Goal: Task Accomplishment & Management: Manage account settings

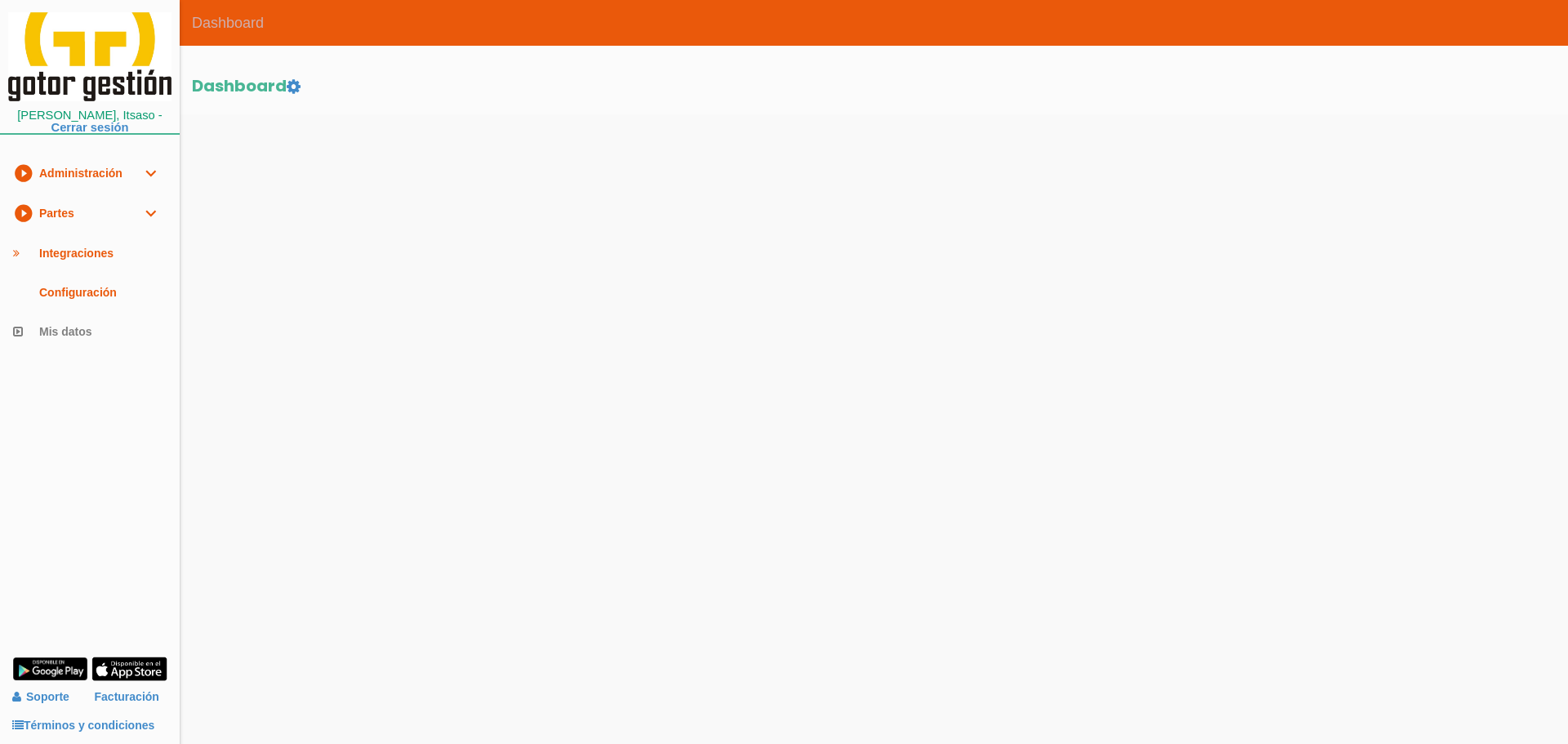
click at [79, 206] on link "play_circle_filled Partes expand_more" at bounding box center [89, 214] width 180 height 40
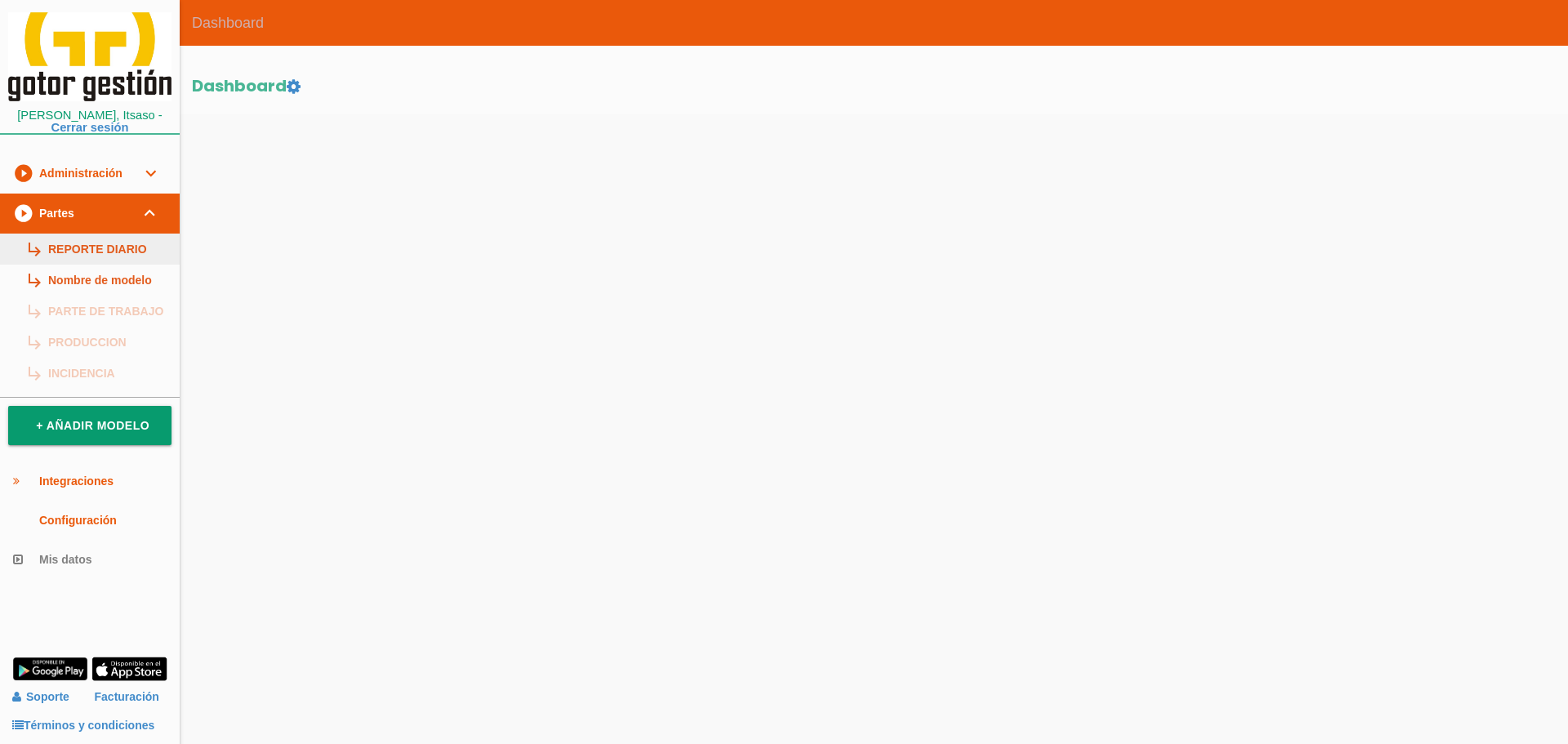
click at [86, 243] on link "subdirectory_arrow_right REPORTE DIARIO" at bounding box center [89, 249] width 180 height 31
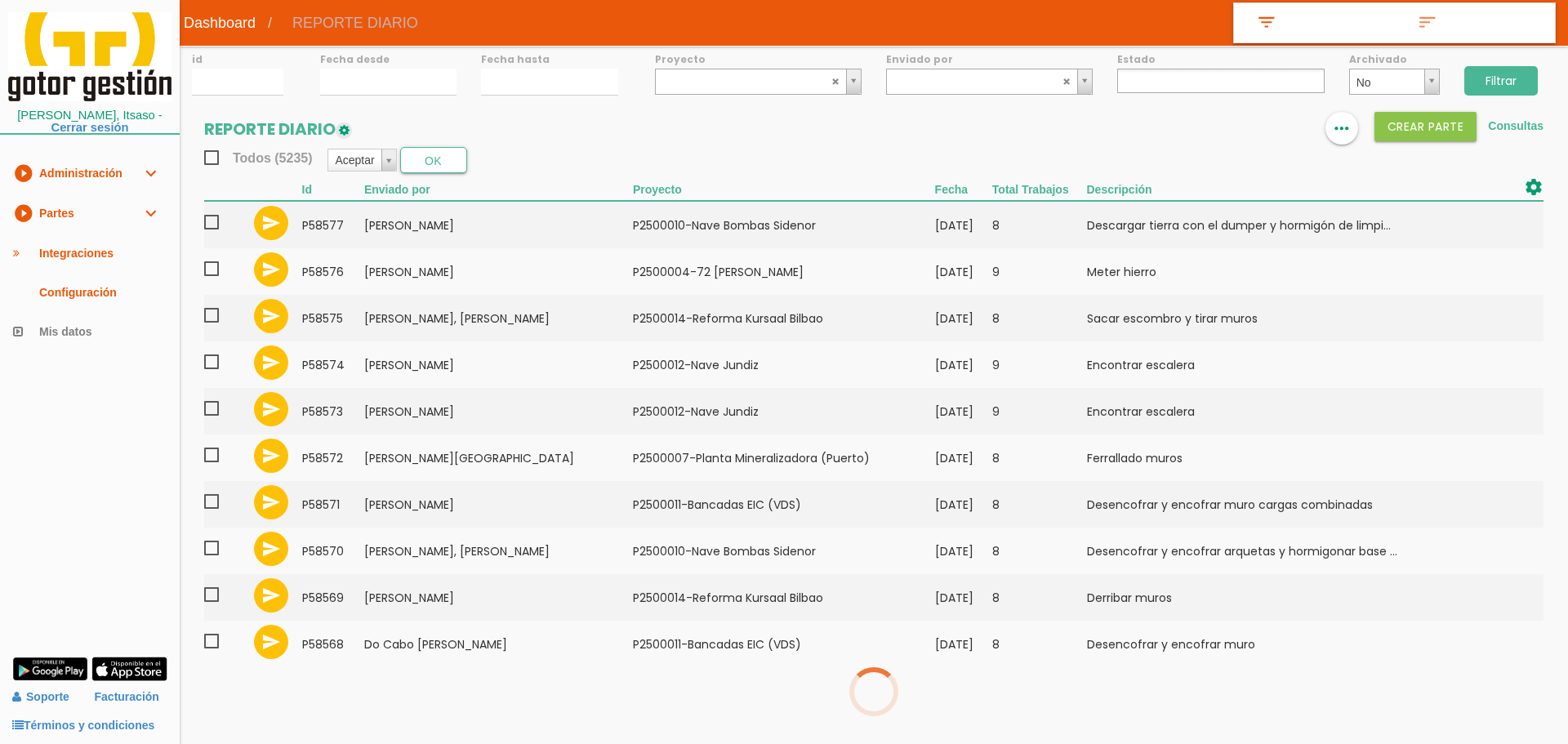
select select
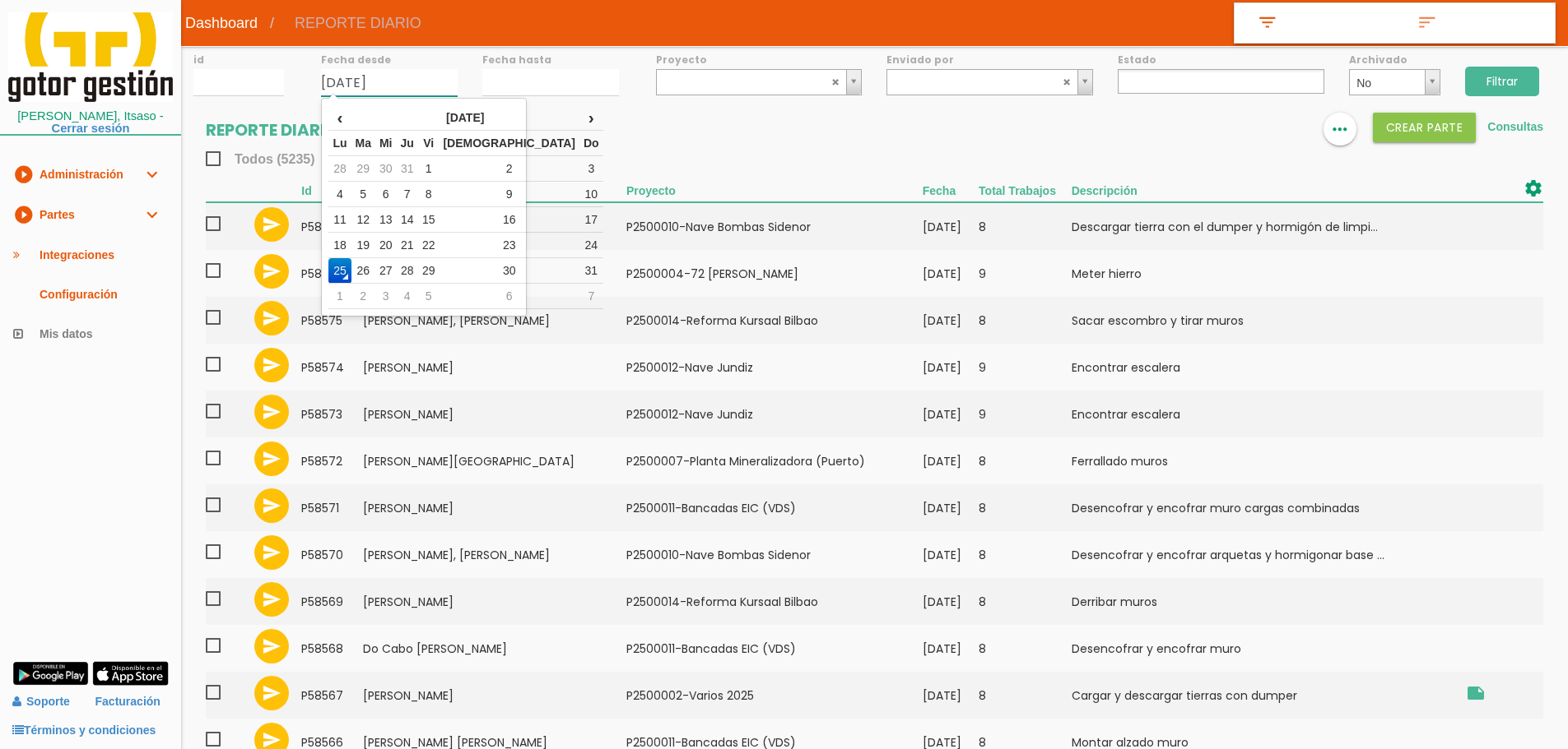
click at [380, 74] on input "25/08/2025" at bounding box center [389, 82] width 137 height 27
click at [439, 168] on td "1" at bounding box center [428, 169] width 22 height 26
type input "01/08/2025"
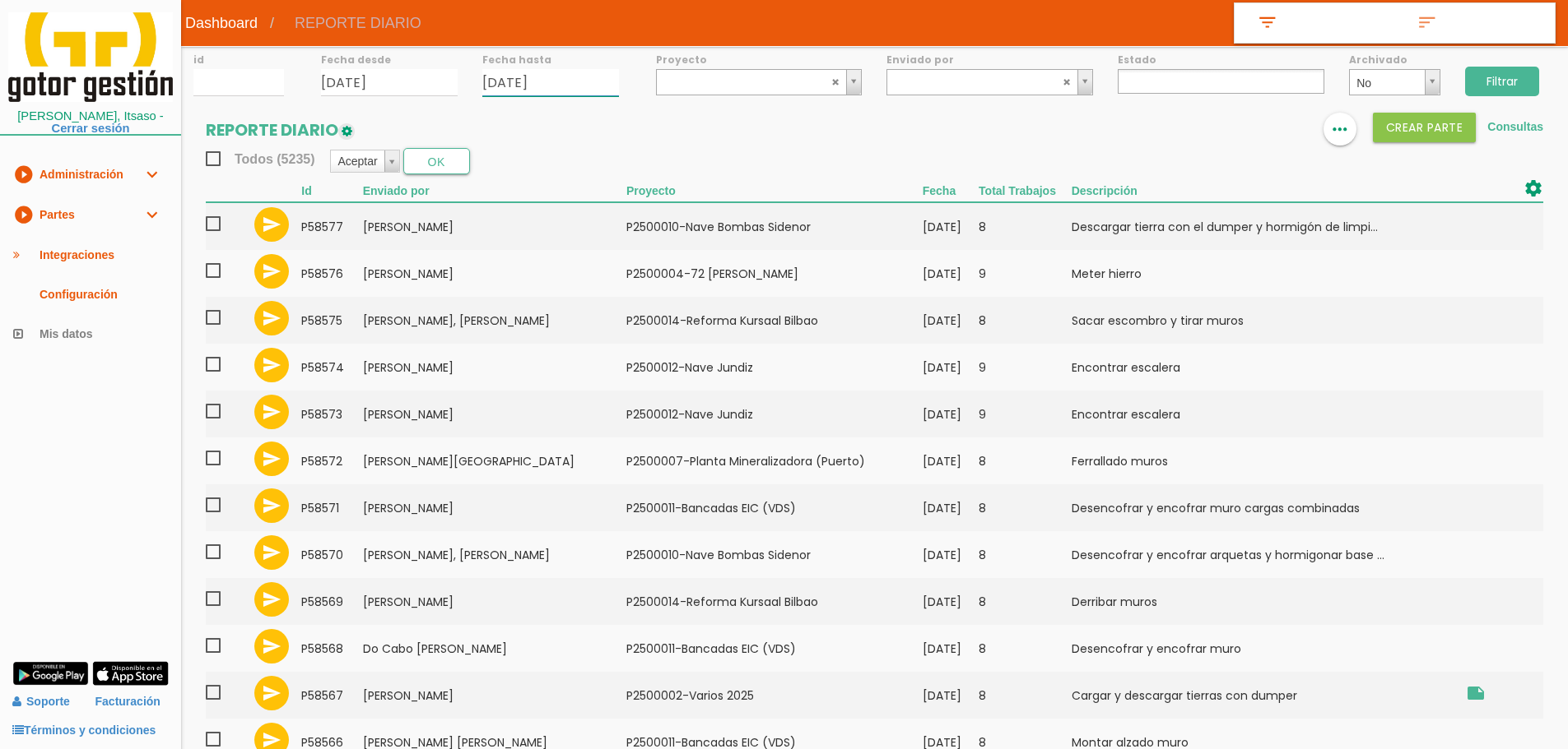
click at [584, 87] on input "25/08/2025" at bounding box center [550, 82] width 137 height 27
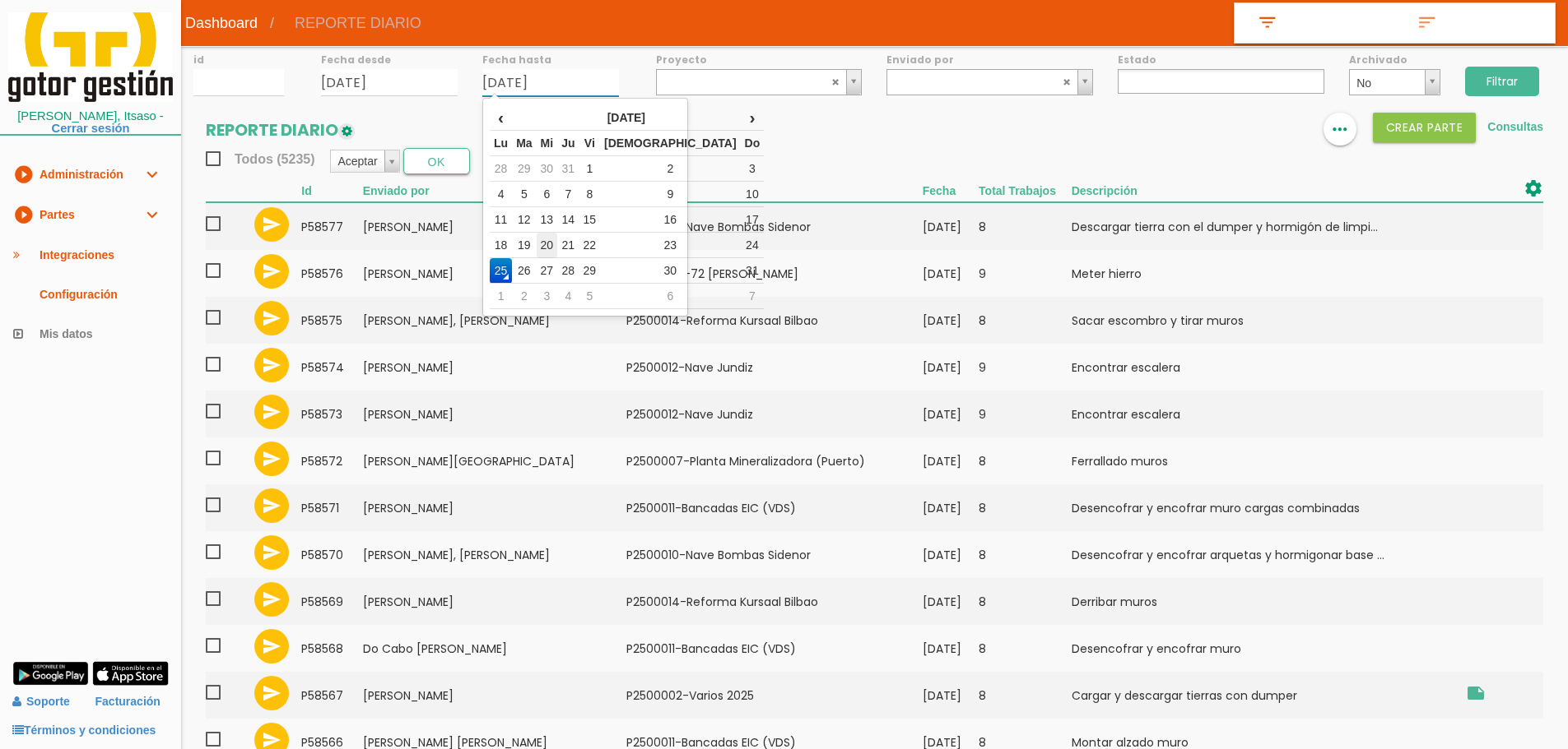
click at [558, 252] on td "20" at bounding box center [548, 245] width 22 height 26
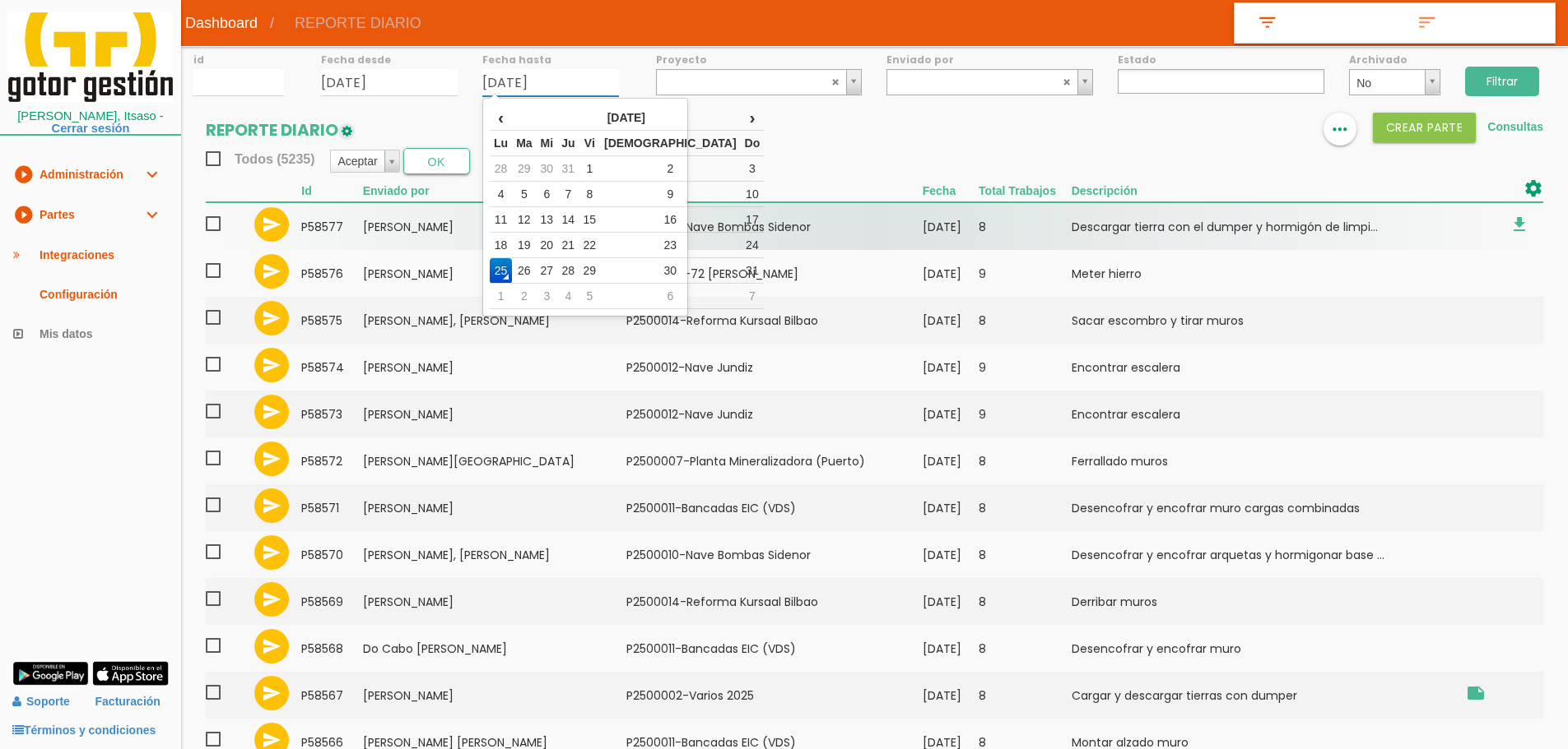
type input "20/08/2025"
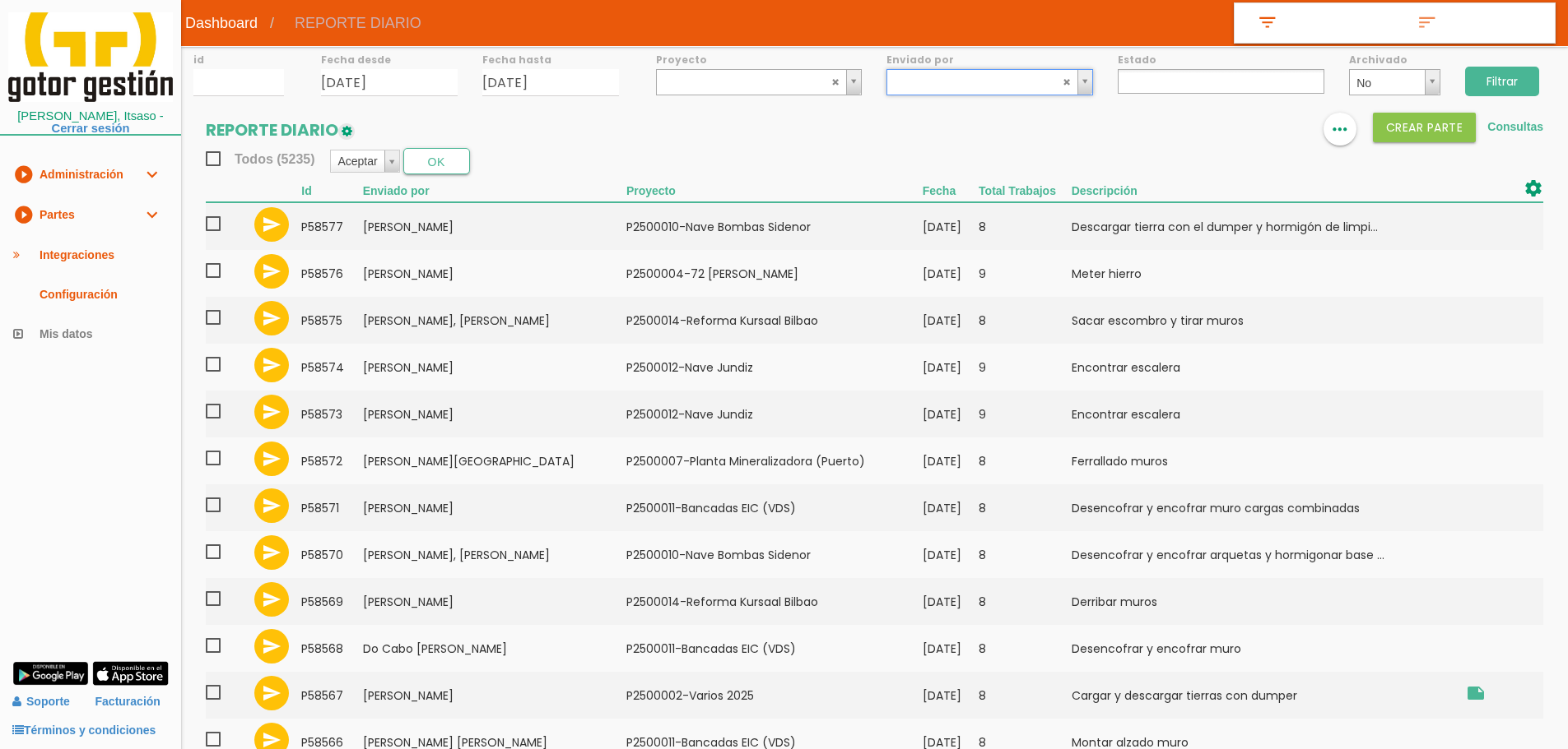
click at [1185, 87] on ul at bounding box center [1221, 82] width 207 height 25
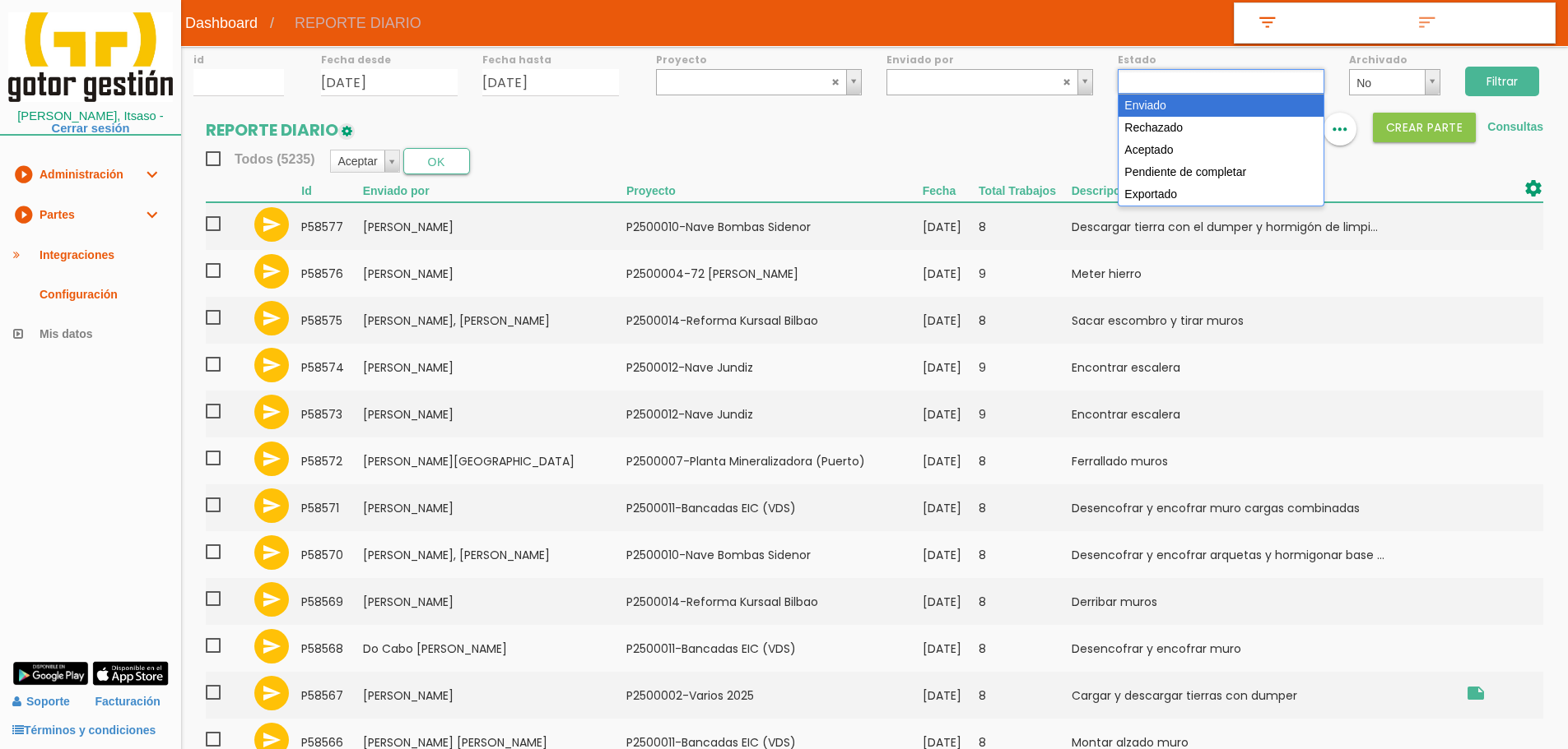
select select "1"
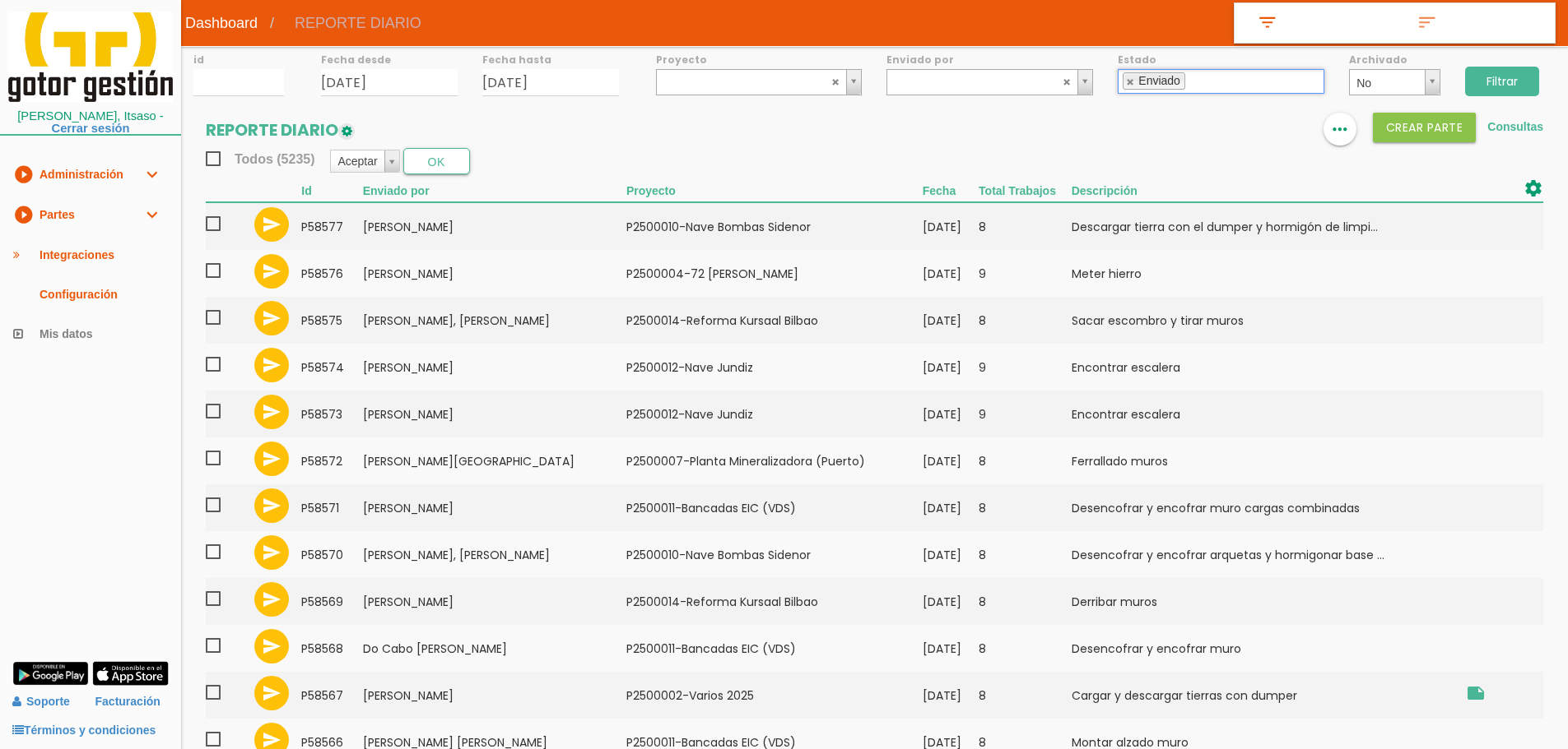
click at [1506, 79] on input "Filtrar" at bounding box center [1501, 82] width 74 height 30
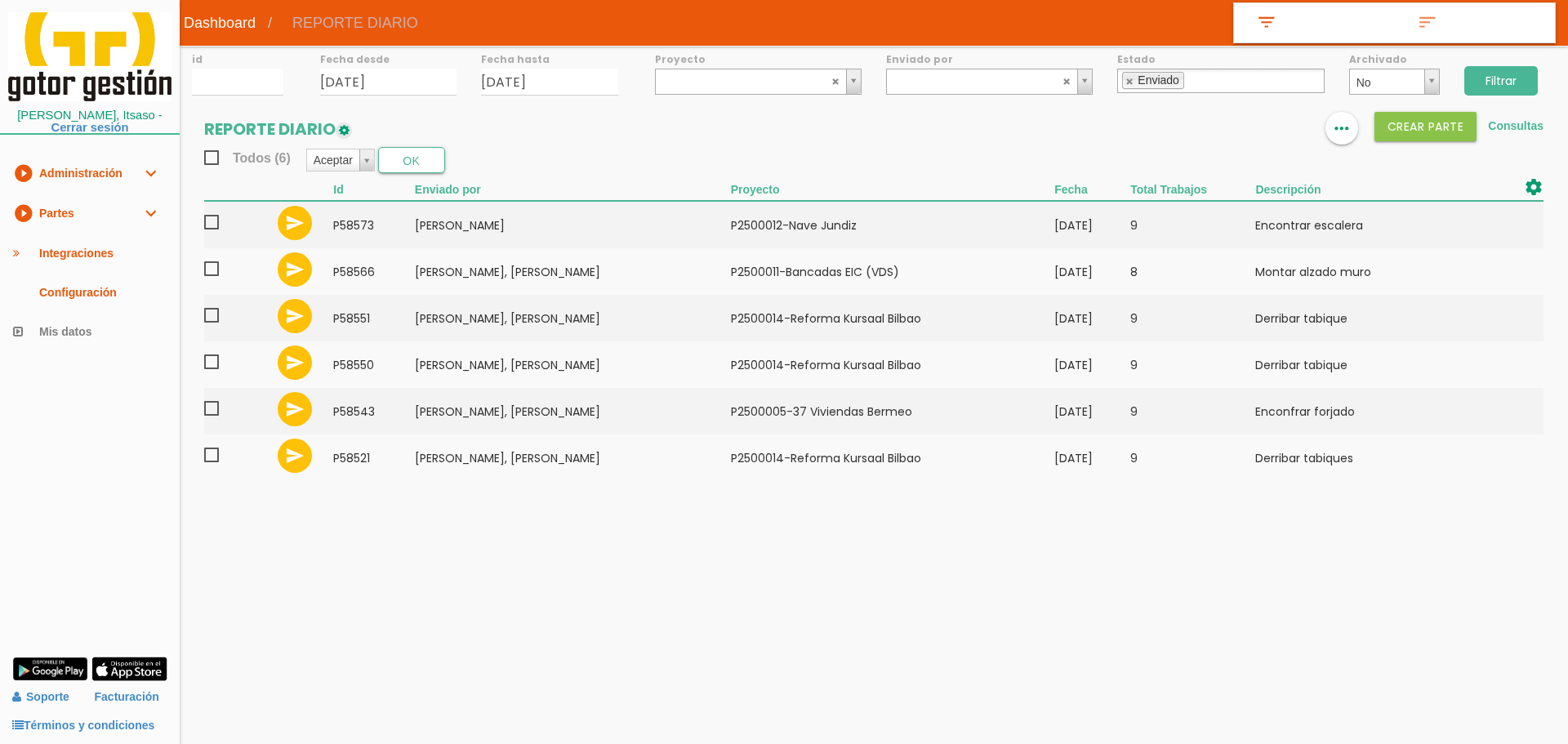
click at [1130, 77] on link at bounding box center [1130, 81] width 10 height 11
select select
click at [425, 78] on input "01/08/2025" at bounding box center [389, 82] width 137 height 27
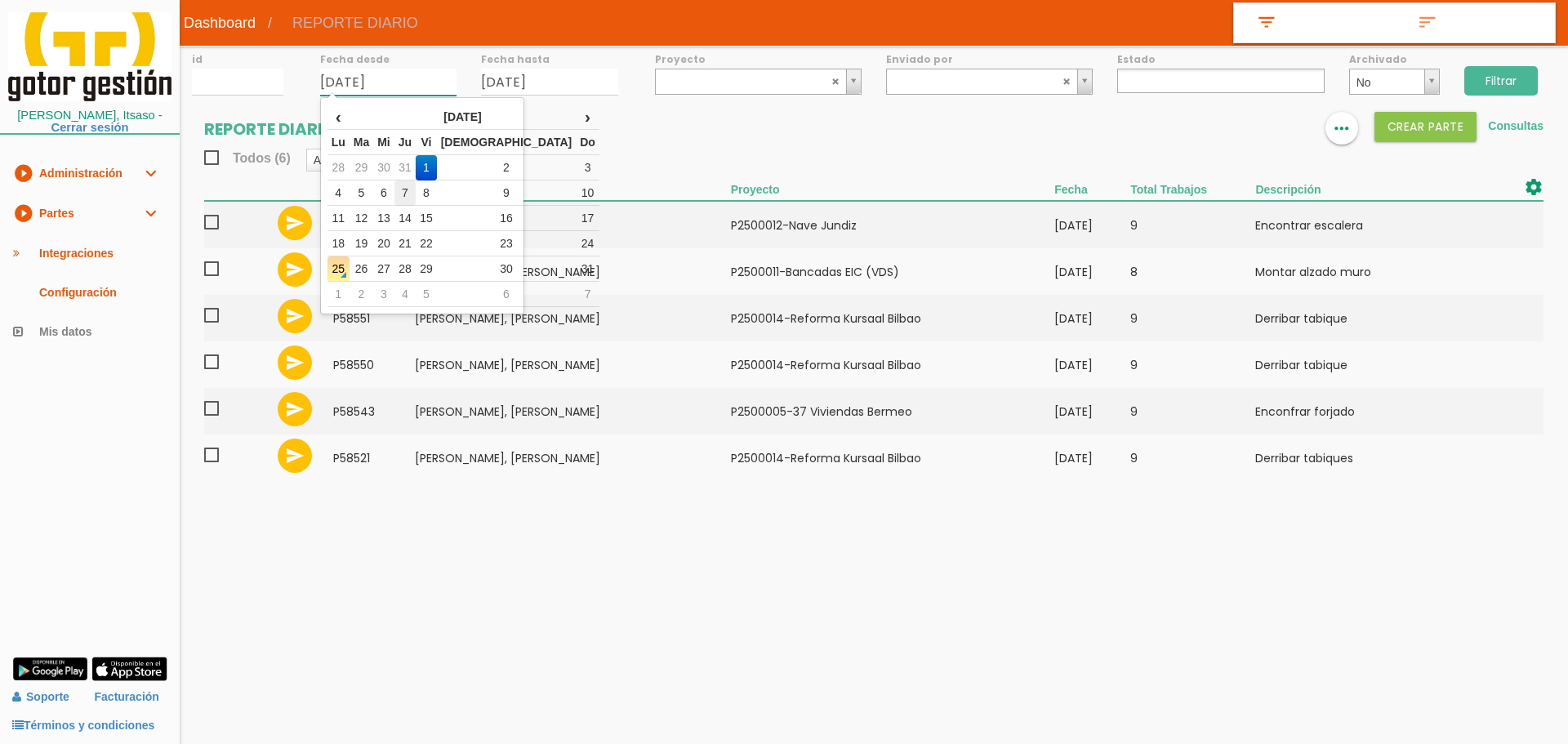
click at [415, 192] on td "7" at bounding box center [405, 193] width 22 height 26
type input "[DATE]"
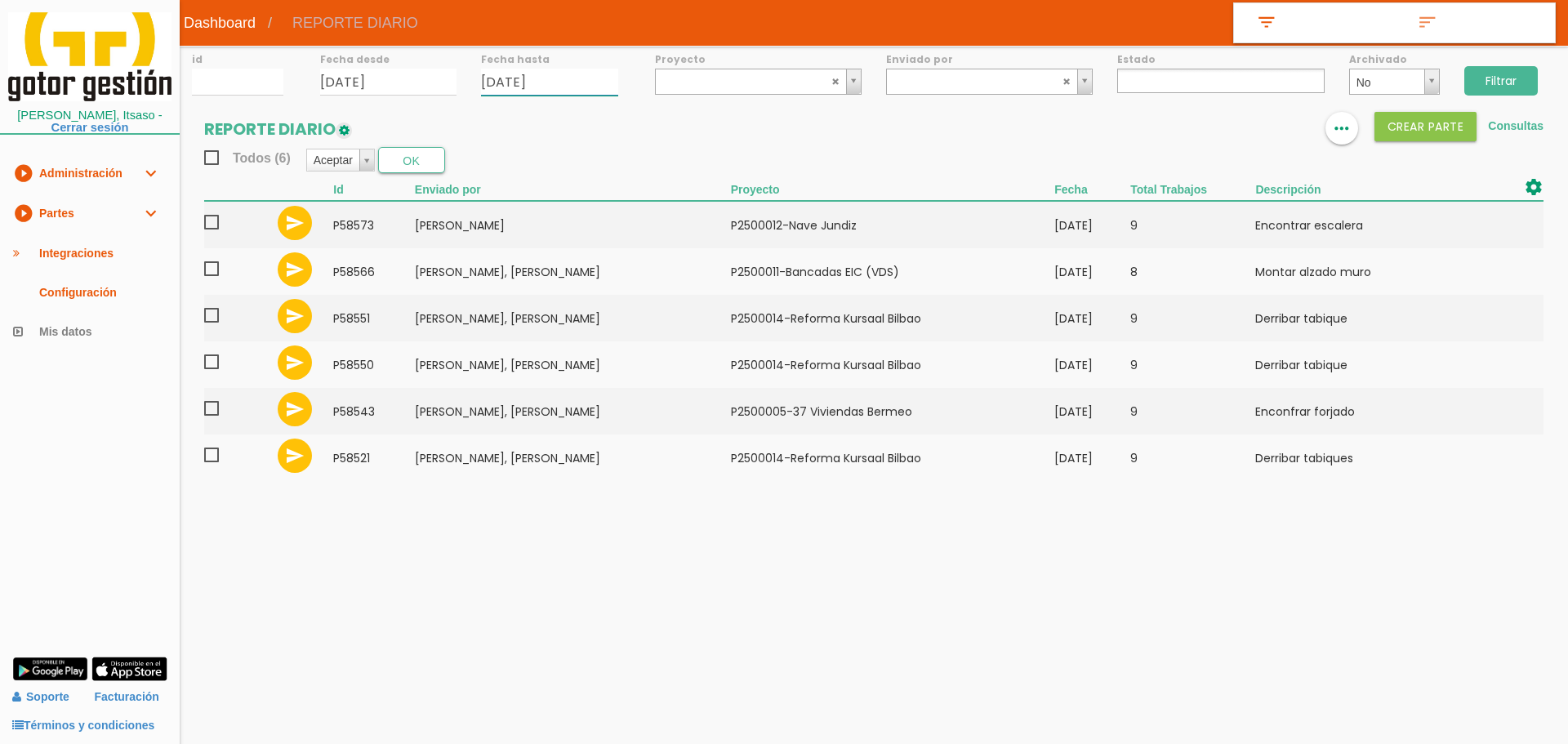
click at [573, 79] on input "20/08/2025" at bounding box center [549, 82] width 137 height 27
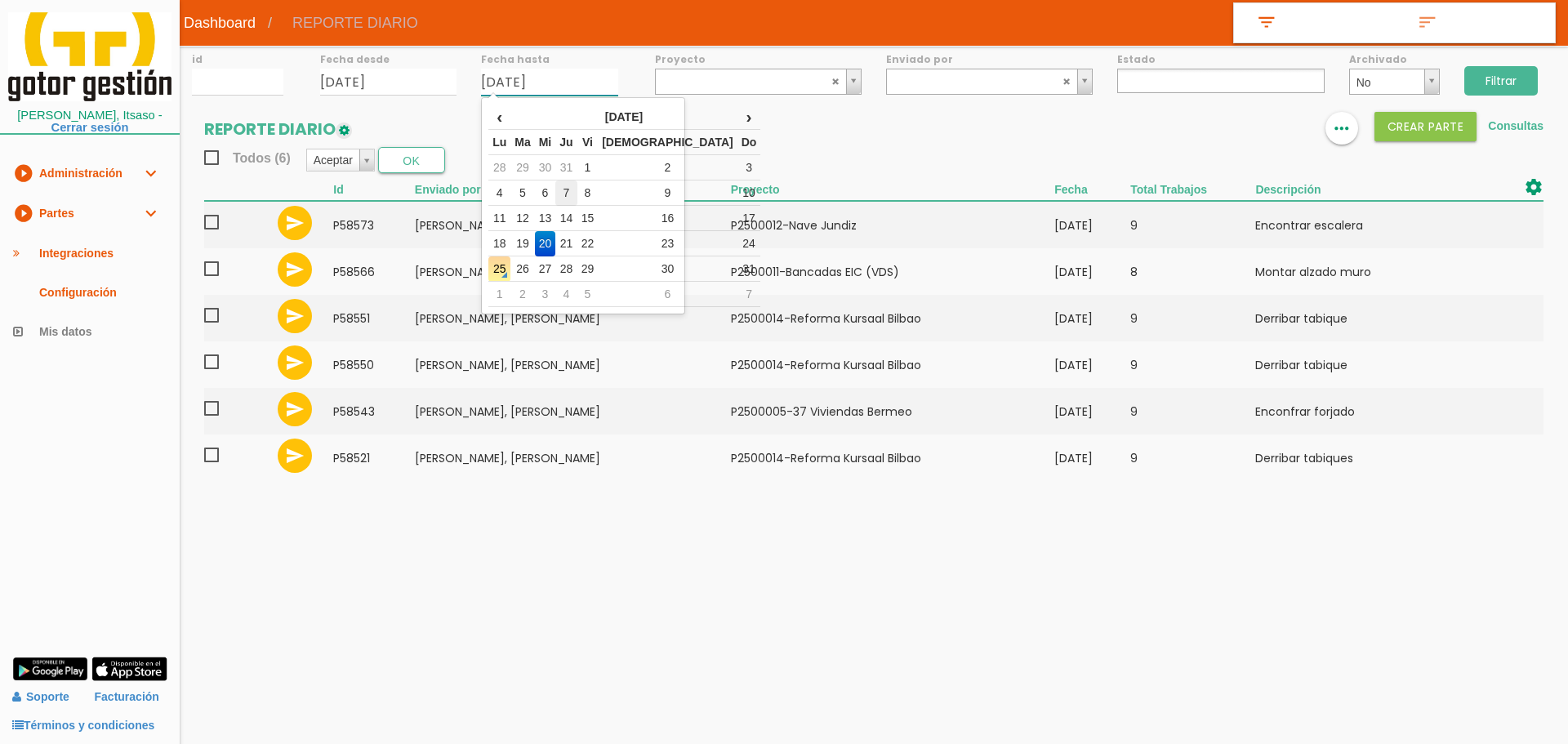
click at [577, 192] on td "7" at bounding box center [566, 193] width 22 height 26
type input "07/08/2025"
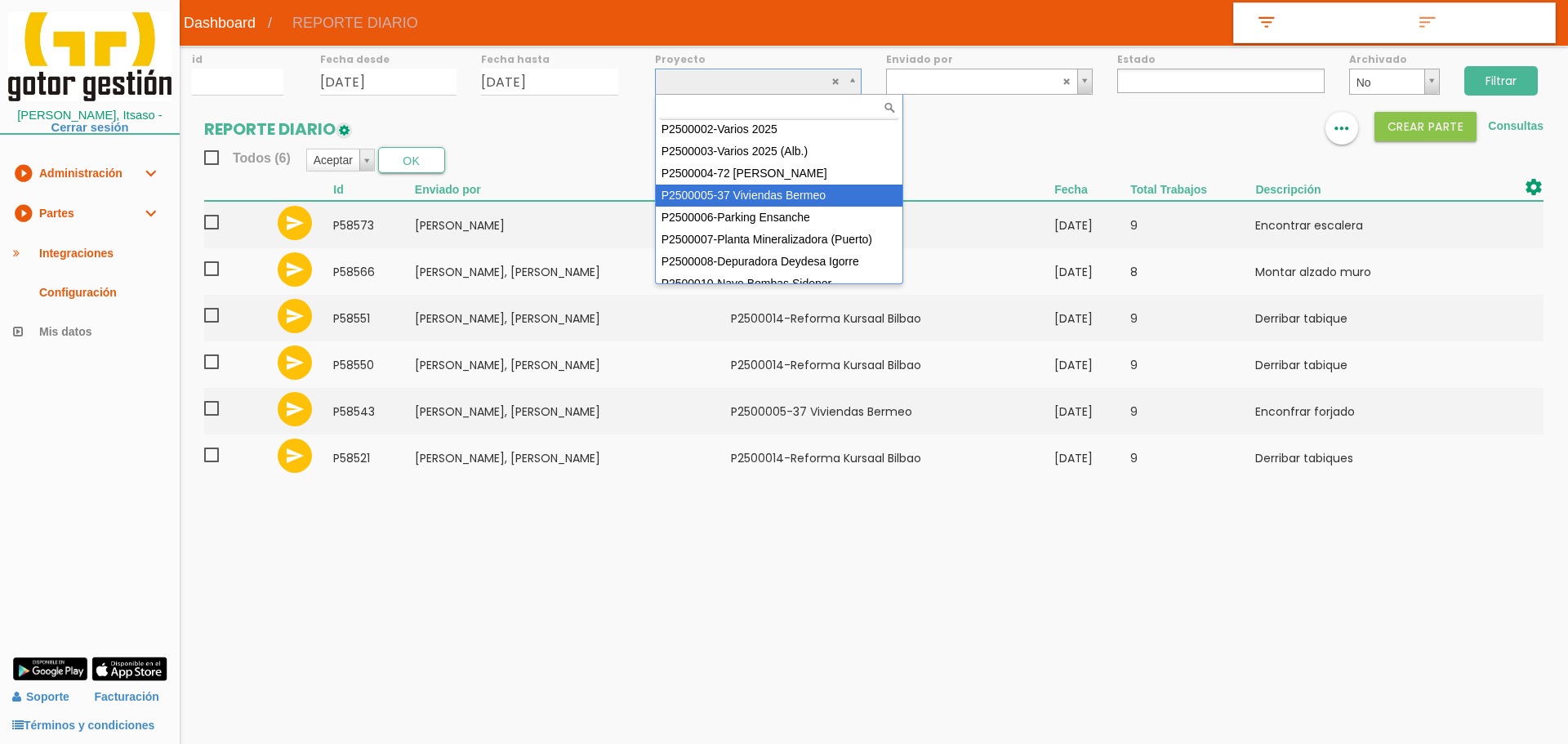
scroll to position [146, 0]
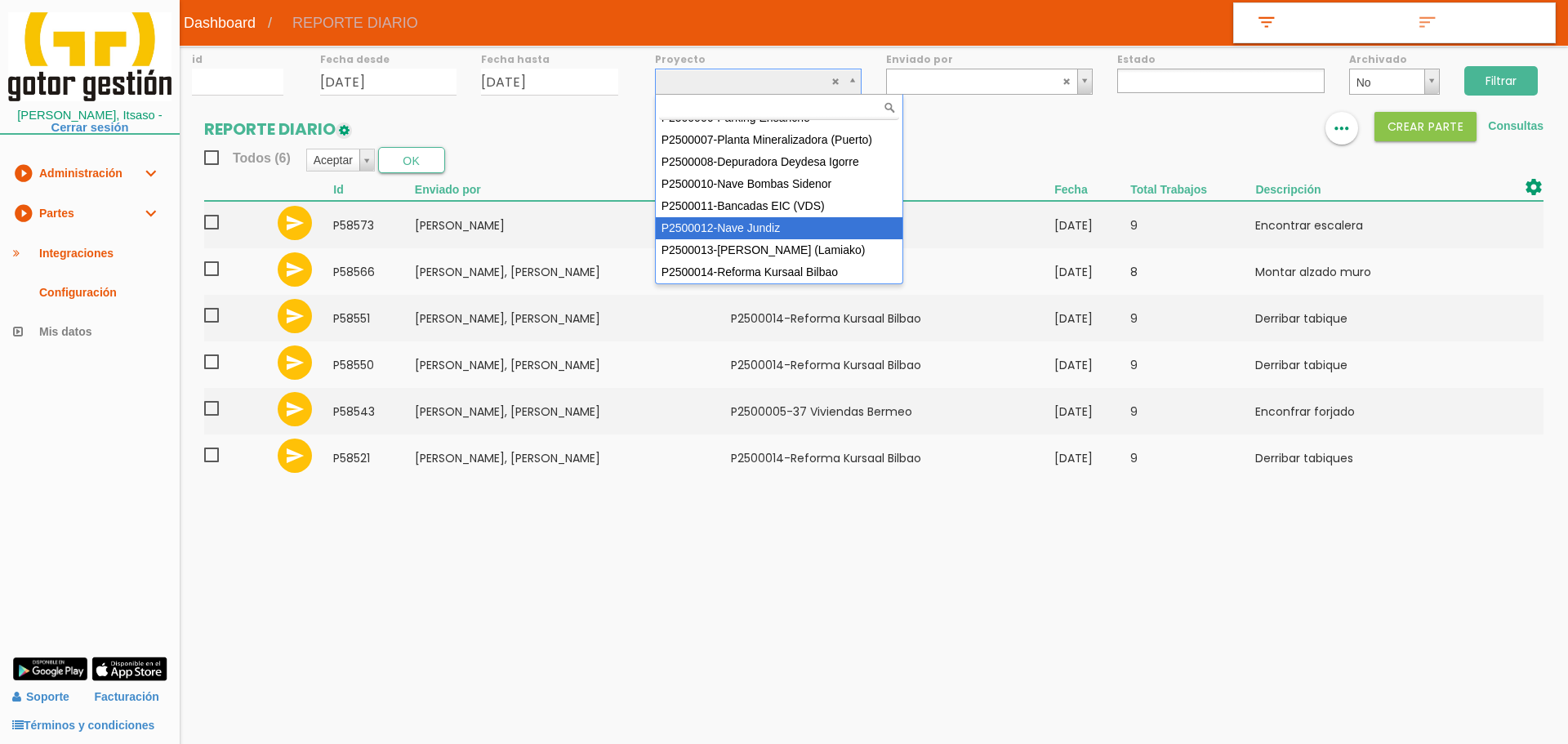
select select "95"
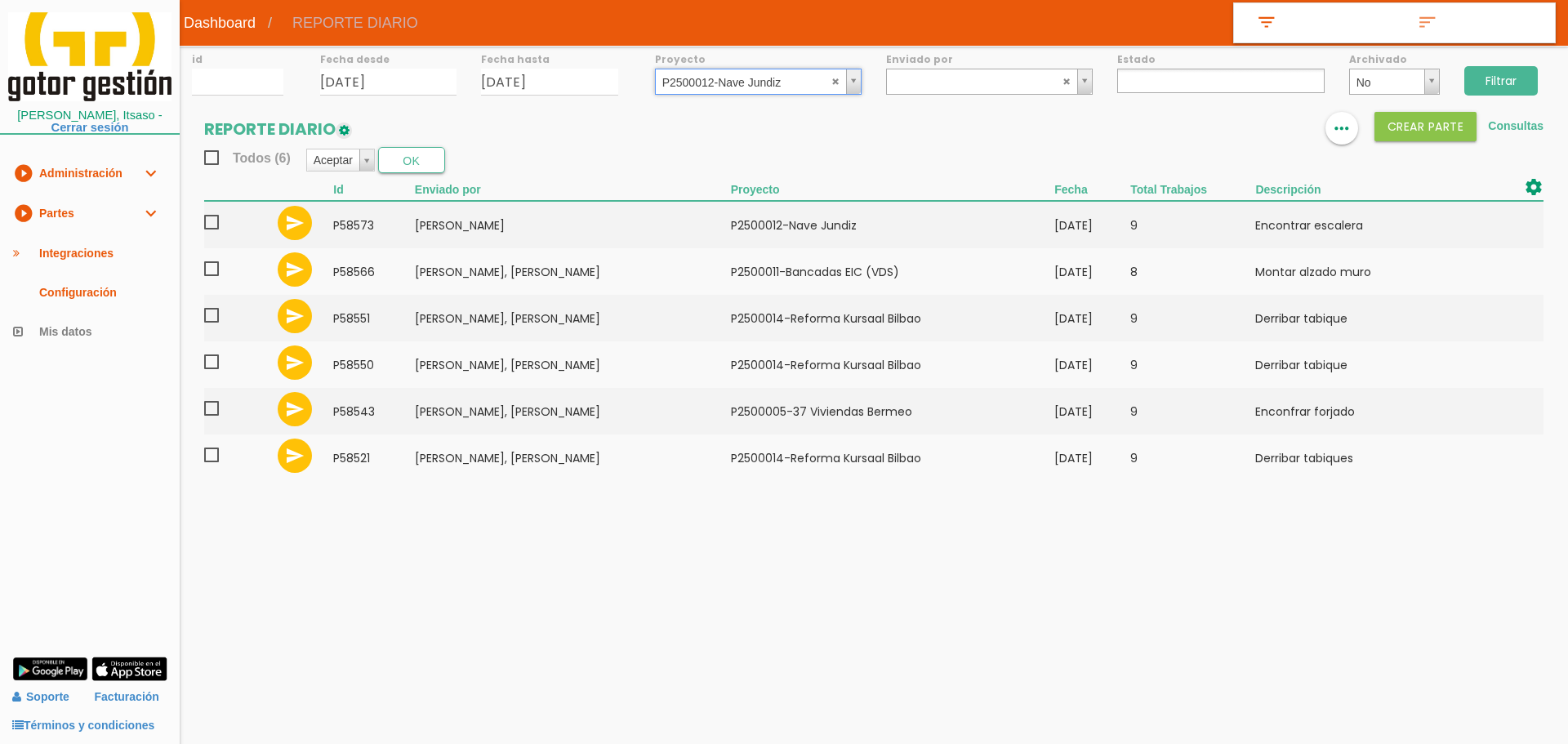
click at [1532, 79] on input "Filtrar" at bounding box center [1501, 81] width 74 height 30
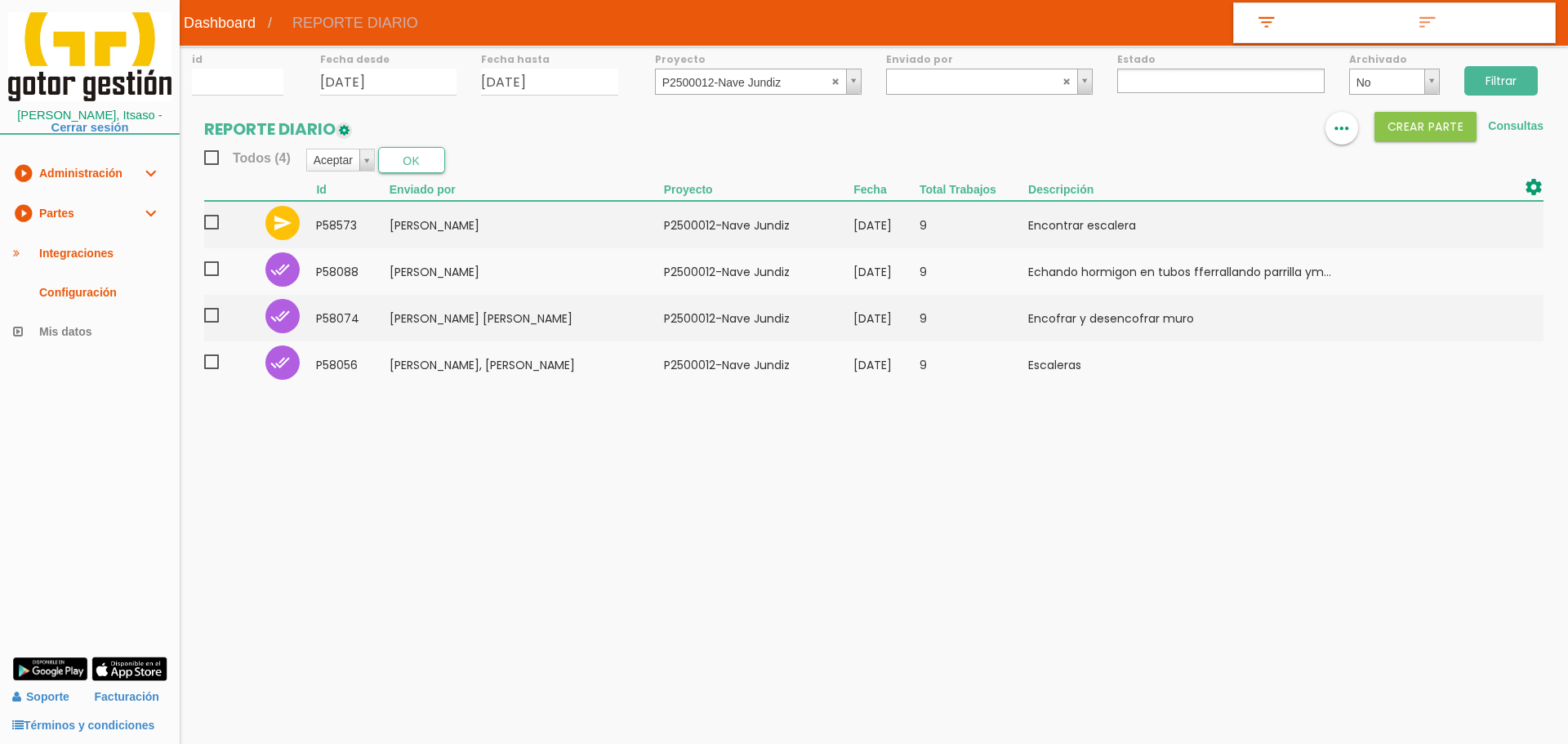
select select
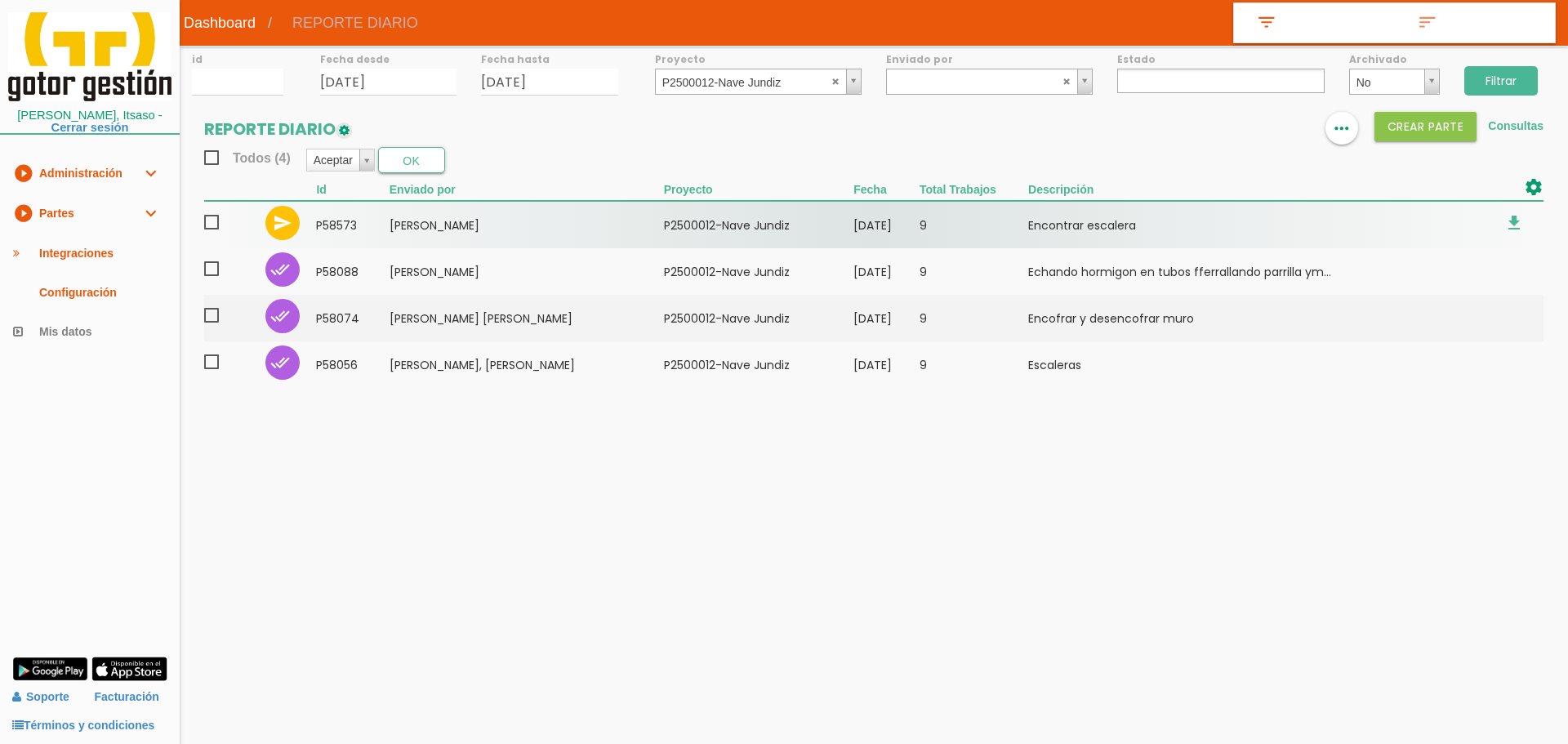
click at [213, 223] on span at bounding box center [218, 223] width 29 height 21
click at [0, 0] on input "checkbox" at bounding box center [0, 0] width 0 height 0
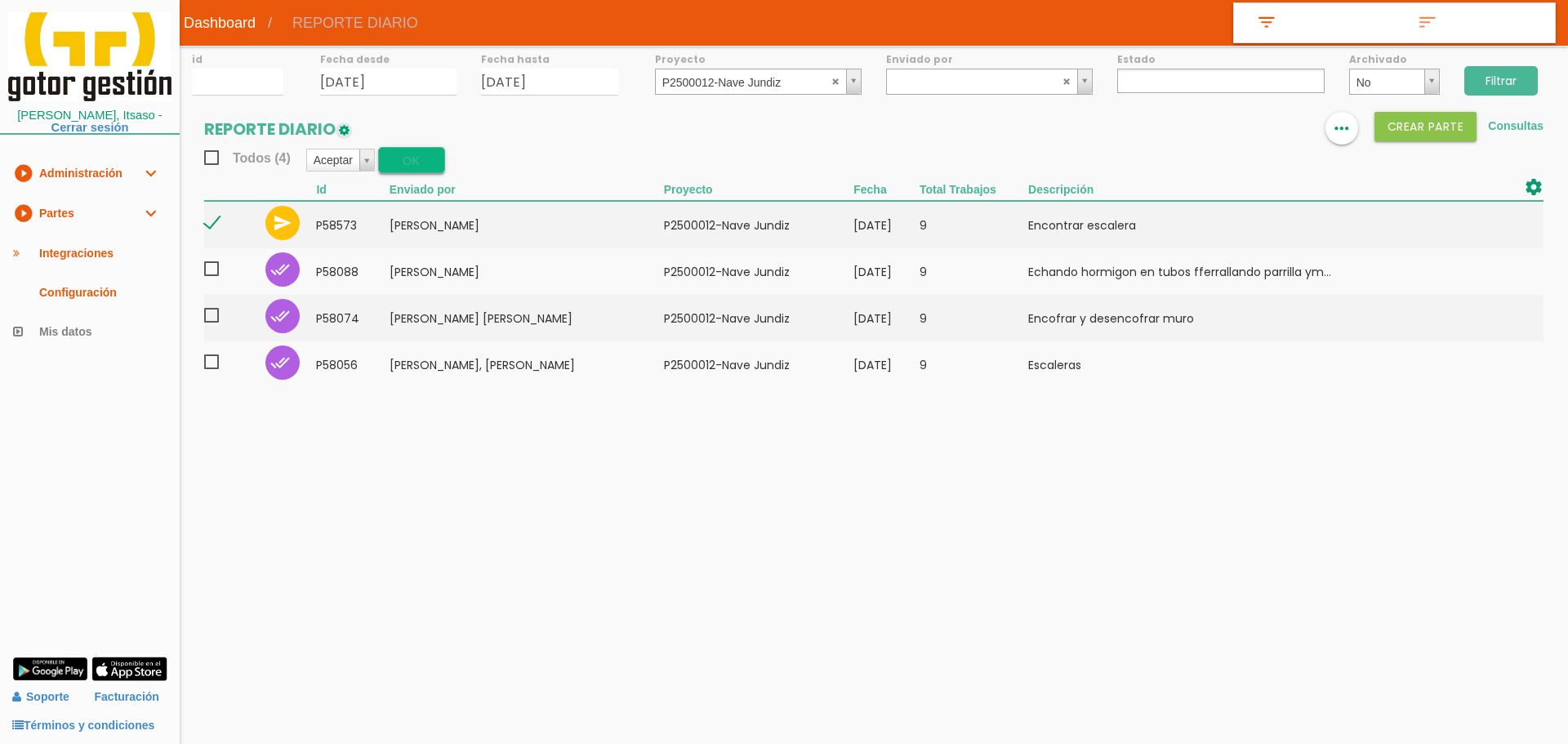
click at [424, 158] on button "OK" at bounding box center [411, 161] width 67 height 26
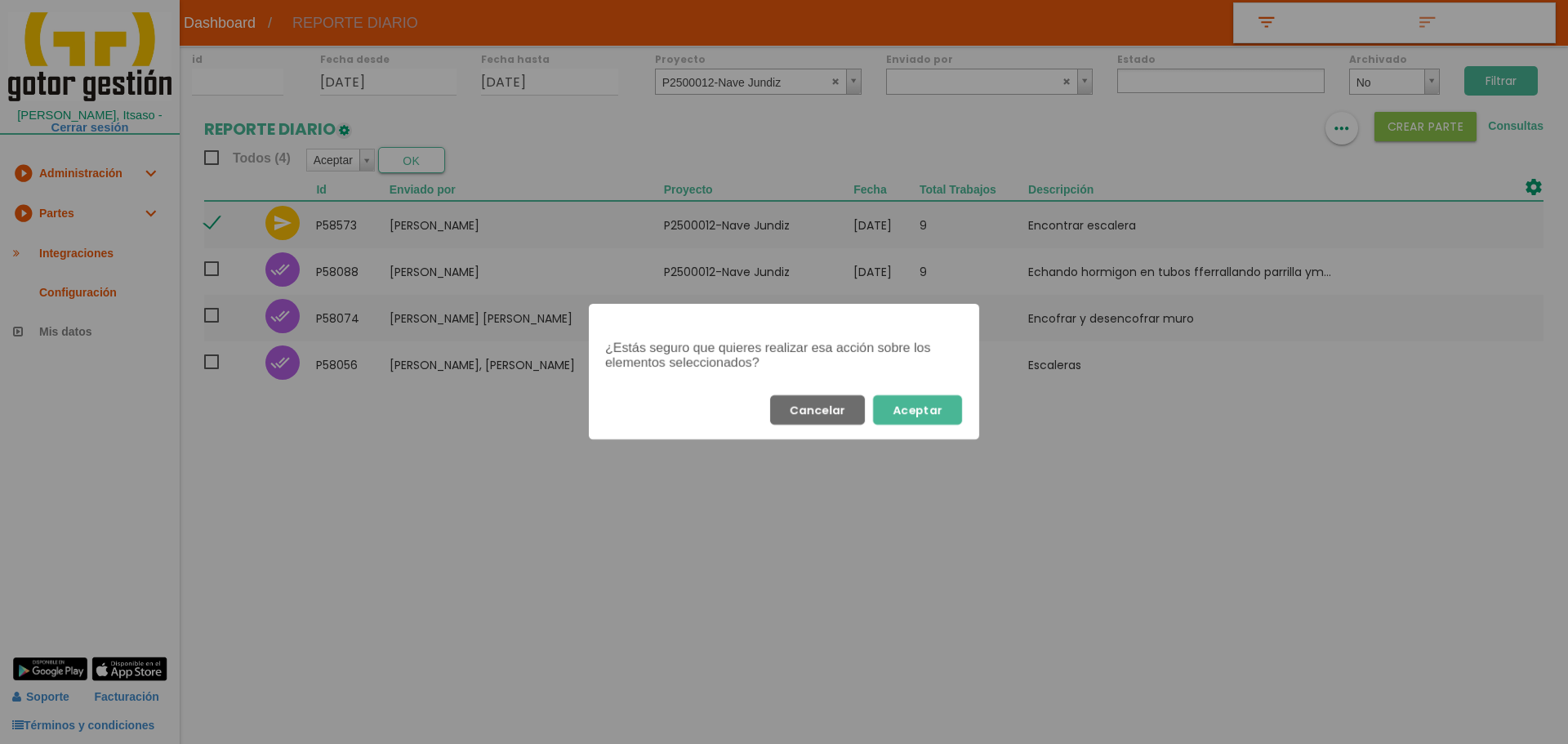
click at [942, 406] on button "Aceptar" at bounding box center [918, 410] width 89 height 30
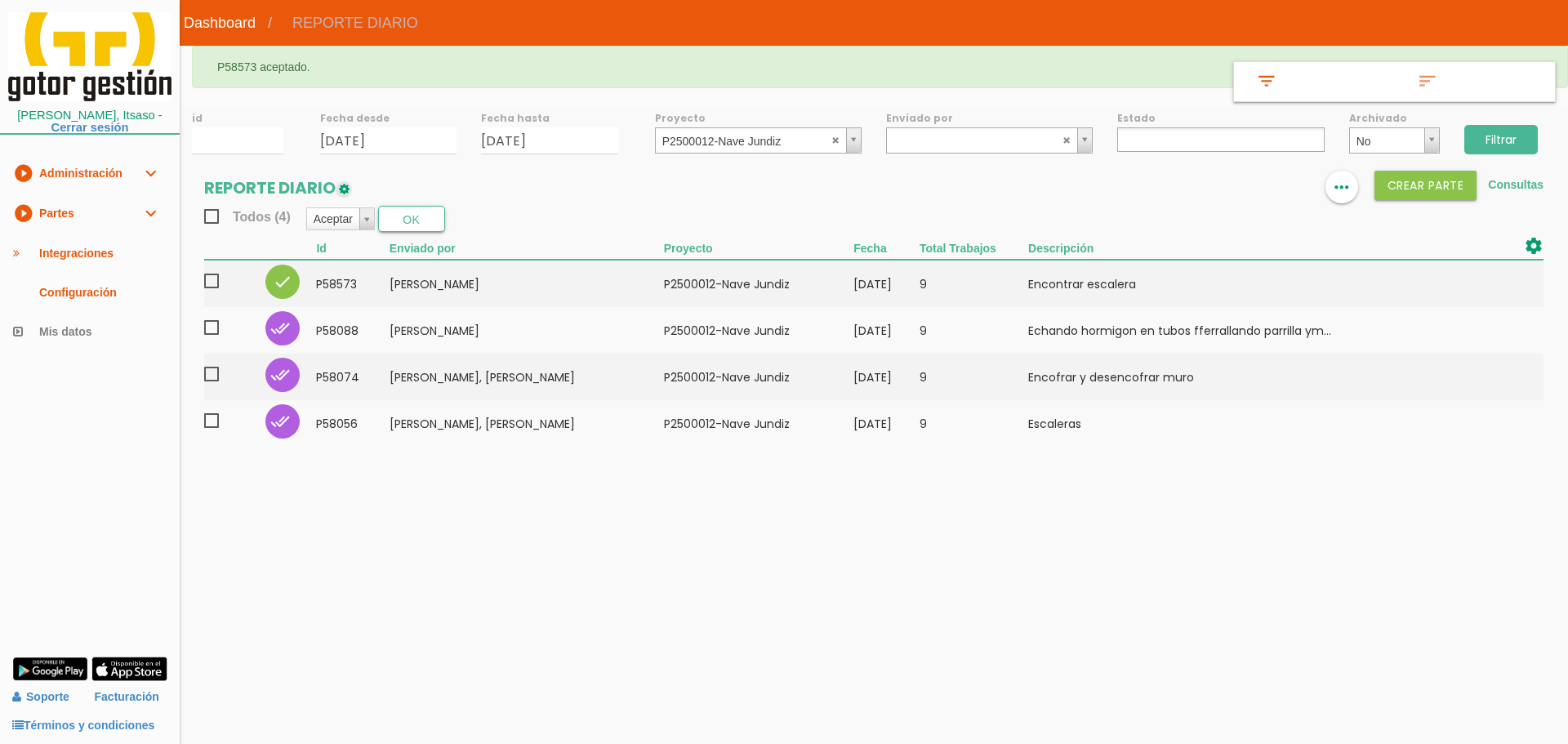
select select
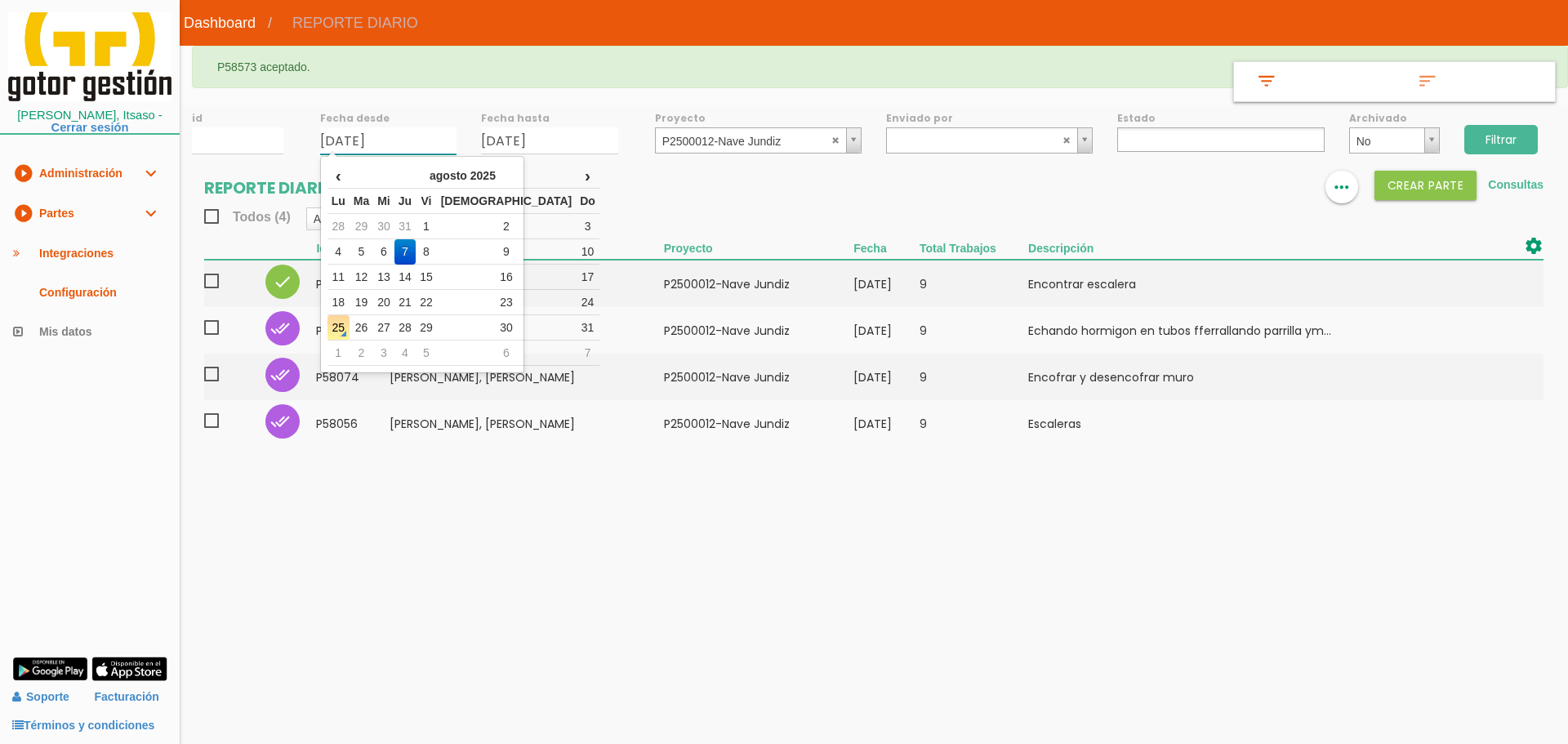
click at [423, 137] on input "07/08/2025" at bounding box center [389, 141] width 137 height 27
click at [388, 276] on td "13" at bounding box center [384, 277] width 22 height 26
type input "[DATE]"
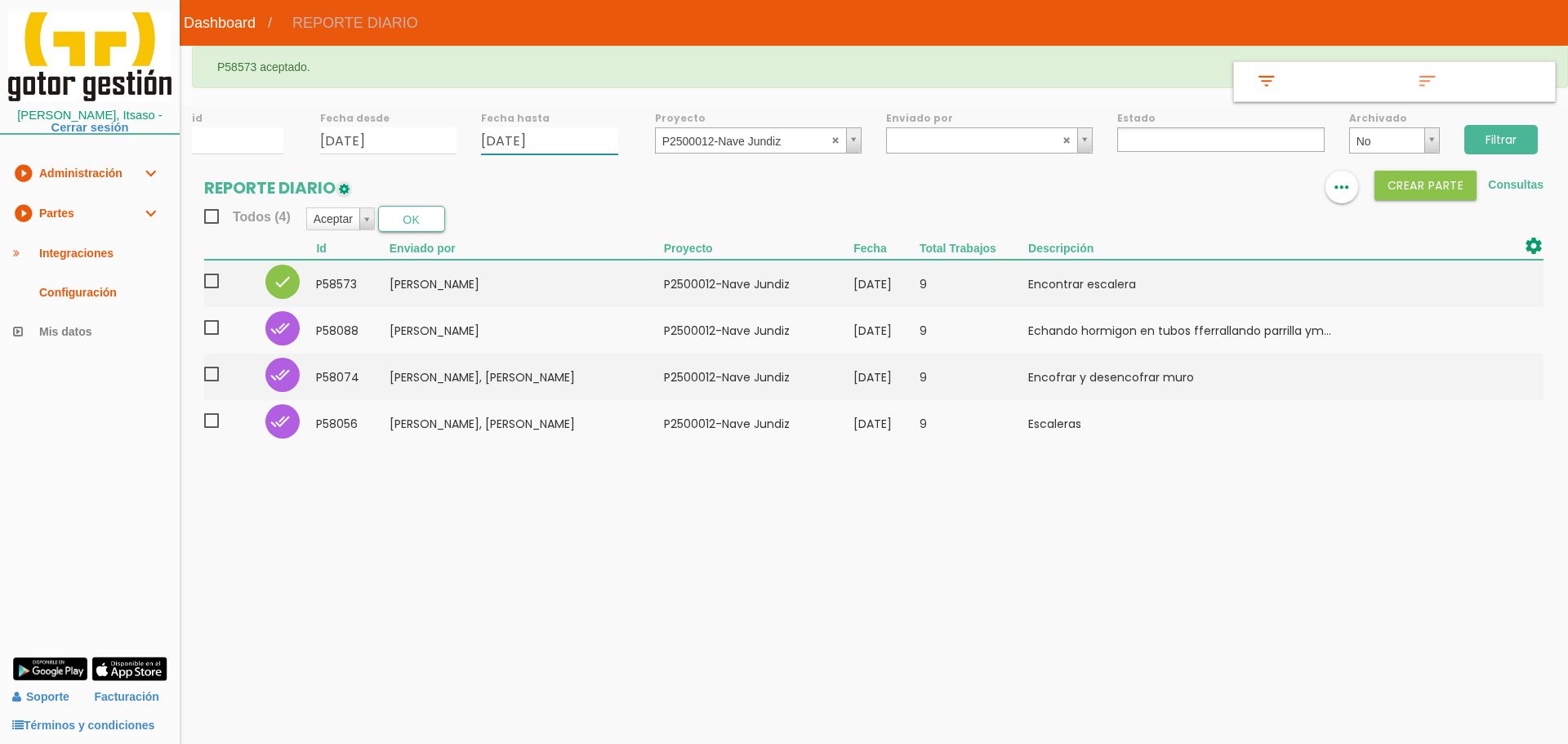
click at [563, 146] on input "07/08/2025" at bounding box center [549, 141] width 137 height 27
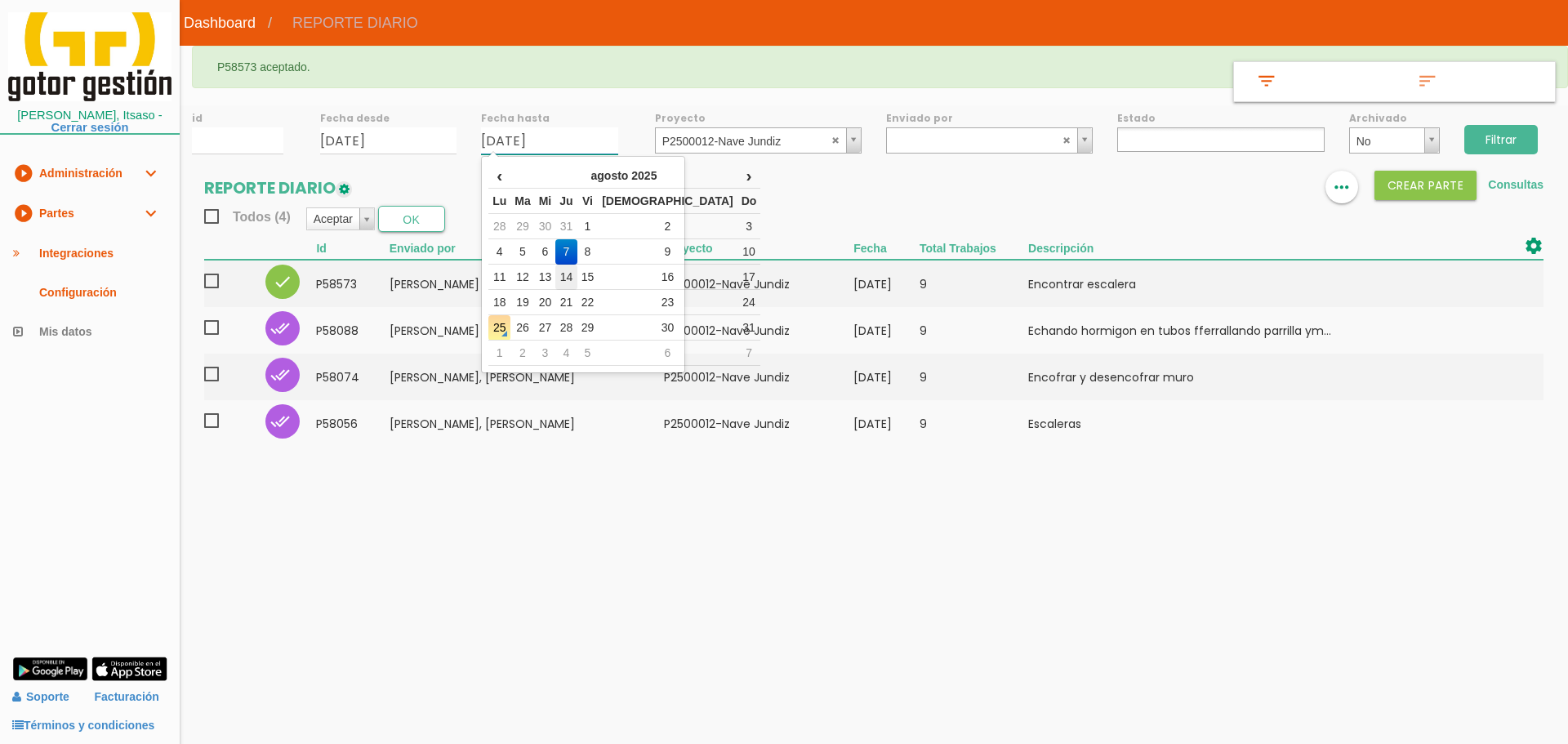
click at [577, 266] on td "14" at bounding box center [566, 277] width 22 height 26
type input "[DATE]"
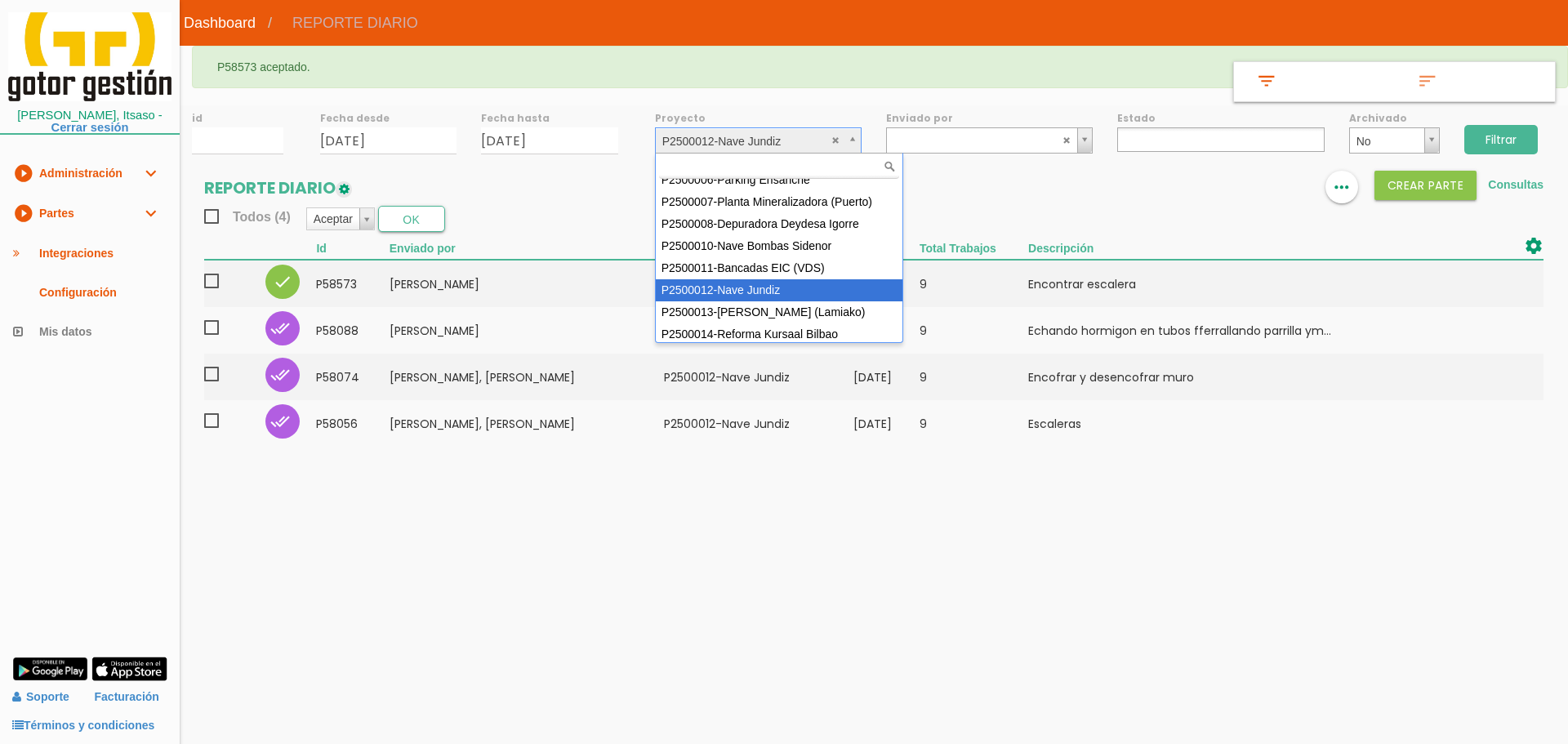
scroll to position [146, 0]
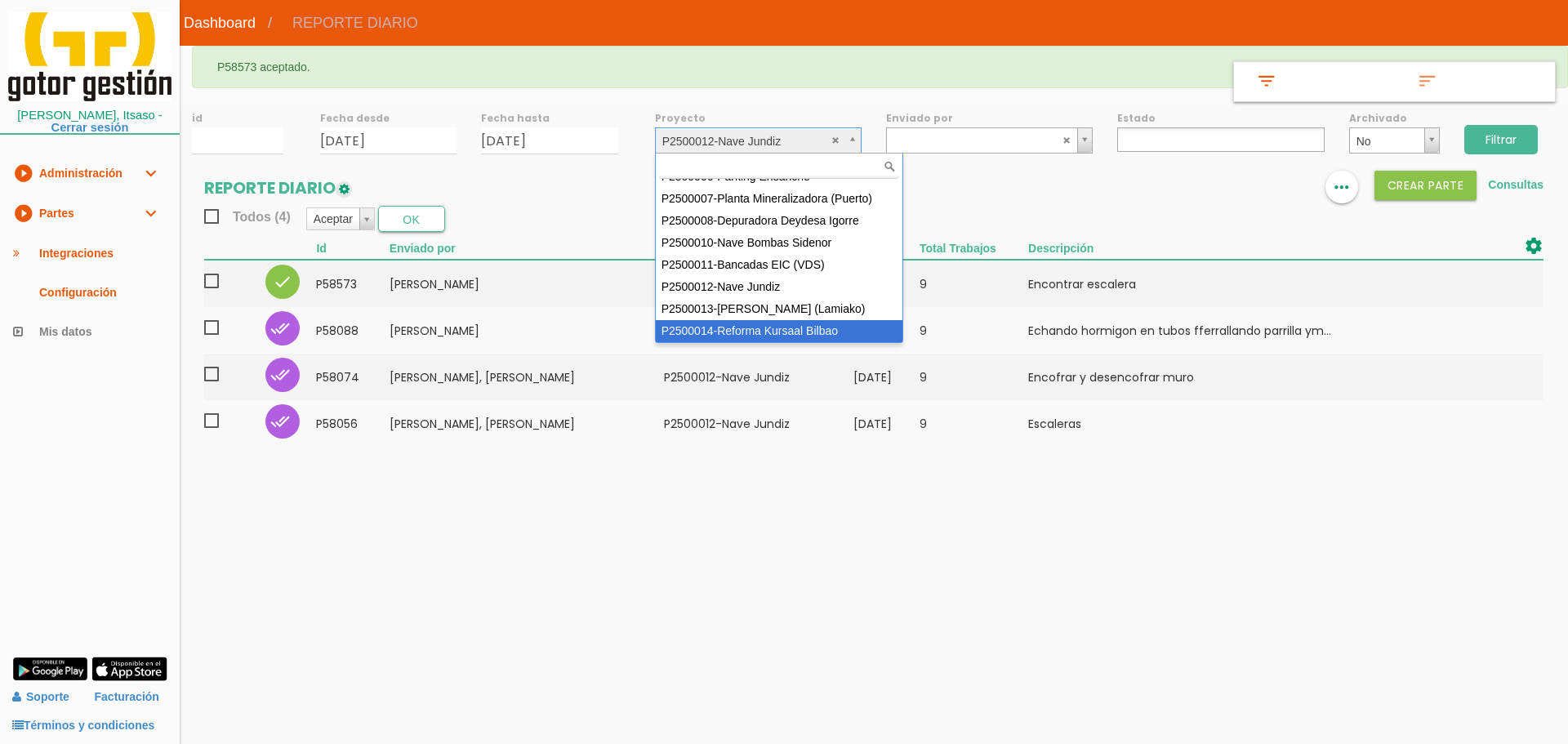
select select "97"
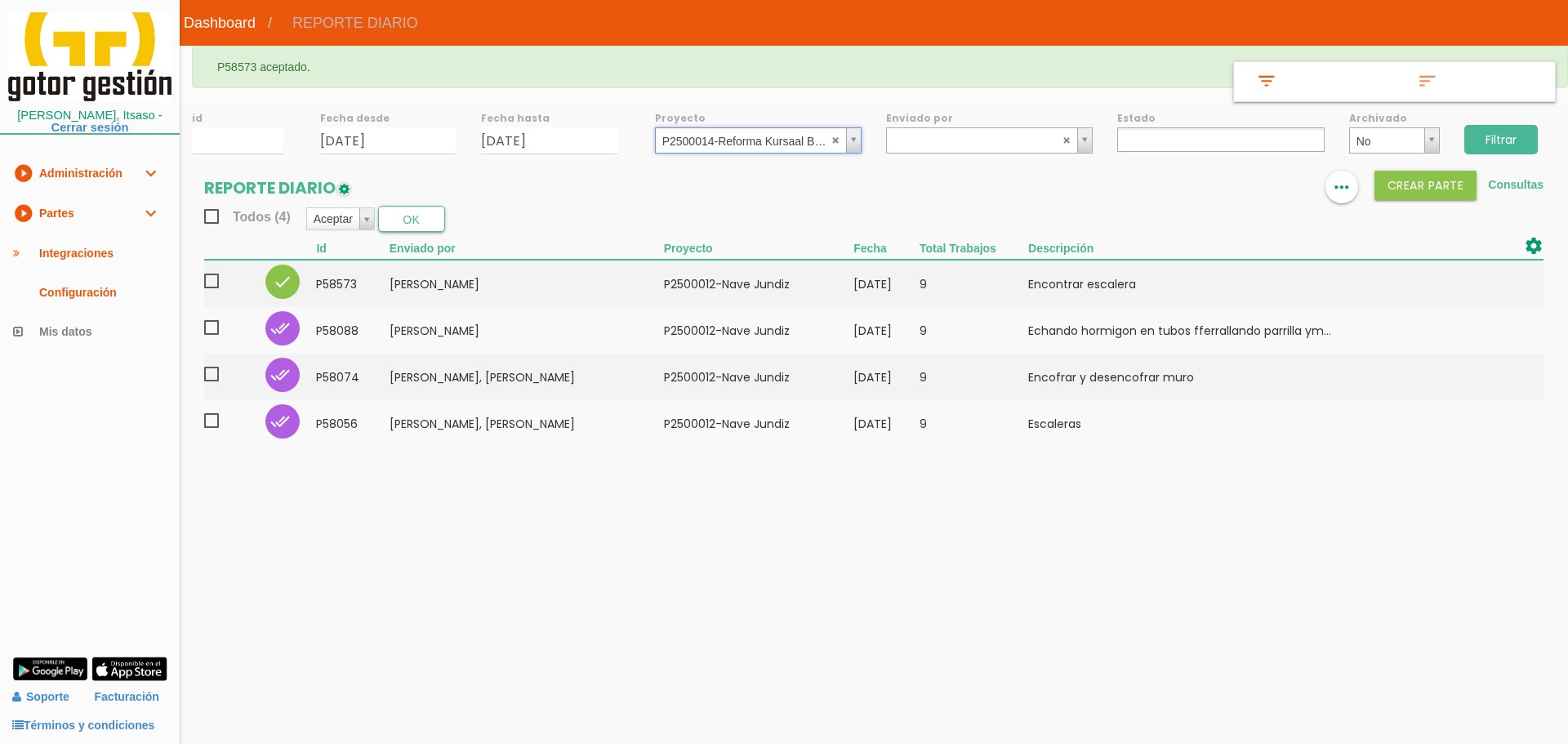
drag, startPoint x: 1489, startPoint y: 136, endPoint x: 1150, endPoint y: 247, distance: 356.7
click at [1488, 136] on input "Filtrar" at bounding box center [1501, 140] width 74 height 30
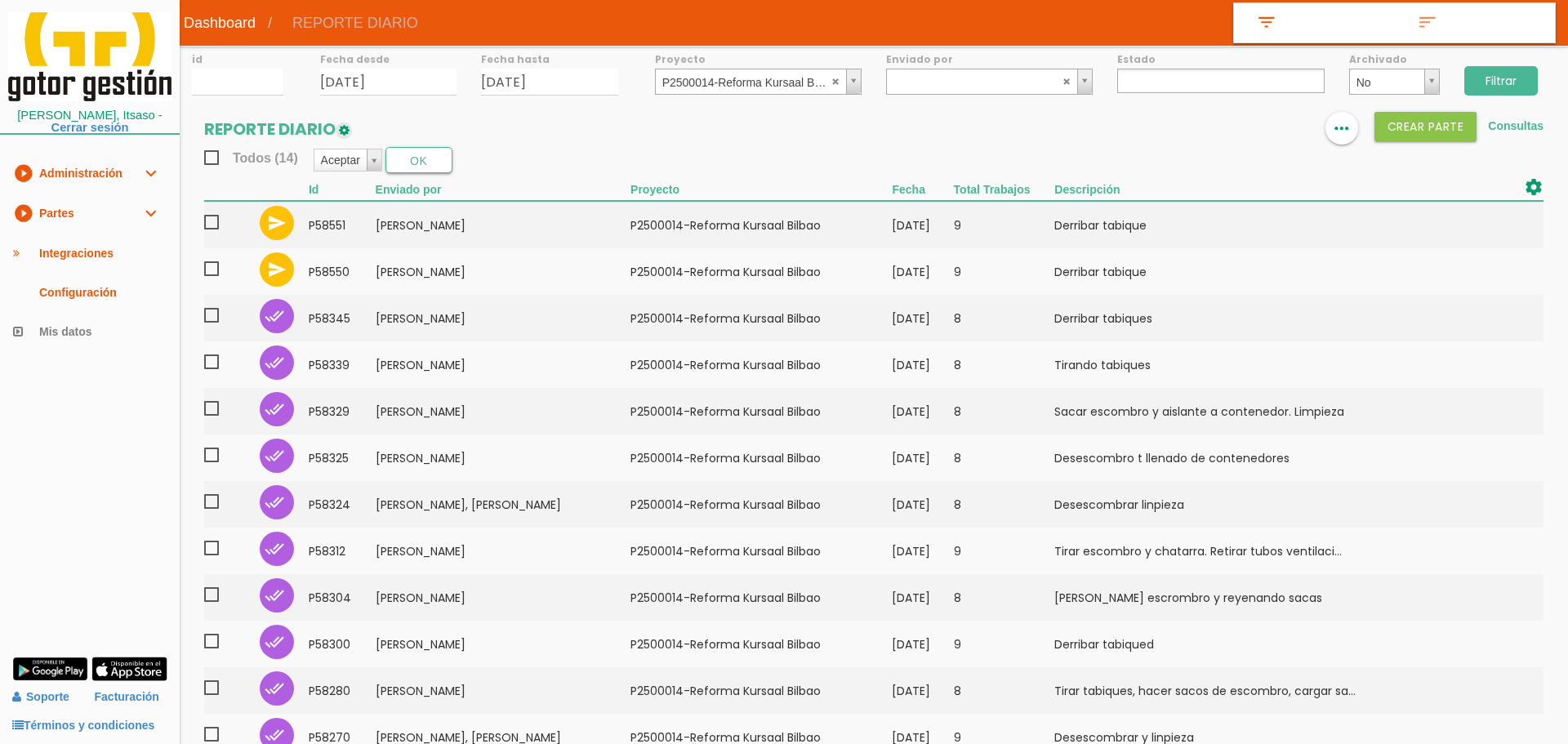
select select
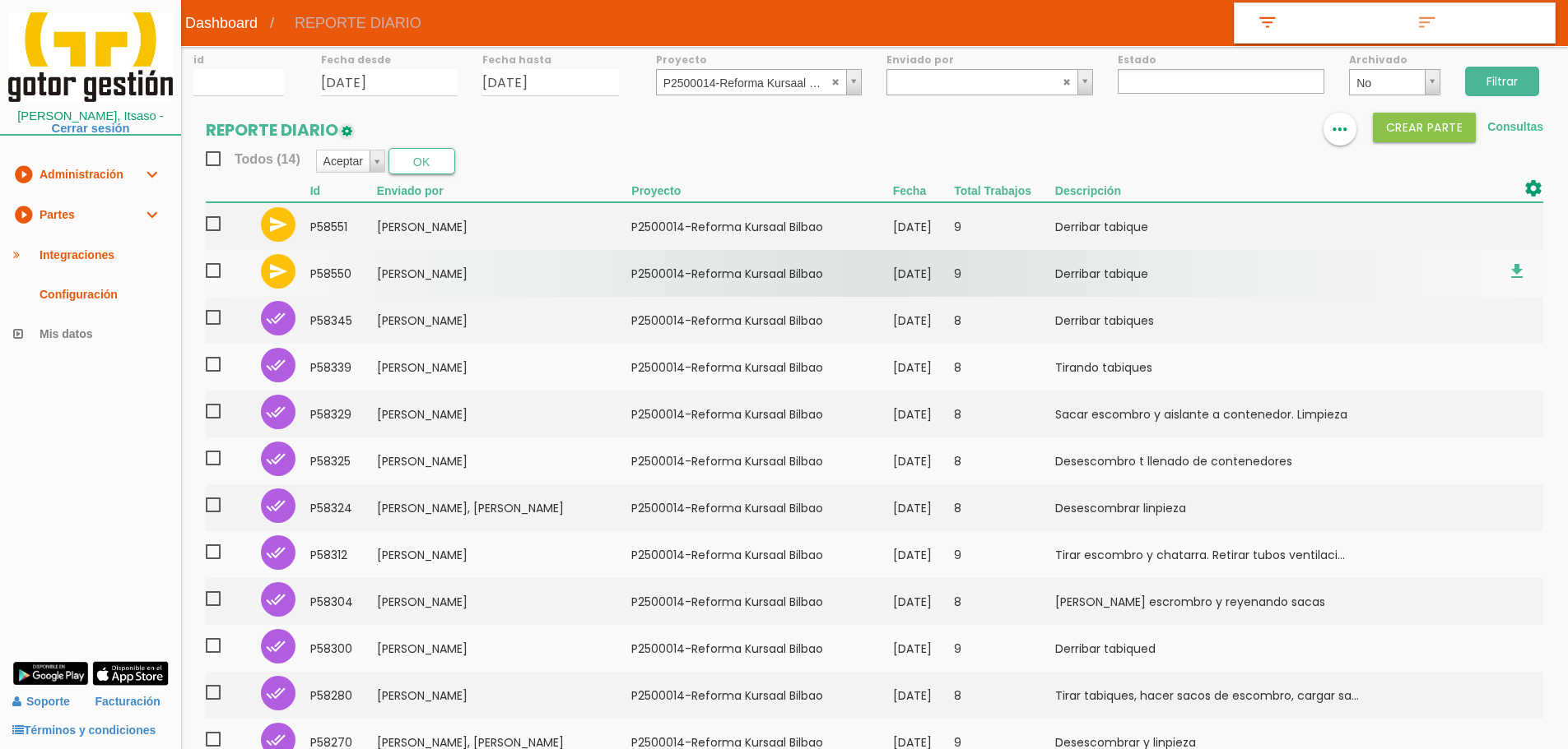
click at [213, 272] on span at bounding box center [220, 271] width 29 height 21
click at [0, 0] on input "checkbox" at bounding box center [0, 0] width 0 height 0
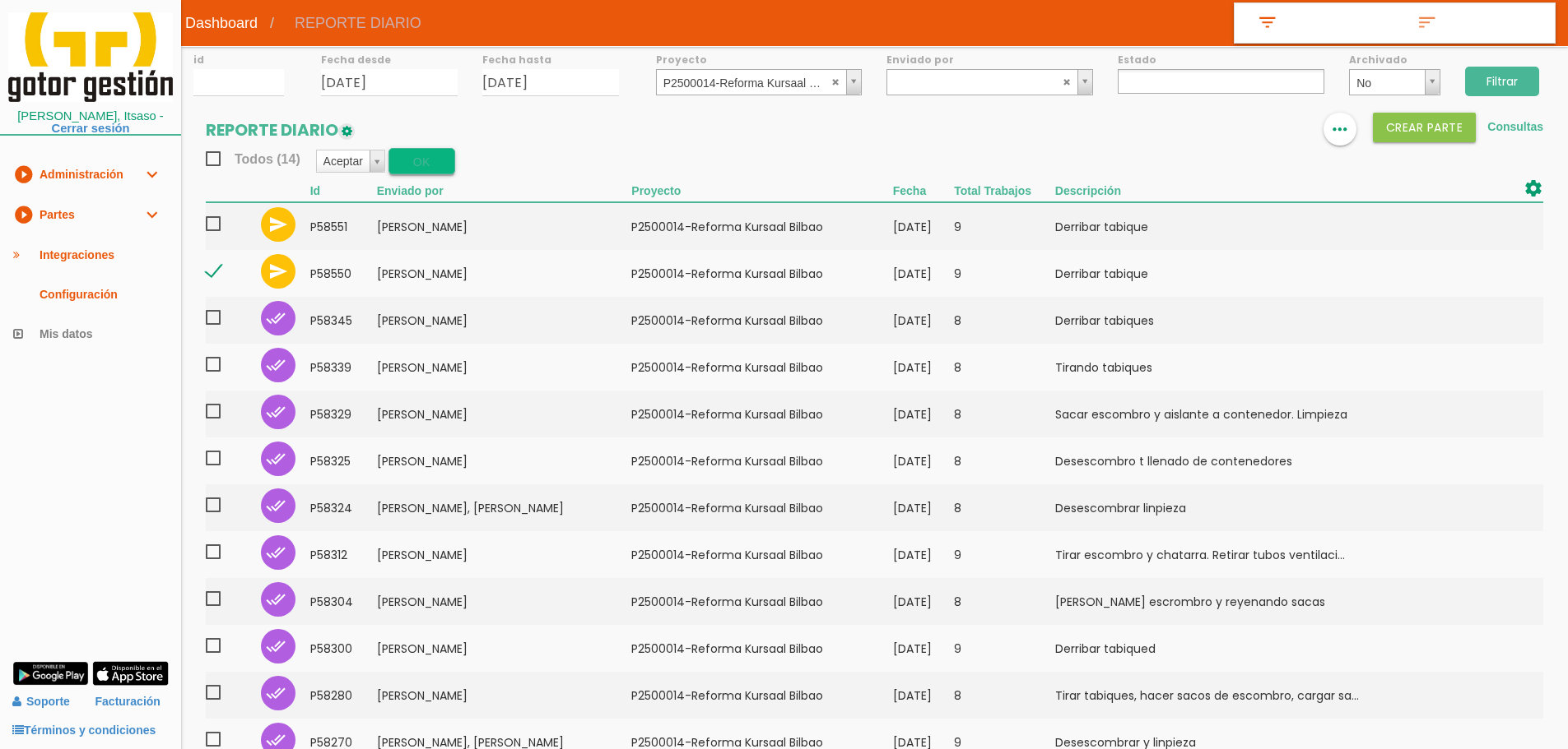
click at [427, 161] on button "OK" at bounding box center [422, 162] width 67 height 27
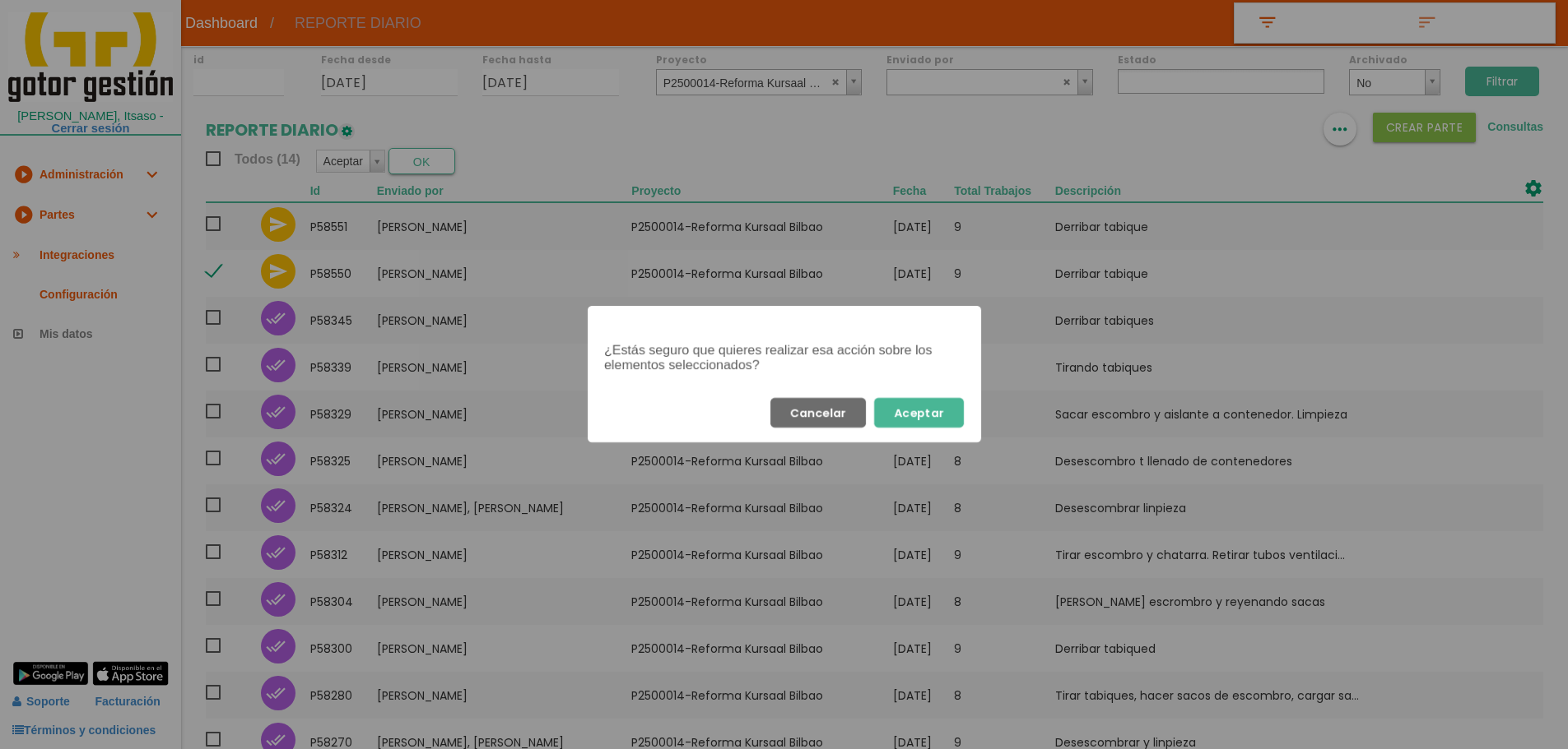
click at [922, 397] on div "Cancelar Aceptar" at bounding box center [784, 412] width 393 height 59
click at [958, 410] on button "Aceptar" at bounding box center [919, 413] width 90 height 30
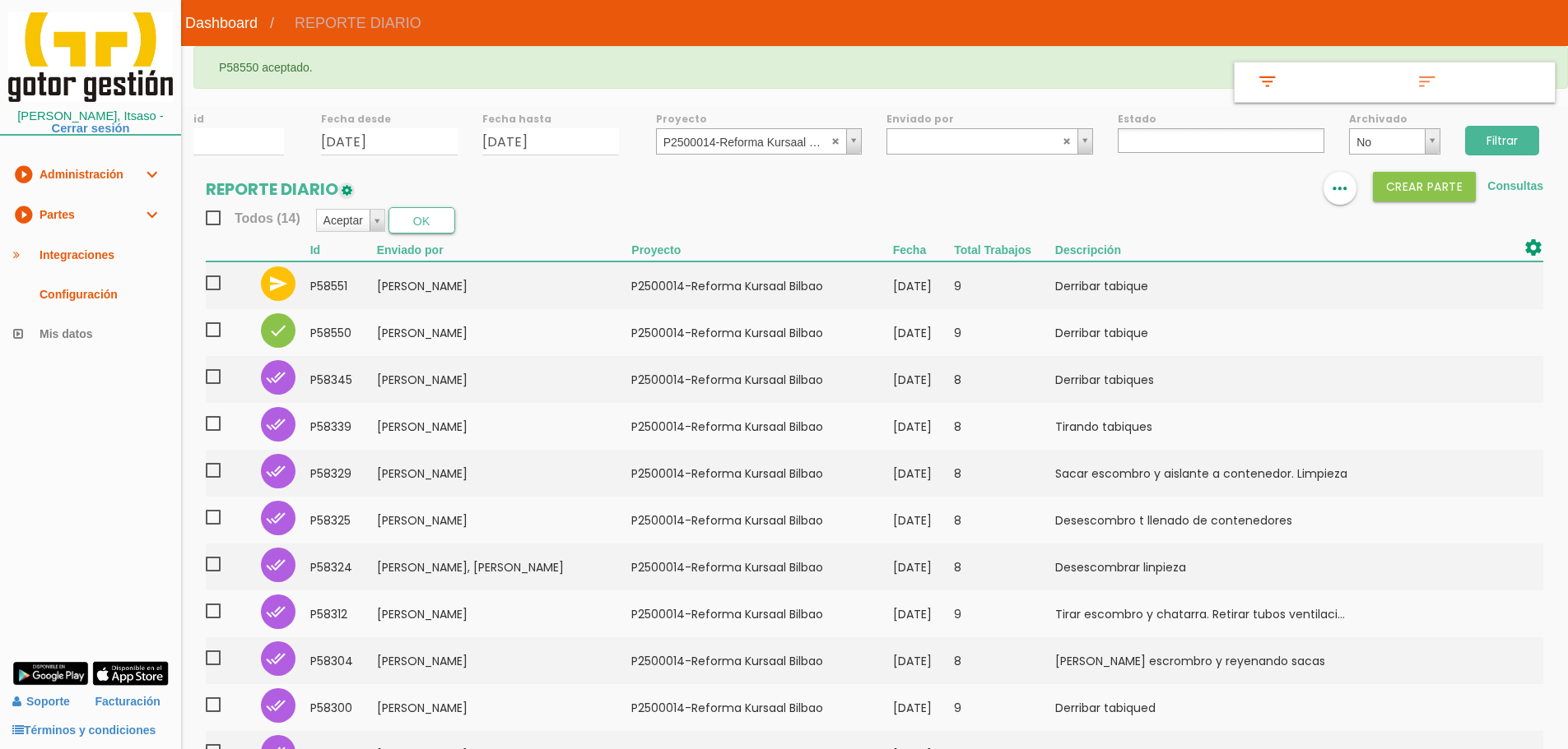
select select
click at [435, 137] on input "13/08/2025" at bounding box center [389, 142] width 137 height 27
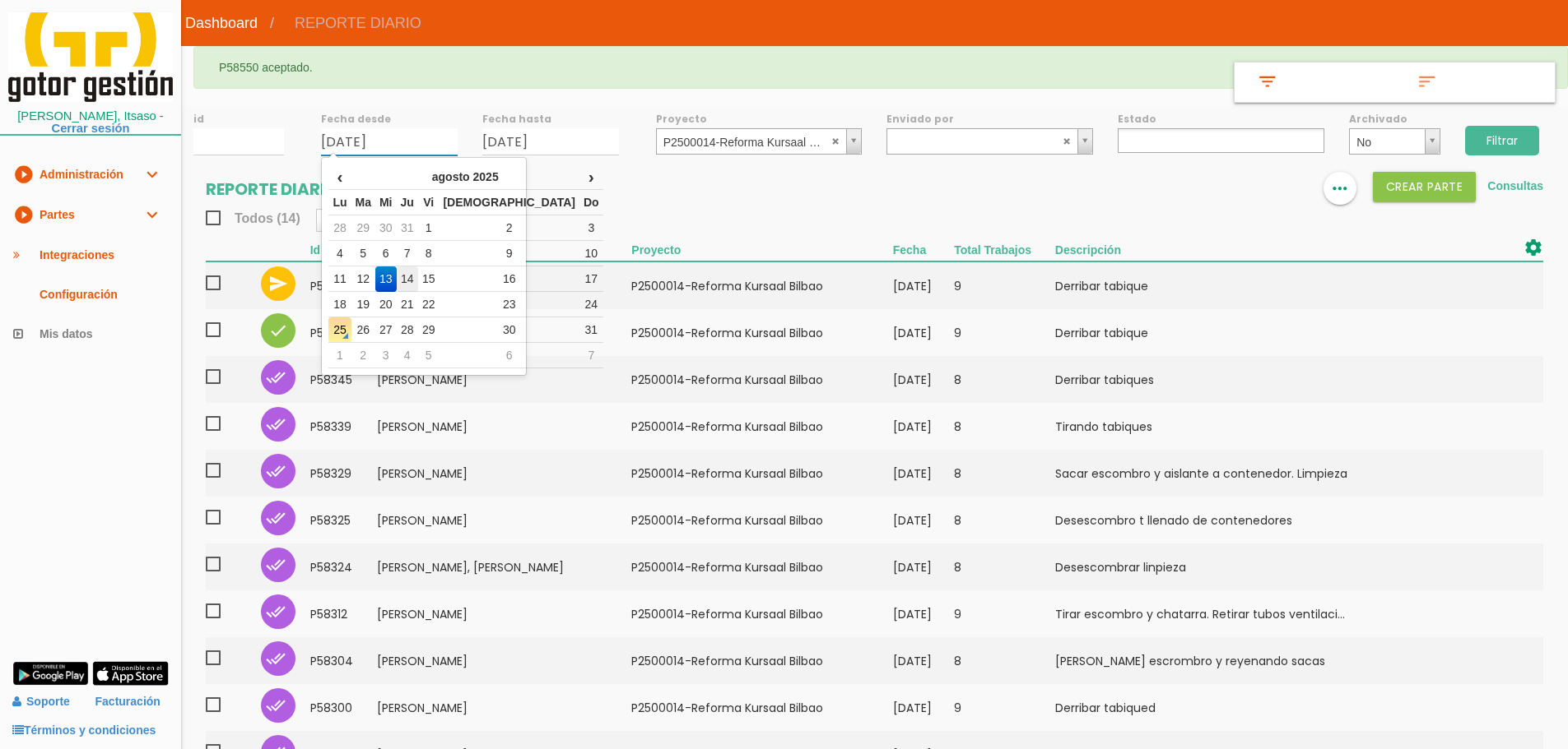
click at [418, 286] on td "14" at bounding box center [408, 279] width 22 height 26
type input "[DATE]"
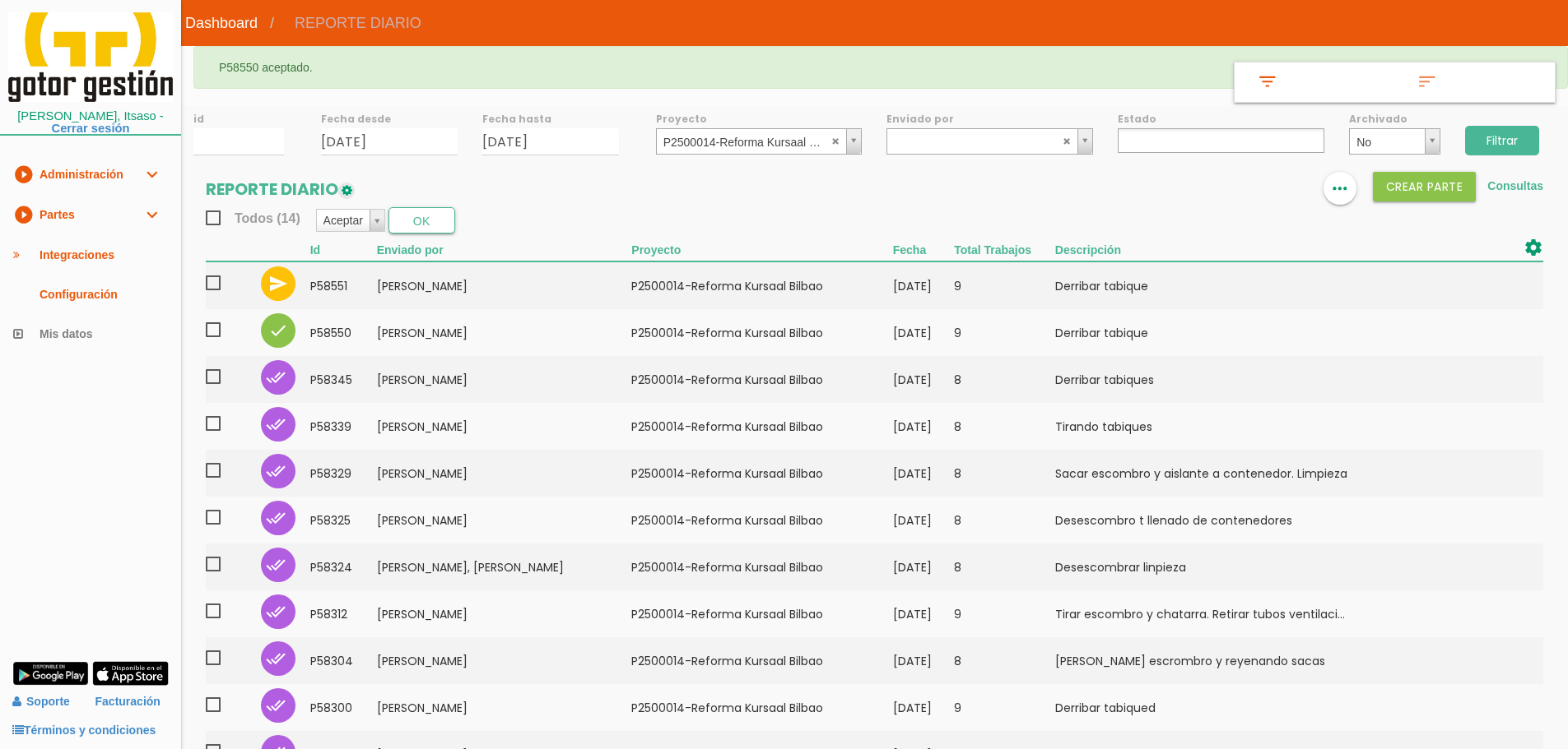
click at [1525, 128] on input "Filtrar" at bounding box center [1501, 141] width 74 height 30
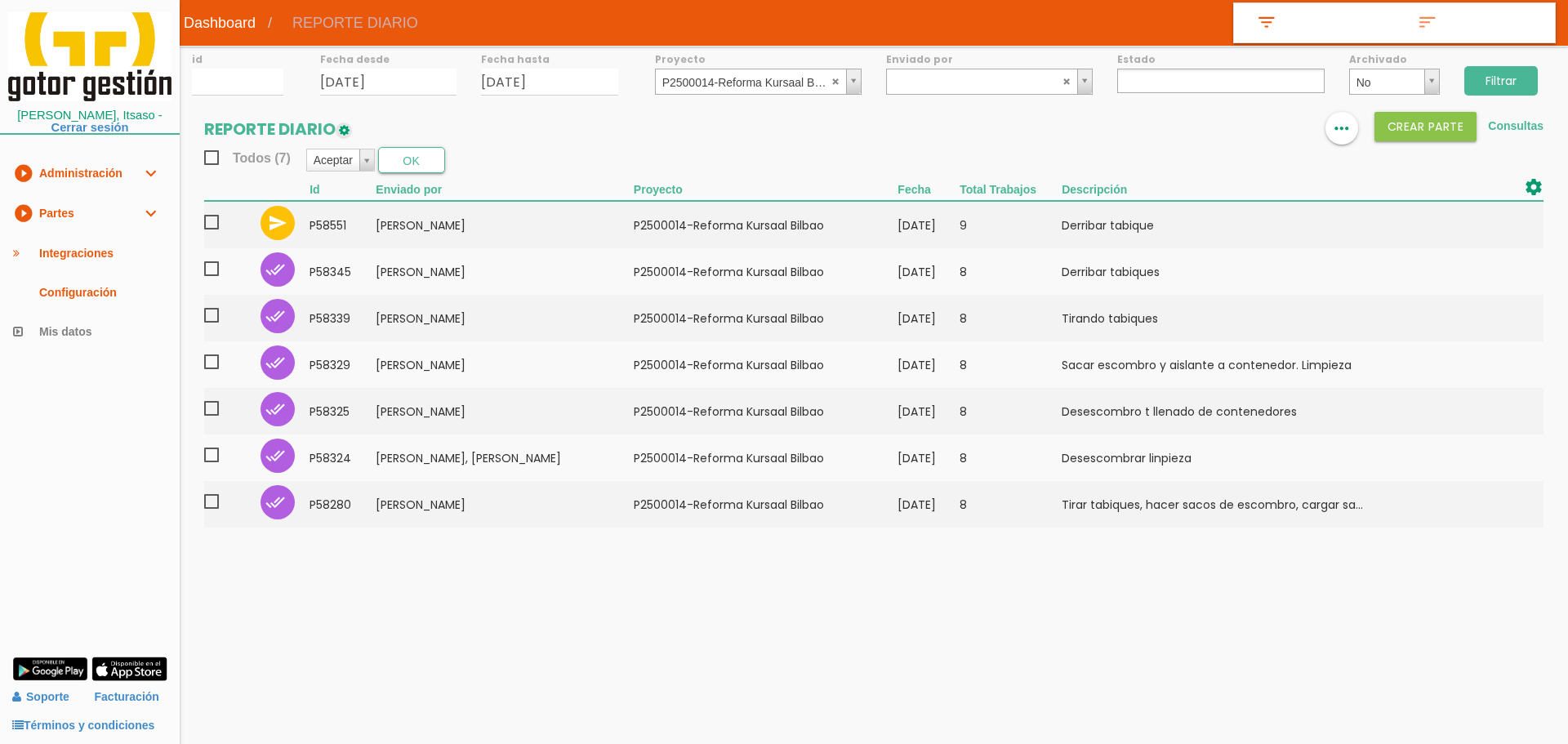
select select
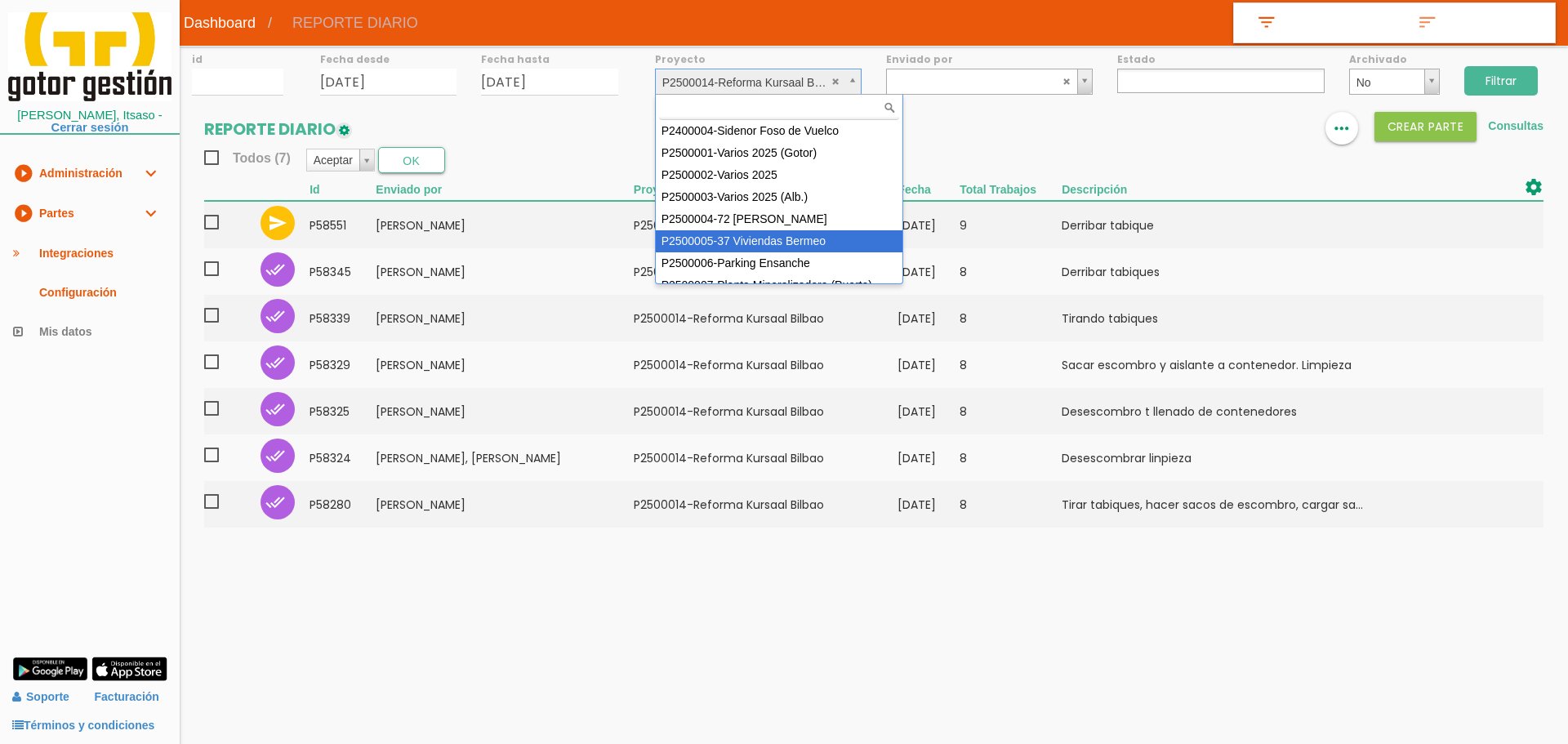
select select "87"
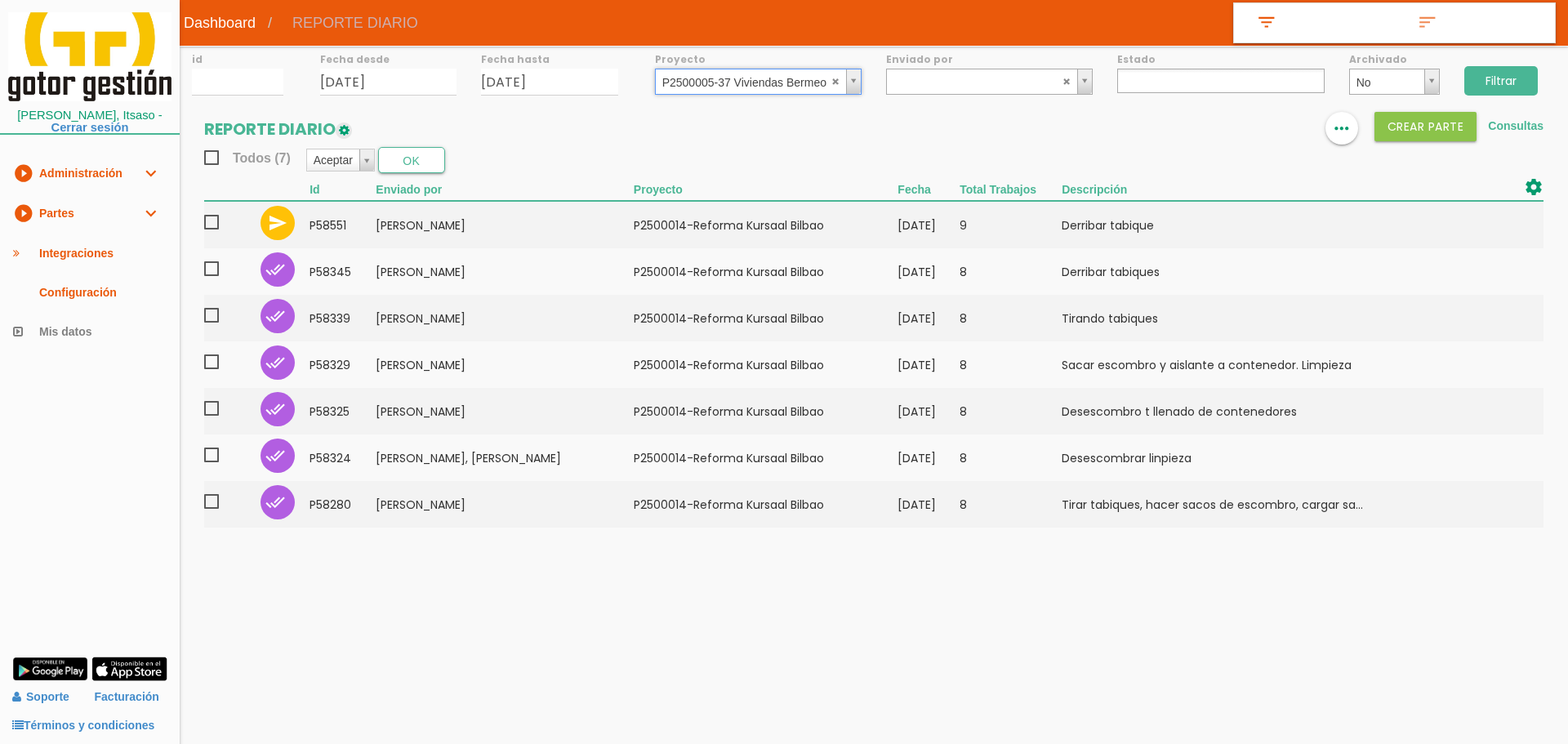
click at [1505, 83] on input "Filtrar" at bounding box center [1501, 81] width 74 height 30
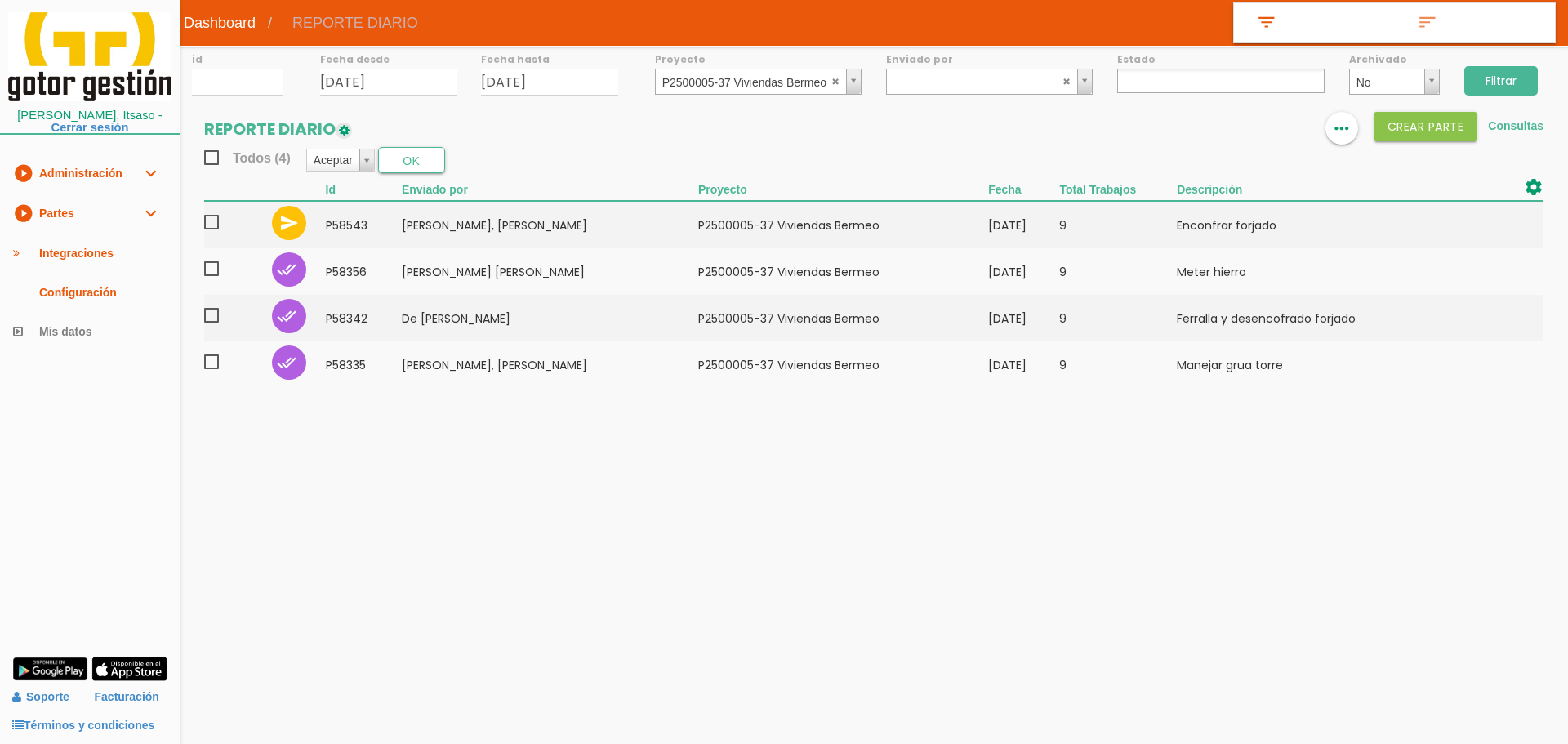
select select
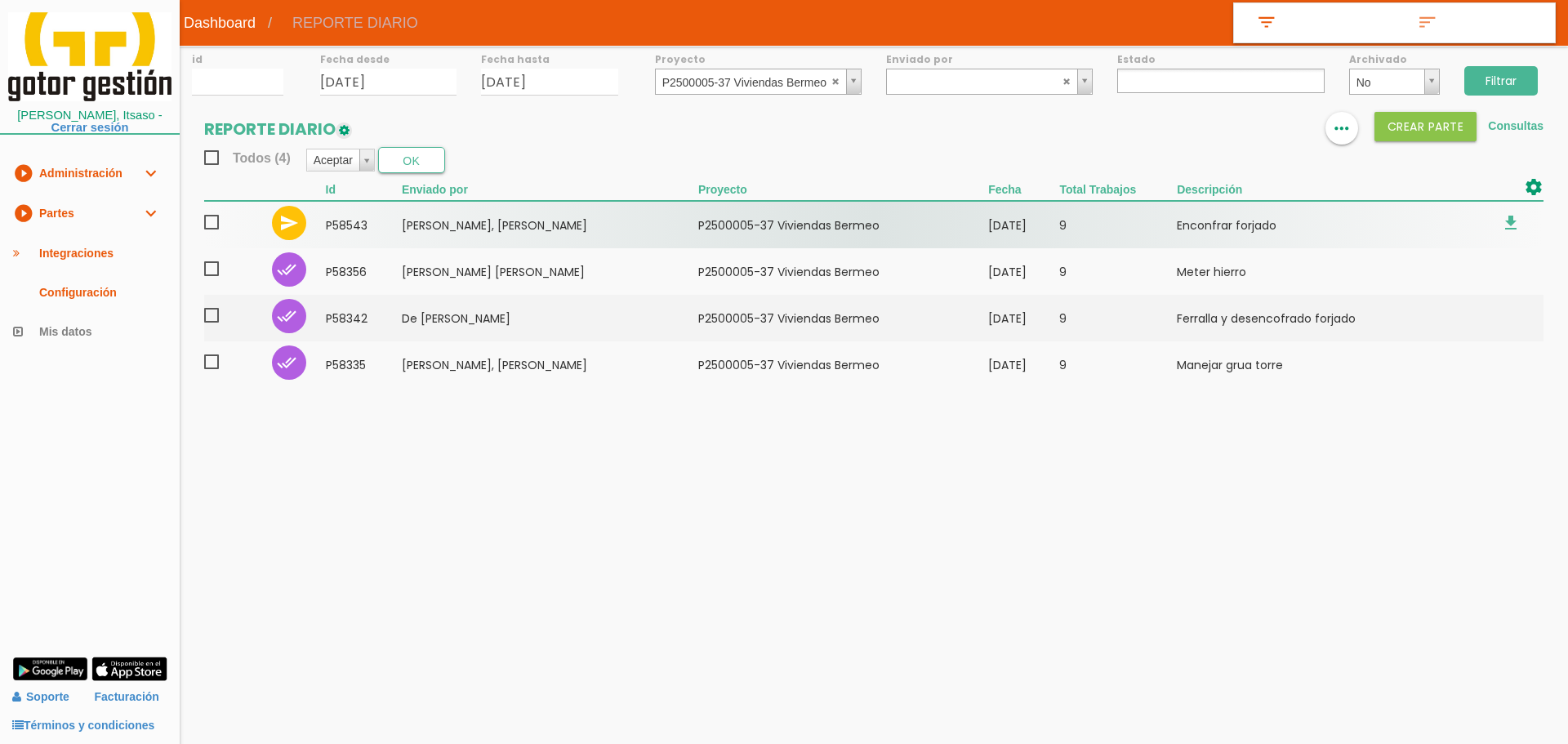
click at [209, 217] on span at bounding box center [218, 223] width 29 height 21
click at [0, 0] on input "checkbox" at bounding box center [0, 0] width 0 height 0
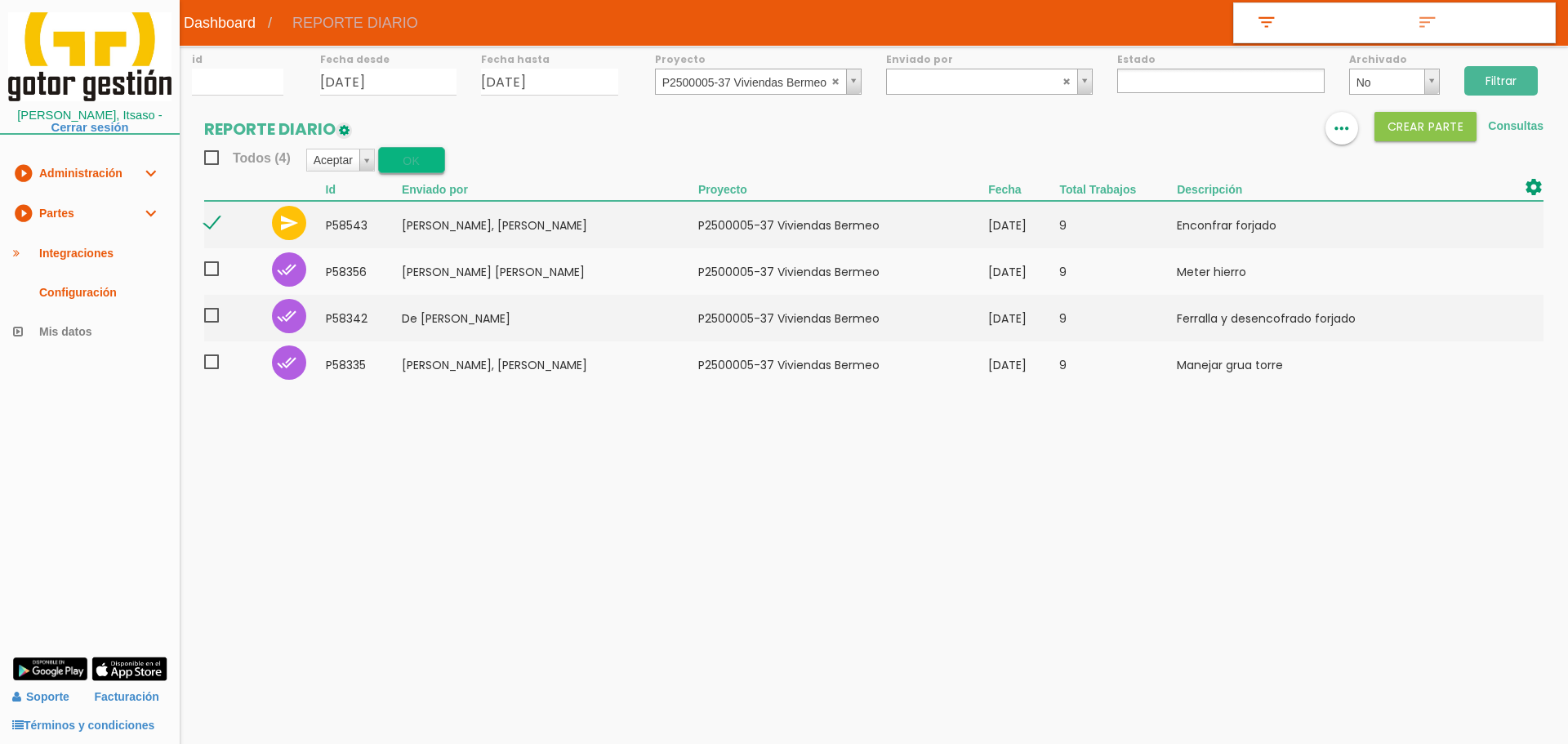
click at [428, 157] on button "OK" at bounding box center [411, 161] width 67 height 26
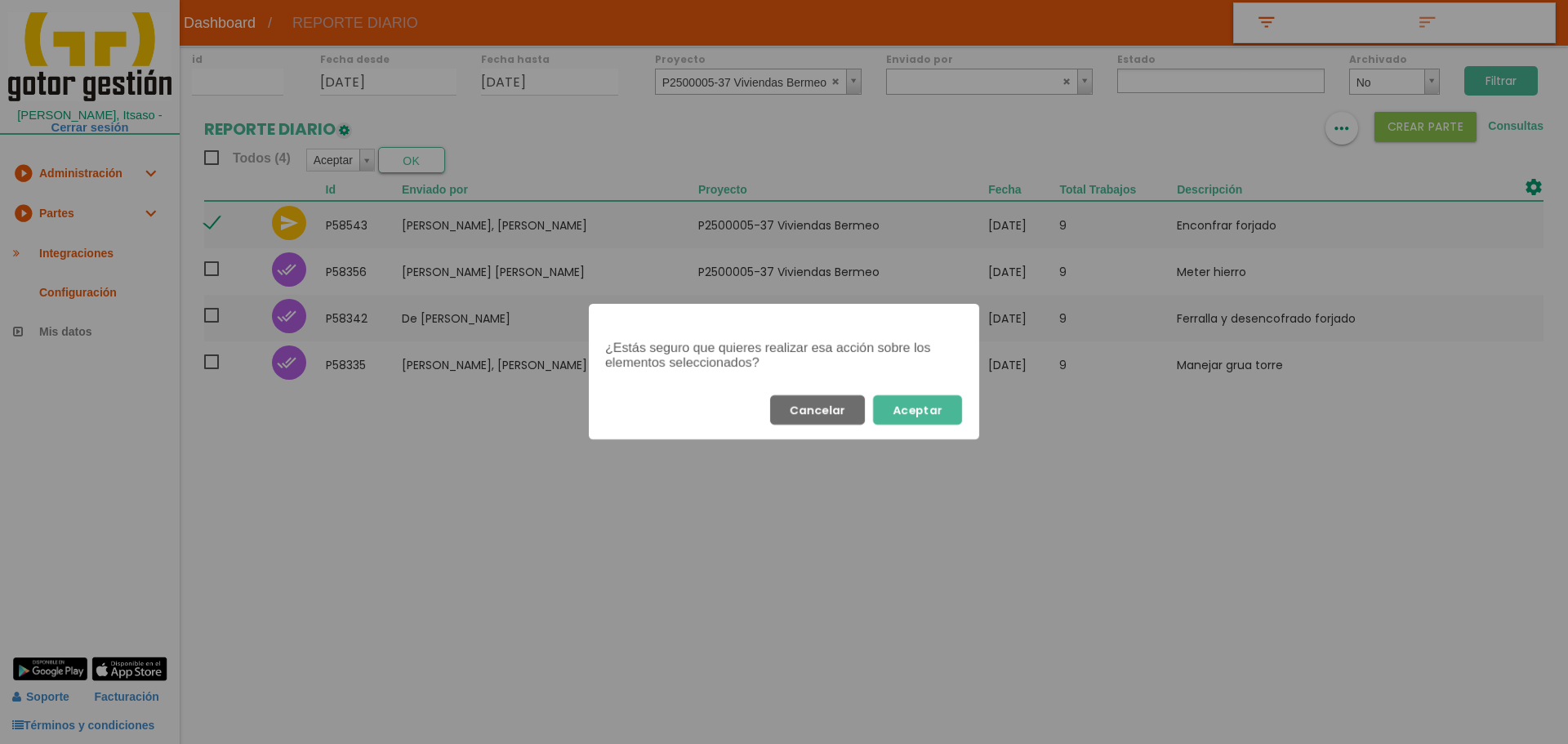
click at [930, 414] on button "Aceptar" at bounding box center [918, 410] width 89 height 30
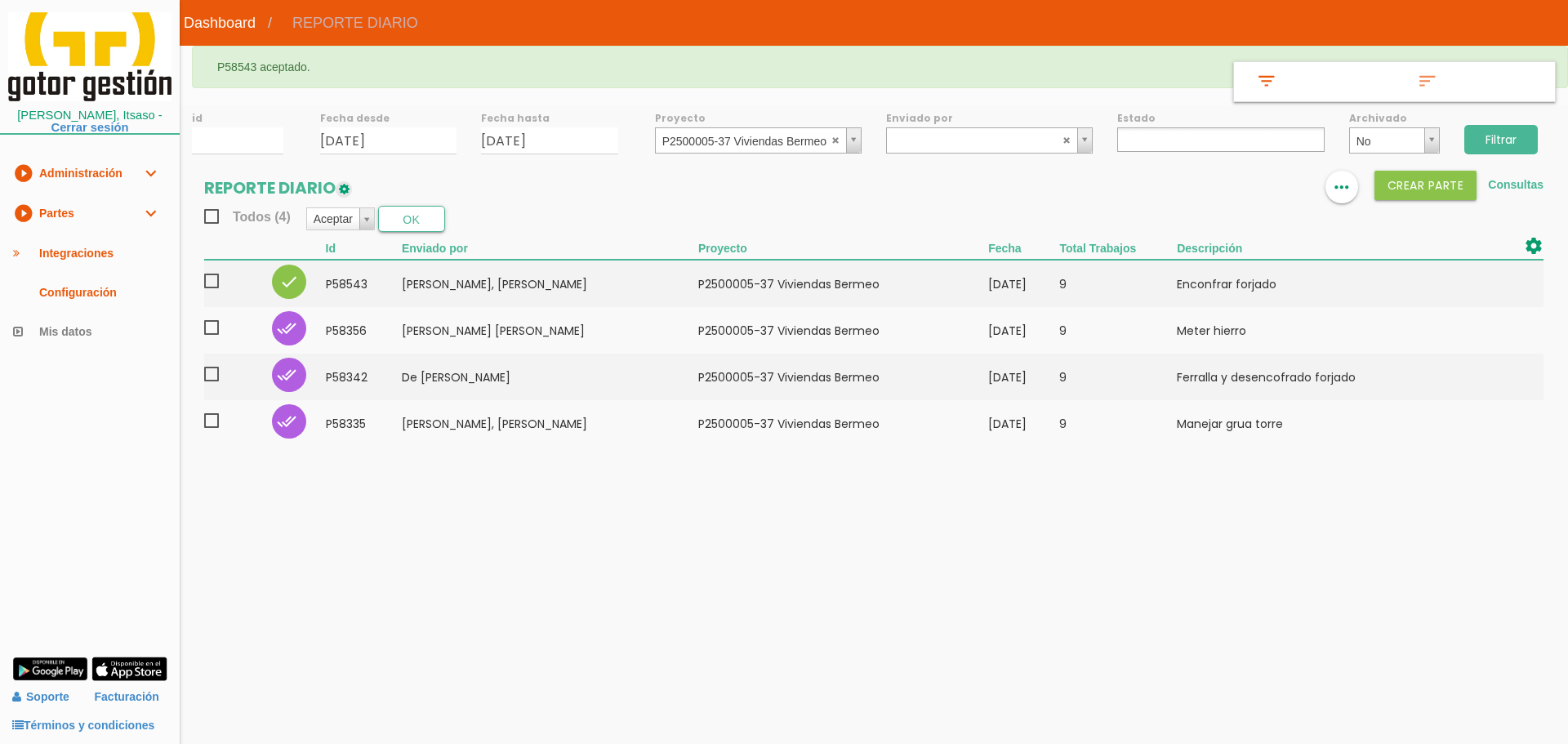
select select
click at [428, 141] on input "[DATE]" at bounding box center [389, 141] width 137 height 27
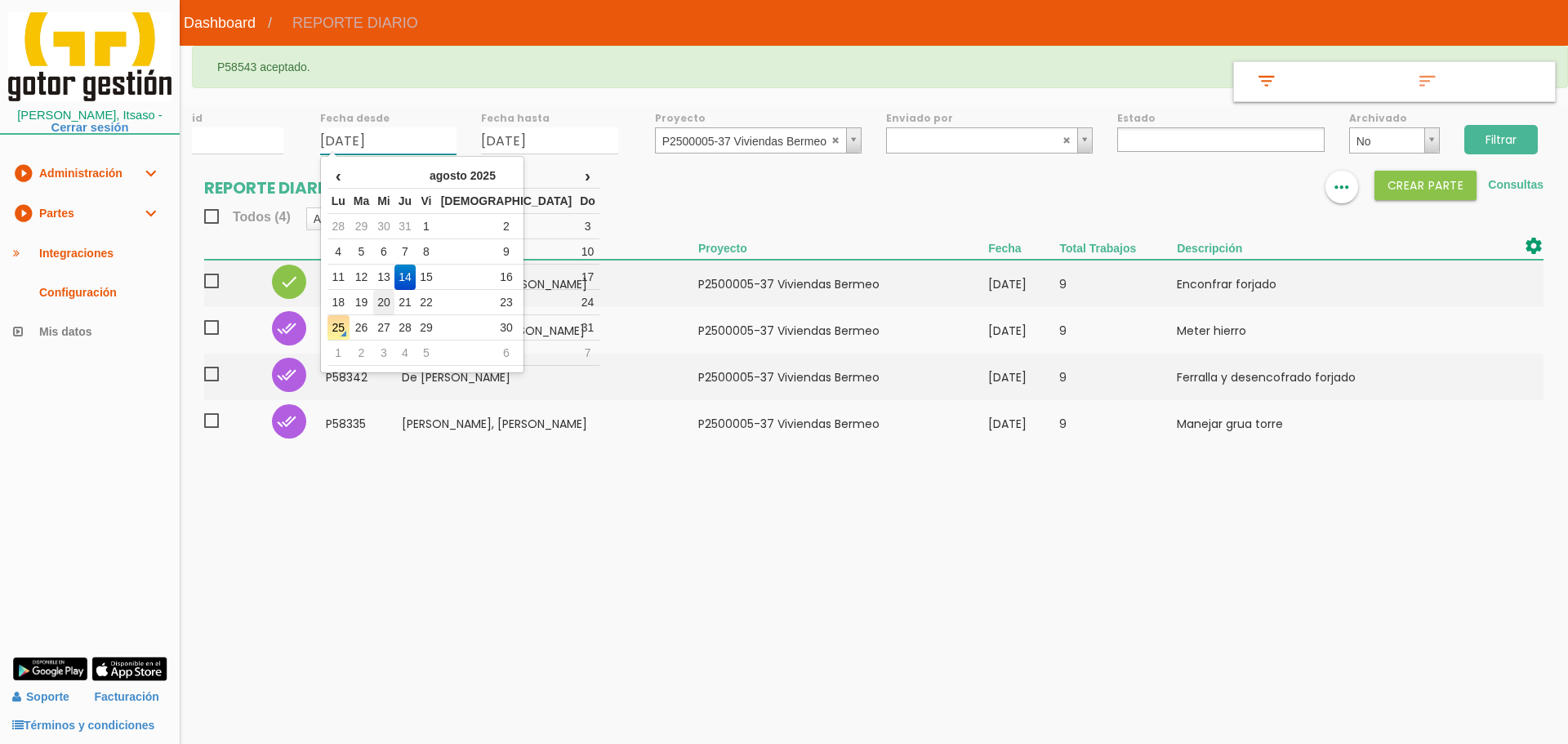
click at [395, 306] on td "20" at bounding box center [384, 302] width 22 height 26
type input "[DATE]"
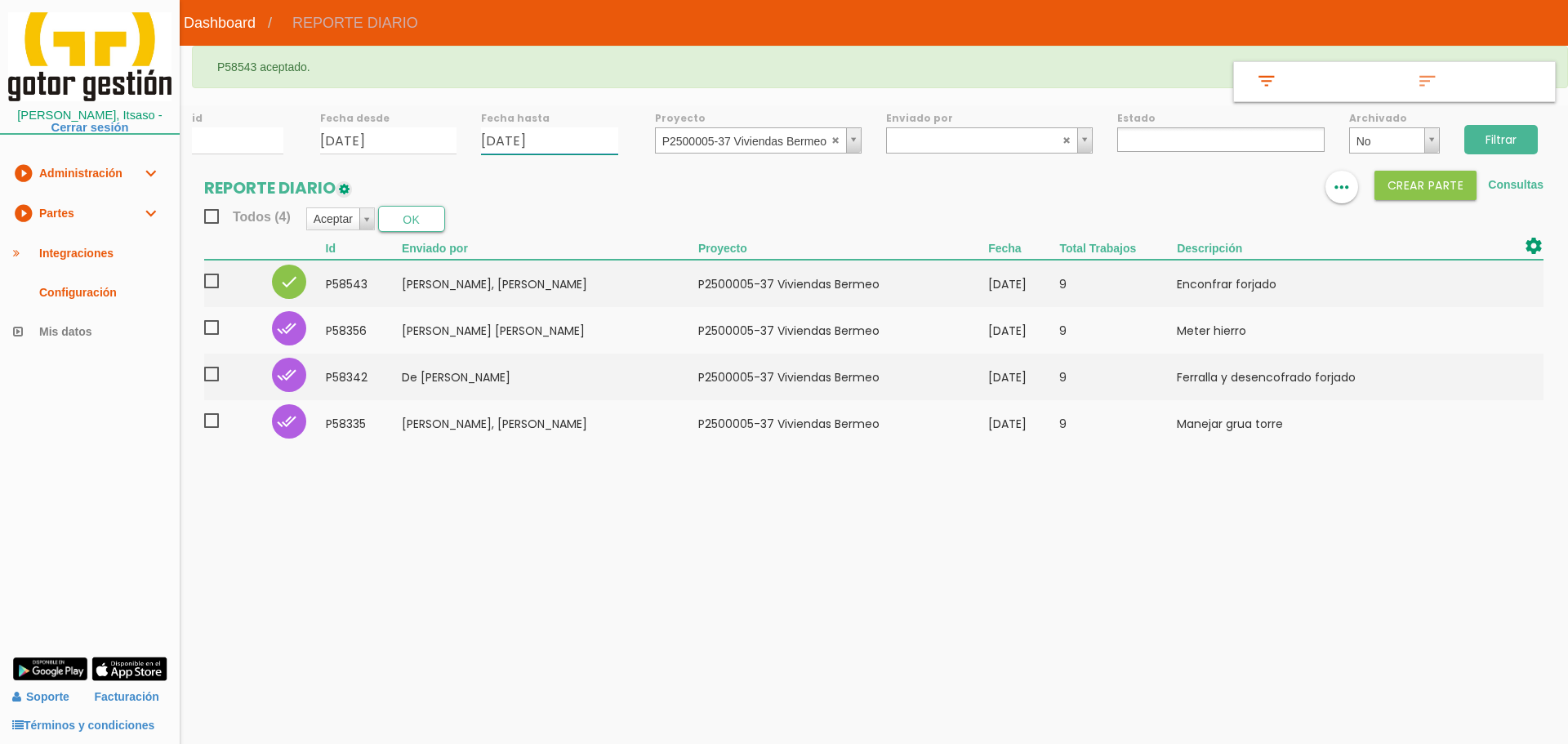
click at [600, 135] on input "14/08/2025" at bounding box center [549, 141] width 137 height 27
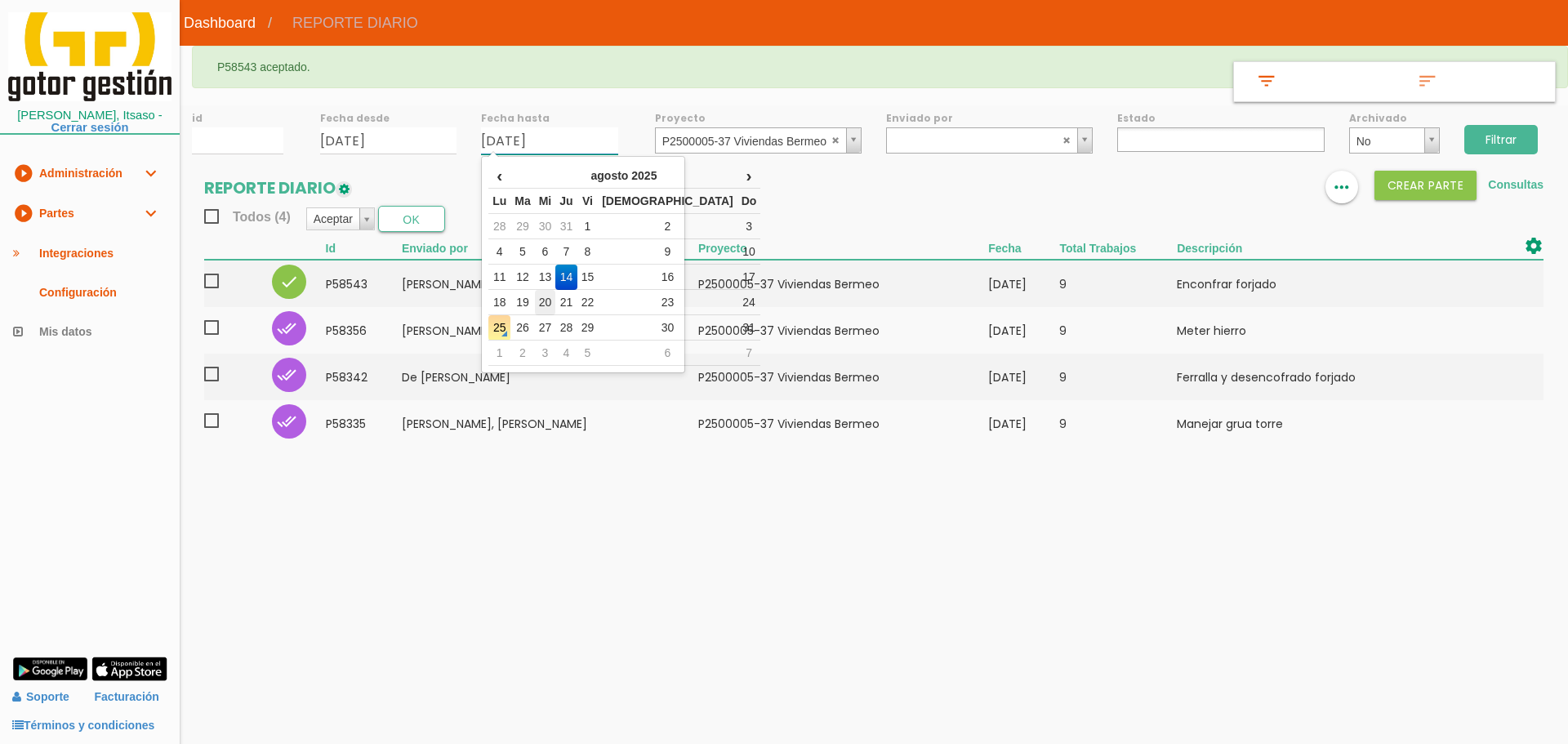
click at [556, 298] on td "20" at bounding box center [546, 302] width 22 height 26
type input "[DATE]"
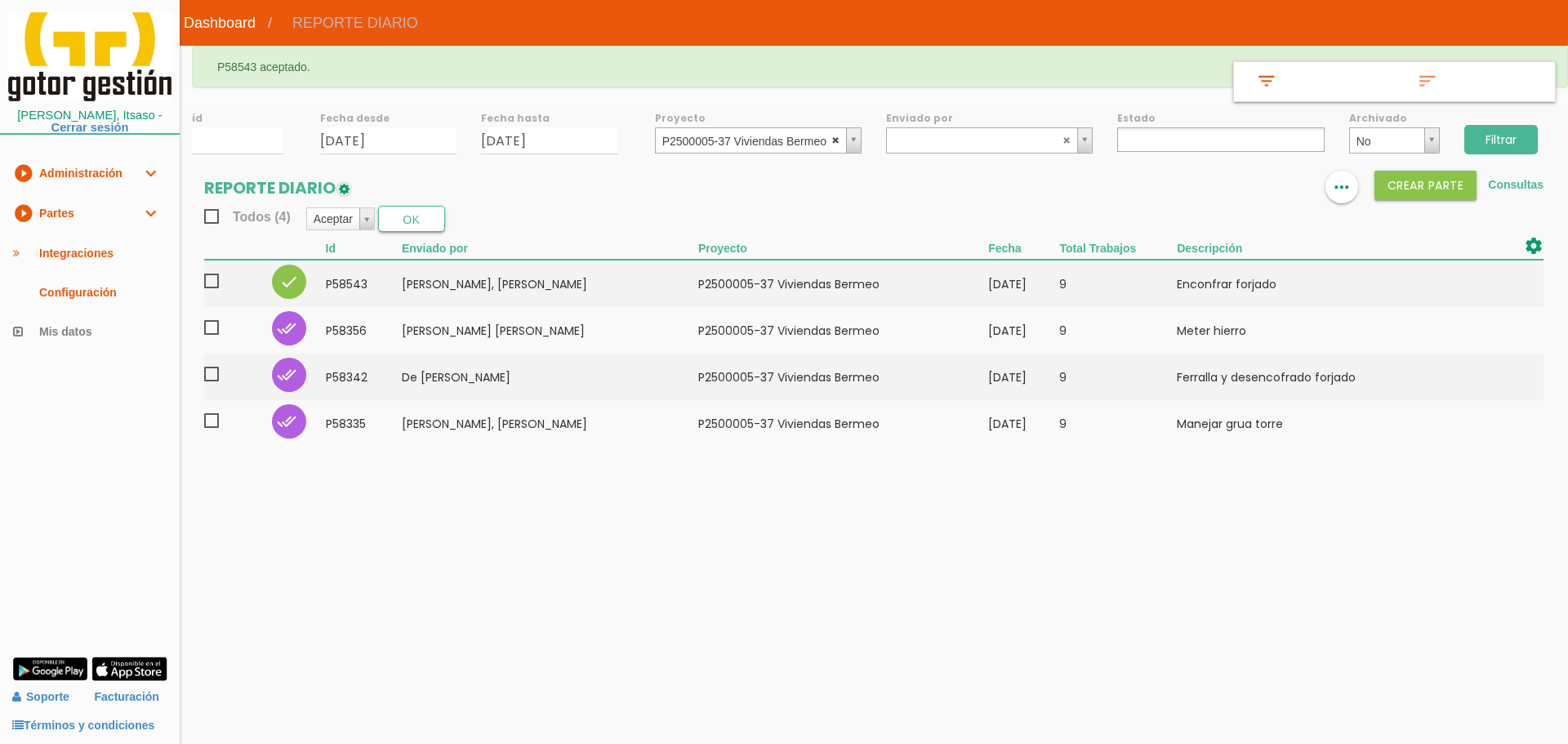
click at [835, 138] on abbr at bounding box center [837, 140] width 10 height 10
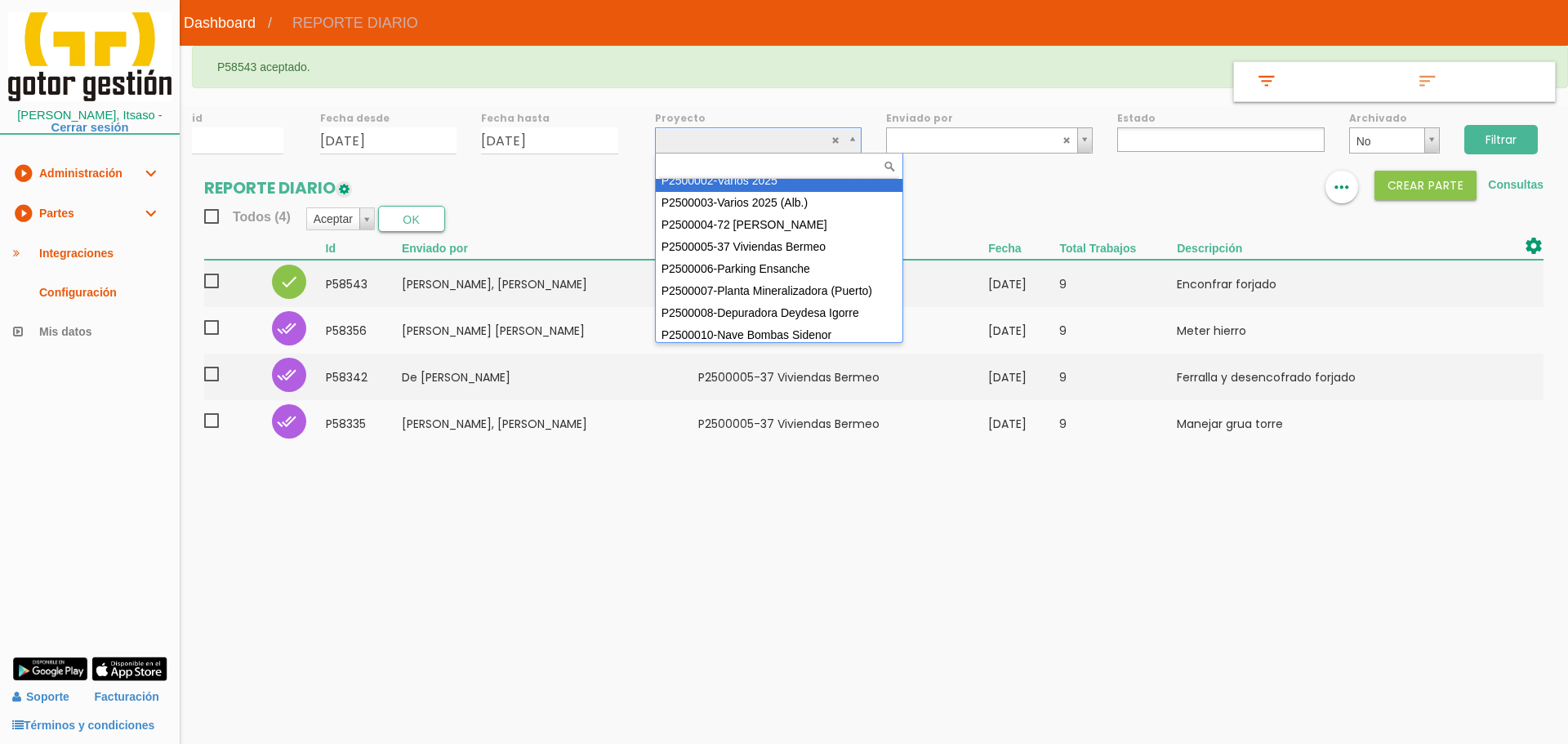
scroll to position [82, 0]
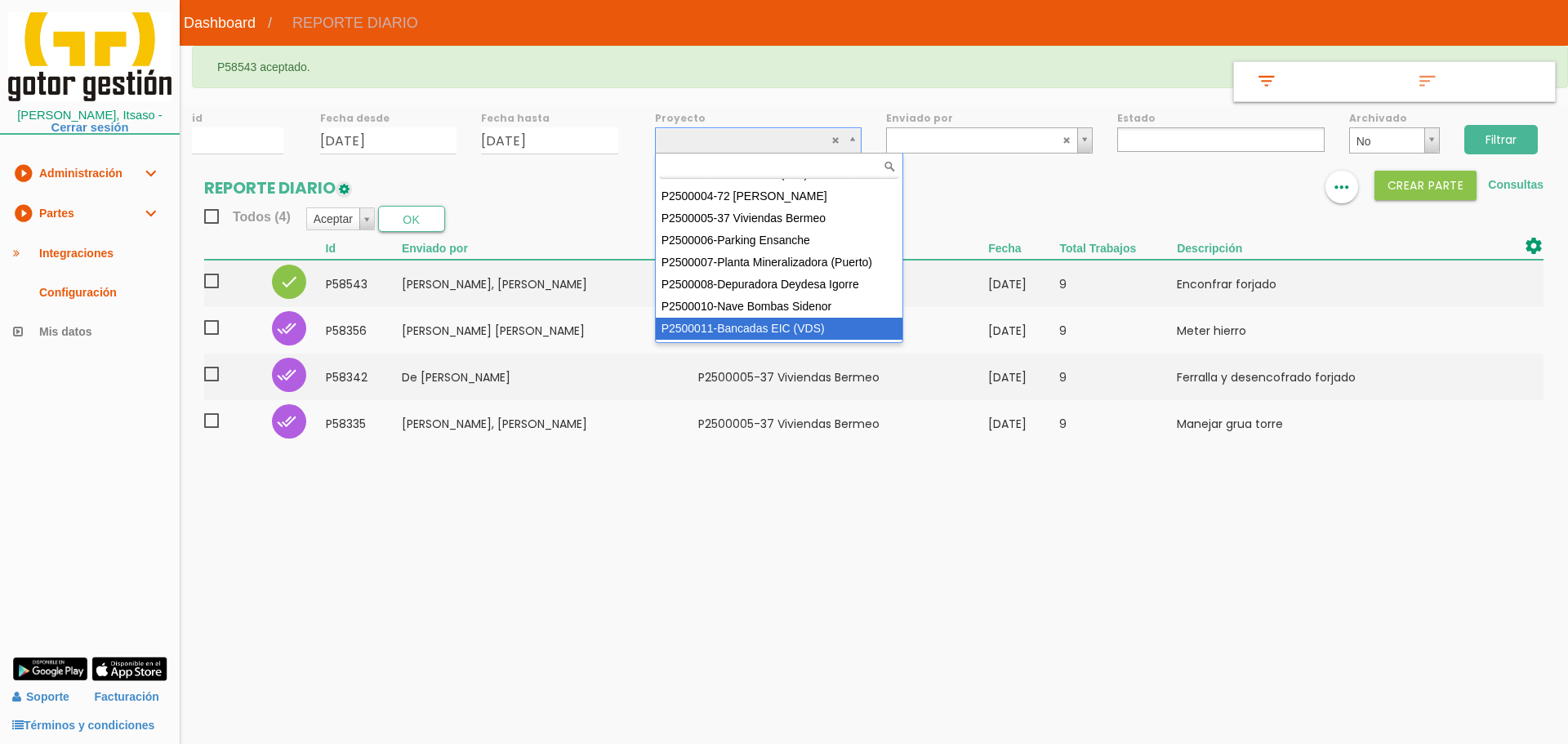
select select "93"
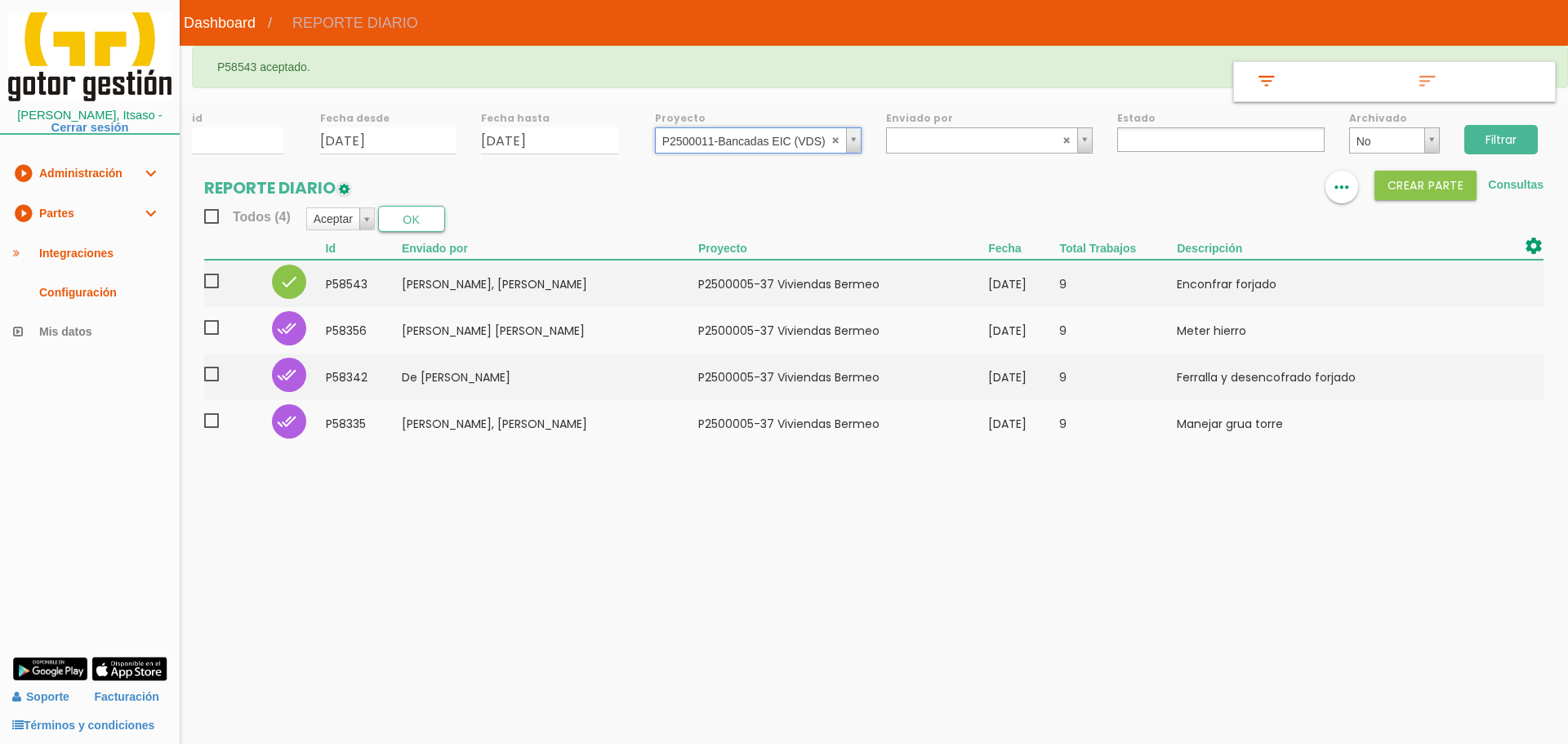
click at [1488, 144] on input "Filtrar" at bounding box center [1501, 140] width 74 height 30
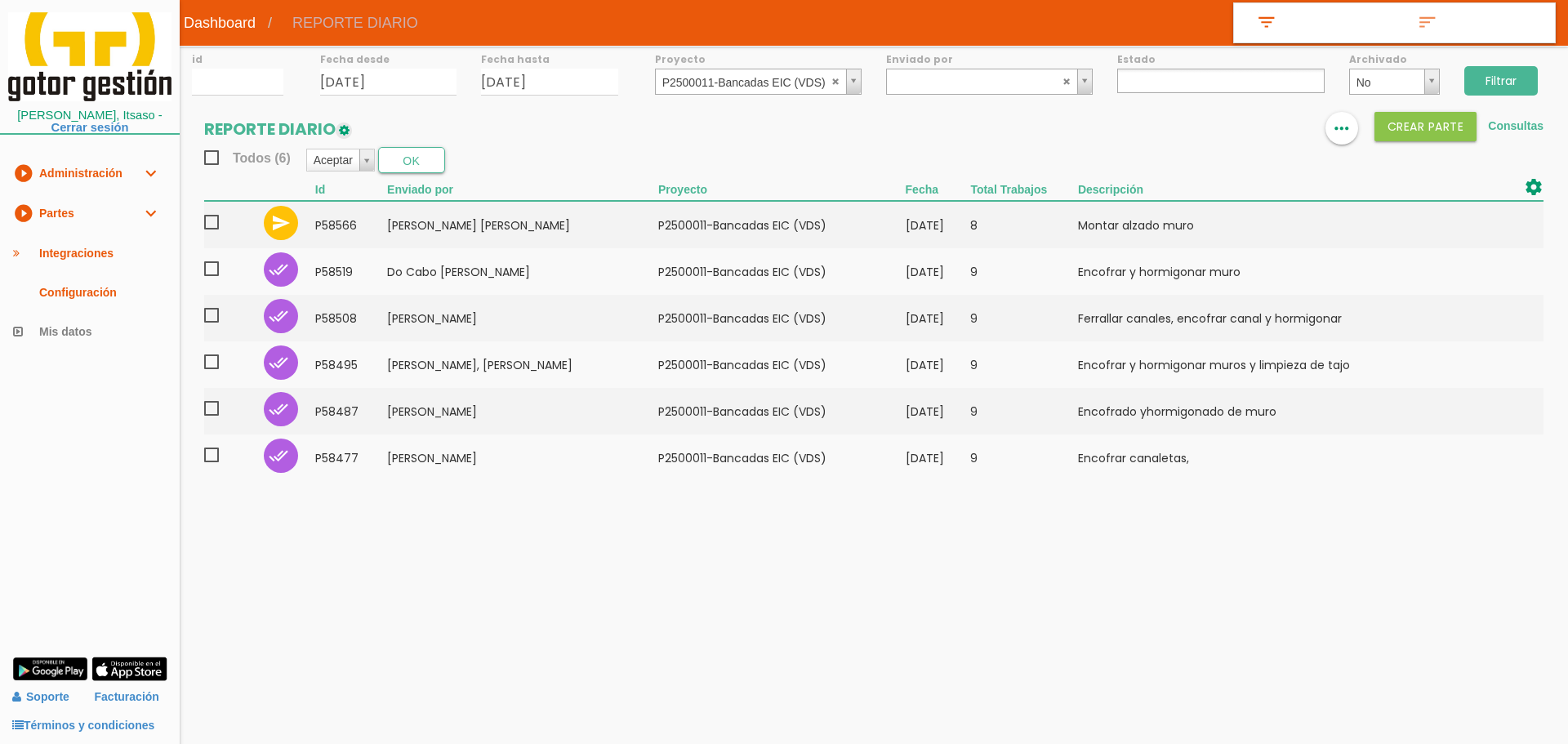
select select
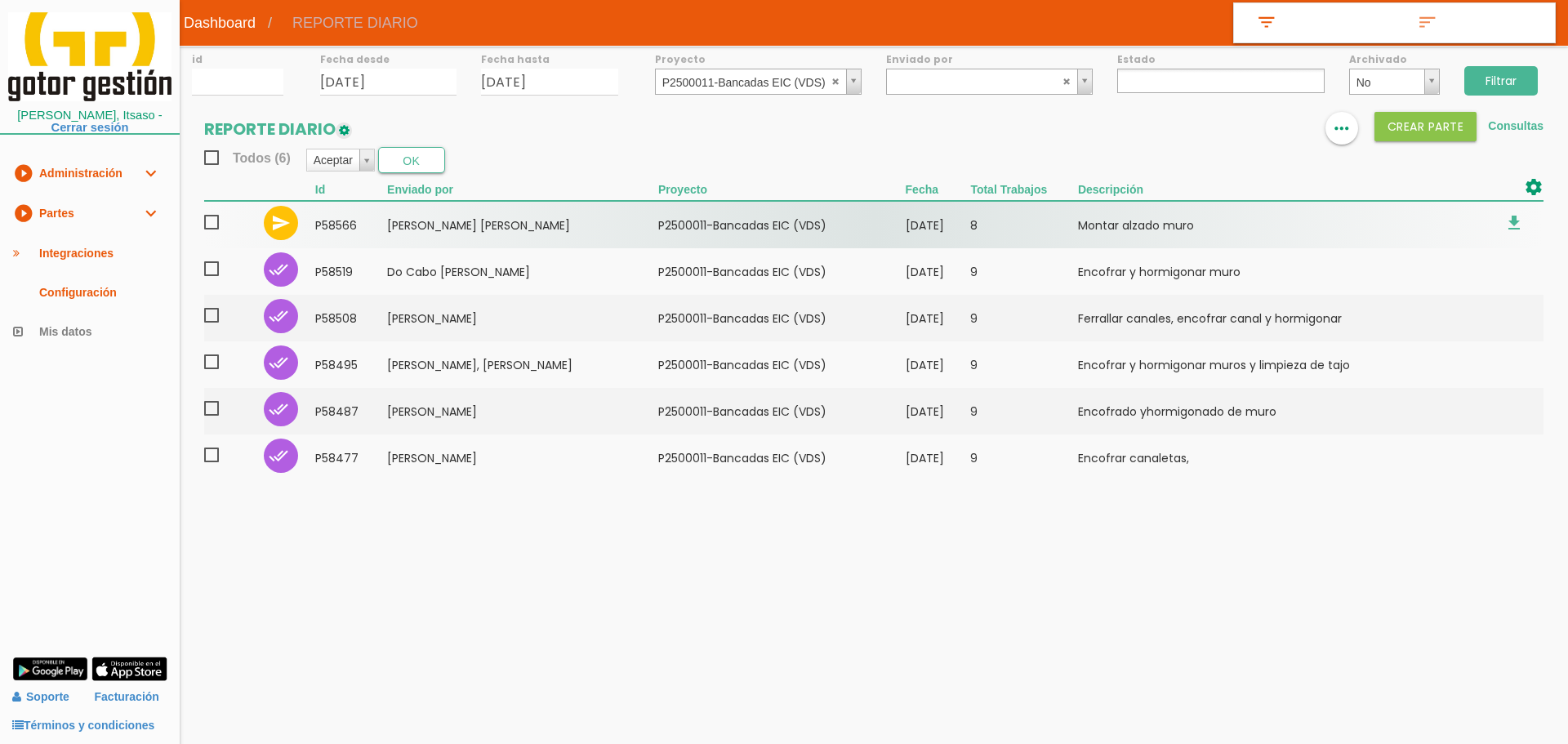
click at [207, 216] on span at bounding box center [218, 223] width 29 height 21
click at [0, 0] on input "checkbox" at bounding box center [0, 0] width 0 height 0
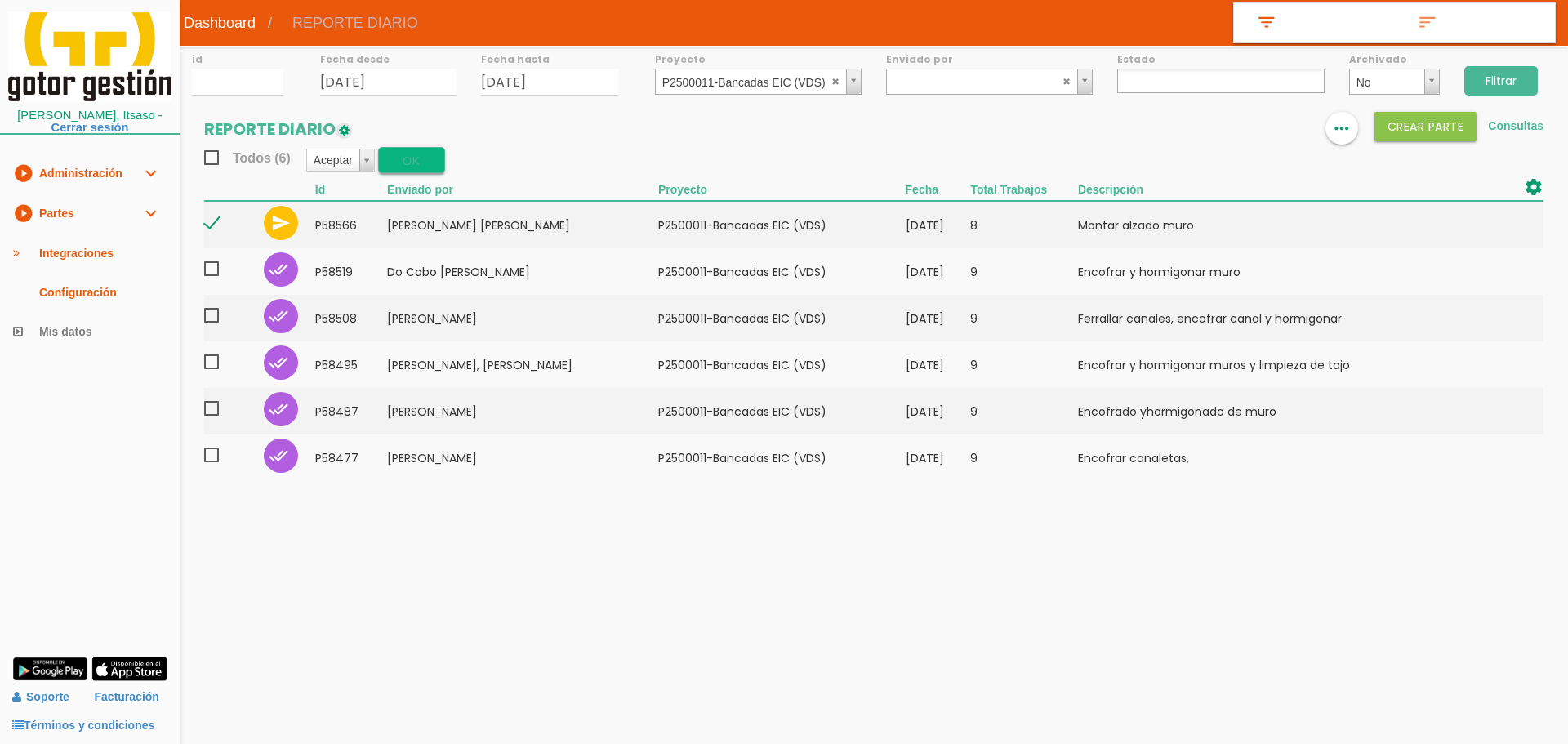
click at [405, 162] on button "OK" at bounding box center [411, 161] width 67 height 26
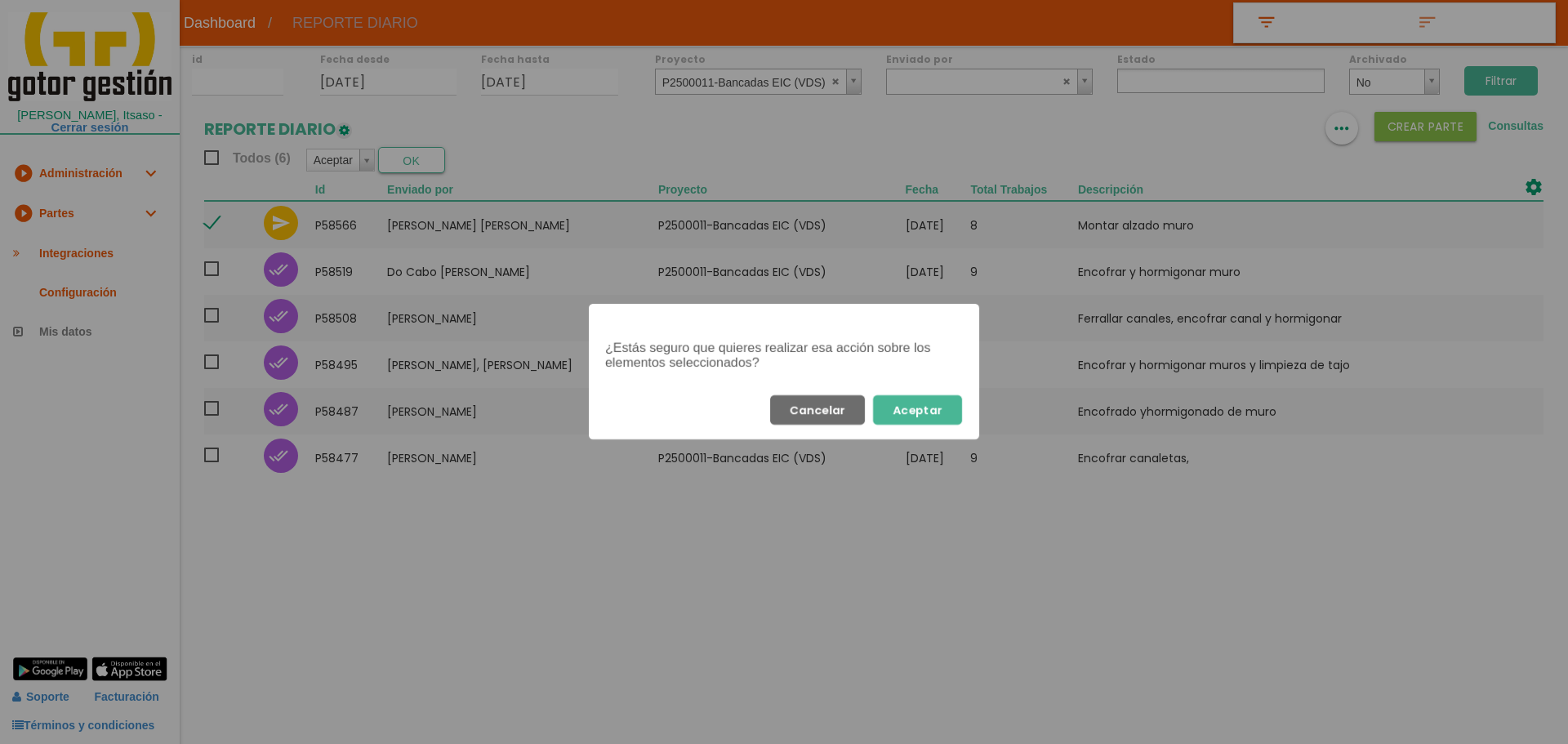
click at [910, 401] on button "Aceptar" at bounding box center [918, 410] width 89 height 30
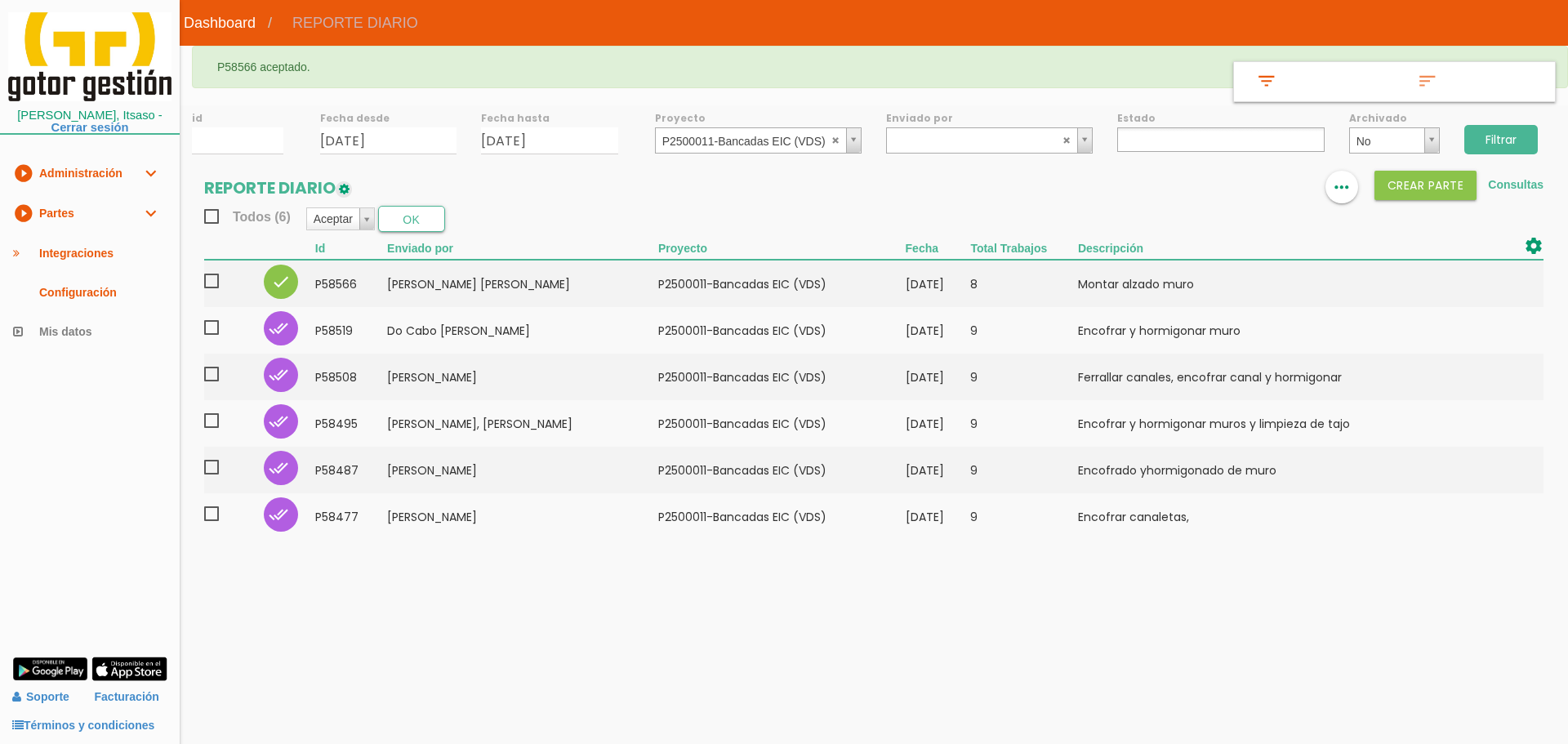
select select
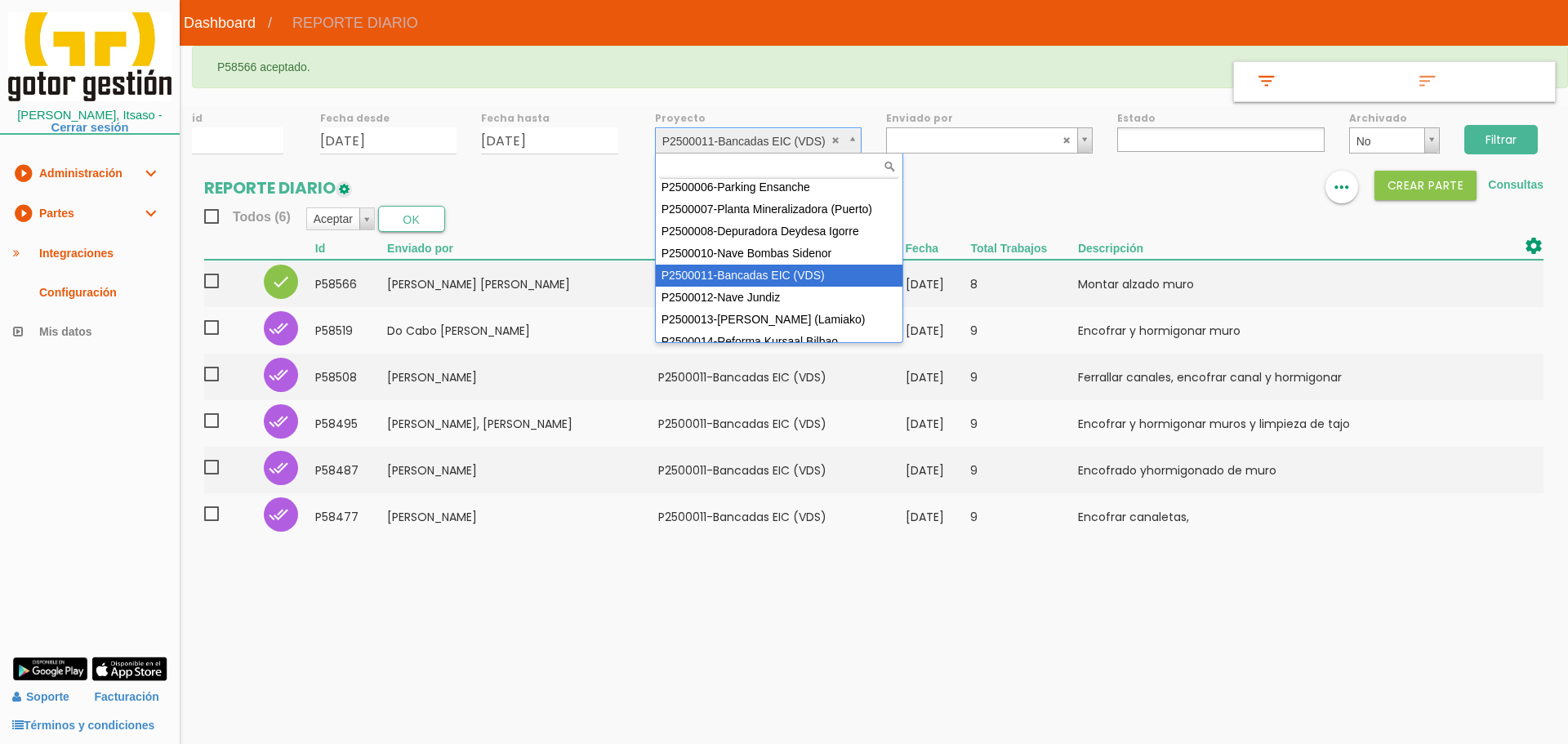
scroll to position [146, 0]
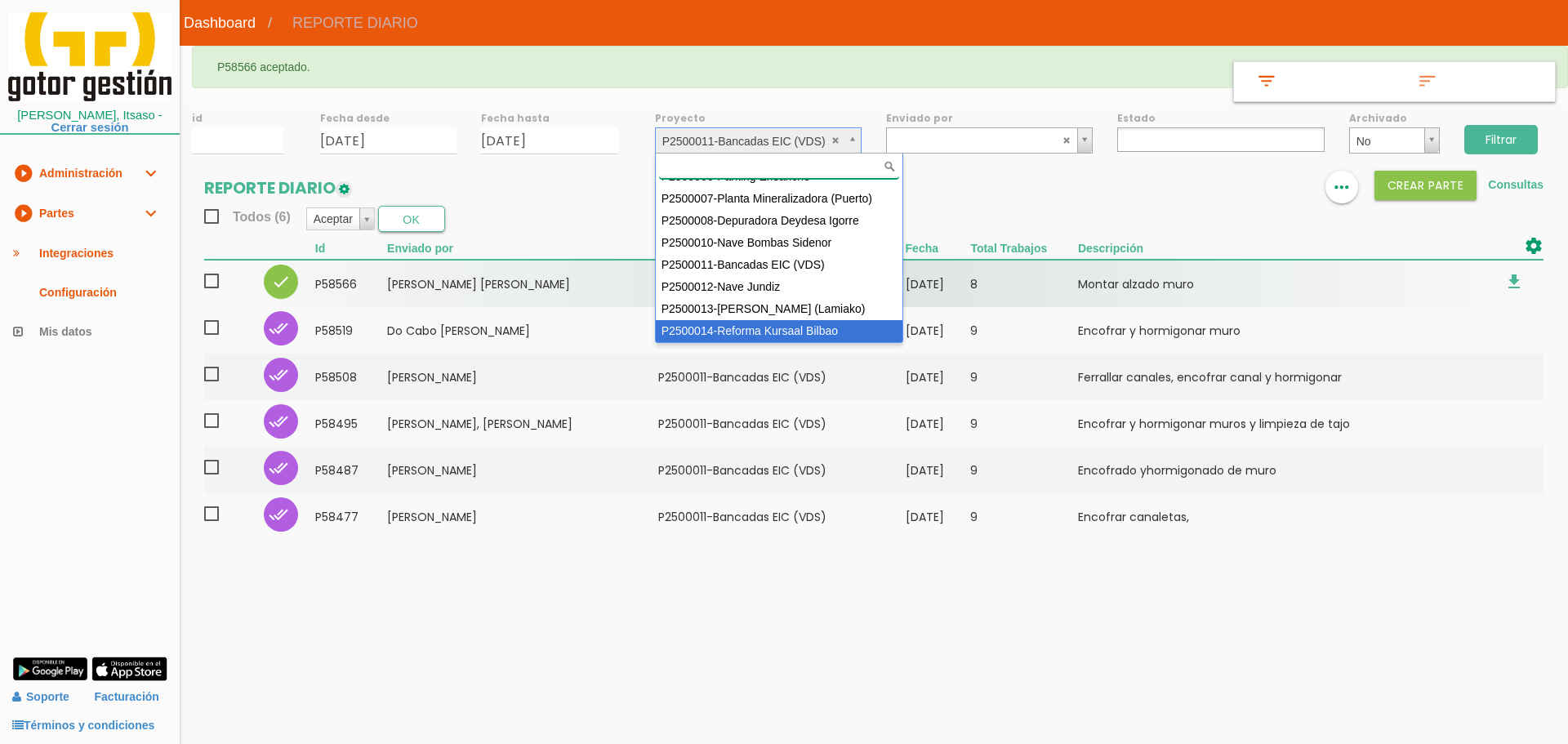
drag, startPoint x: 796, startPoint y: 329, endPoint x: 891, endPoint y: 297, distance: 100.2
select select "97"
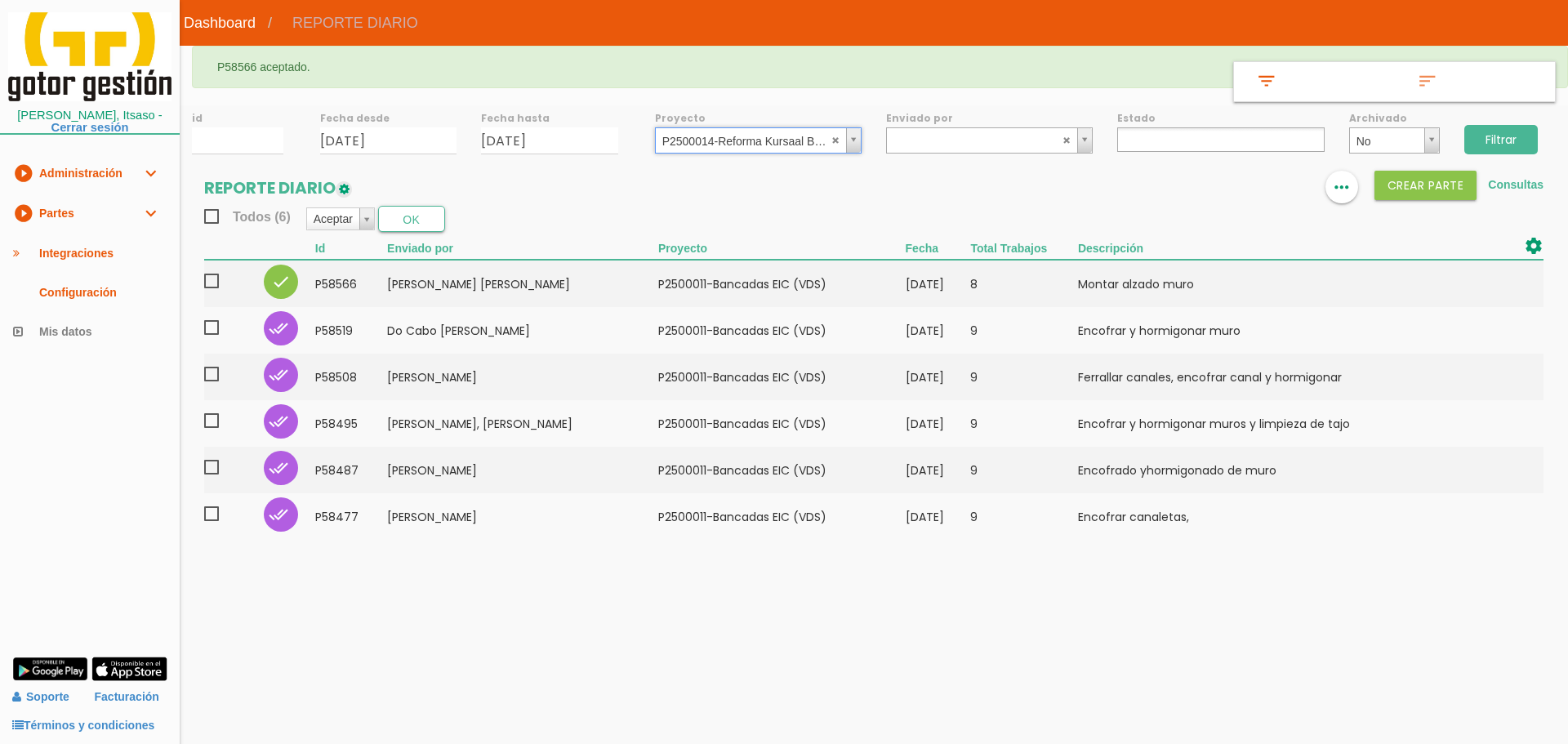
click at [1498, 132] on input "Filtrar" at bounding box center [1501, 140] width 74 height 30
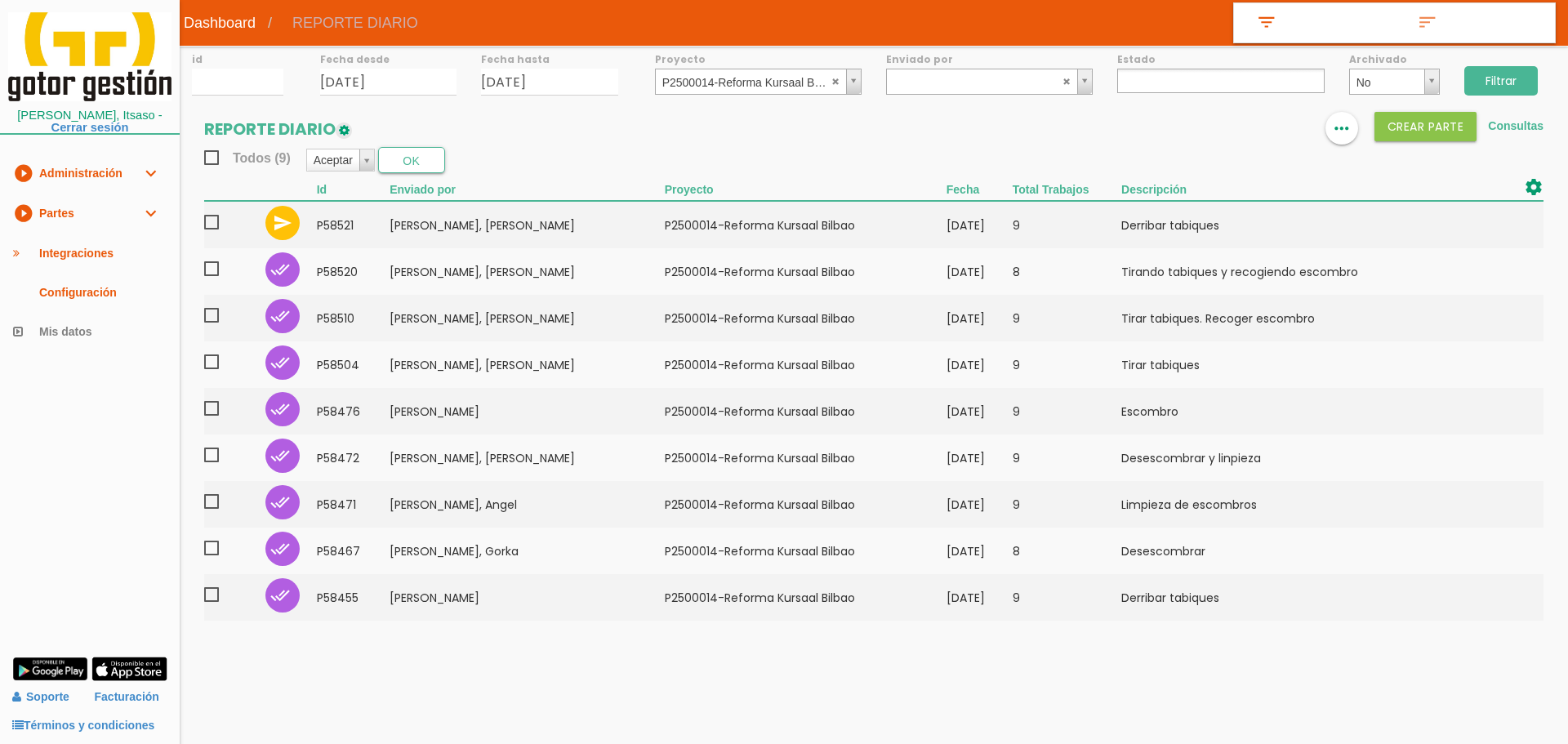
select select
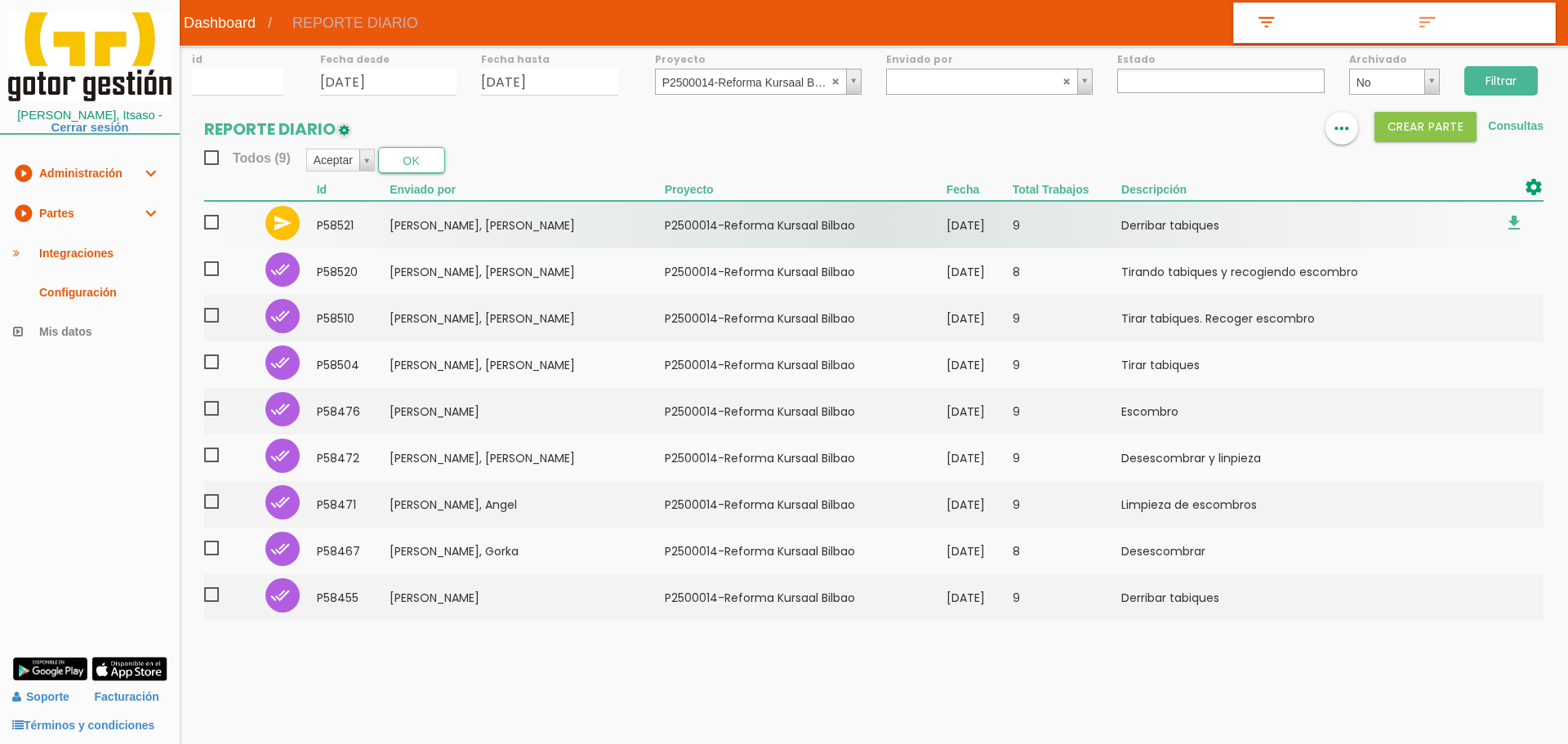
click at [211, 223] on span at bounding box center [218, 223] width 29 height 21
click at [0, 0] on input "checkbox" at bounding box center [0, 0] width 0 height 0
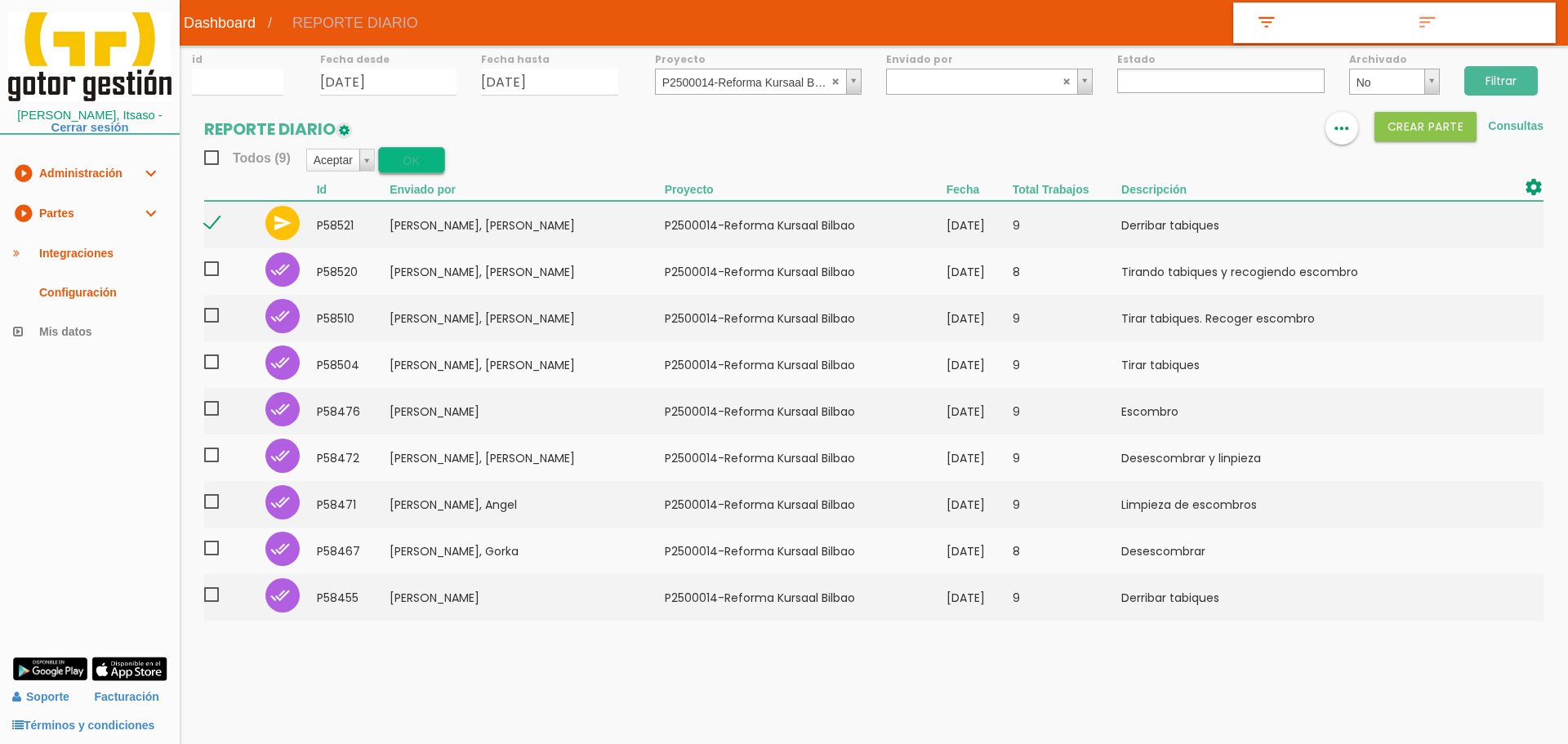
click at [427, 154] on button "OK" at bounding box center [411, 161] width 67 height 26
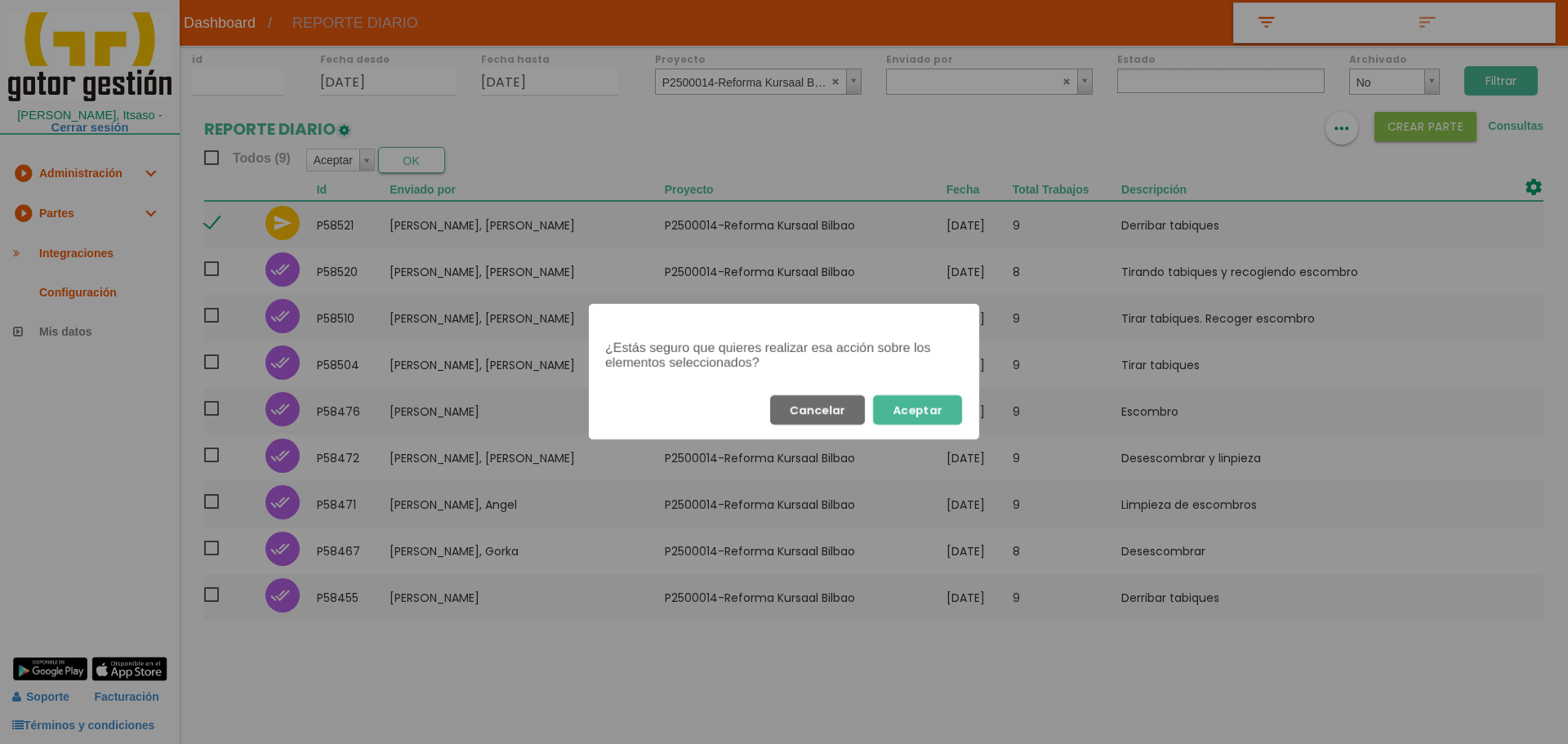
click at [959, 412] on div "Cancelar Aceptar" at bounding box center [784, 410] width 391 height 59
click at [917, 402] on button "Aceptar" at bounding box center [918, 410] width 89 height 30
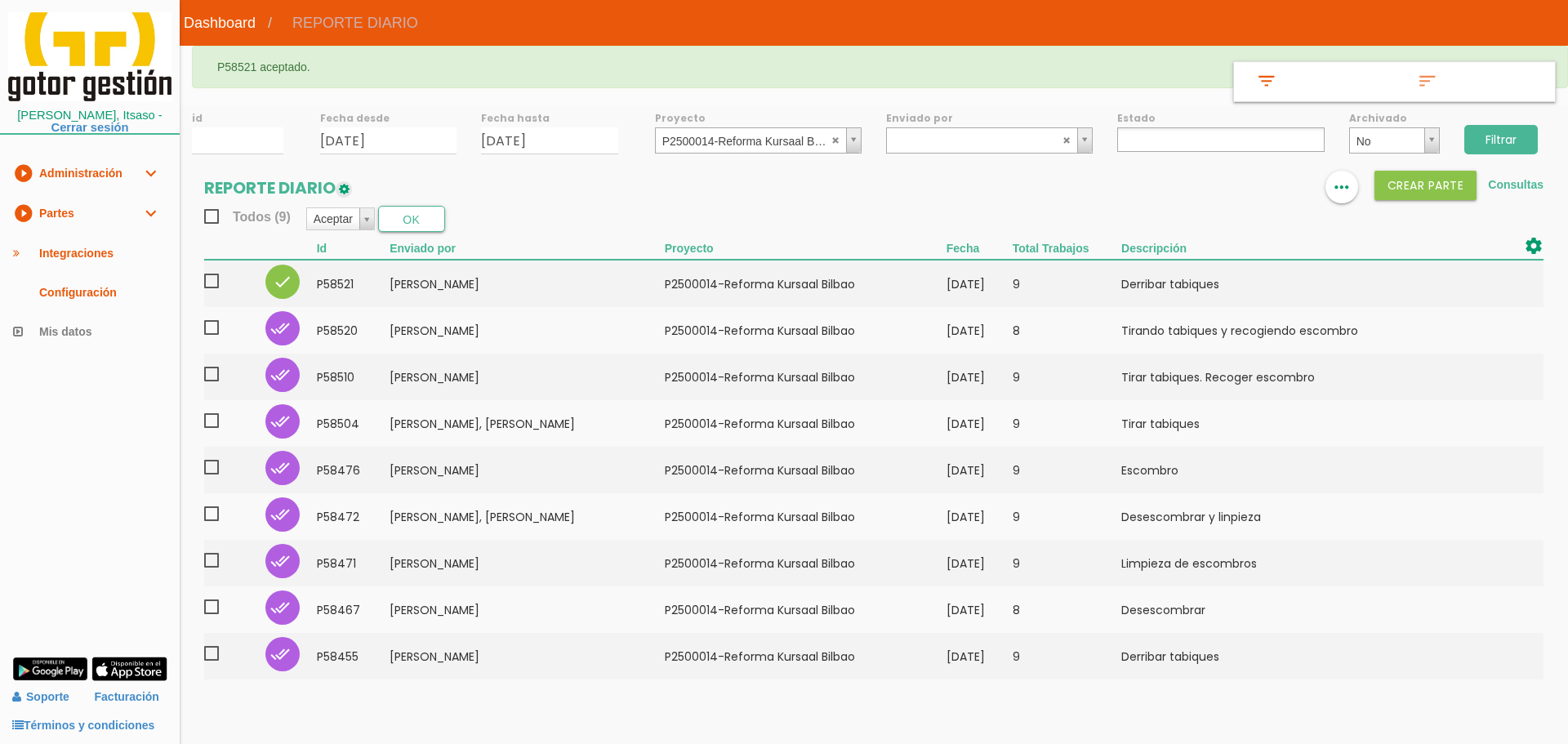
click at [1213, 136] on ul at bounding box center [1220, 140] width 207 height 25
select select "3"
click at [1503, 145] on input "Filtrar" at bounding box center [1501, 140] width 74 height 30
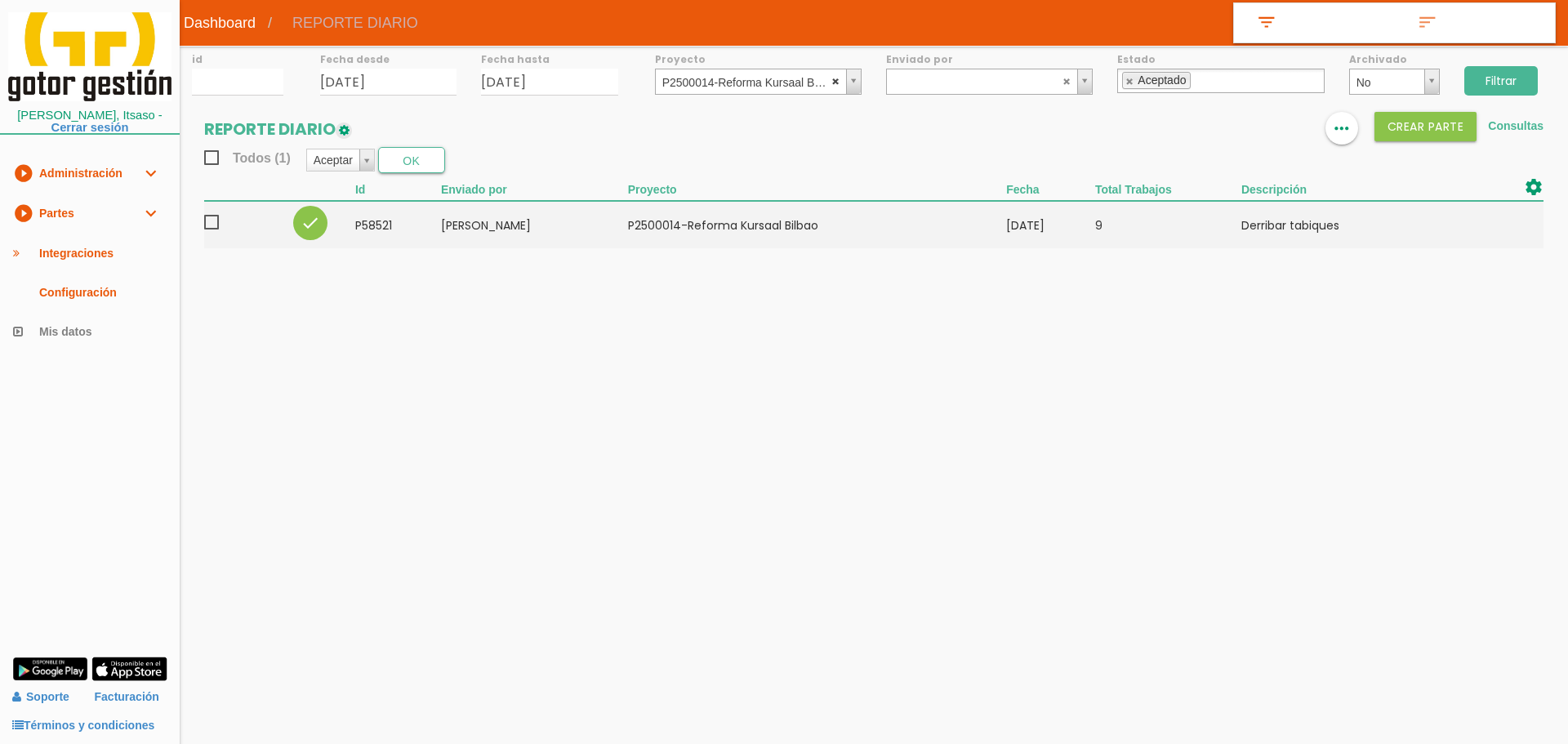
select select
click at [841, 77] on abbr at bounding box center [837, 81] width 10 height 10
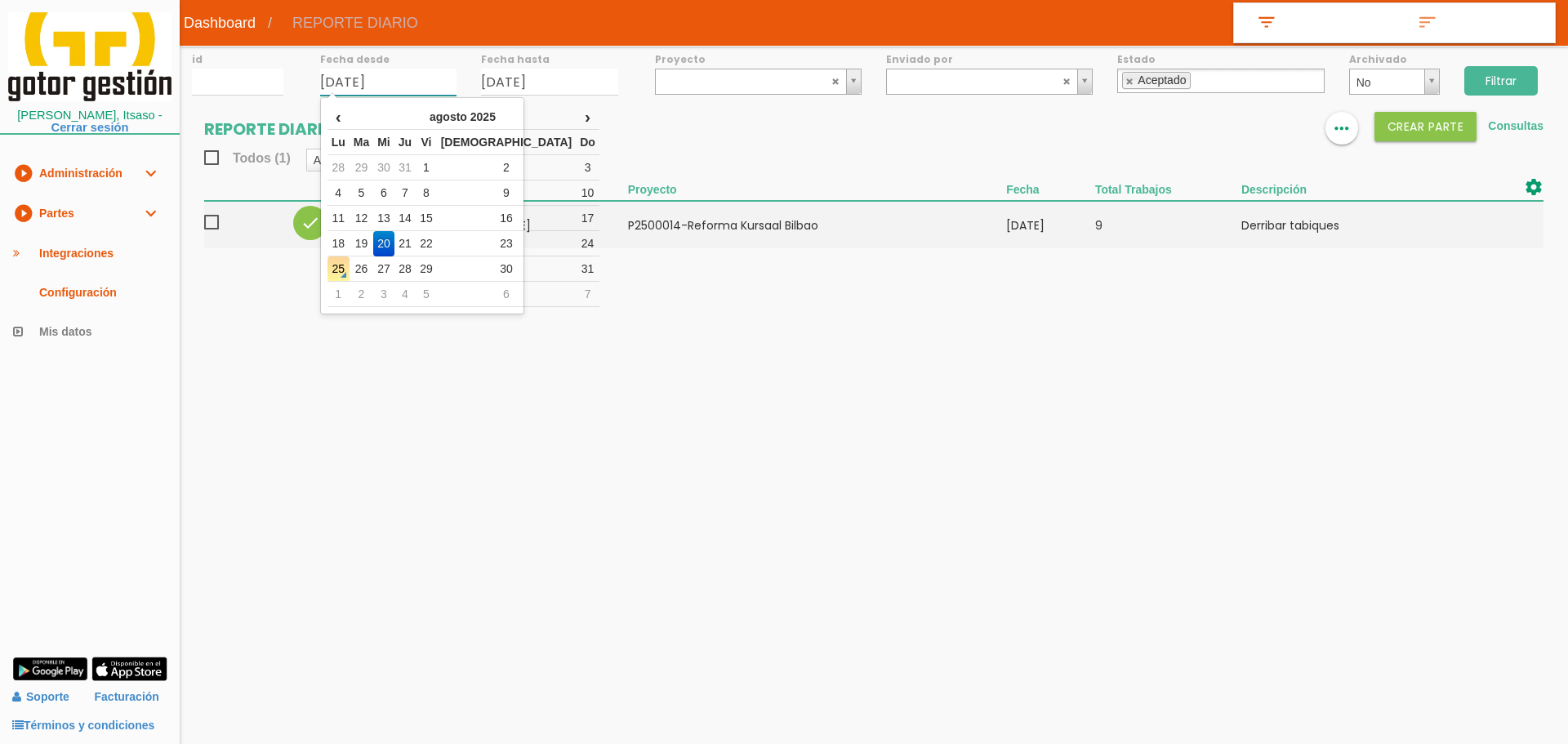
click at [424, 76] on input "[DATE]" at bounding box center [389, 82] width 137 height 27
click at [437, 165] on td "1" at bounding box center [426, 168] width 22 height 26
type input "01/08/2025"
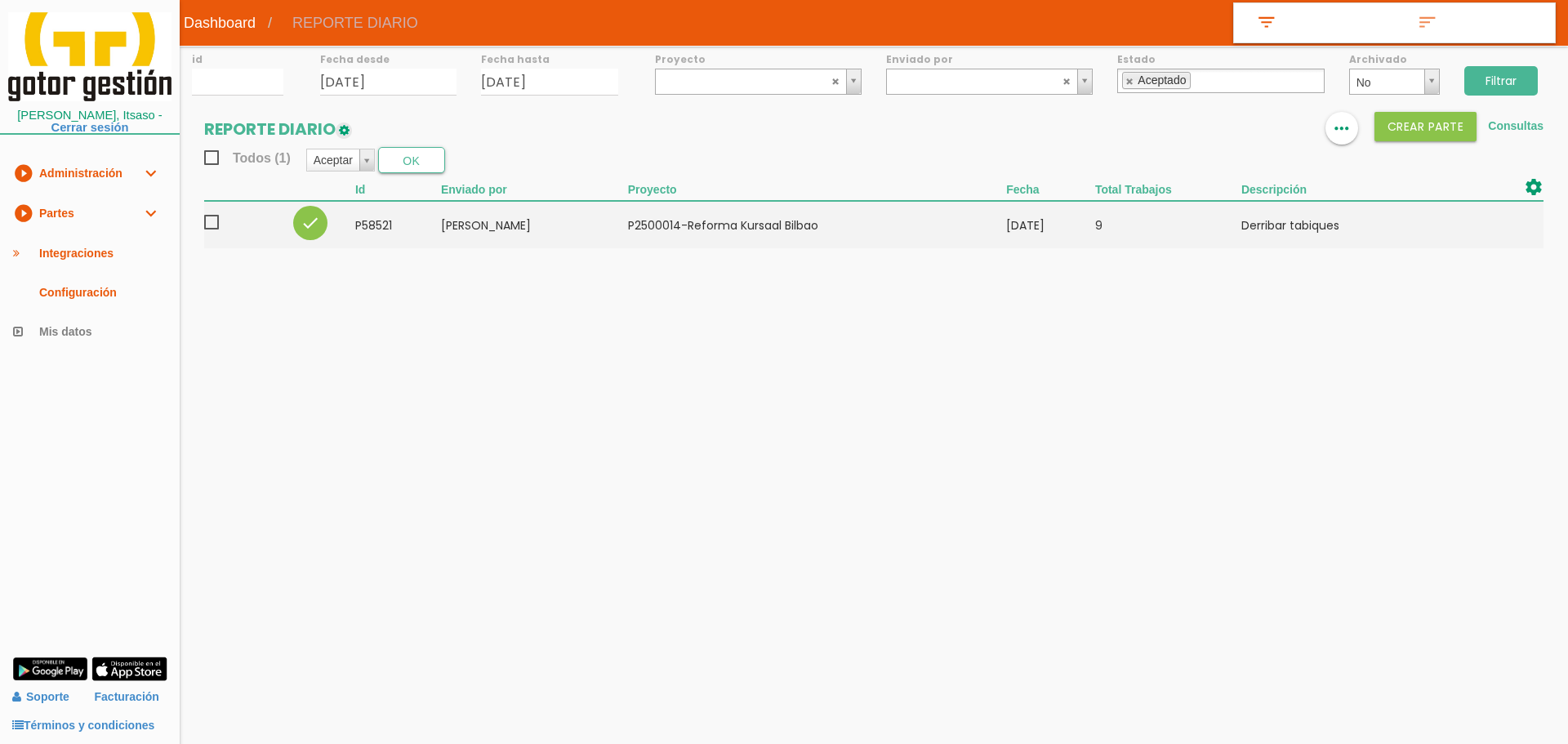
click at [1507, 84] on input "Filtrar" at bounding box center [1501, 81] width 74 height 30
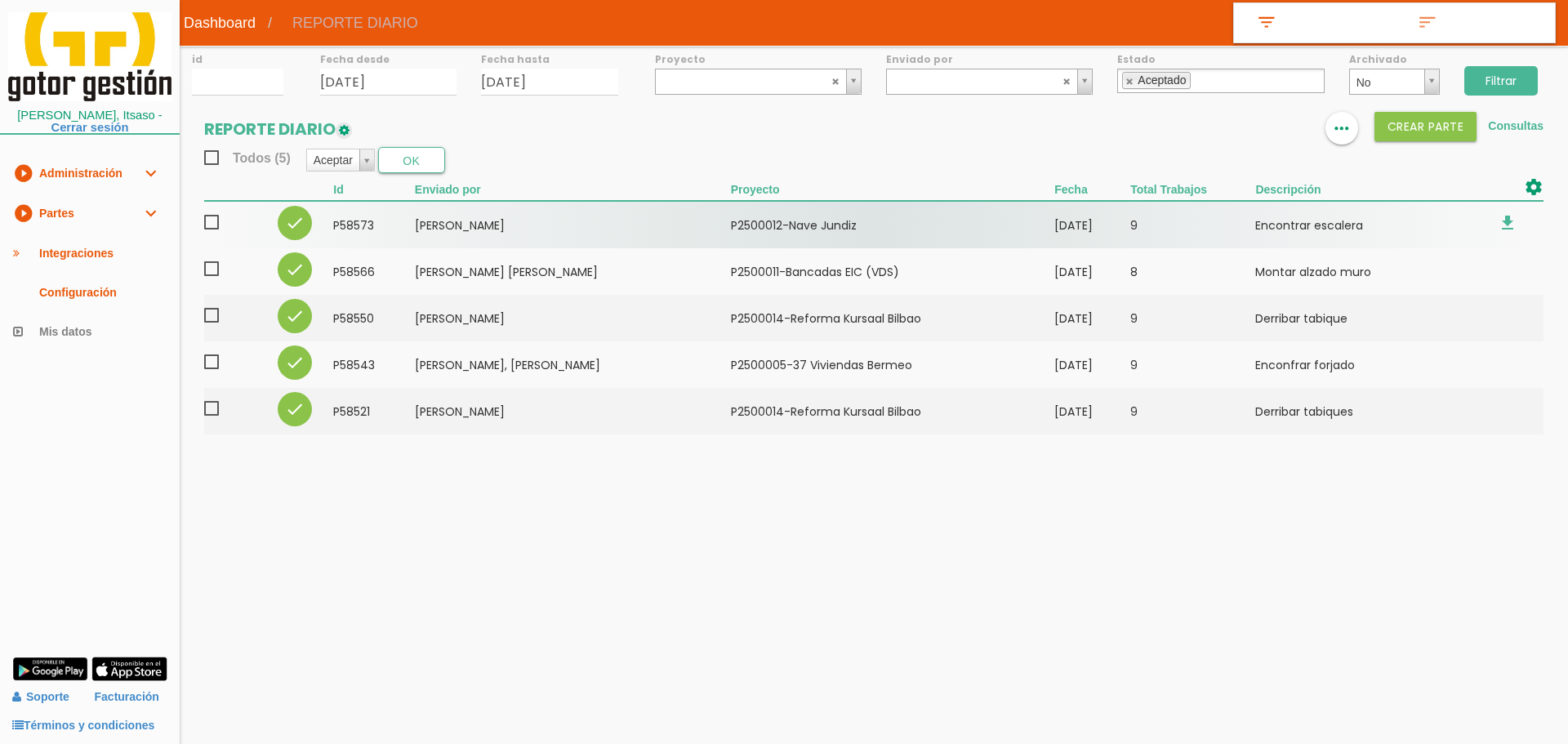
click at [212, 225] on span at bounding box center [218, 223] width 29 height 21
click at [0, 0] on input "checkbox" at bounding box center [0, 0] width 0 height 0
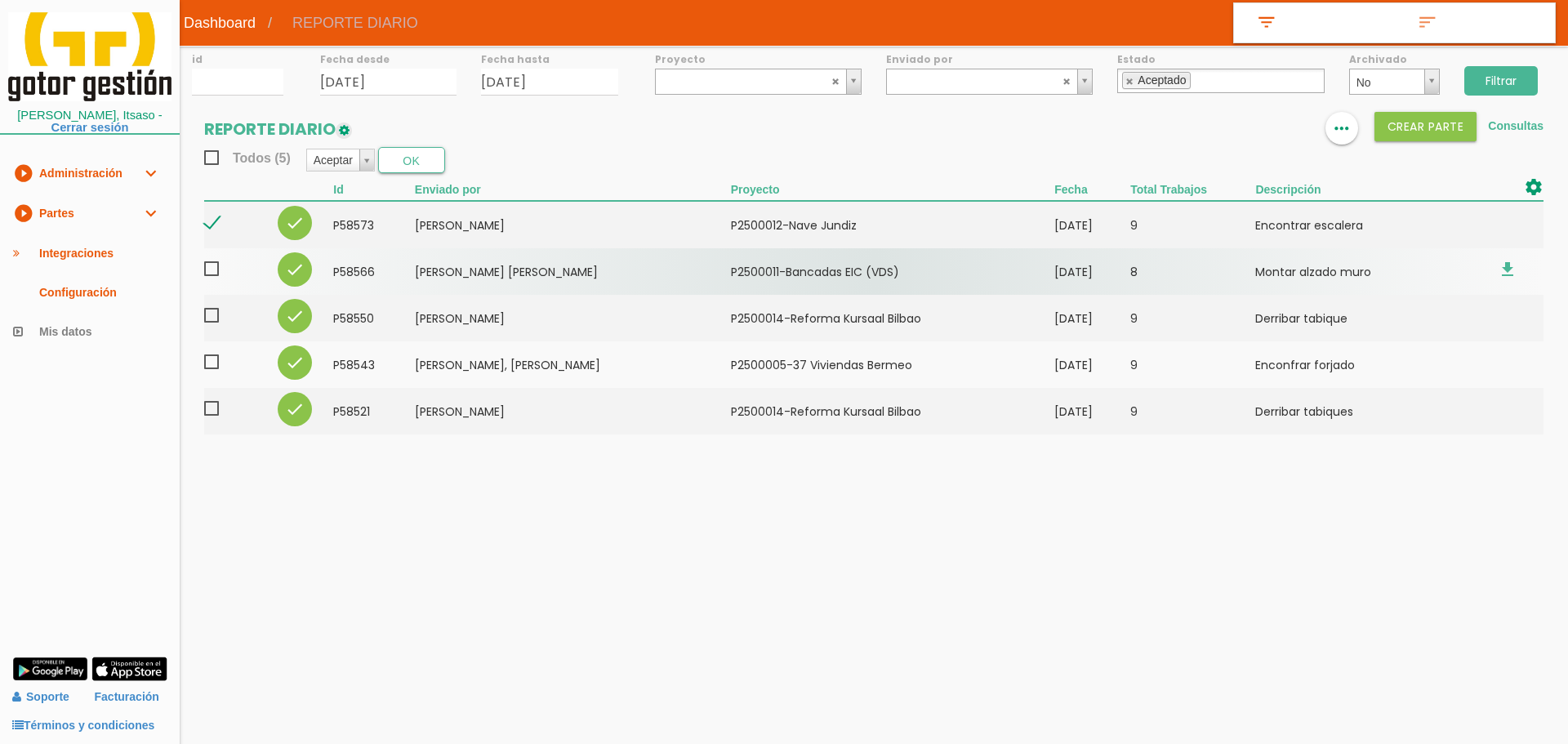
click at [217, 270] on span at bounding box center [218, 269] width 29 height 21
click at [0, 0] on input "checkbox" at bounding box center [0, 0] width 0 height 0
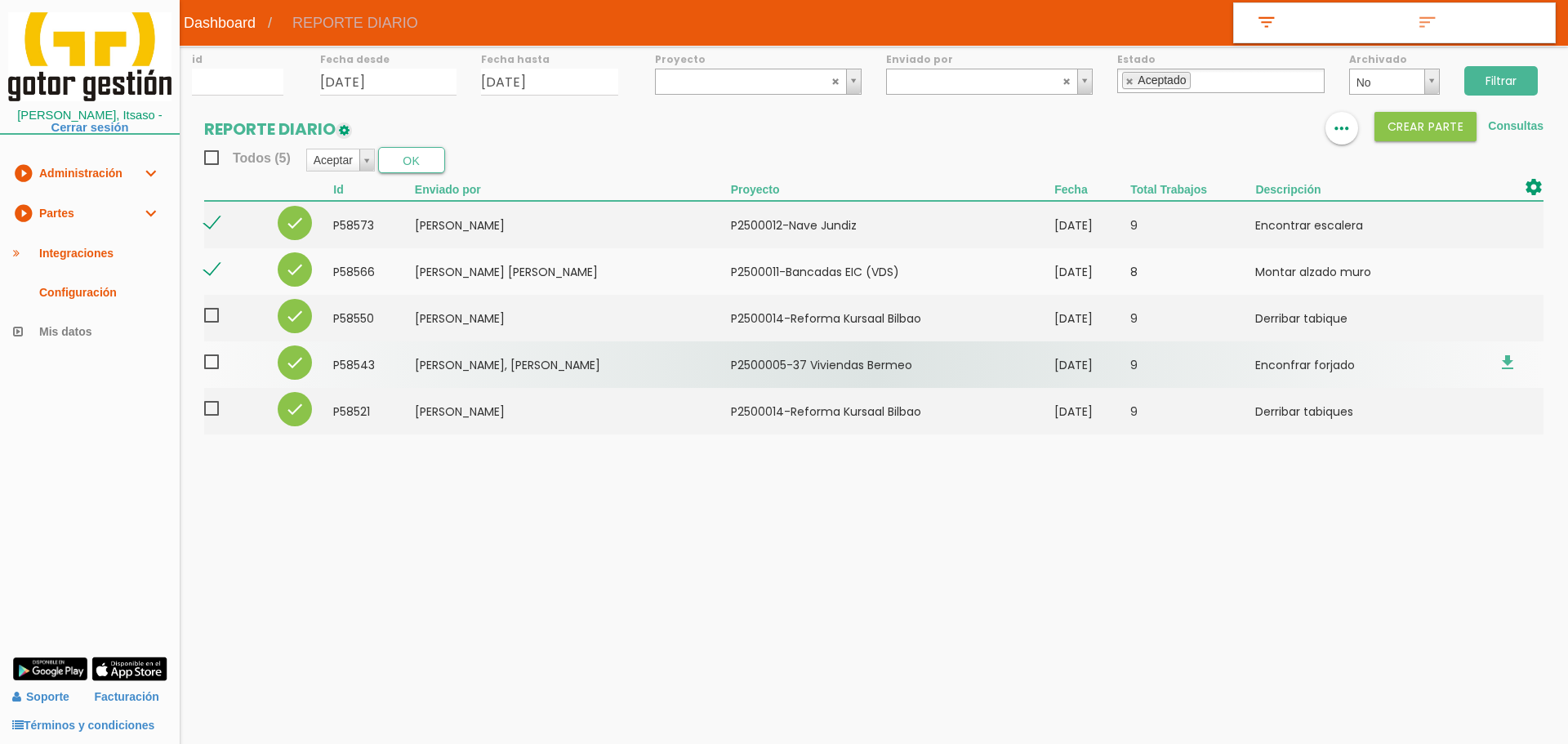
click at [215, 362] on span at bounding box center [218, 362] width 29 height 21
click at [0, 0] on input "checkbox" at bounding box center [0, 0] width 0 height 0
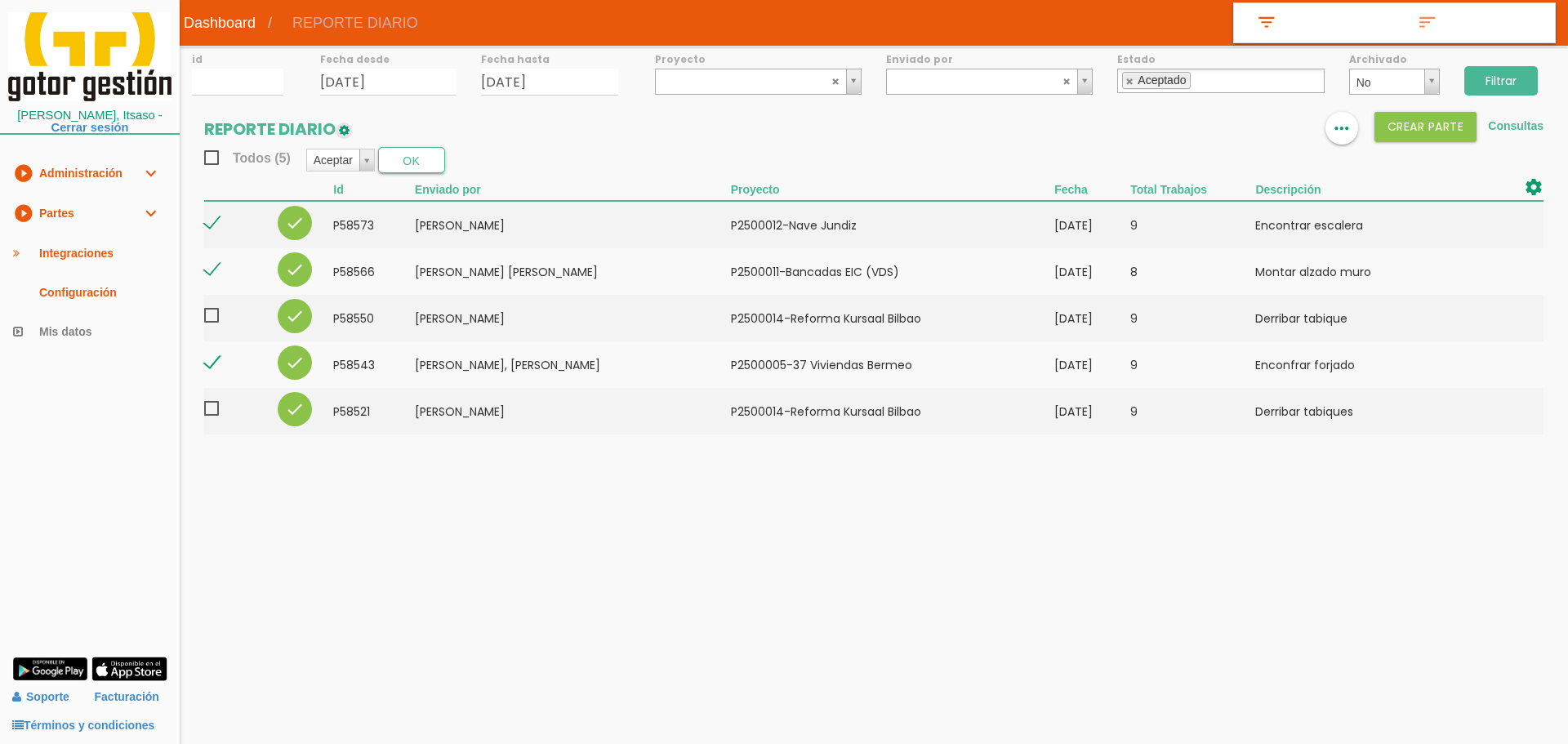
click at [885, 551] on body "menu Dashboard REPORTE DIARIO" at bounding box center [784, 372] width 1568 height 744
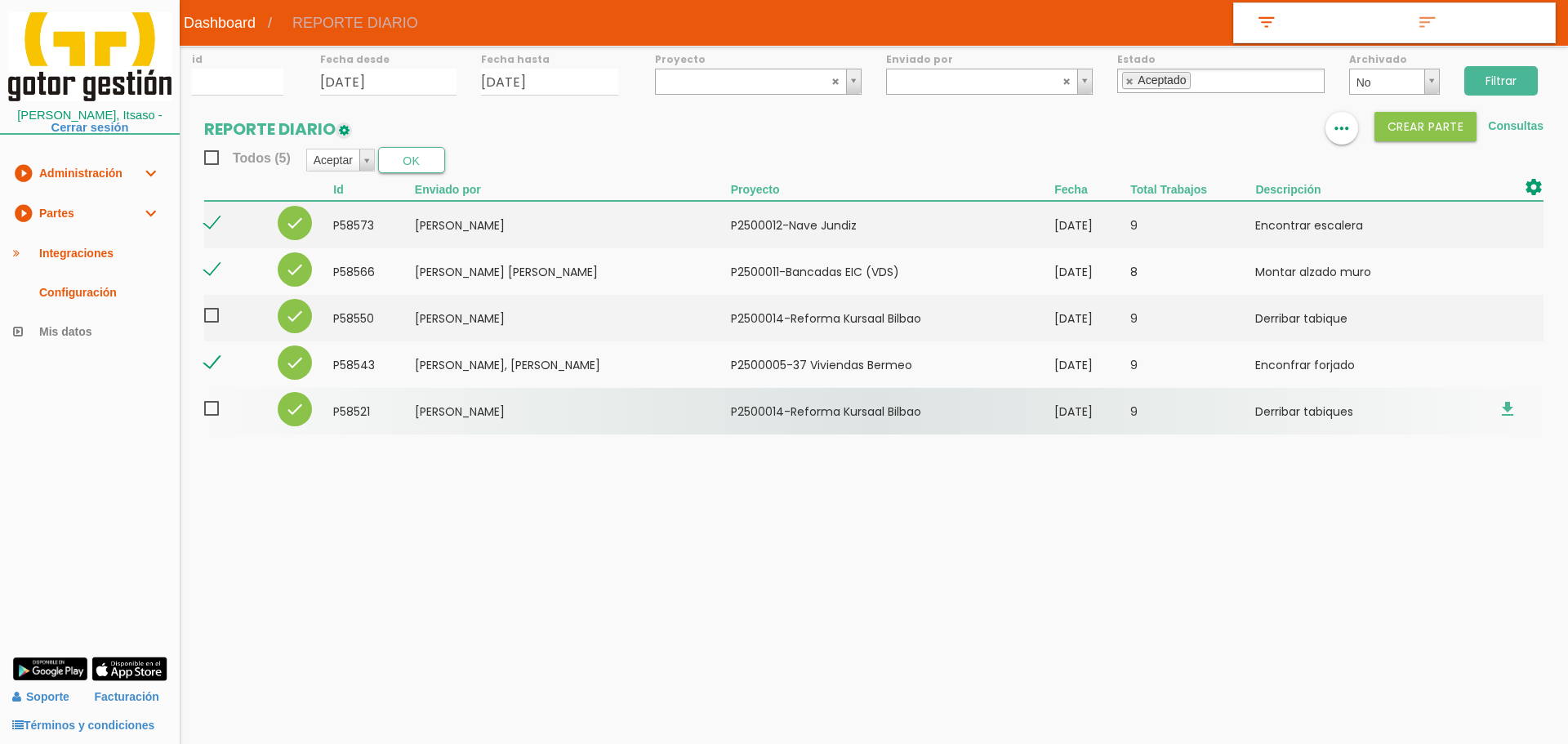
click at [213, 405] on span at bounding box center [218, 409] width 29 height 21
click at [0, 0] on input "checkbox" at bounding box center [0, 0] width 0 height 0
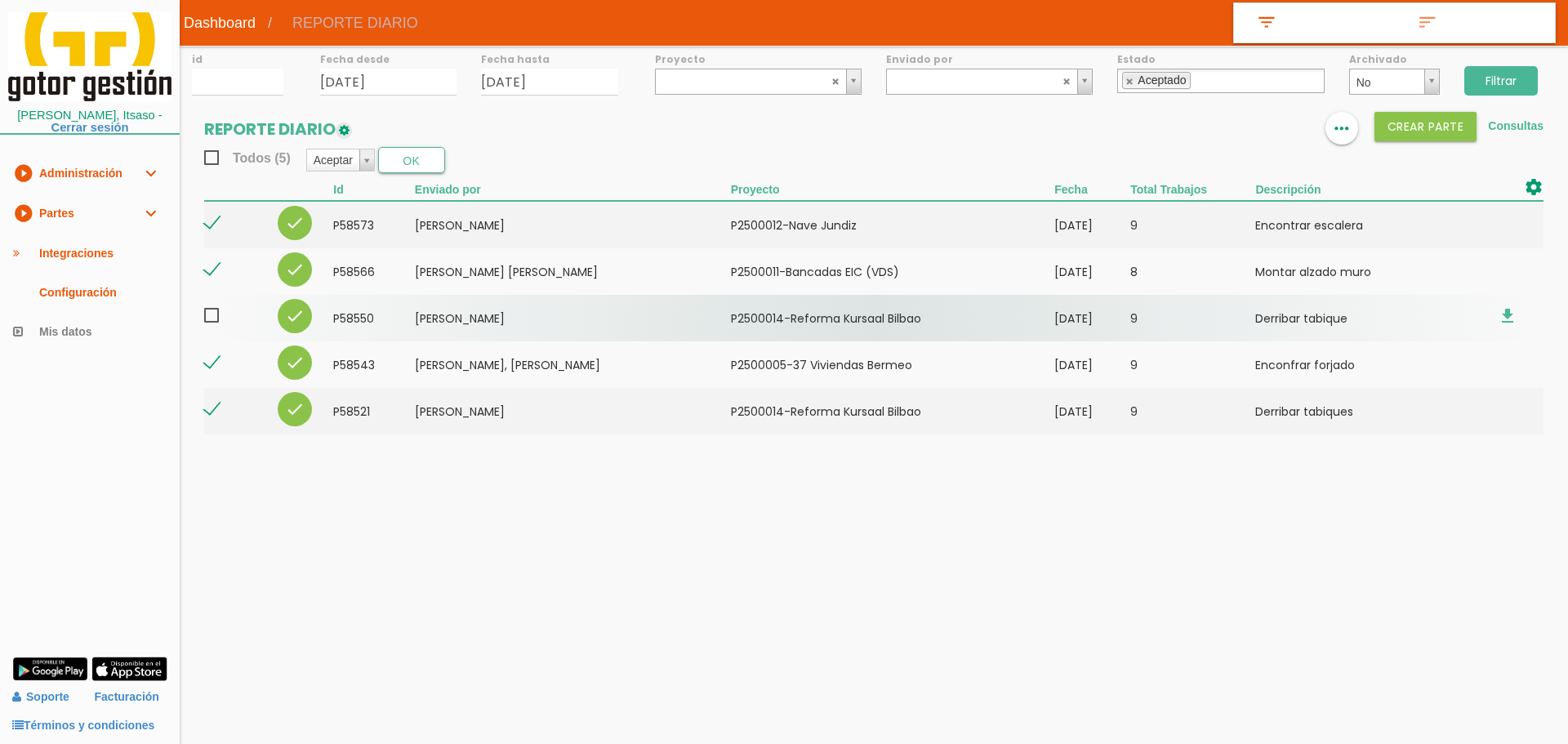
click at [212, 317] on span at bounding box center [218, 315] width 29 height 21
click at [0, 0] on input "checkbox" at bounding box center [0, 0] width 0 height 0
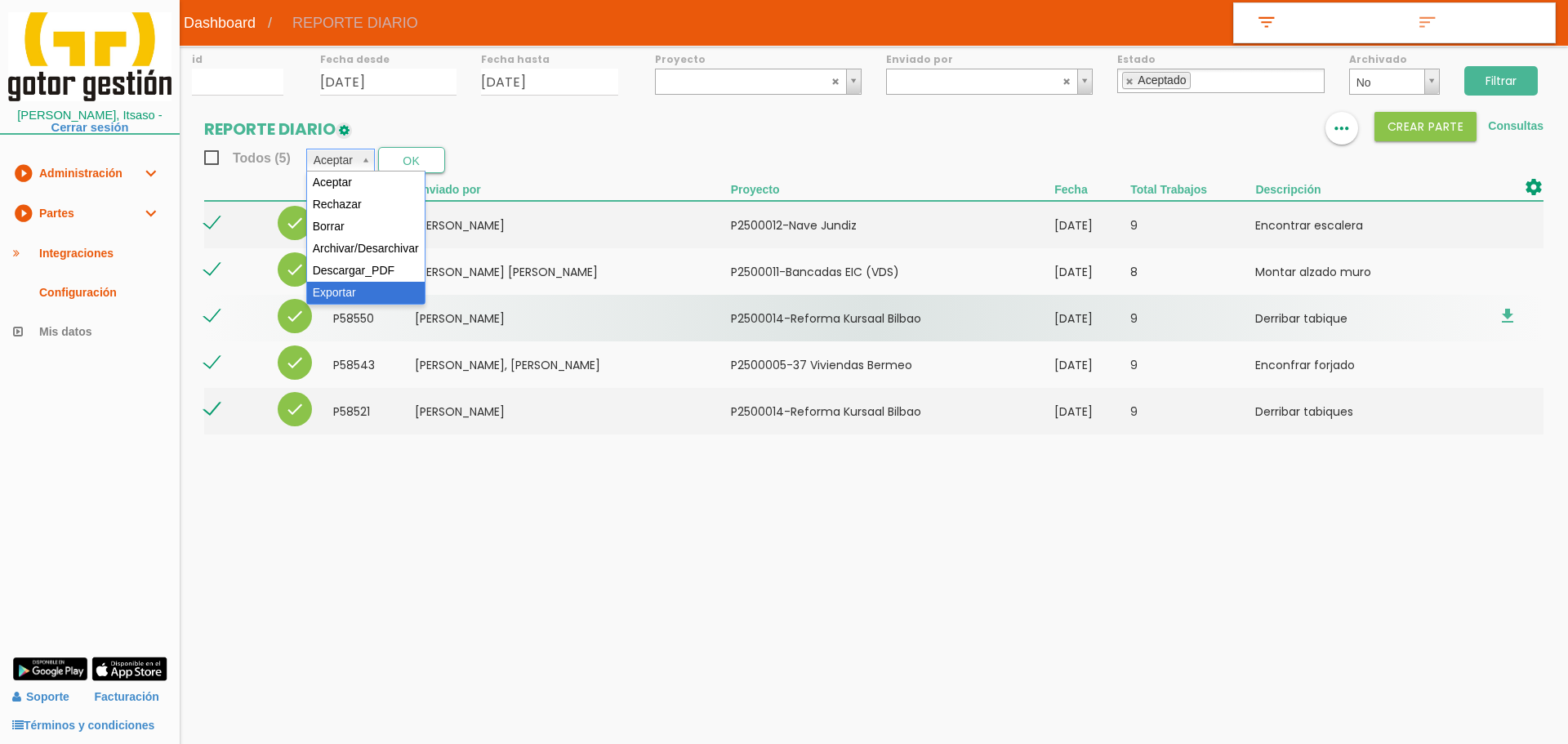
select select "6"
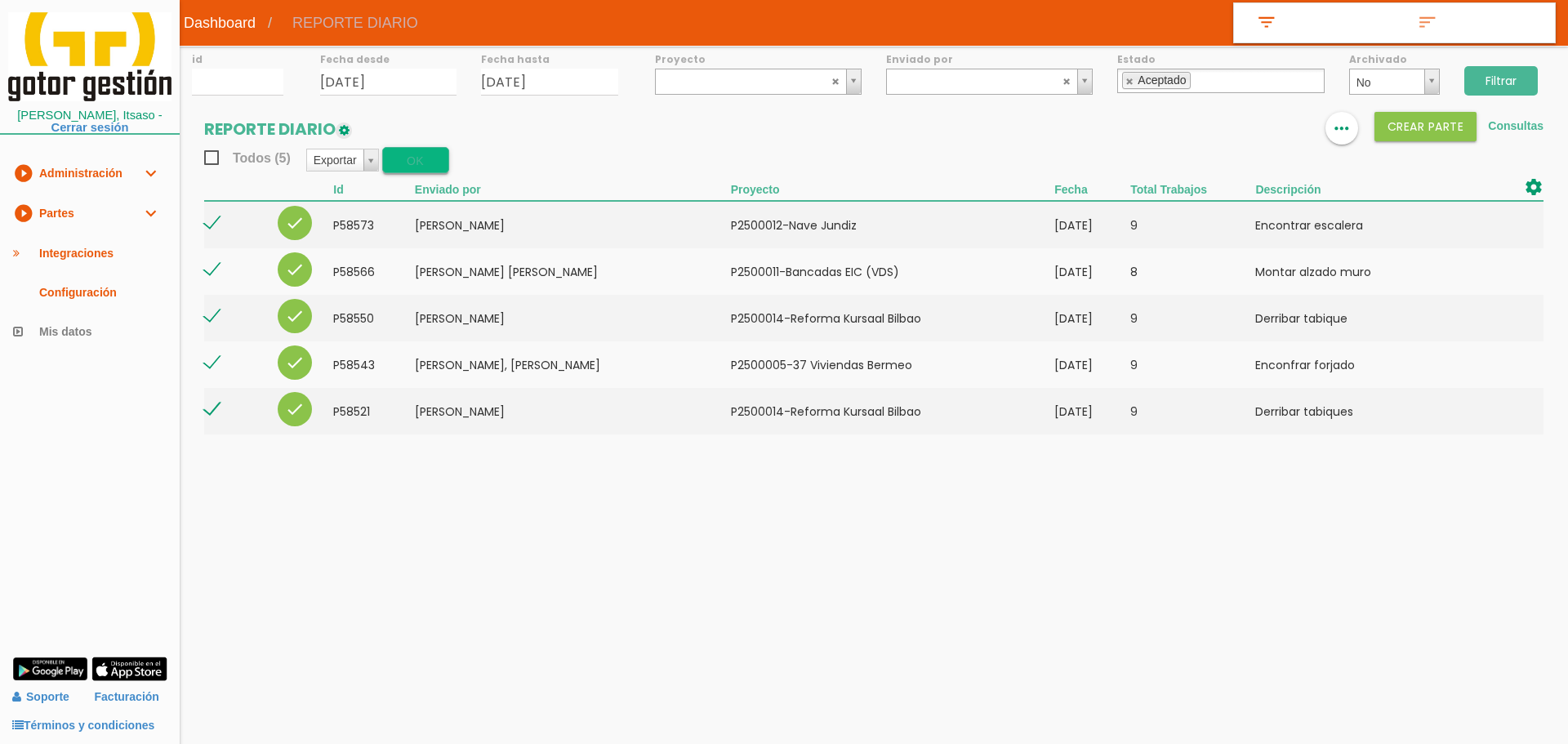
click at [415, 158] on button "OK" at bounding box center [415, 161] width 67 height 26
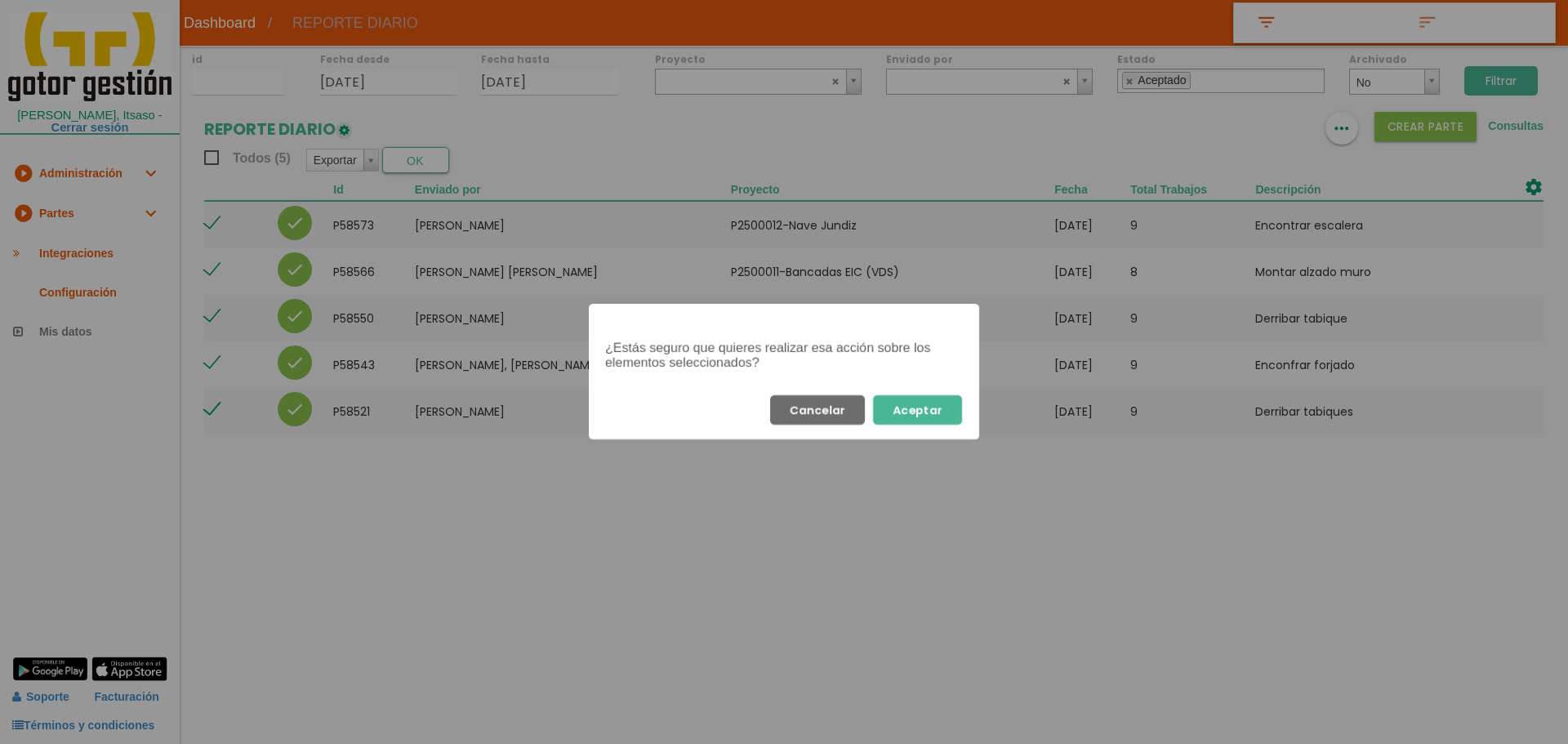
click at [904, 415] on button "Aceptar" at bounding box center [918, 410] width 89 height 30
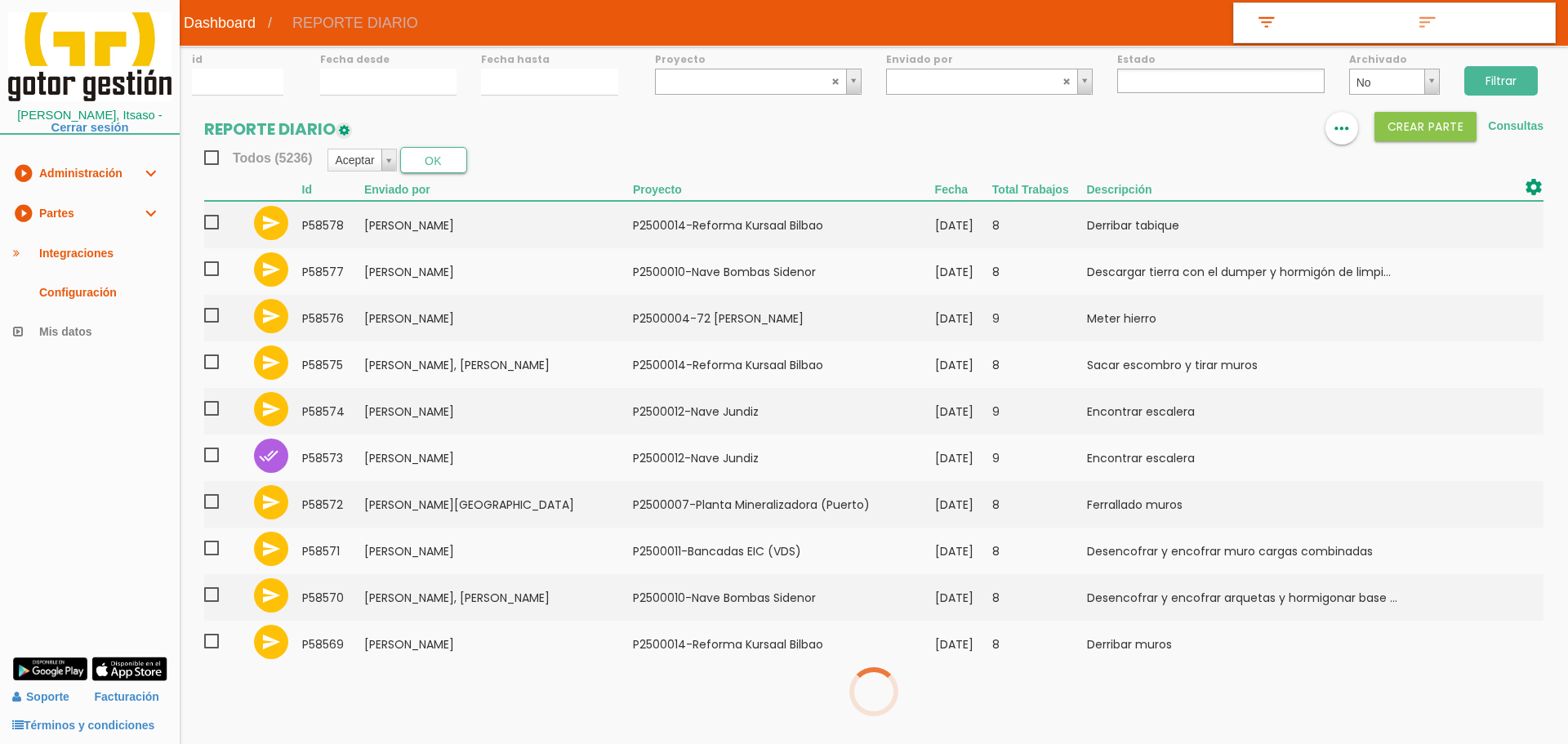
select select
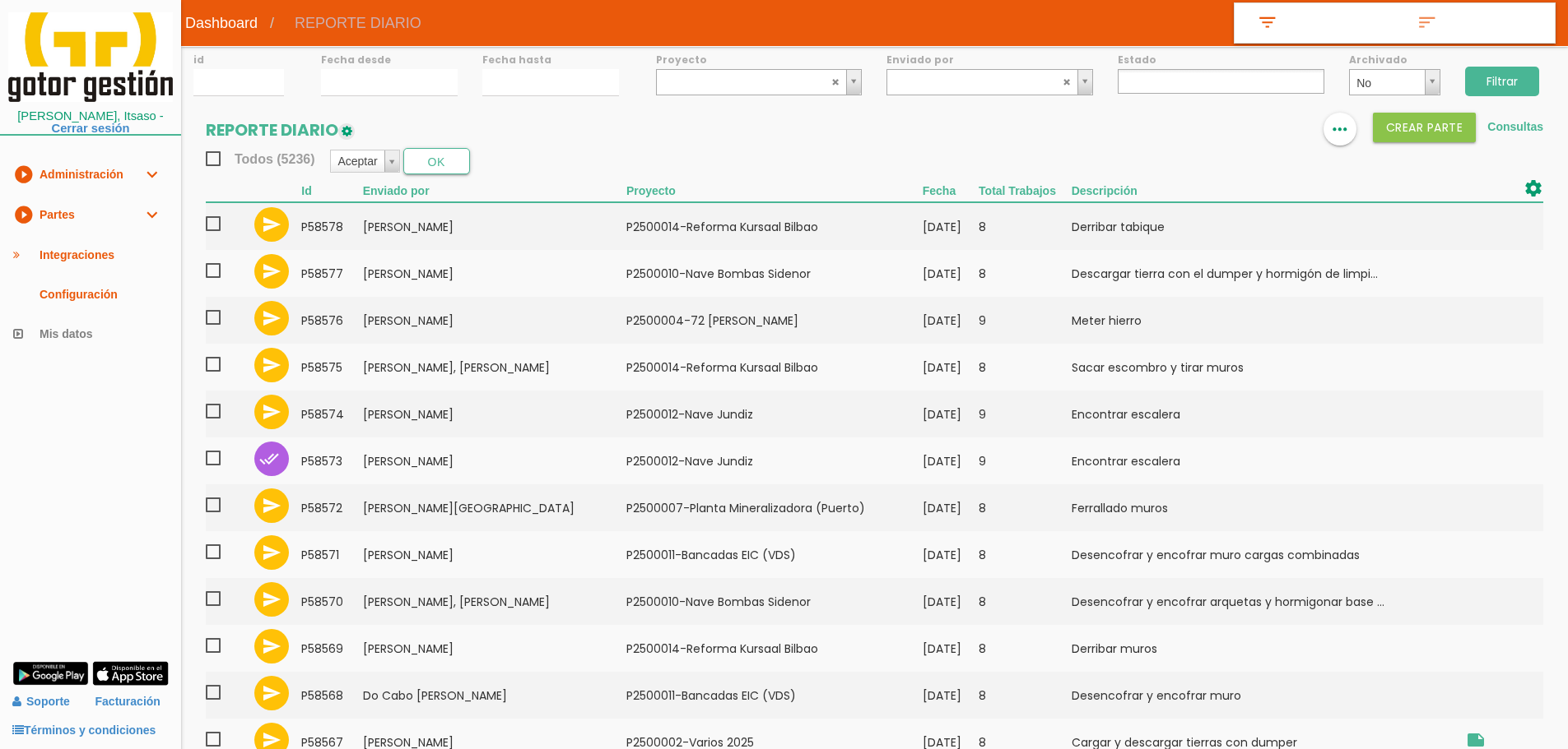
click at [1497, 72] on input "Filtrar" at bounding box center [1501, 82] width 74 height 30
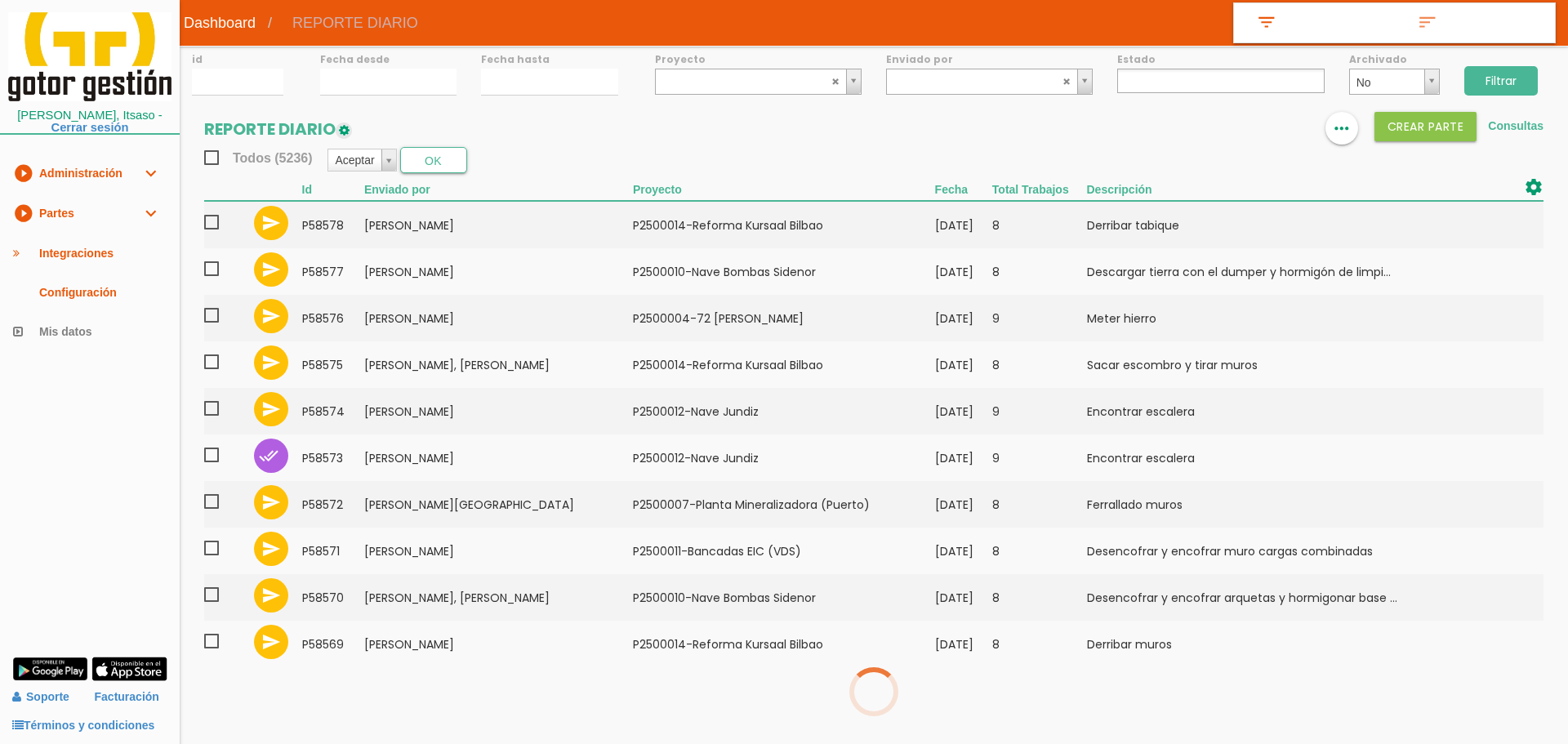
select select
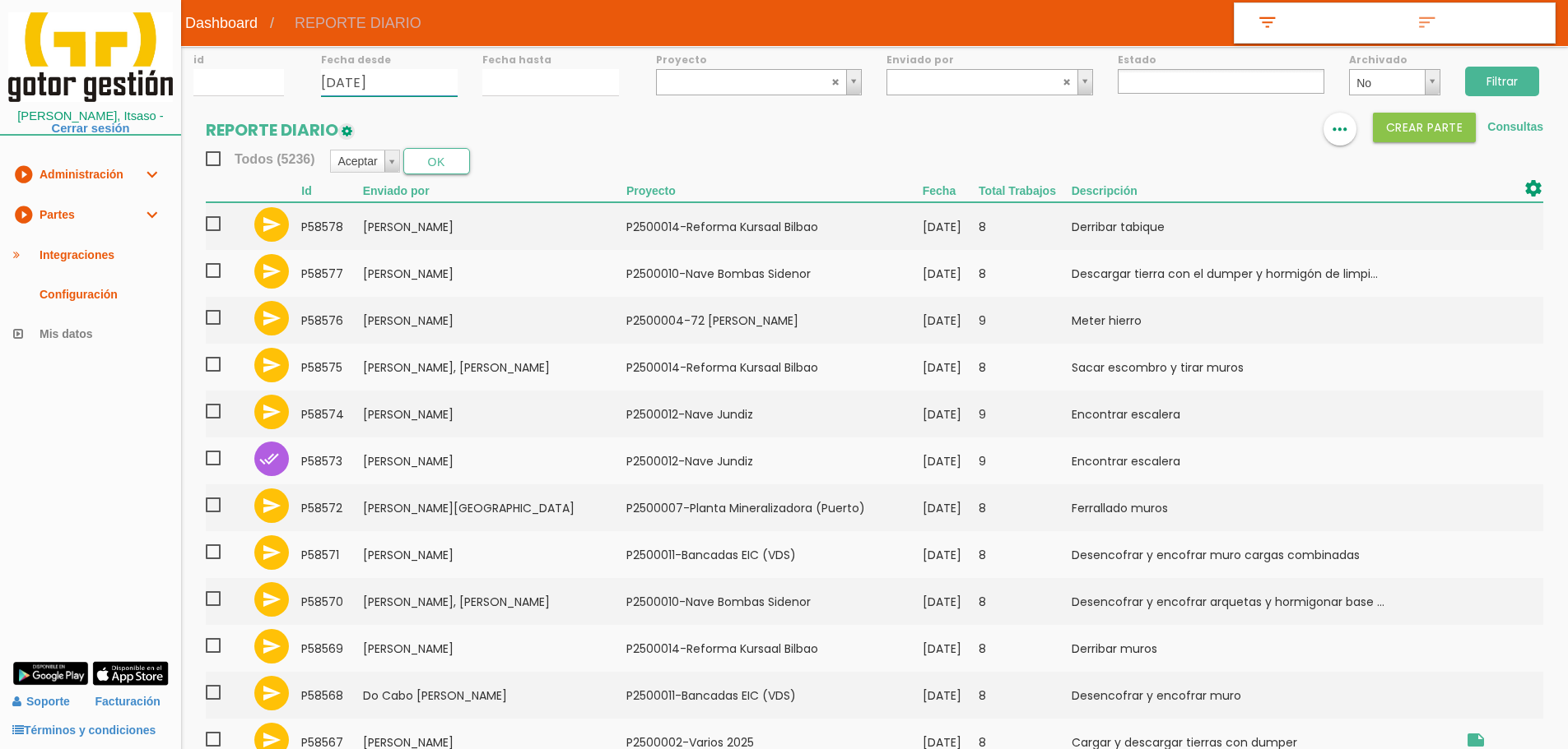
click at [372, 82] on input "25/08/2025" at bounding box center [389, 82] width 137 height 27
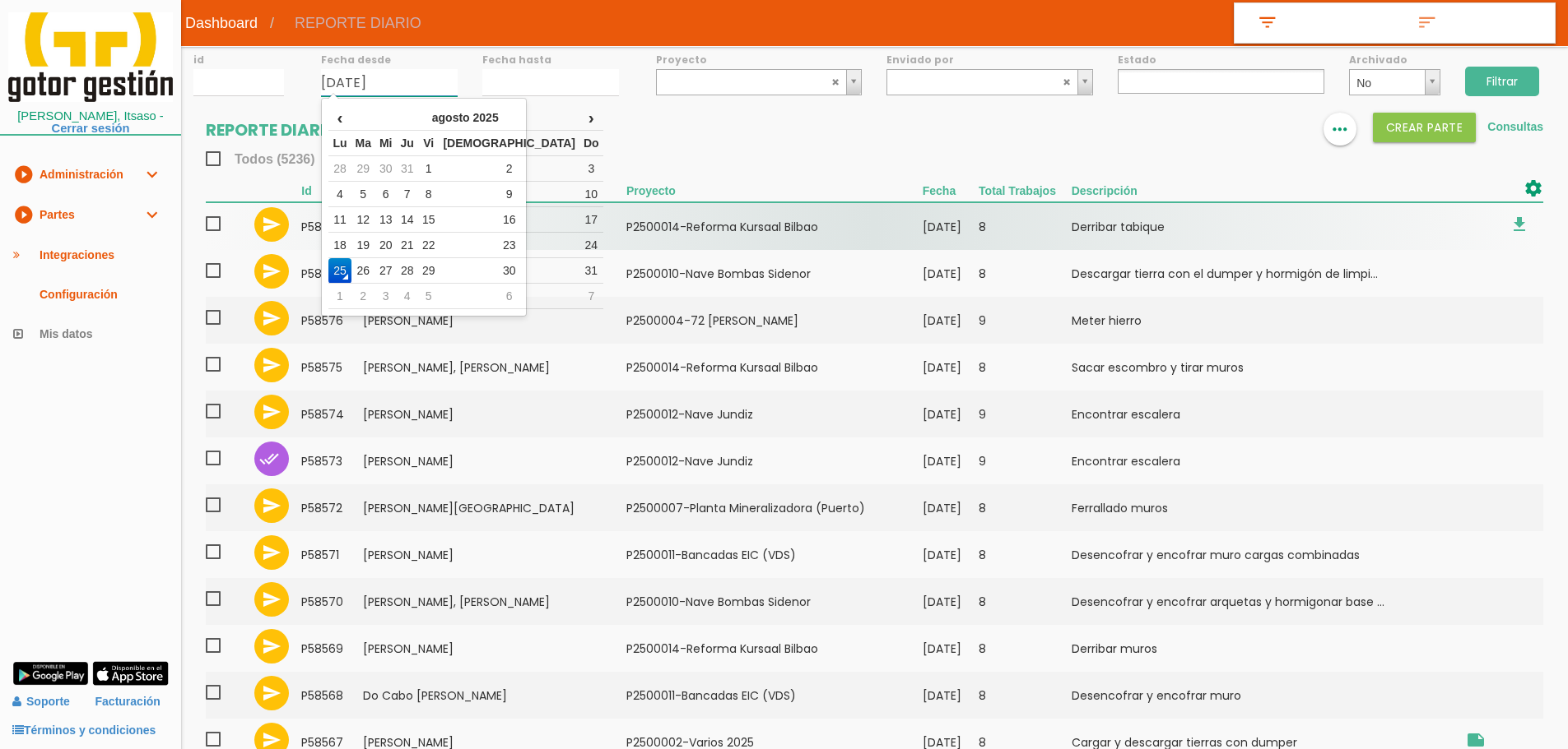
click at [418, 244] on td "21" at bounding box center [408, 245] width 22 height 26
type input "[DATE]"
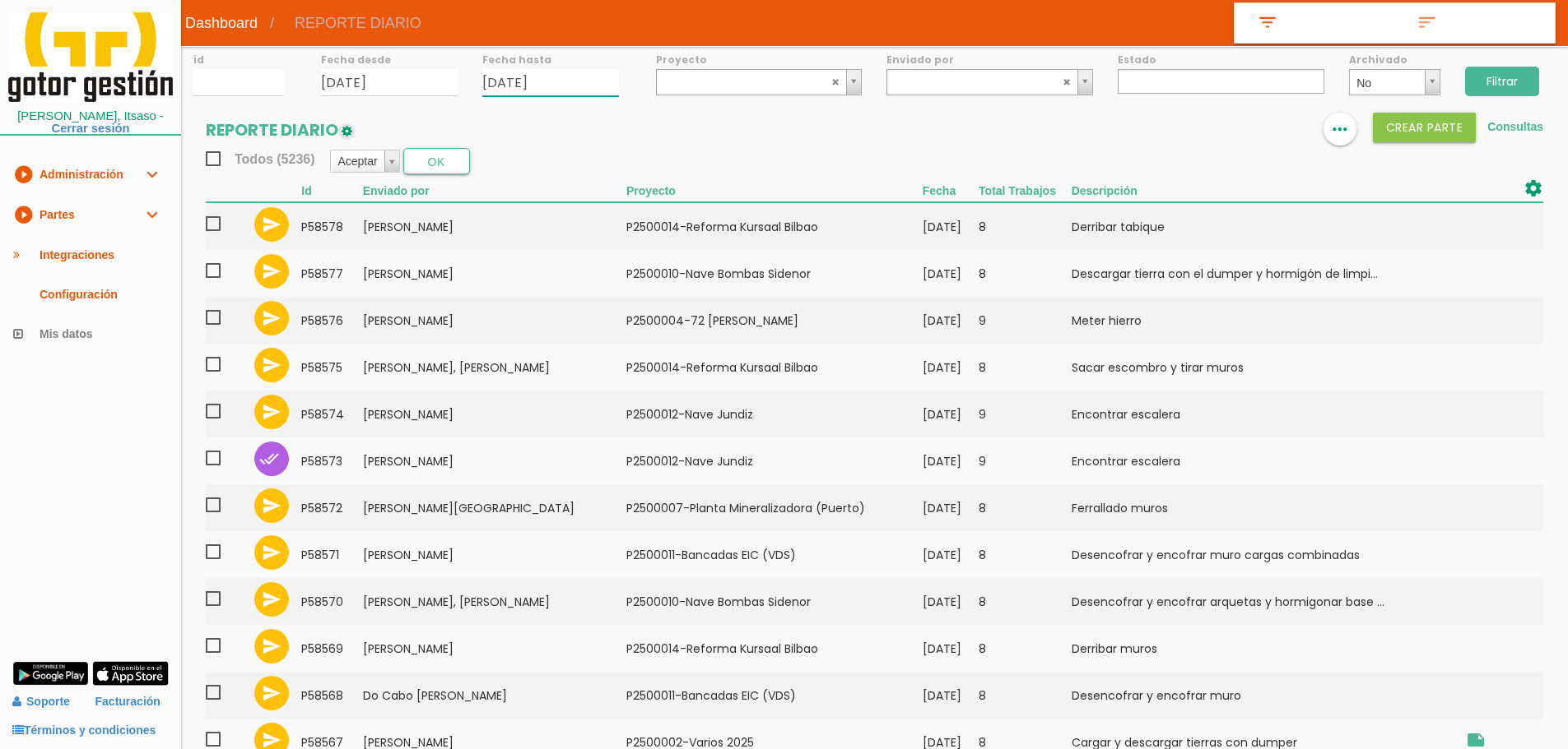
click at [517, 82] on input "25/08/2025" at bounding box center [550, 82] width 137 height 27
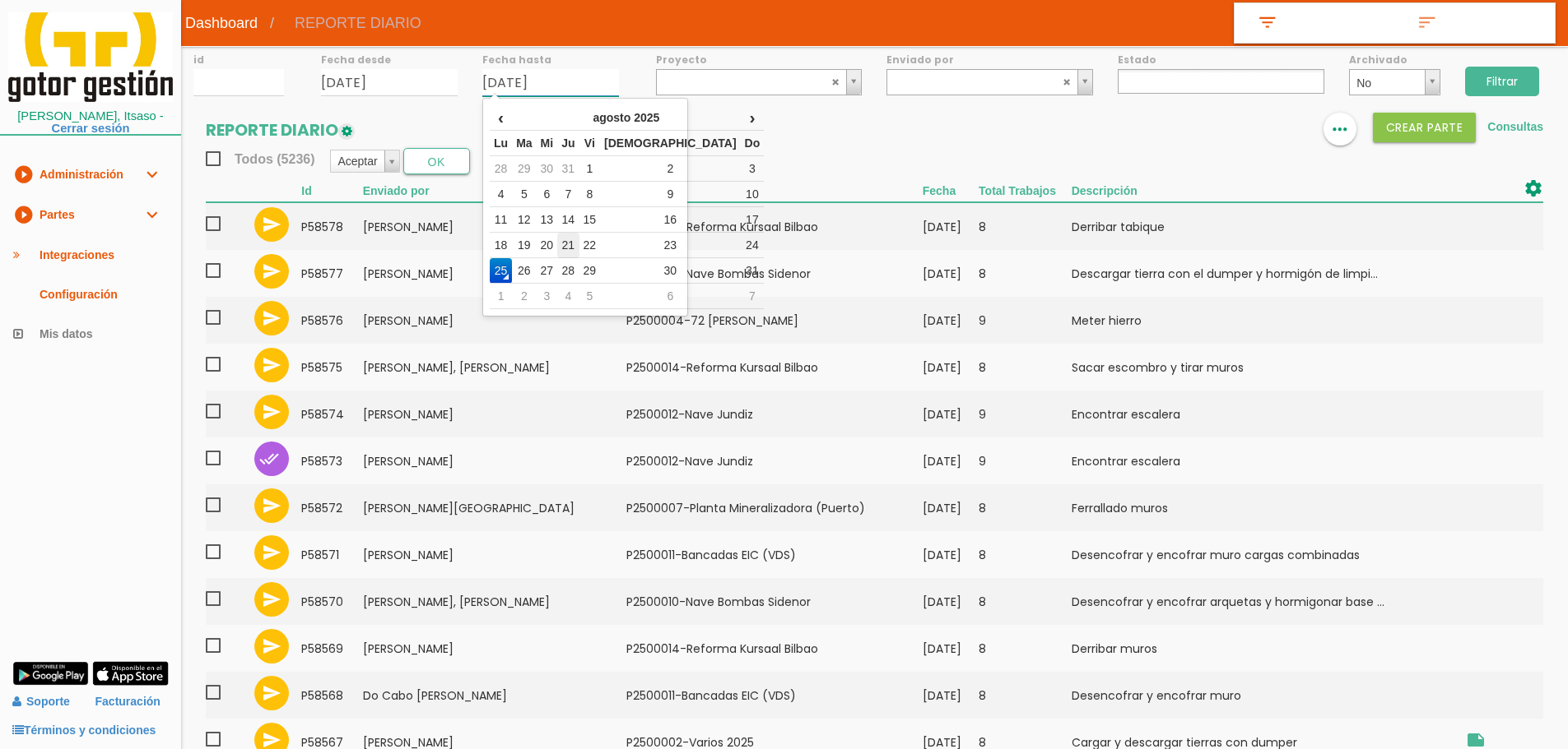
click at [579, 246] on td "21" at bounding box center [568, 245] width 22 height 26
type input "[DATE]"
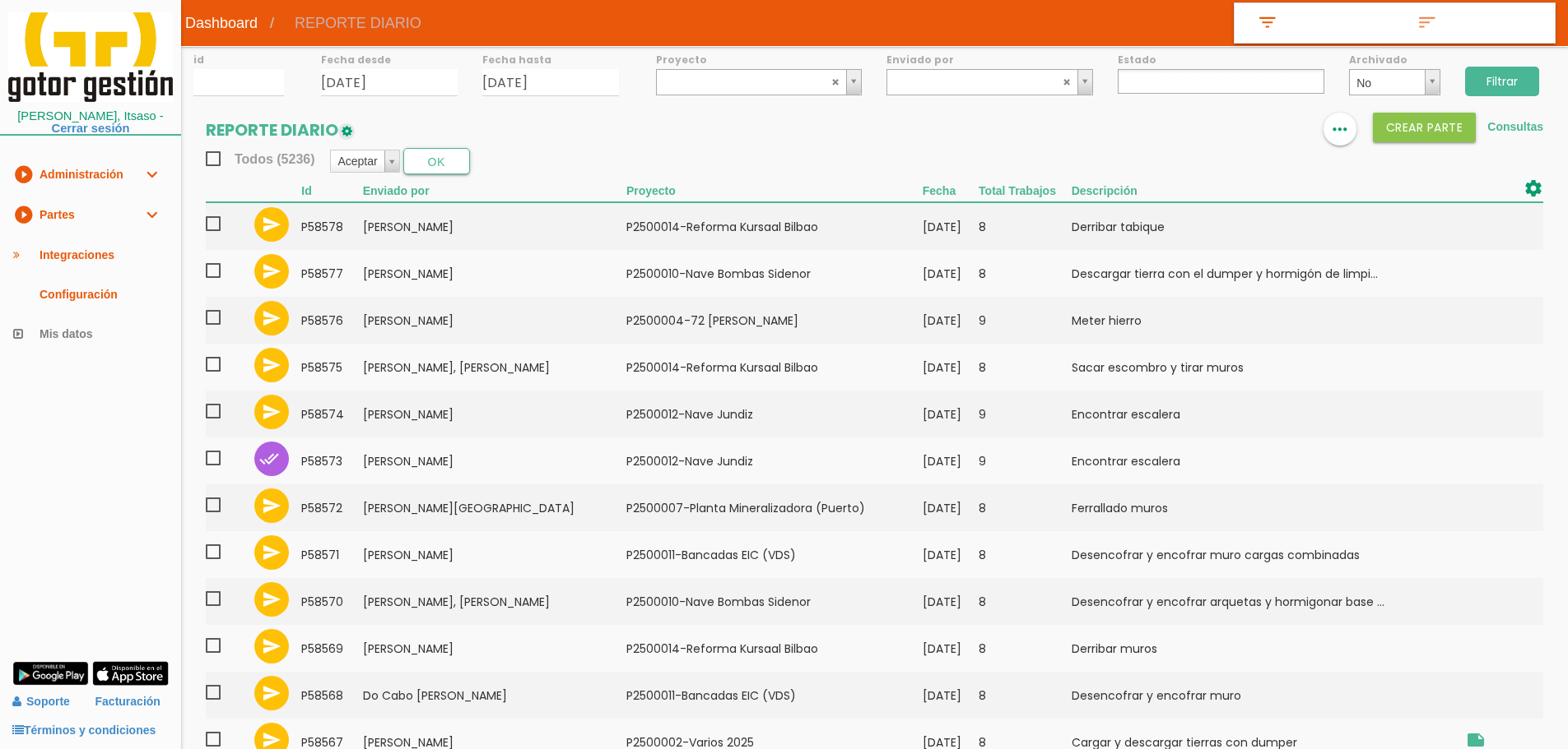
click at [1513, 86] on input "Filtrar" at bounding box center [1501, 82] width 74 height 30
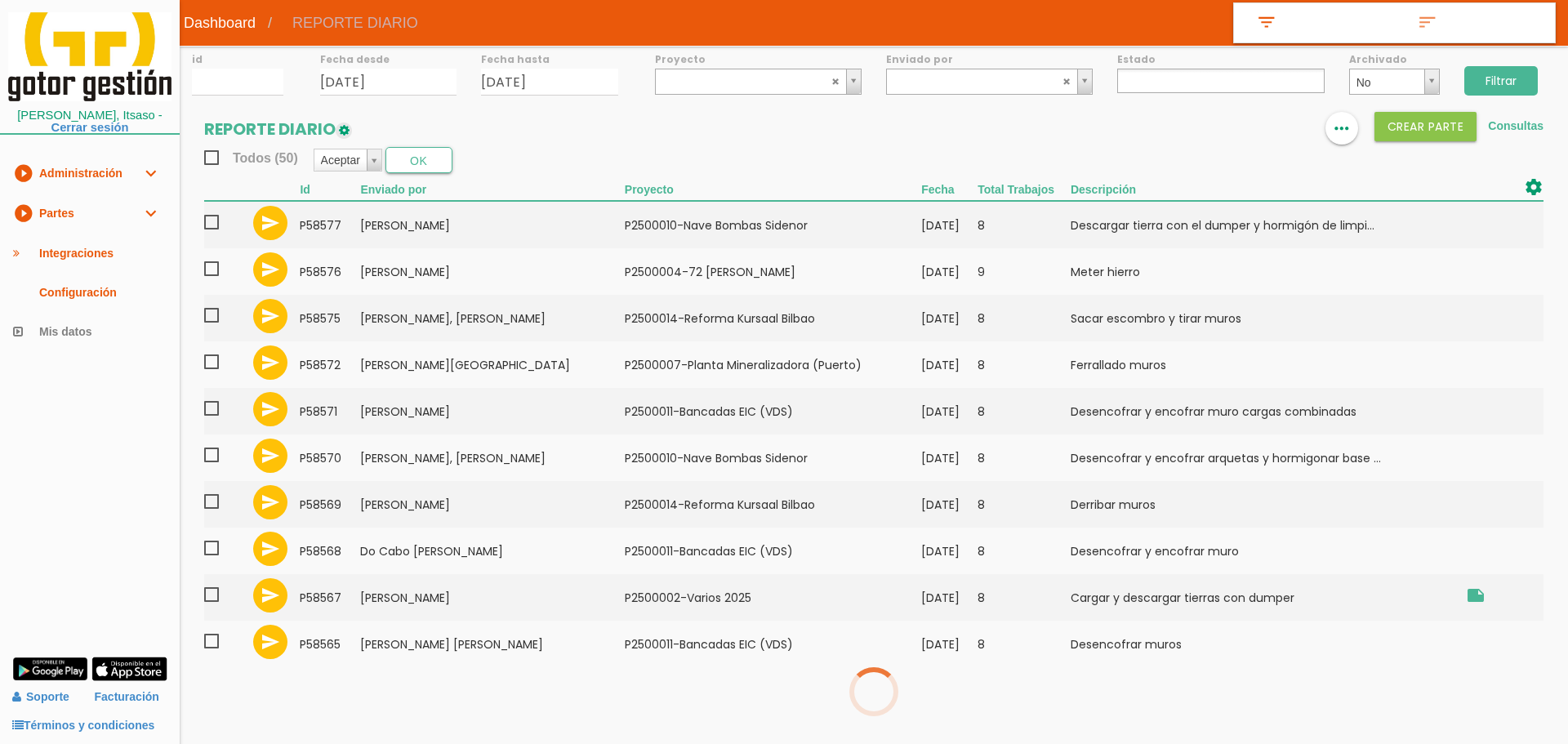
select select
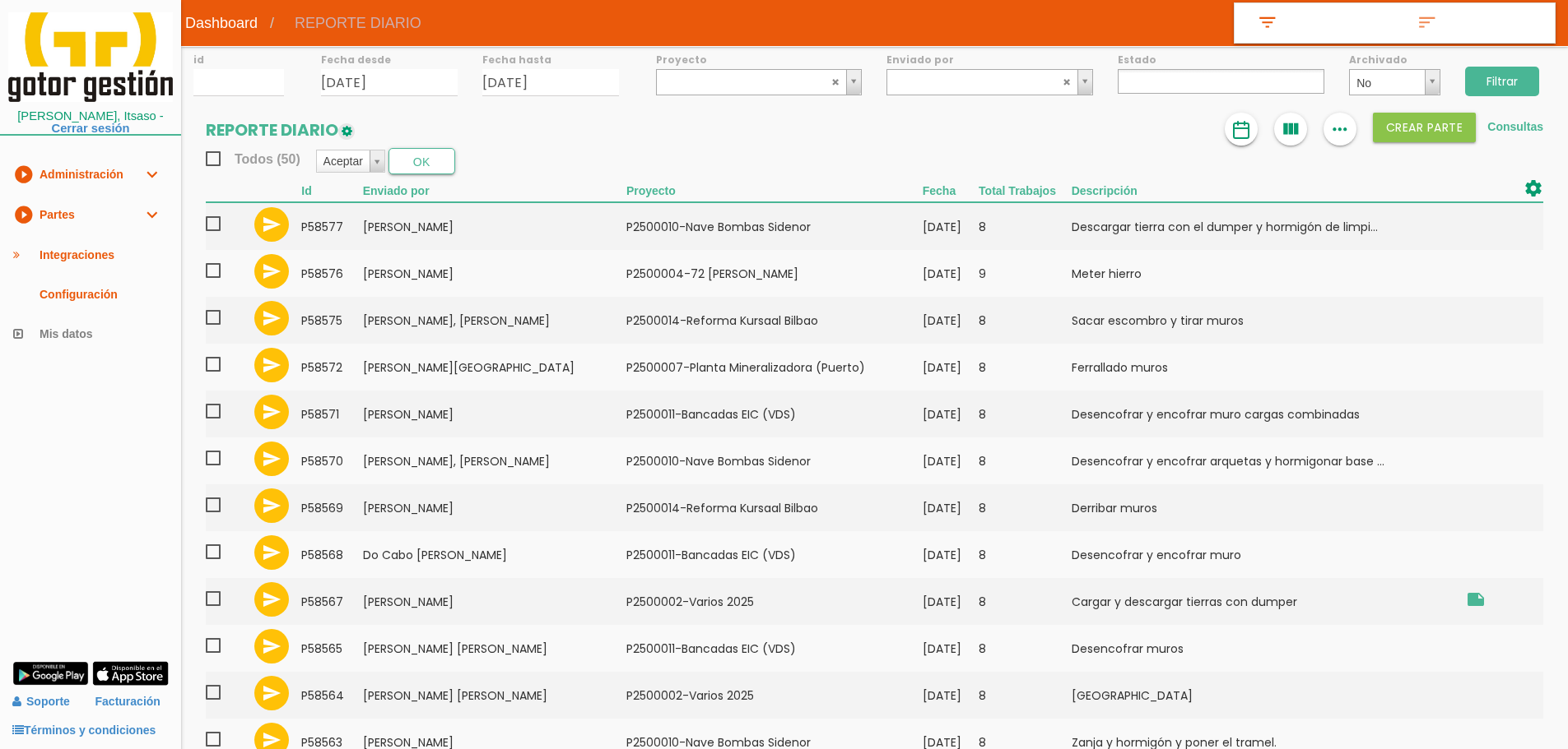
click at [1240, 137] on img at bounding box center [1241, 130] width 20 height 20
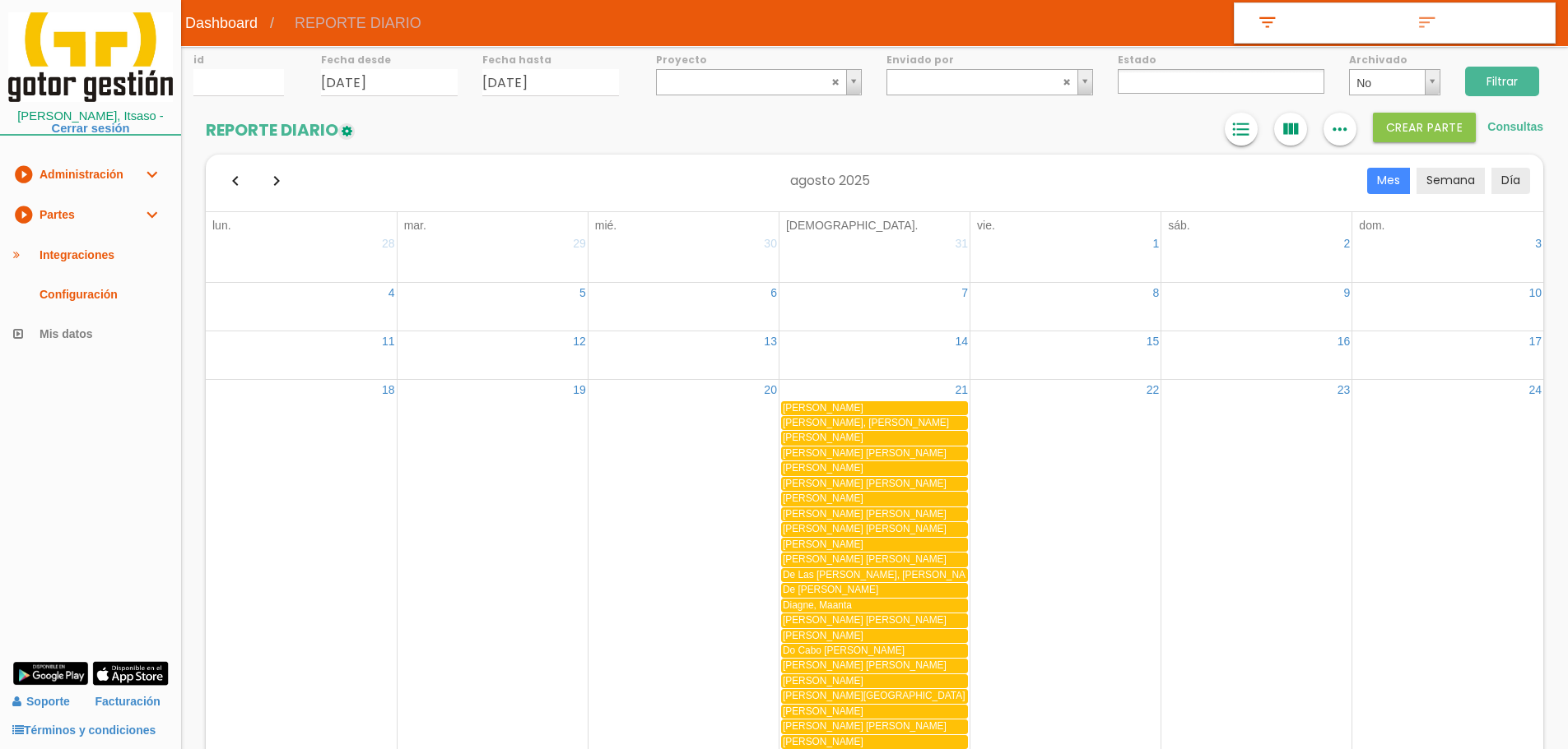
drag, startPoint x: 1230, startPoint y: 125, endPoint x: 1400, endPoint y: 17, distance: 201.4
click at [1230, 125] on icon "format_list_bulleted" at bounding box center [1241, 128] width 22 height 32
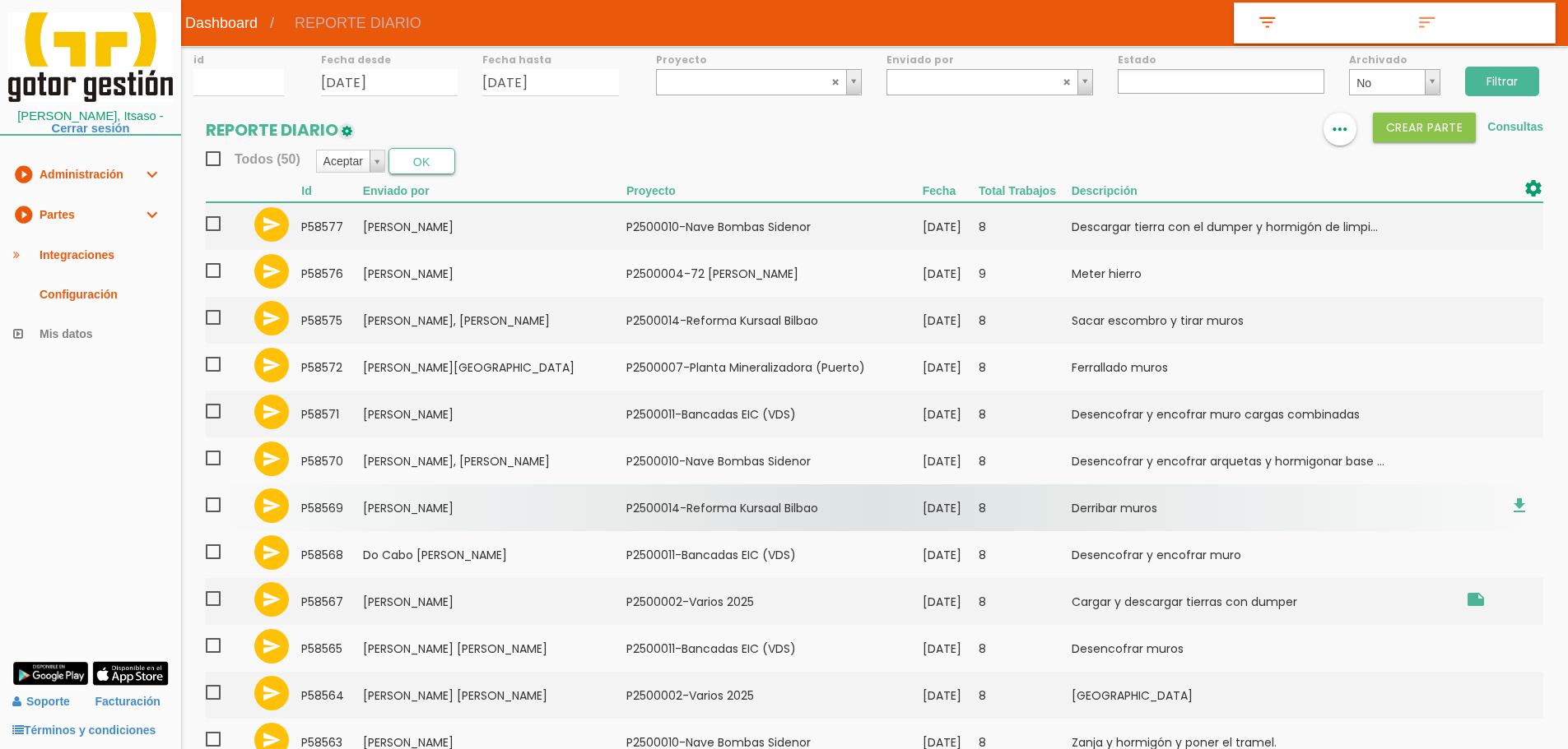
click at [402, 509] on td "Ortega Gonzalez, Carlos" at bounding box center [494, 507] width 263 height 47
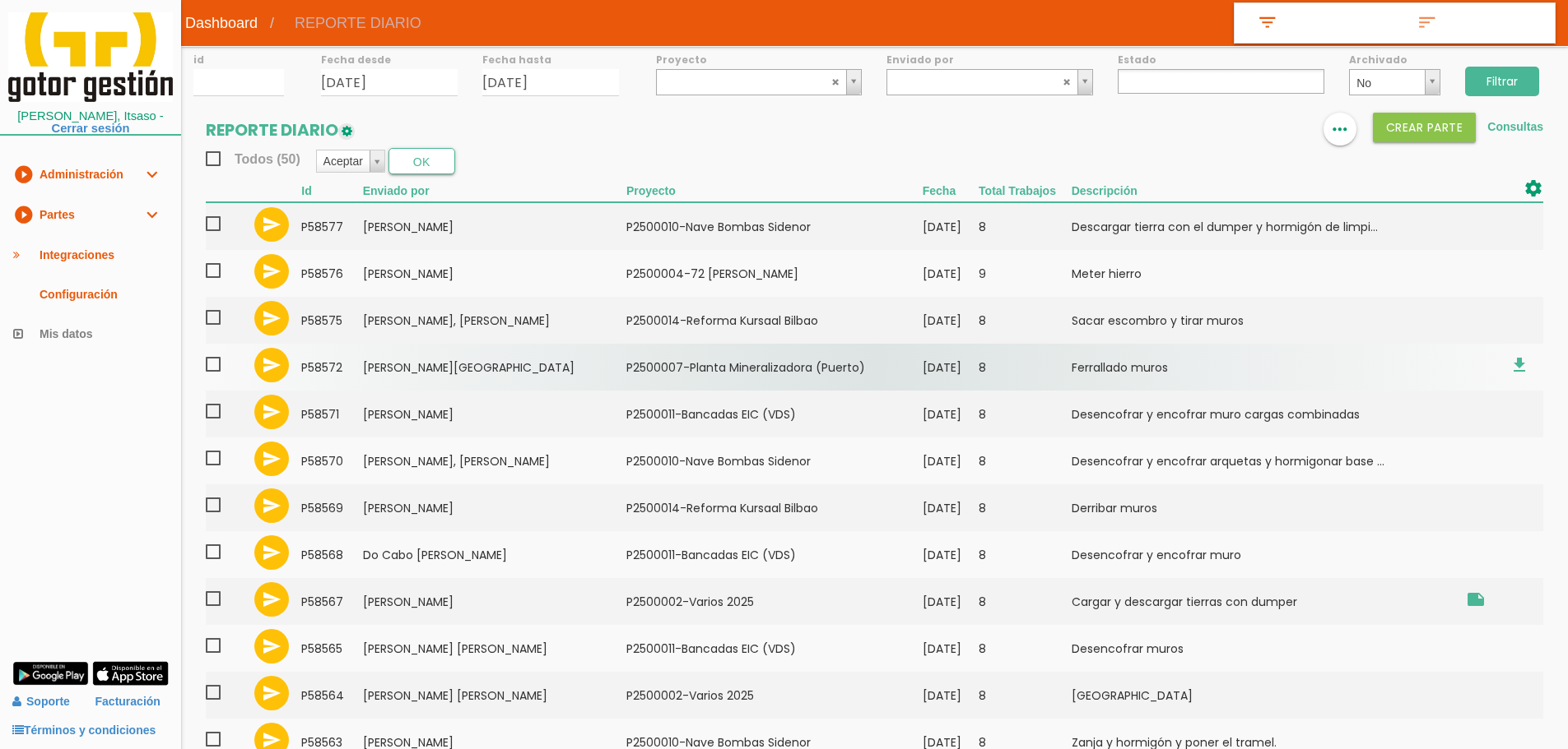
click at [438, 361] on td "Elorriaga Lecanda, Patxi" at bounding box center [494, 367] width 263 height 47
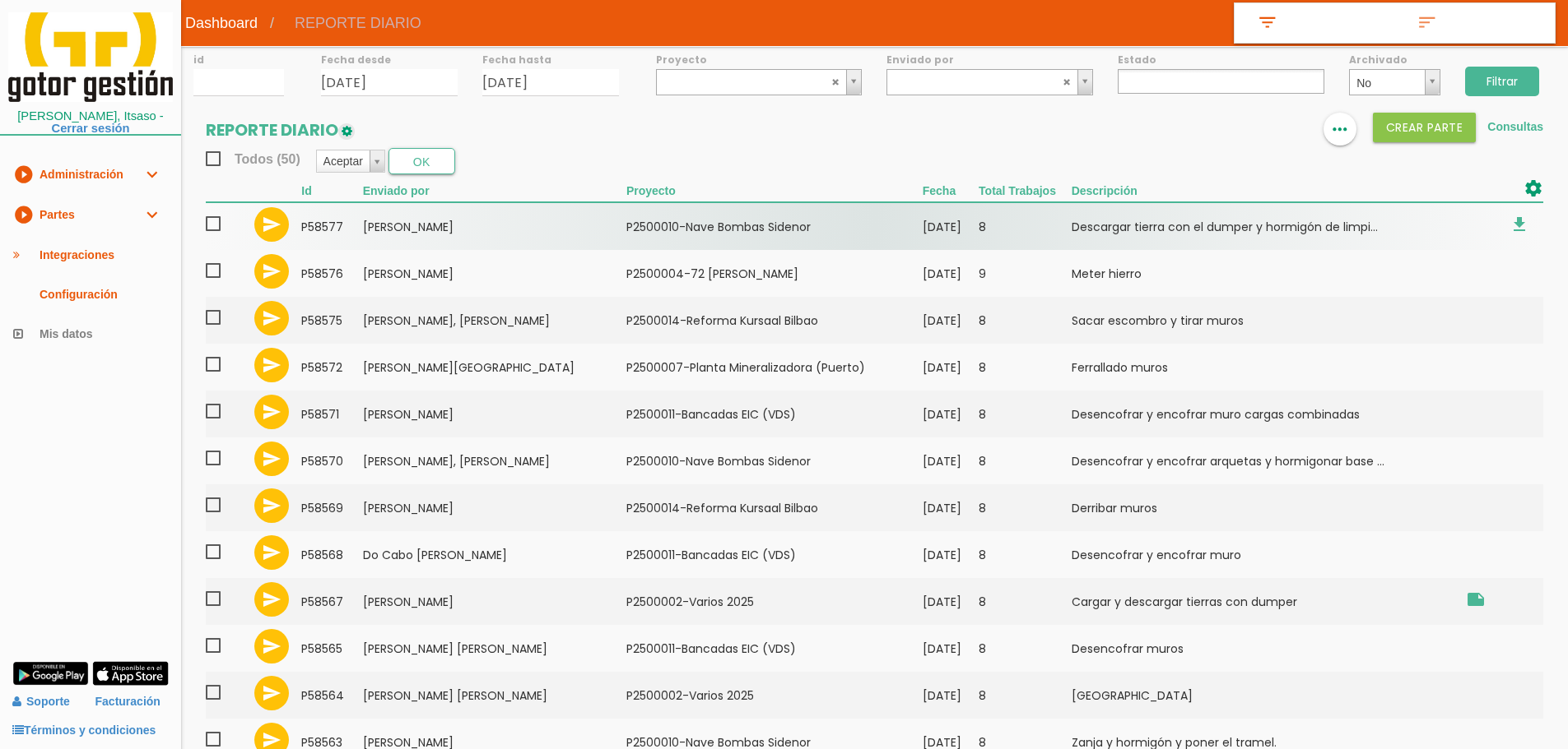
click at [497, 218] on td "Masa Moreno, Elian" at bounding box center [494, 226] width 263 height 47
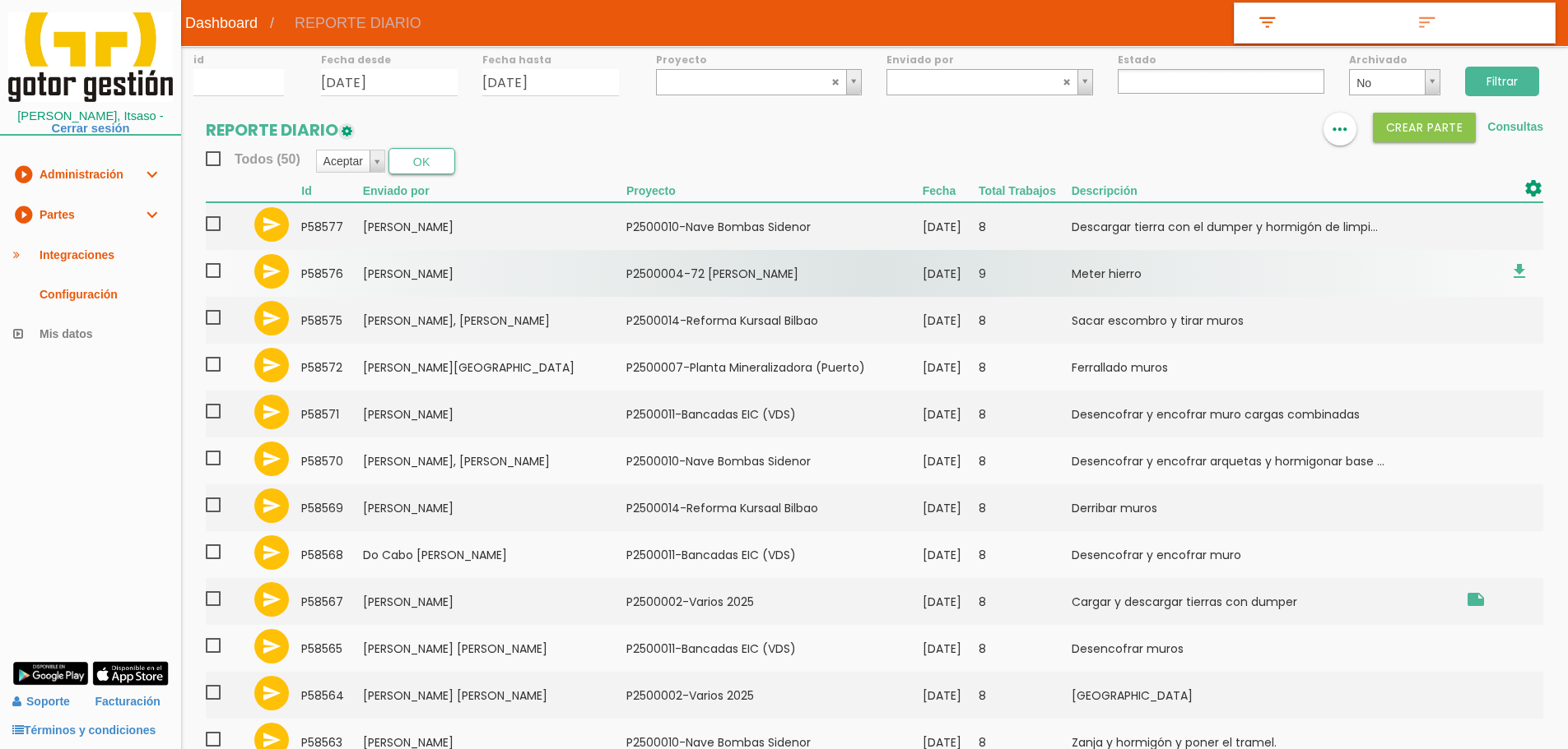
click at [445, 278] on td "Nieto Garcia, Manuel" at bounding box center [494, 273] width 263 height 47
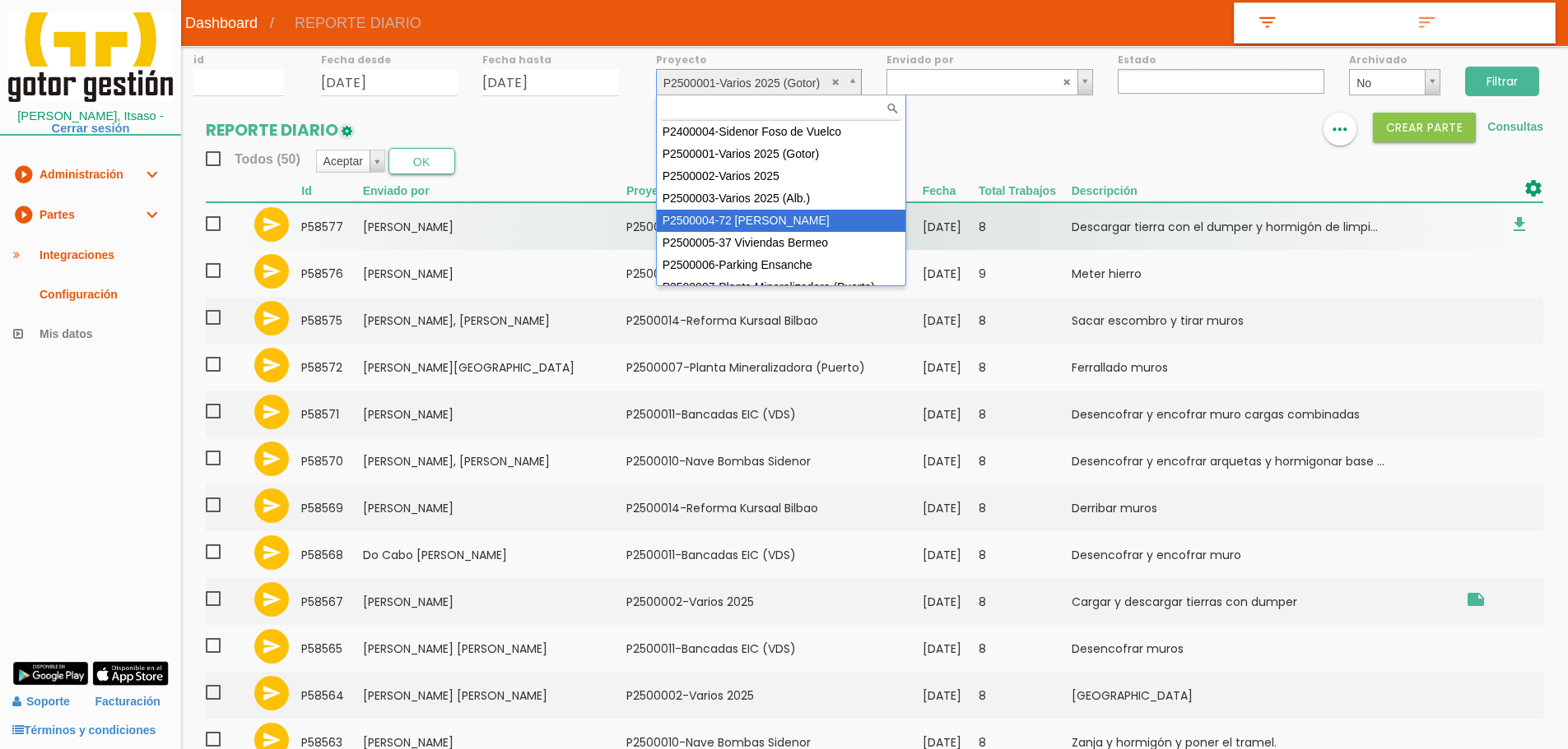
select select "86"
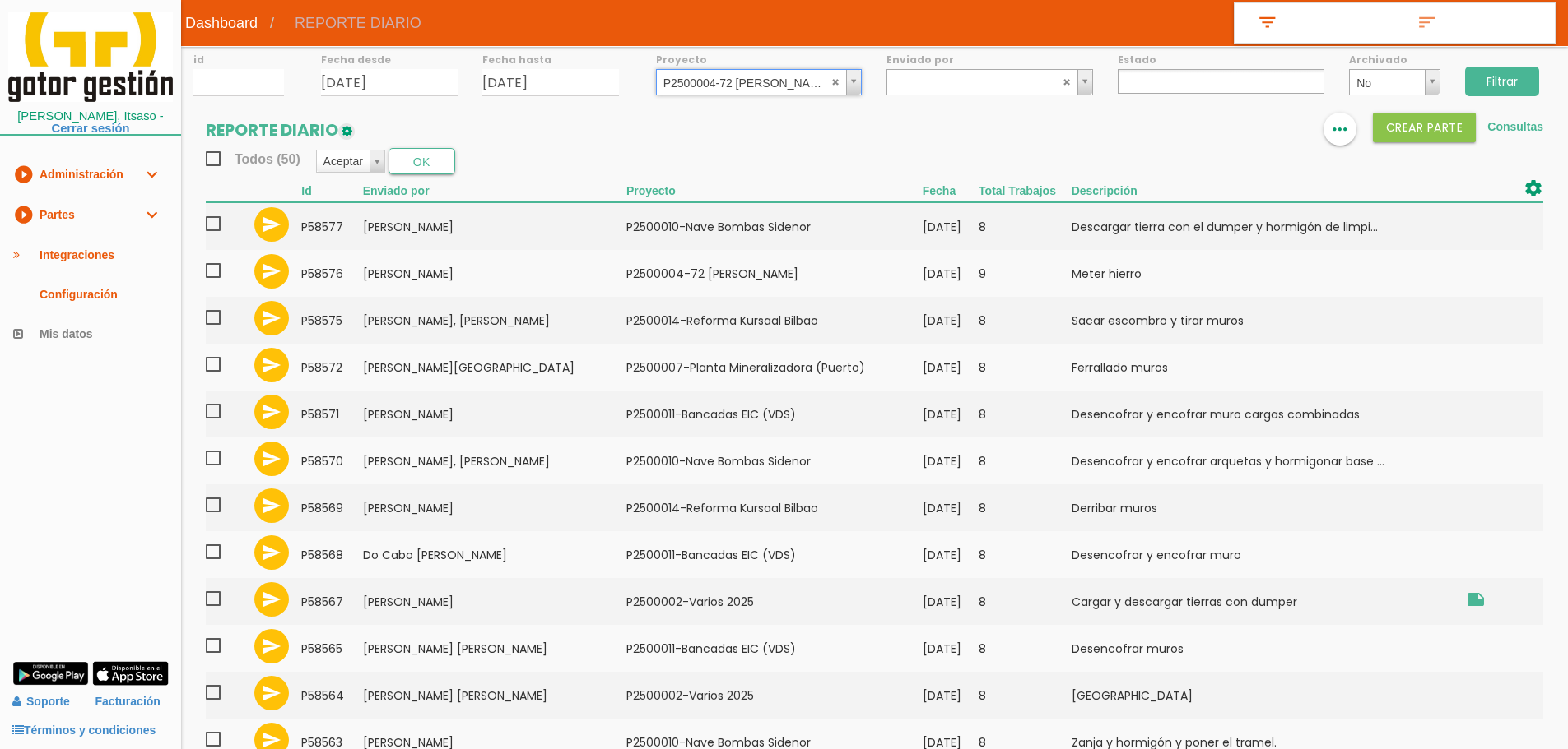
click at [1515, 67] on input "Filtrar" at bounding box center [1501, 82] width 74 height 30
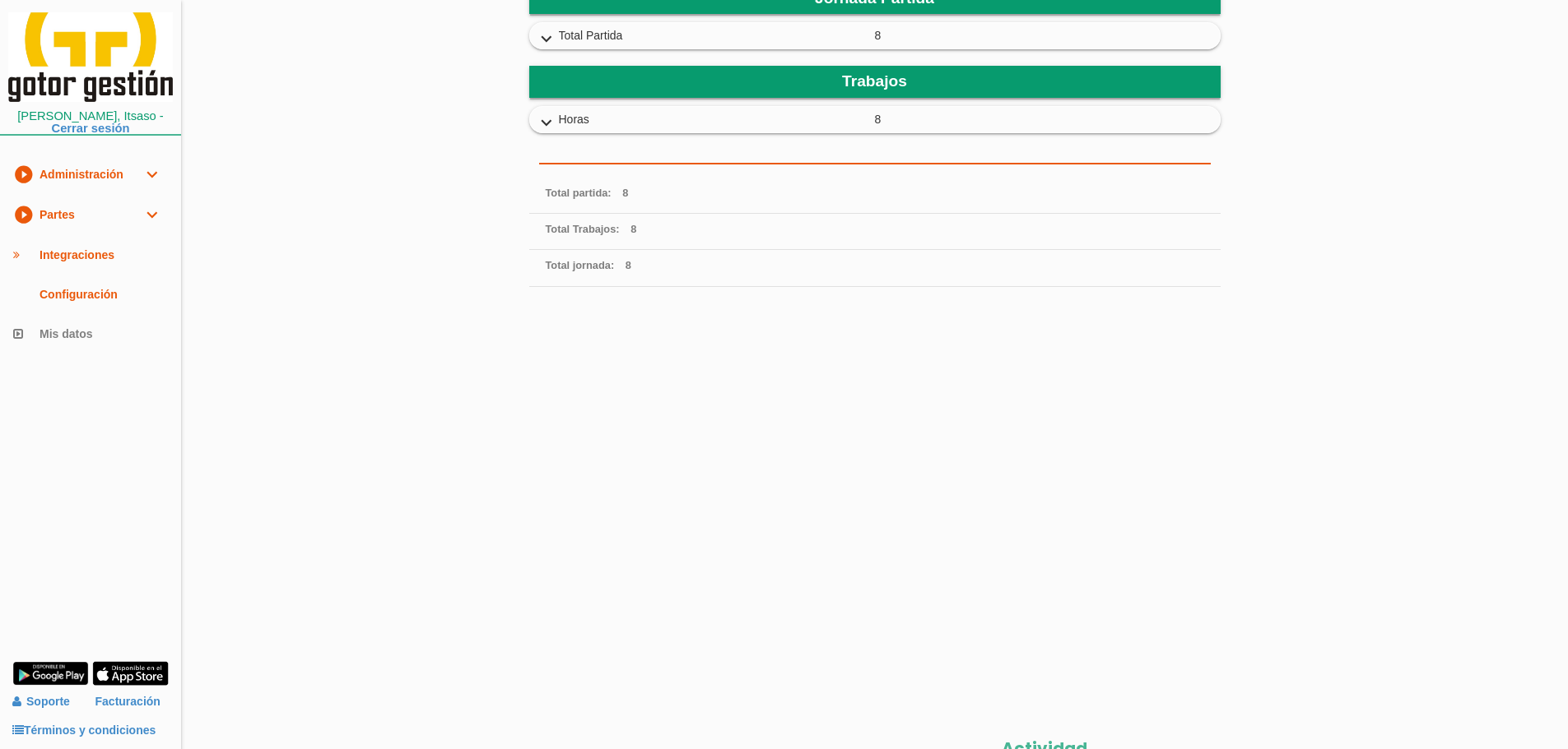
scroll to position [498, 0]
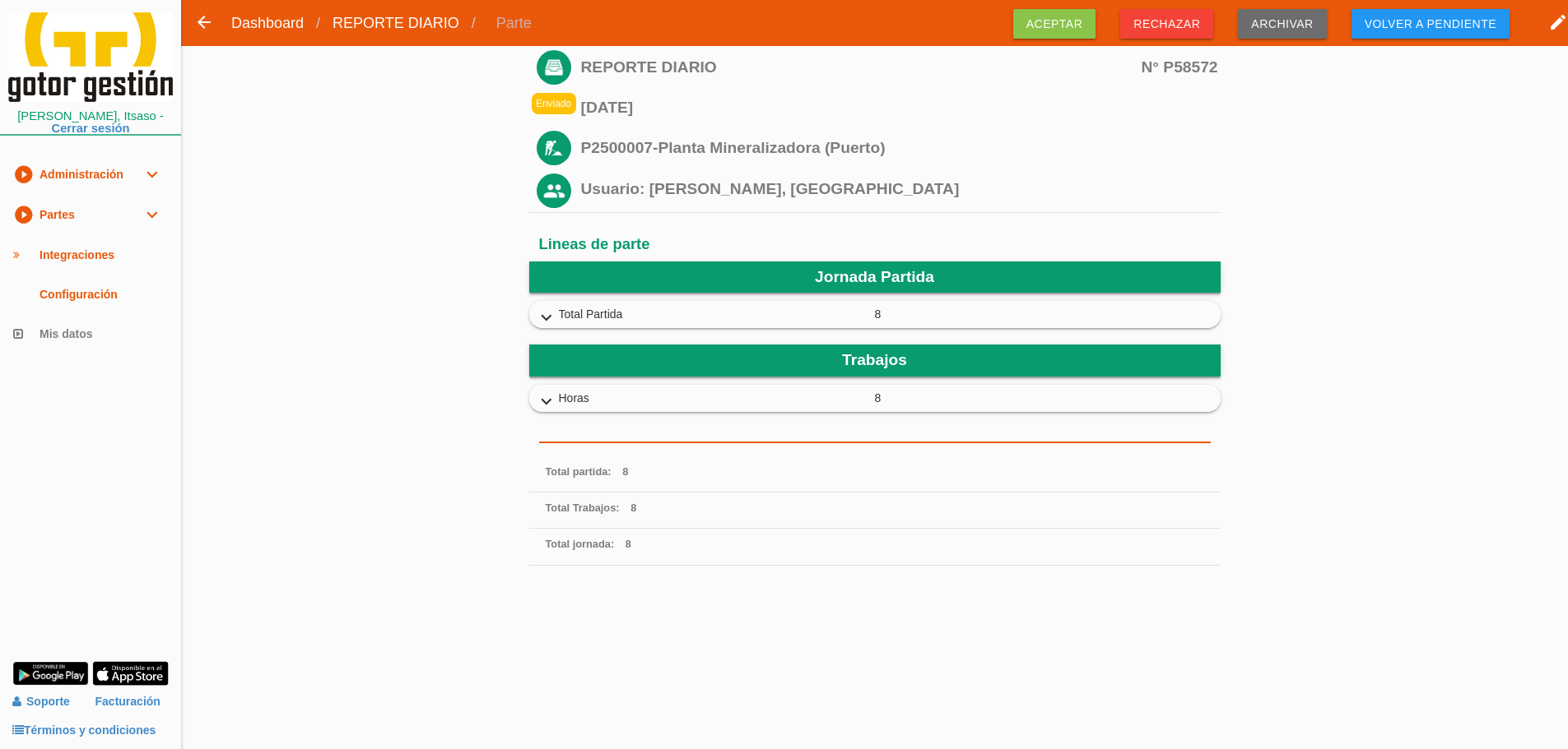
scroll to position [493, 0]
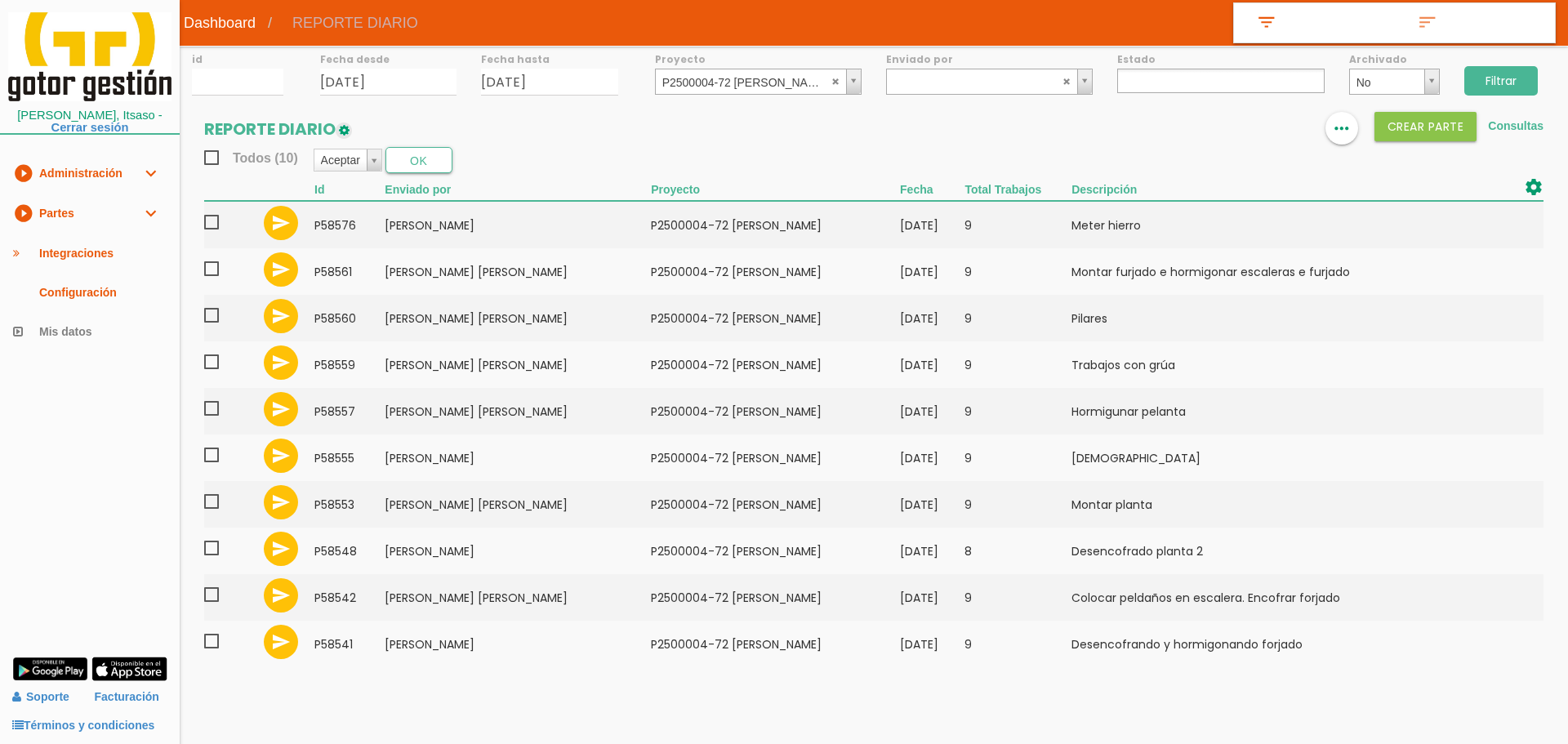
select select
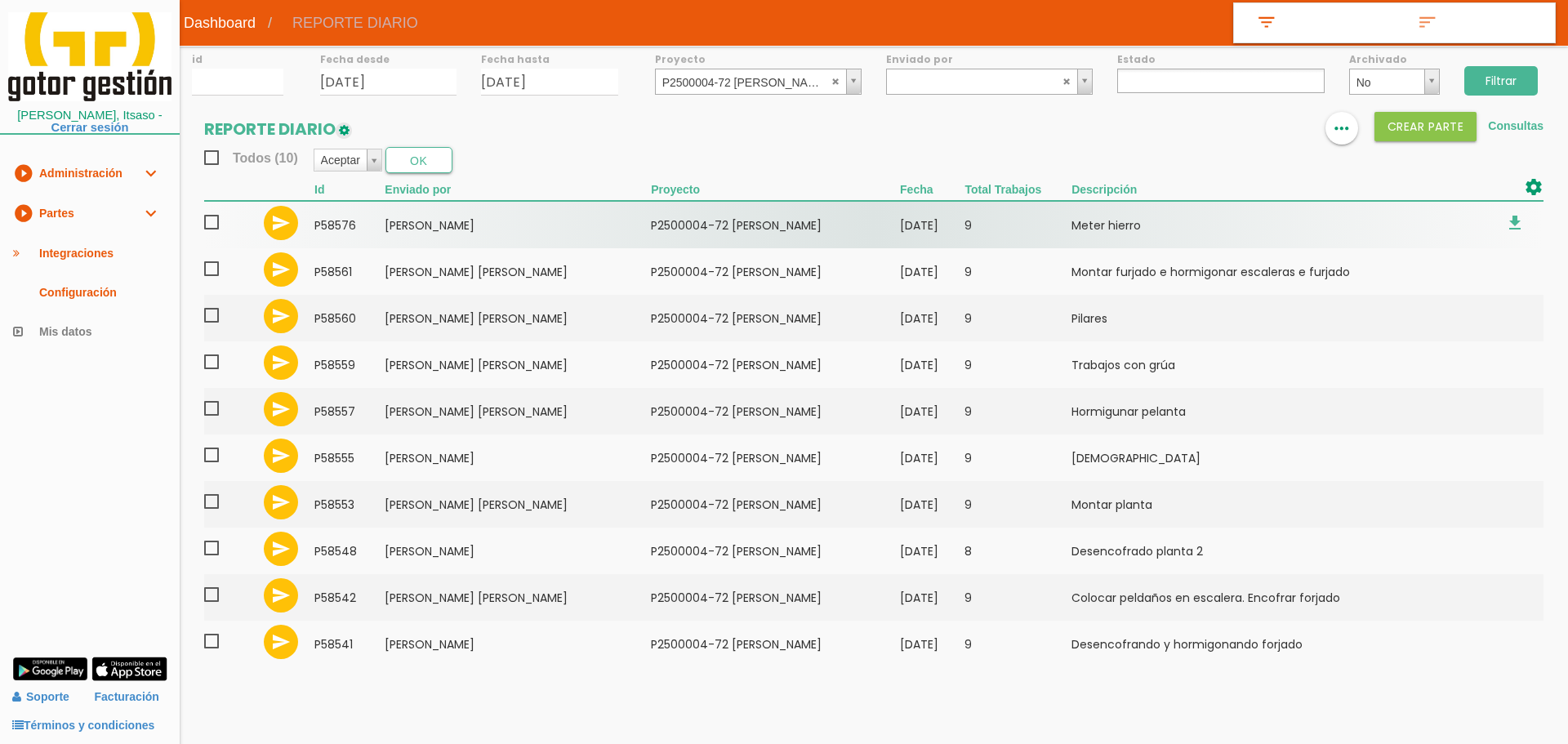
click at [213, 223] on span at bounding box center [218, 223] width 29 height 21
click at [0, 0] on input "checkbox" at bounding box center [0, 0] width 0 height 0
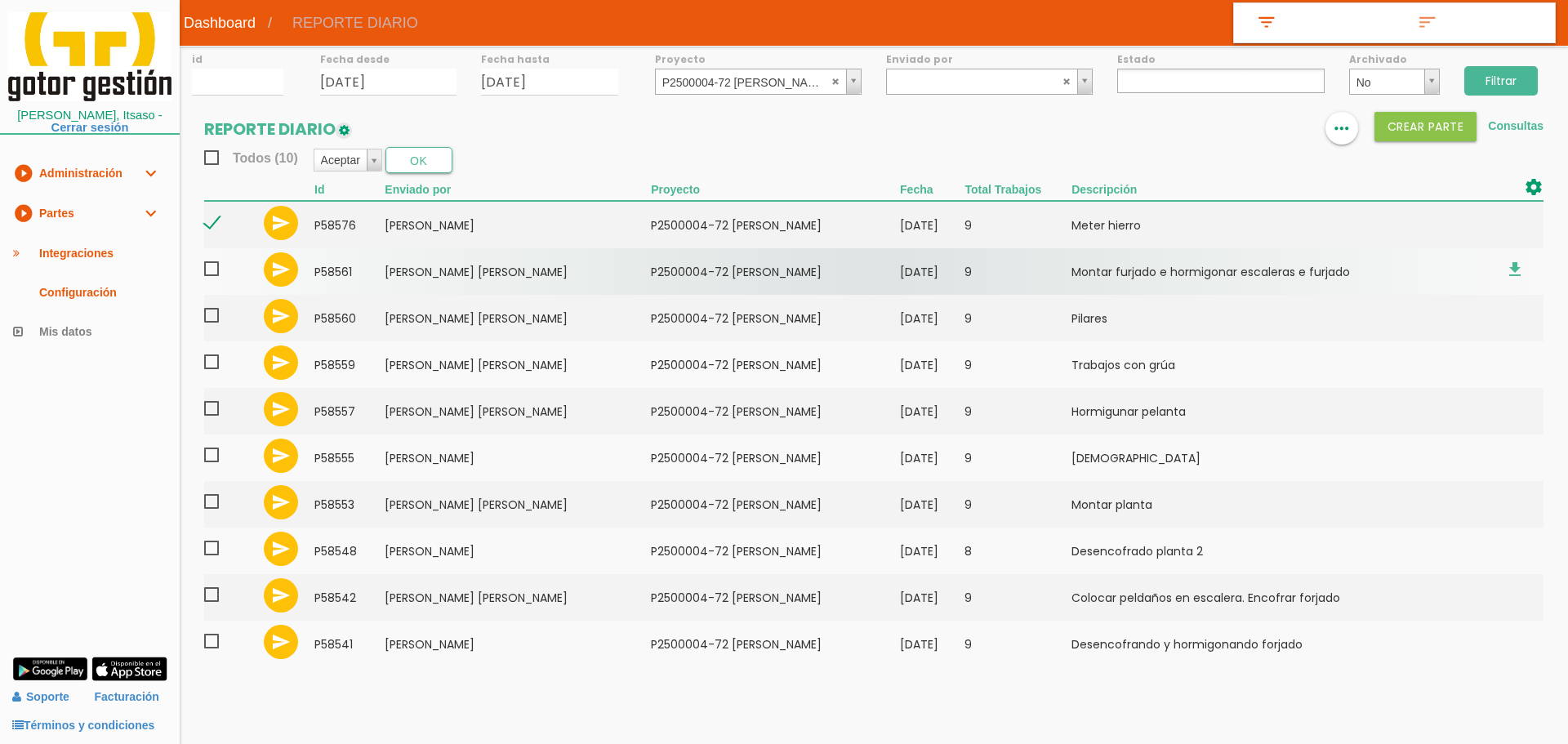
click at [211, 270] on span at bounding box center [218, 269] width 29 height 21
click at [0, 0] on input "checkbox" at bounding box center [0, 0] width 0 height 0
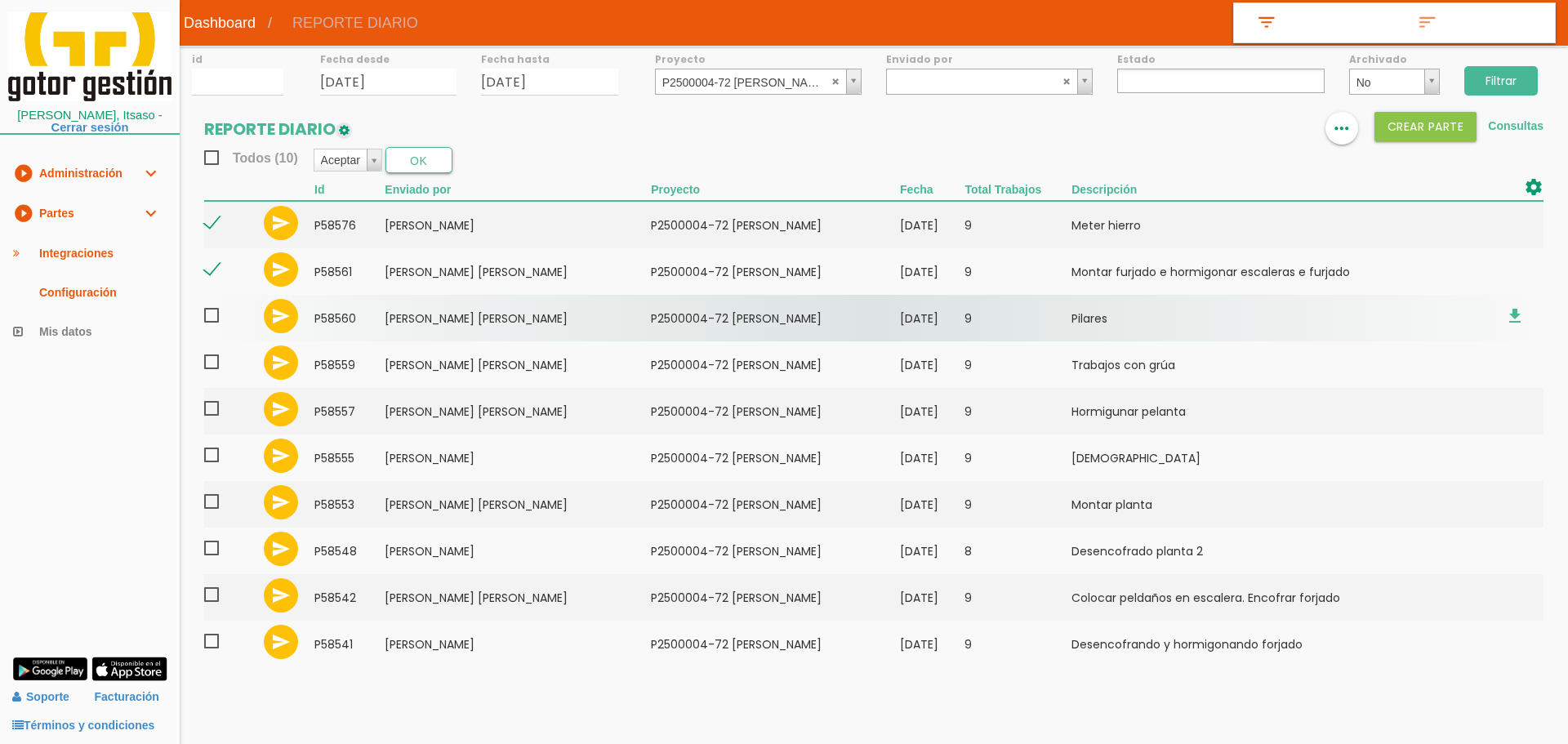
click at [210, 322] on span at bounding box center [218, 315] width 29 height 21
click at [0, 0] on input "checkbox" at bounding box center [0, 0] width 0 height 0
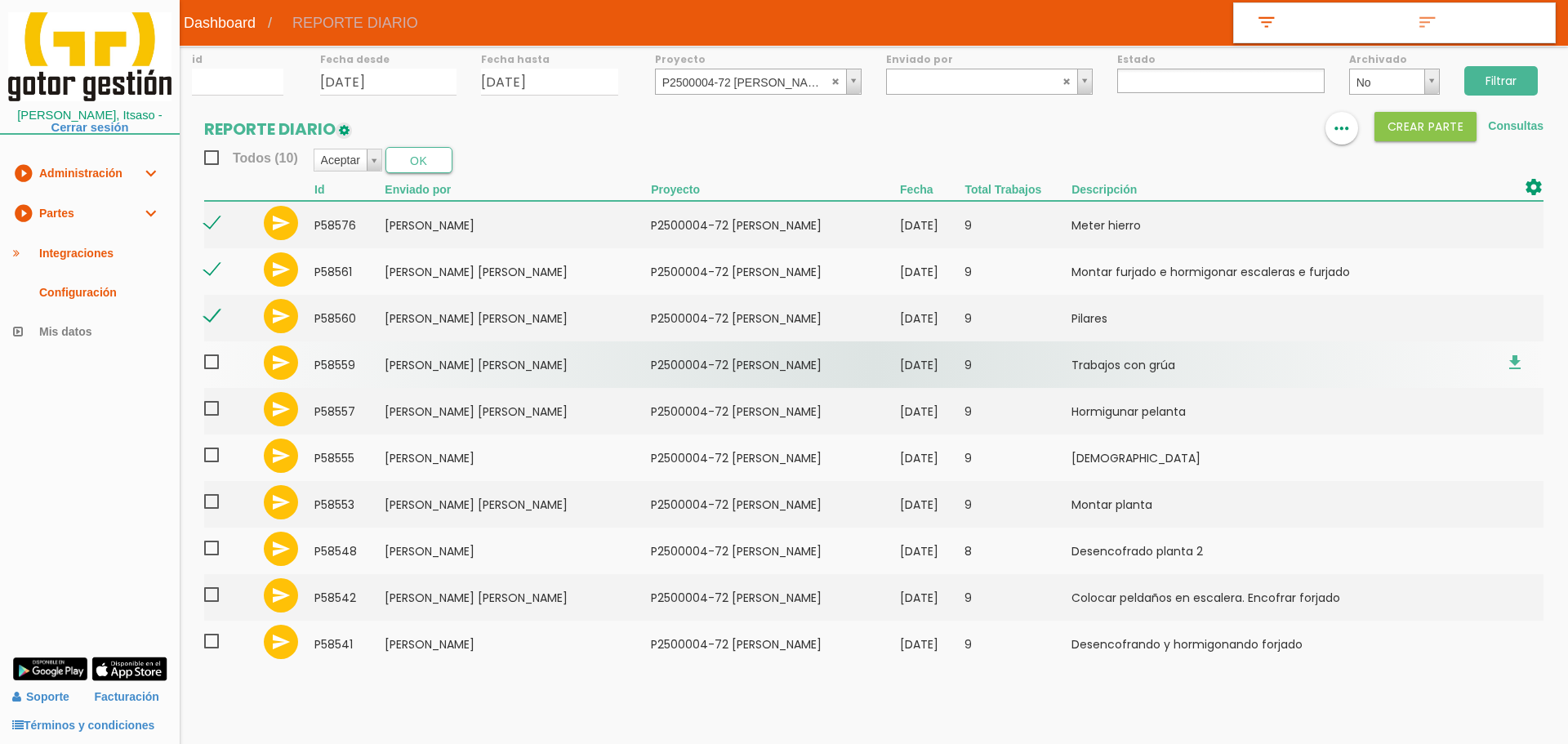
click at [212, 363] on span at bounding box center [218, 362] width 29 height 21
click at [0, 0] on input "checkbox" at bounding box center [0, 0] width 0 height 0
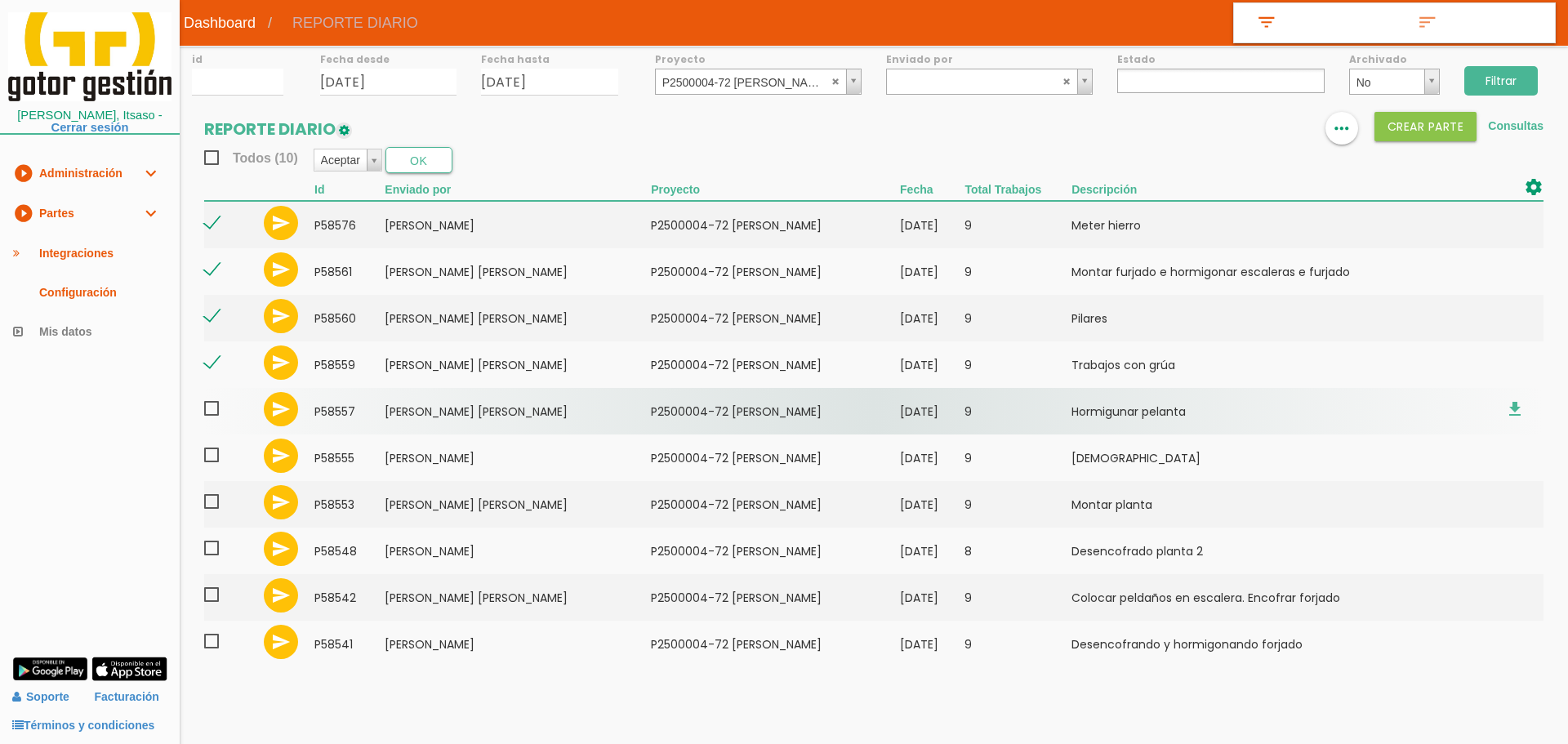
click at [213, 408] on span at bounding box center [218, 409] width 29 height 21
click at [0, 0] on input "checkbox" at bounding box center [0, 0] width 0 height 0
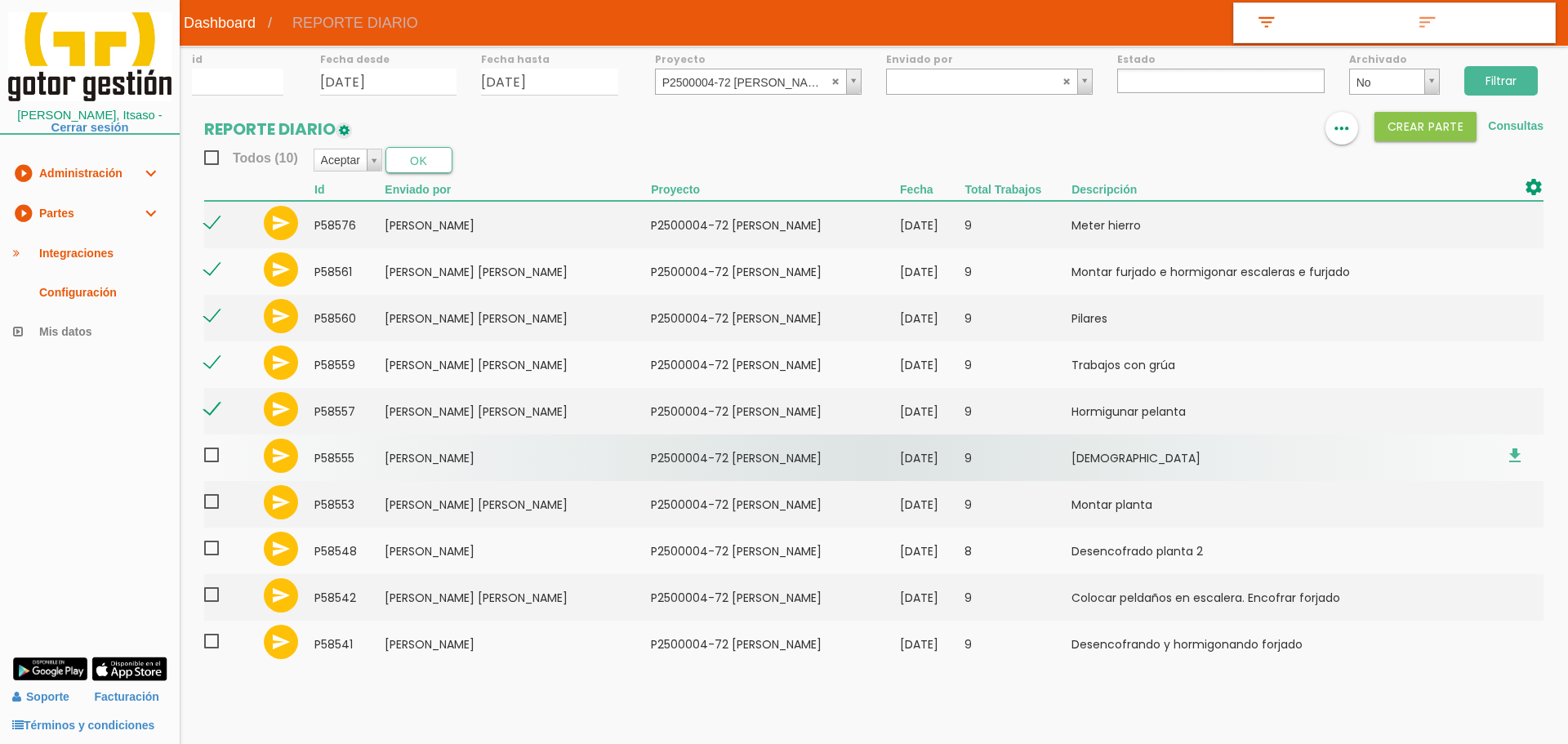
click at [213, 463] on span at bounding box center [218, 455] width 29 height 21
click at [0, 0] on input "checkbox" at bounding box center [0, 0] width 0 height 0
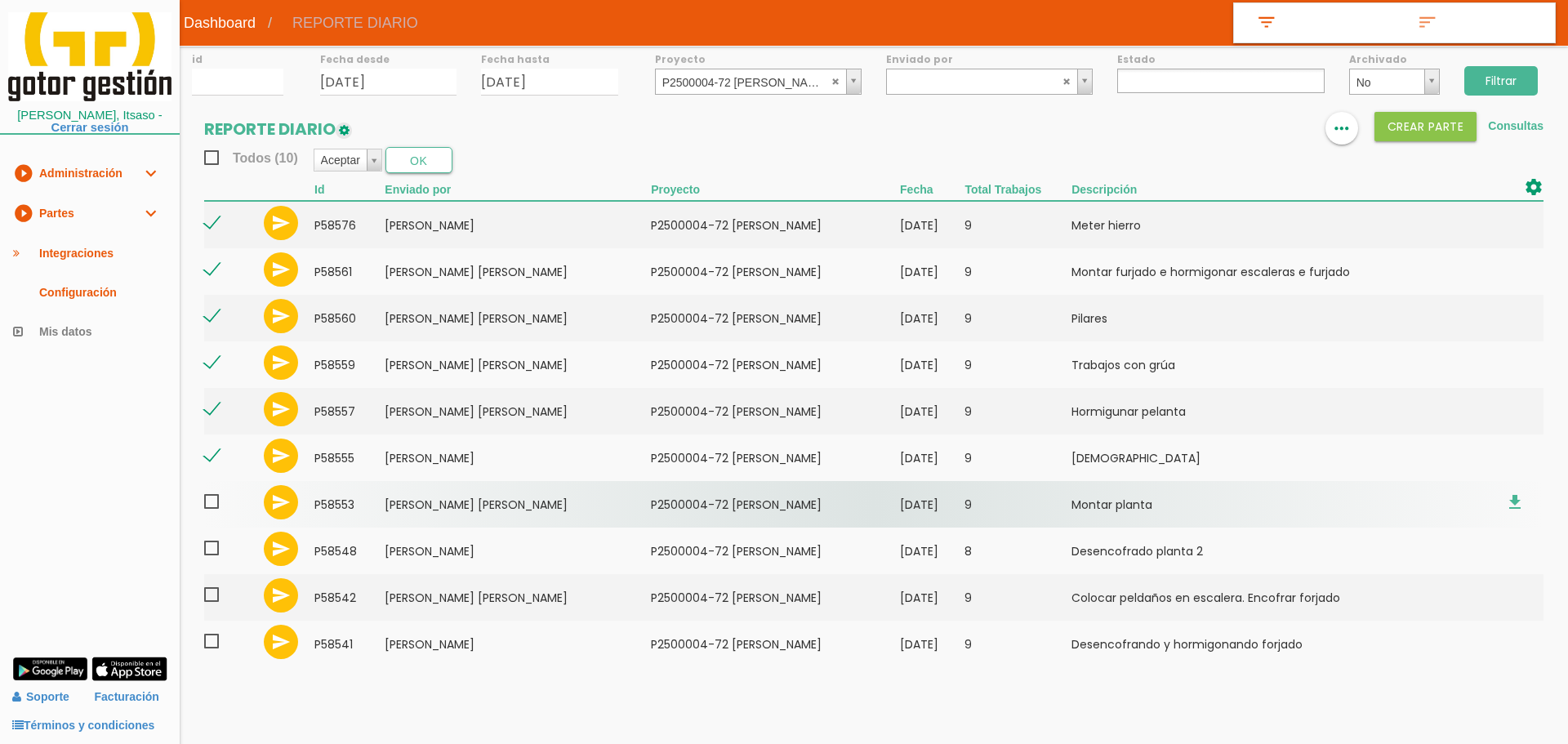
click at [211, 500] on span at bounding box center [218, 502] width 29 height 21
click at [0, 0] on input "checkbox" at bounding box center [0, 0] width 0 height 0
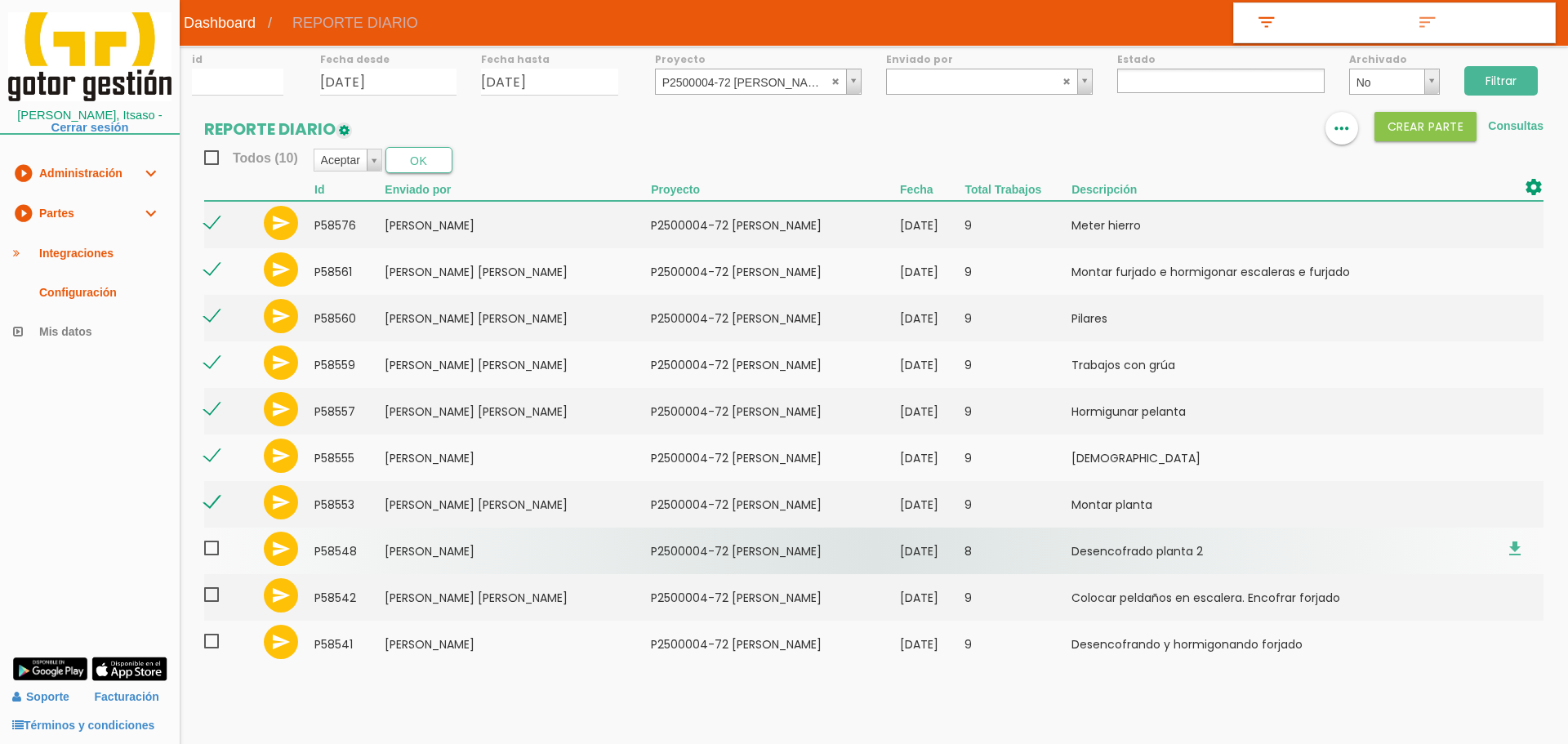
drag, startPoint x: 211, startPoint y: 543, endPoint x: 214, endPoint y: 559, distance: 16.3
click at [211, 544] on span at bounding box center [218, 549] width 29 height 21
click at [0, 0] on input "checkbox" at bounding box center [0, 0] width 0 height 0
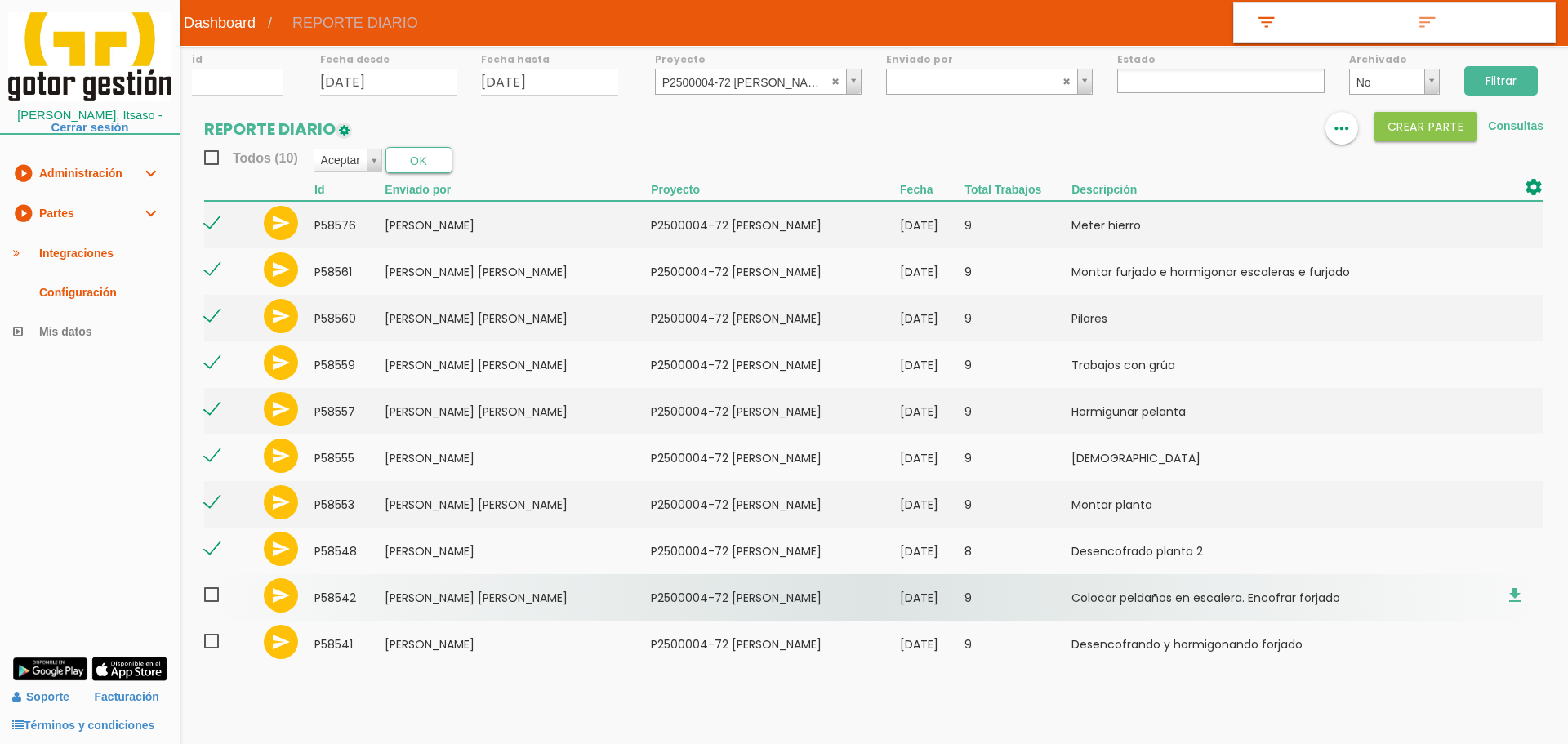
click at [211, 590] on span at bounding box center [218, 595] width 29 height 21
click at [0, 0] on input "checkbox" at bounding box center [0, 0] width 0 height 0
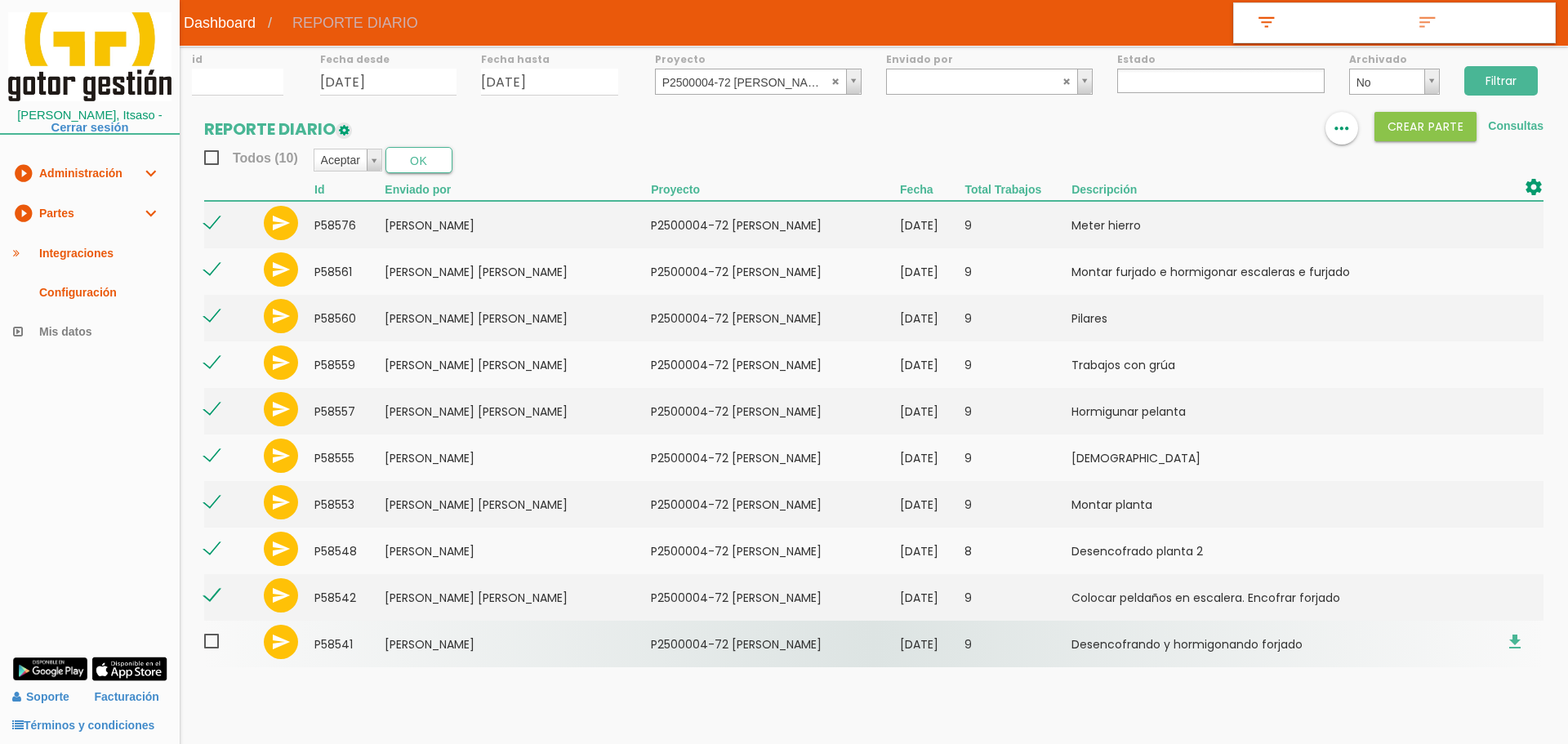
click at [217, 643] on span at bounding box center [218, 641] width 29 height 21
click at [0, 0] on input "checkbox" at bounding box center [0, 0] width 0 height 0
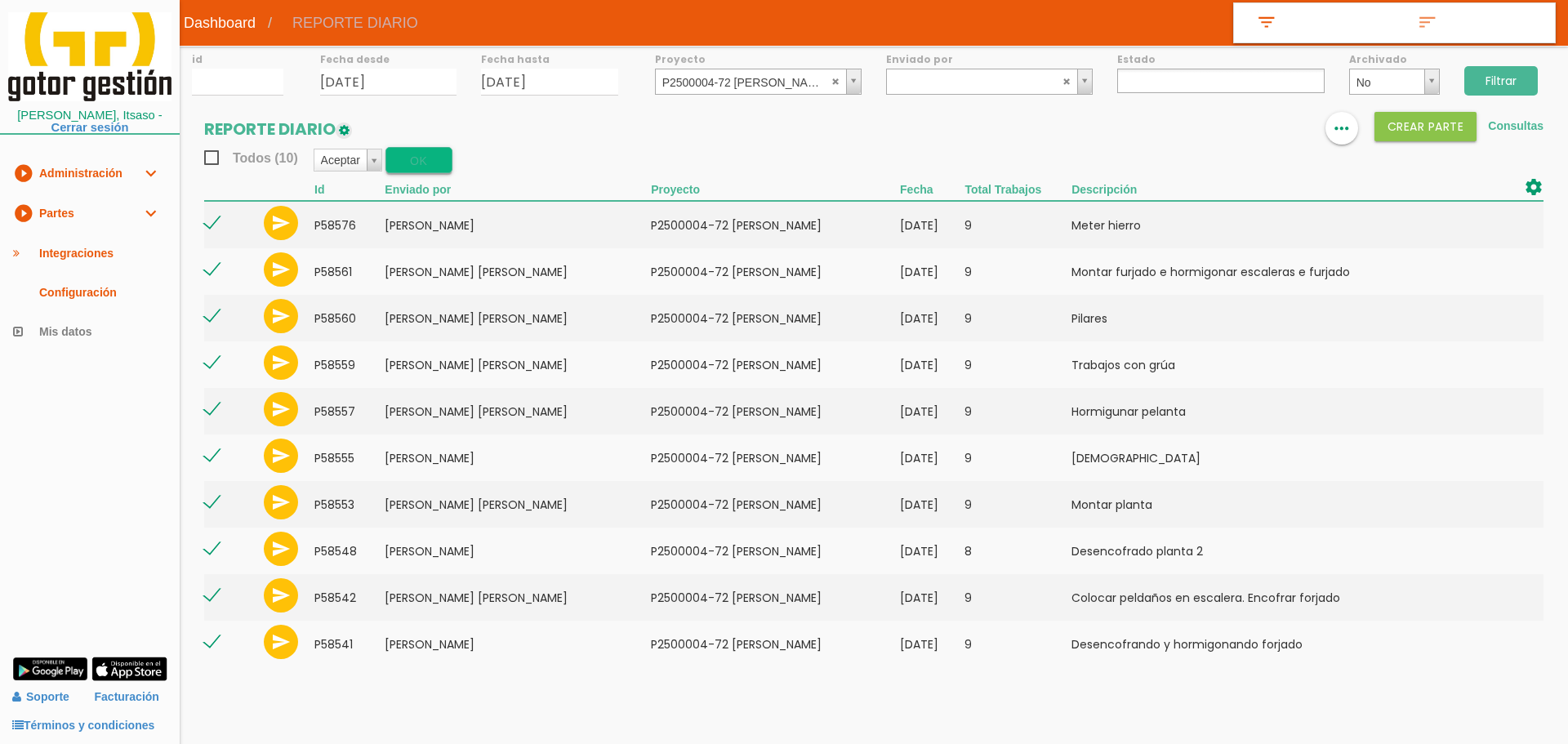
click at [432, 154] on button "OK" at bounding box center [419, 161] width 67 height 26
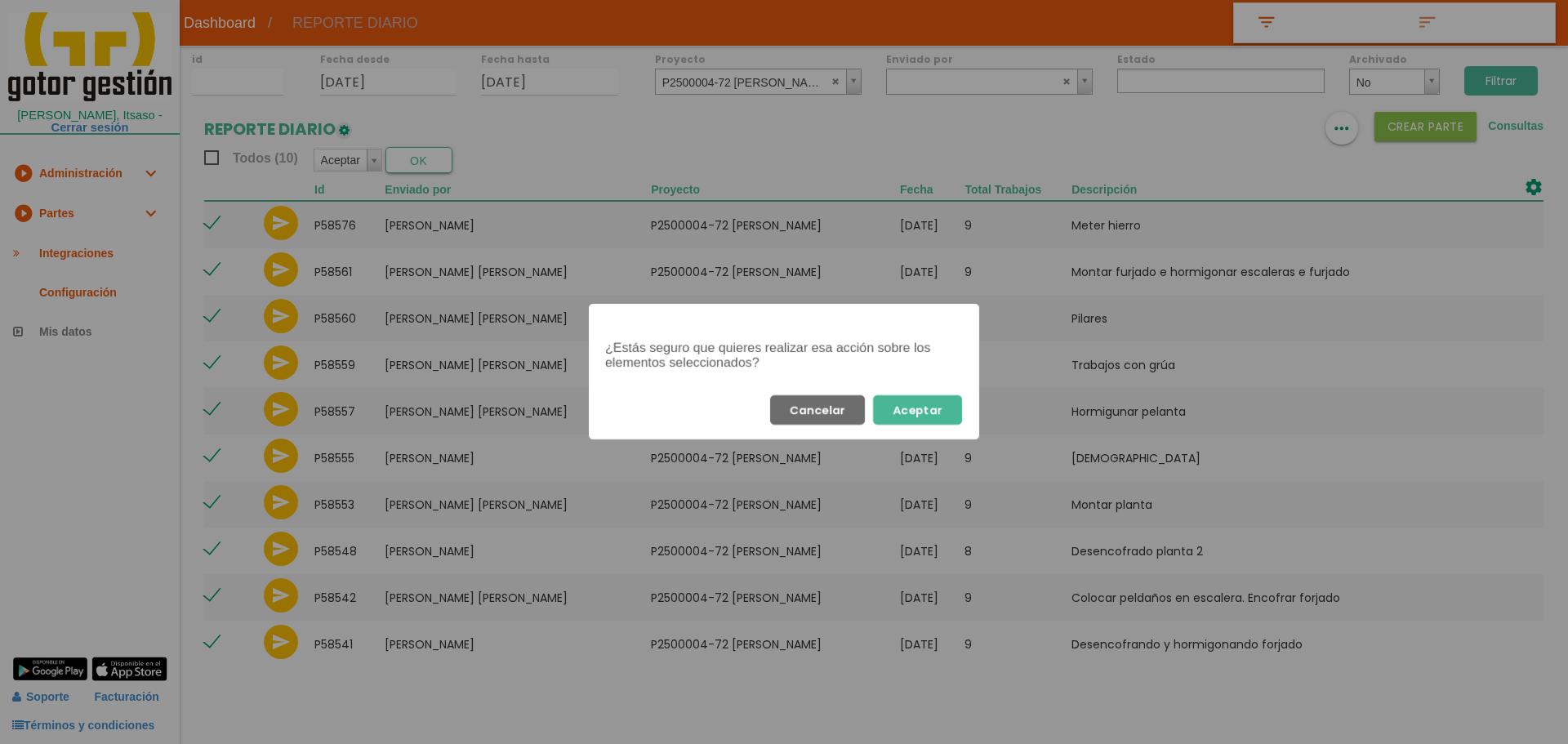
click at [909, 410] on button "Aceptar" at bounding box center [918, 410] width 89 height 30
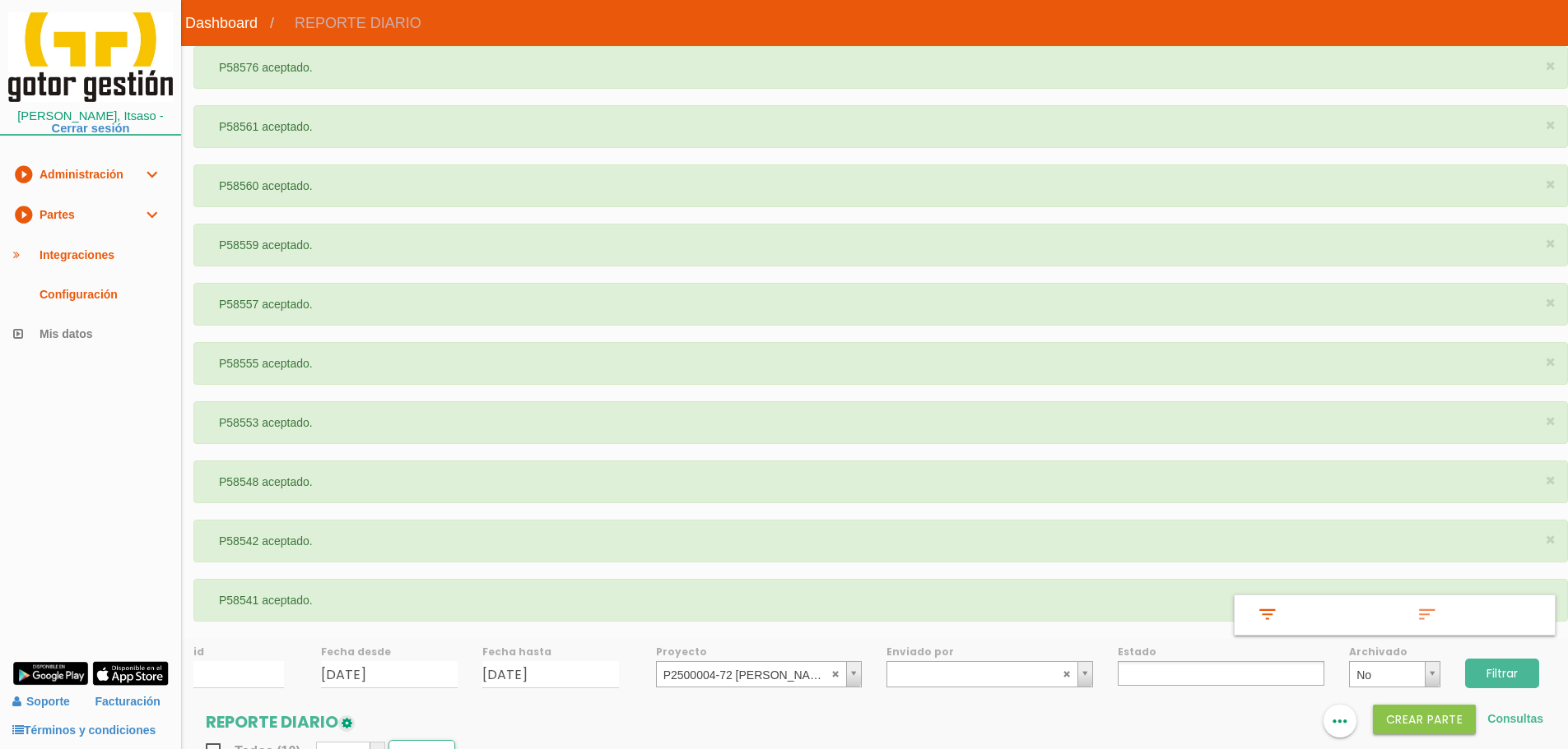
select select
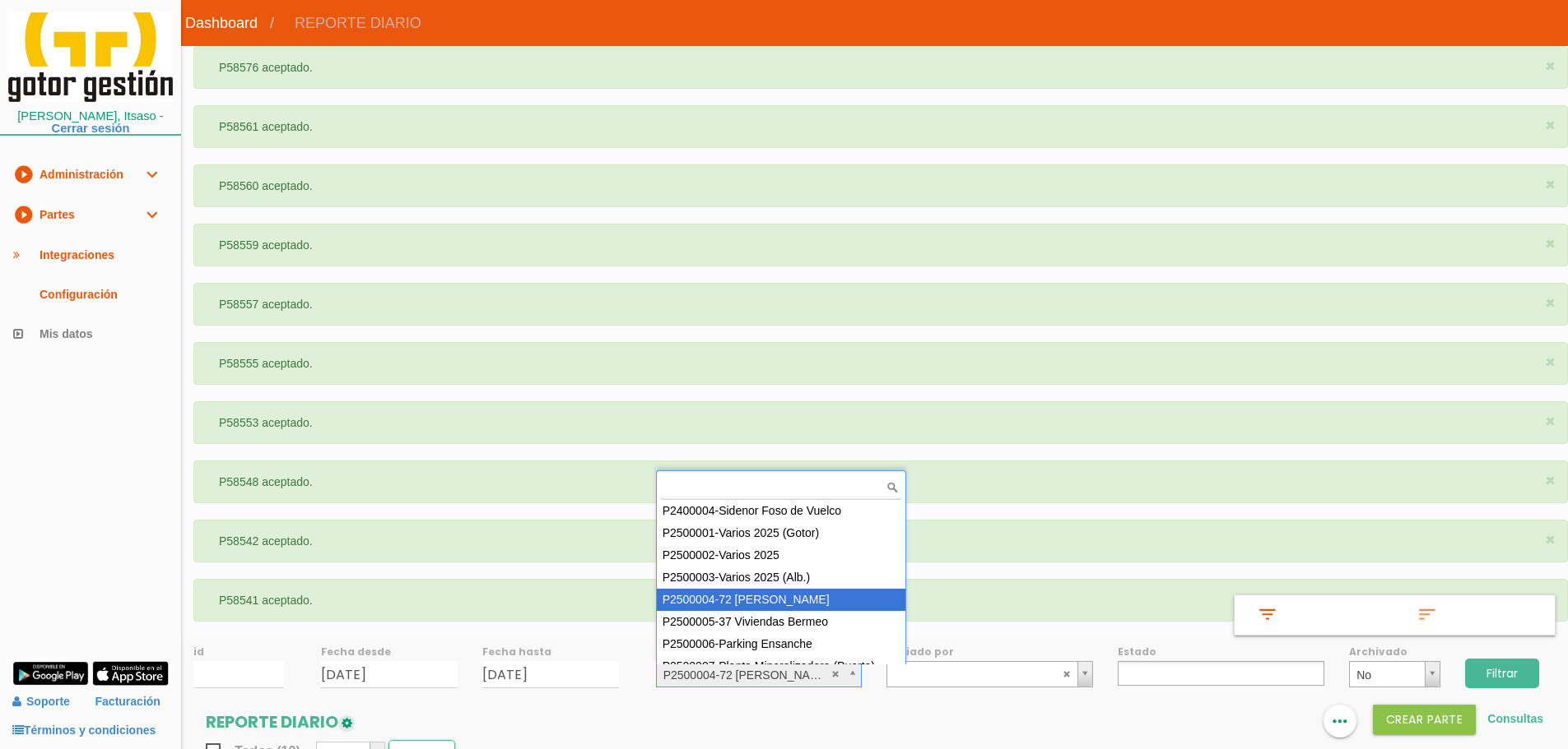
scroll to position [13, 0]
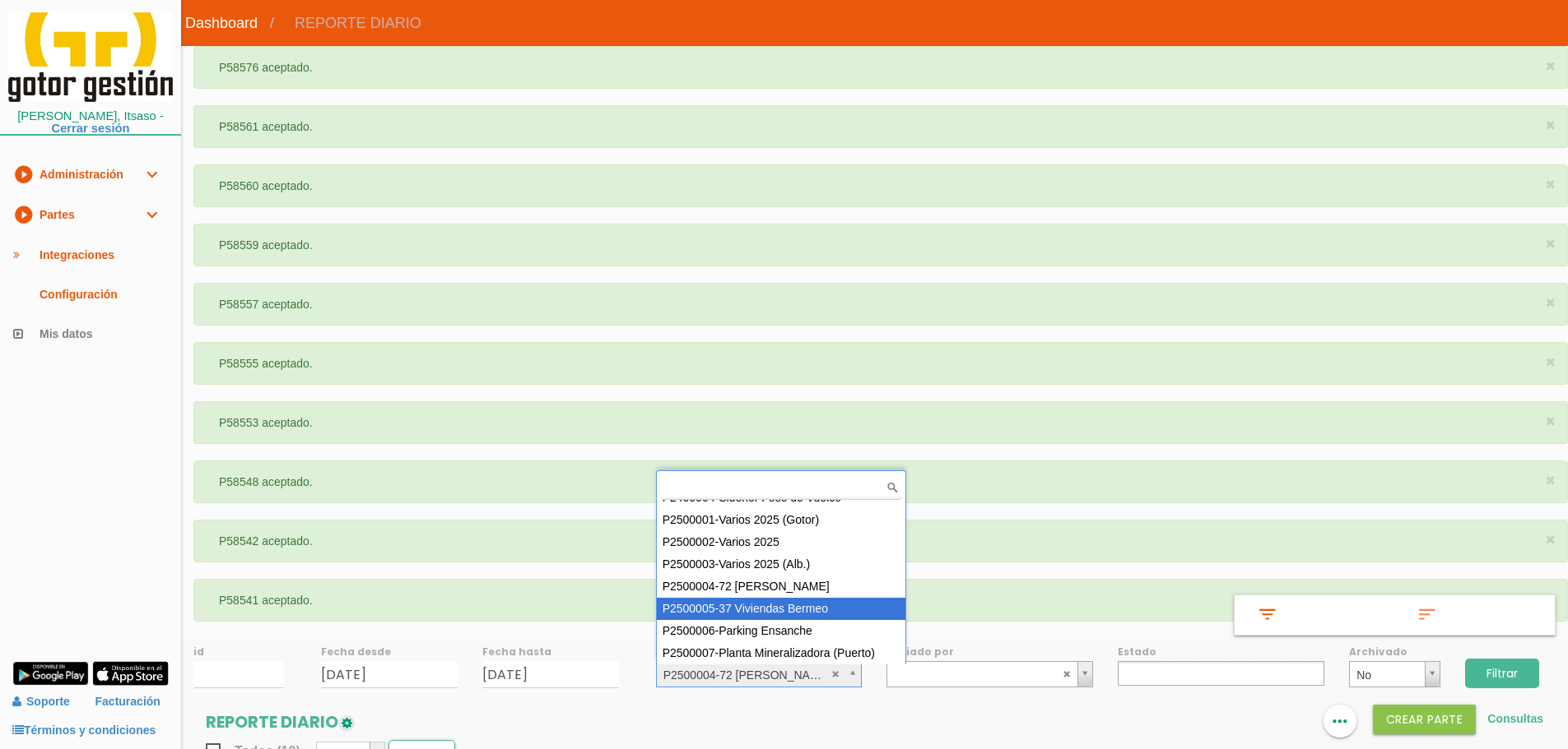
select select "87"
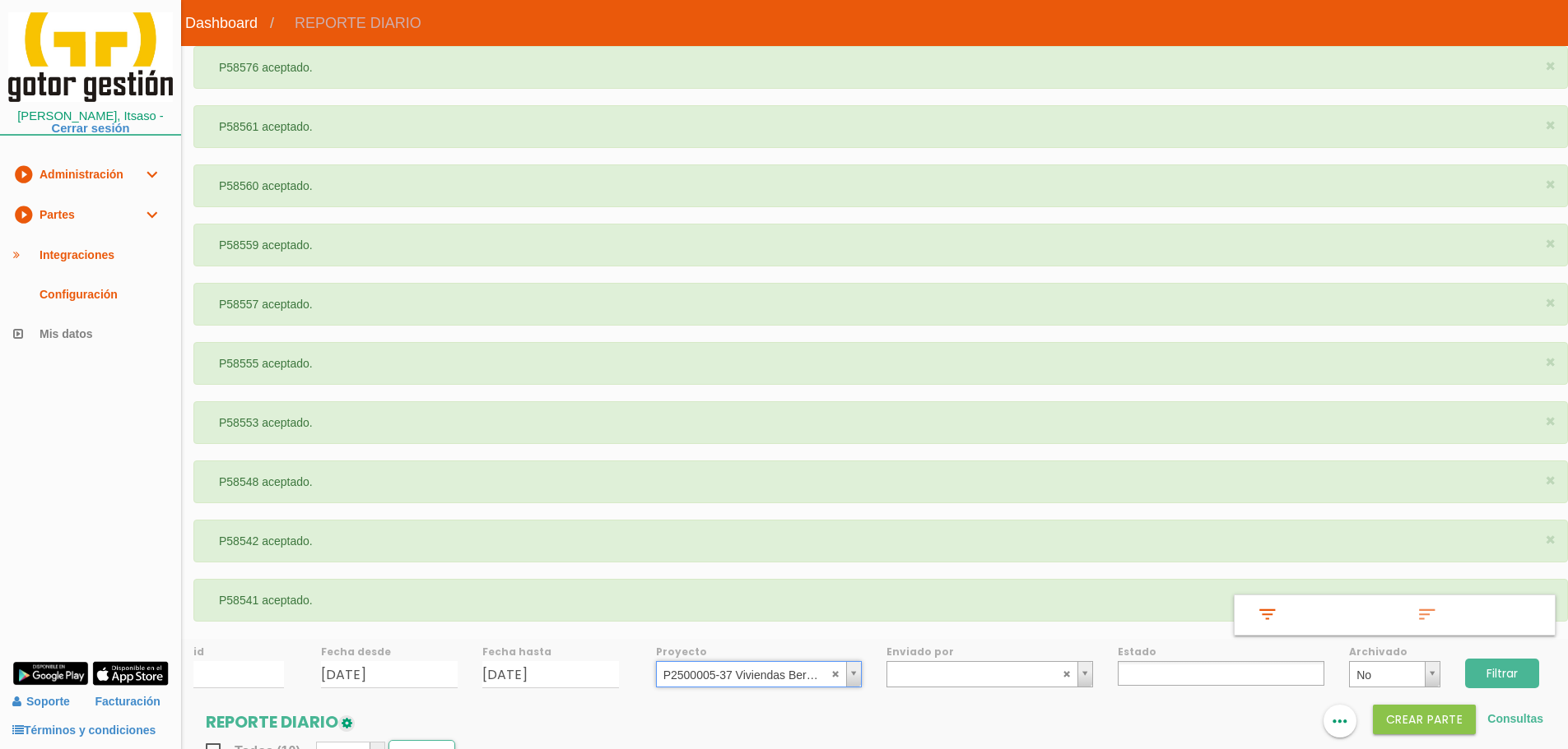
click at [1504, 667] on input "Filtrar" at bounding box center [1501, 674] width 74 height 30
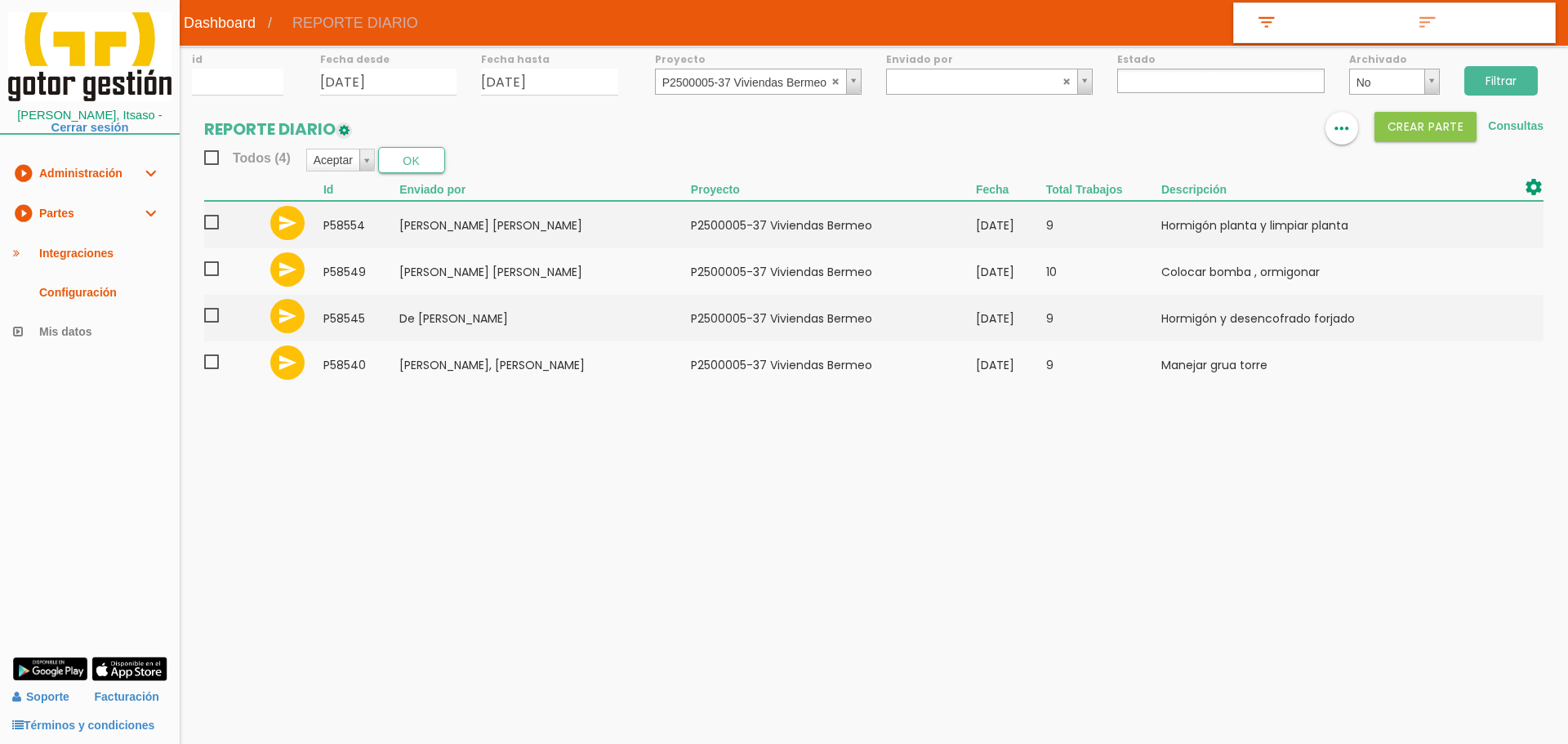
select select
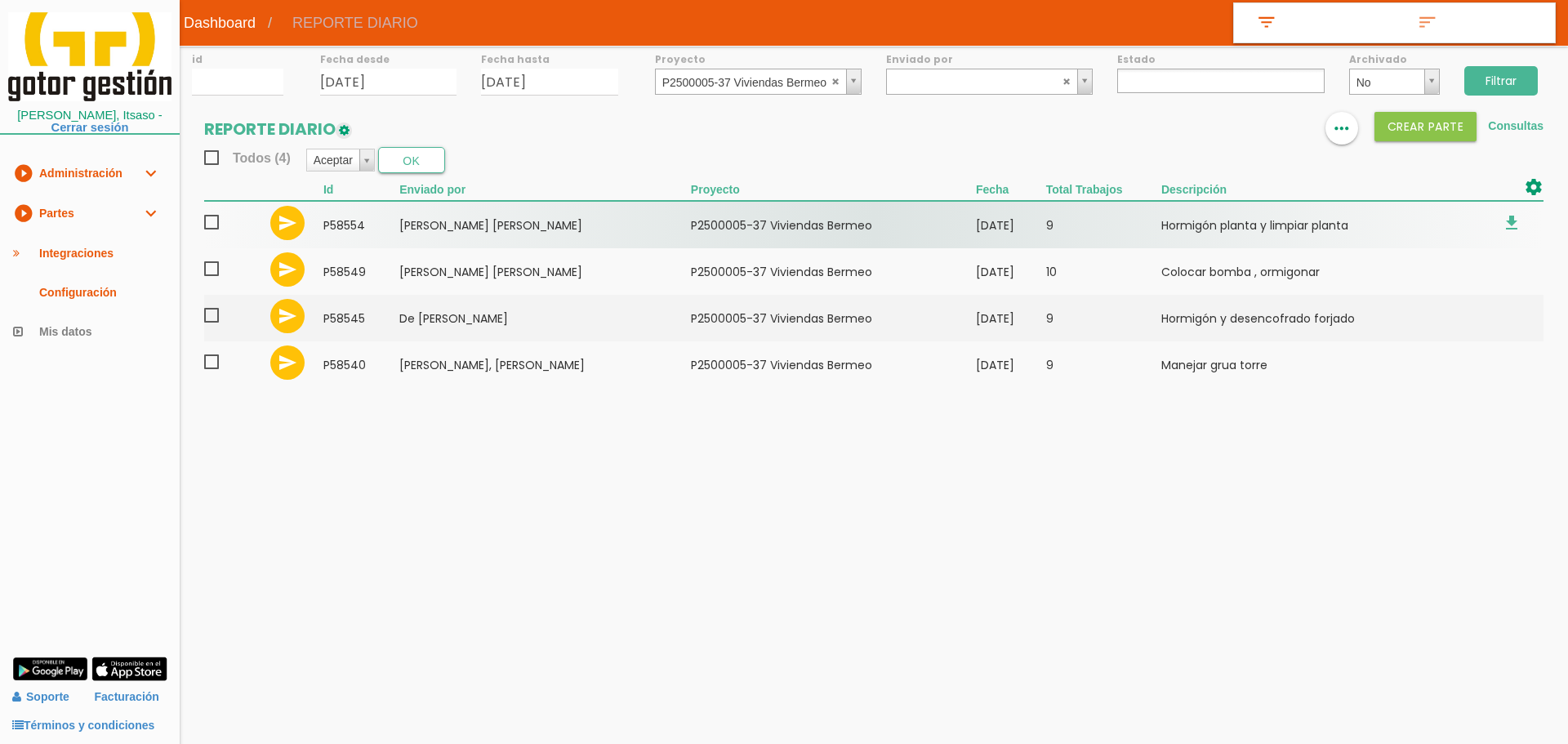
click at [217, 224] on span at bounding box center [218, 223] width 29 height 21
click at [0, 0] on input "checkbox" at bounding box center [0, 0] width 0 height 0
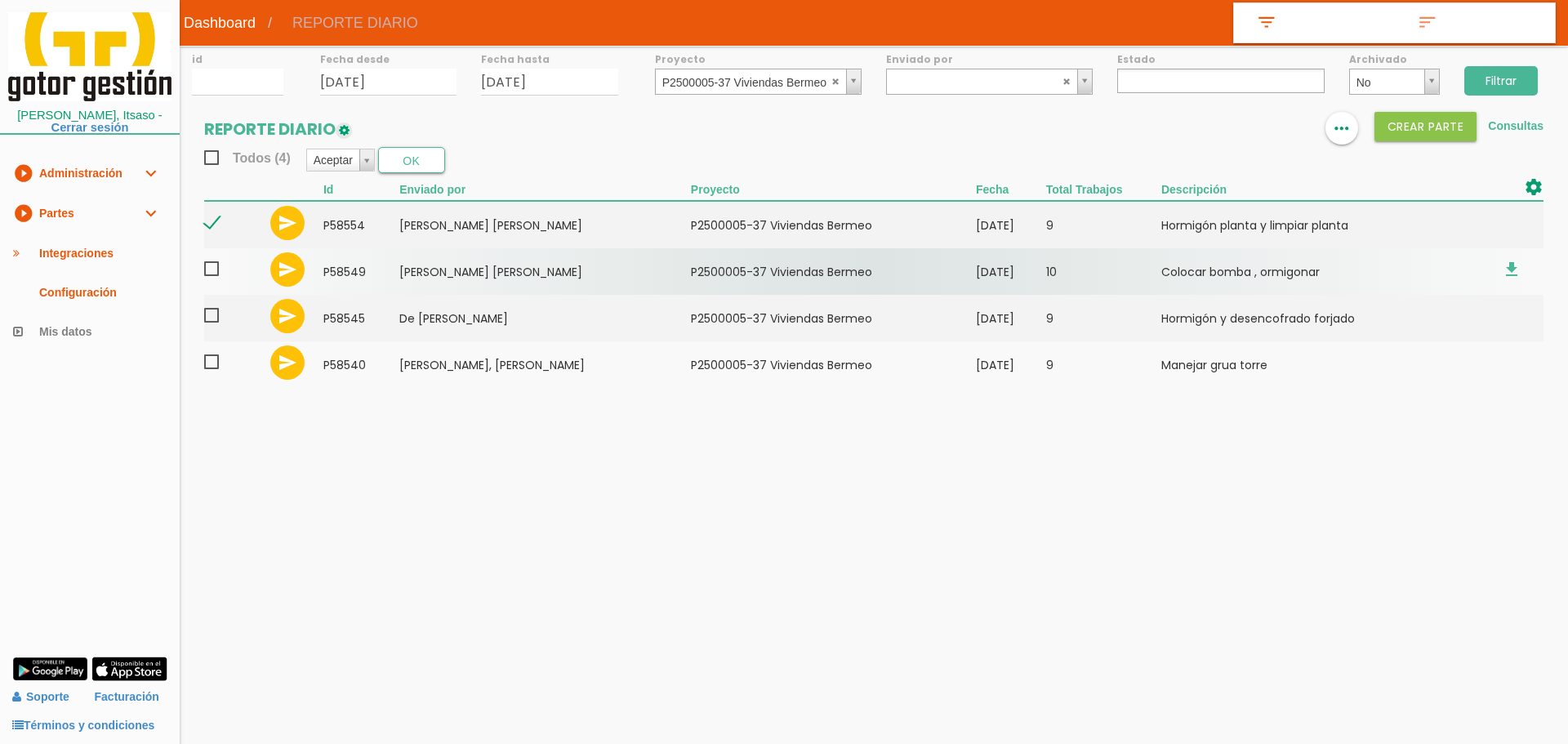
click at [209, 276] on span at bounding box center [218, 269] width 29 height 21
click at [0, 0] on input "checkbox" at bounding box center [0, 0] width 0 height 0
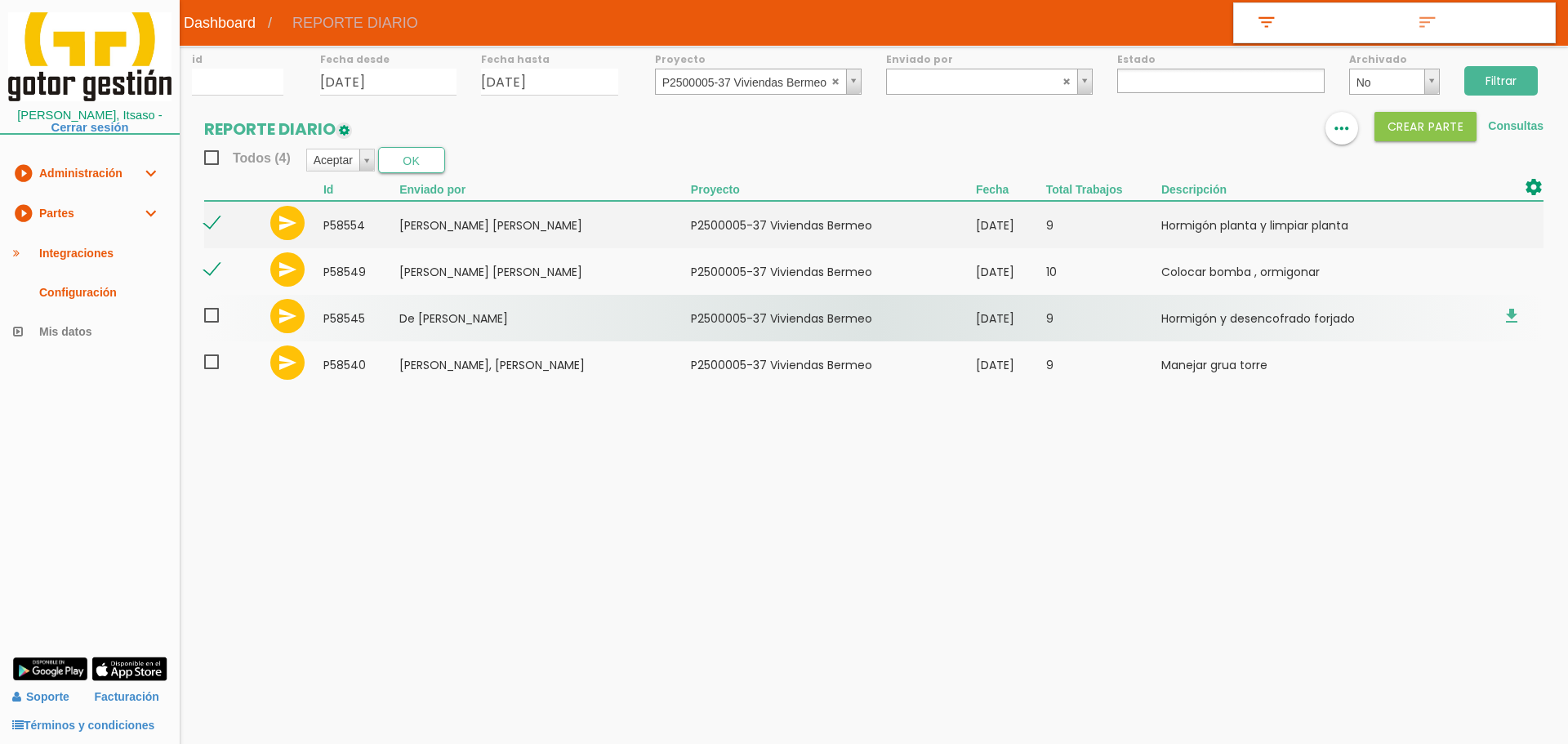
click at [212, 318] on span at bounding box center [218, 315] width 29 height 21
click at [0, 0] on input "checkbox" at bounding box center [0, 0] width 0 height 0
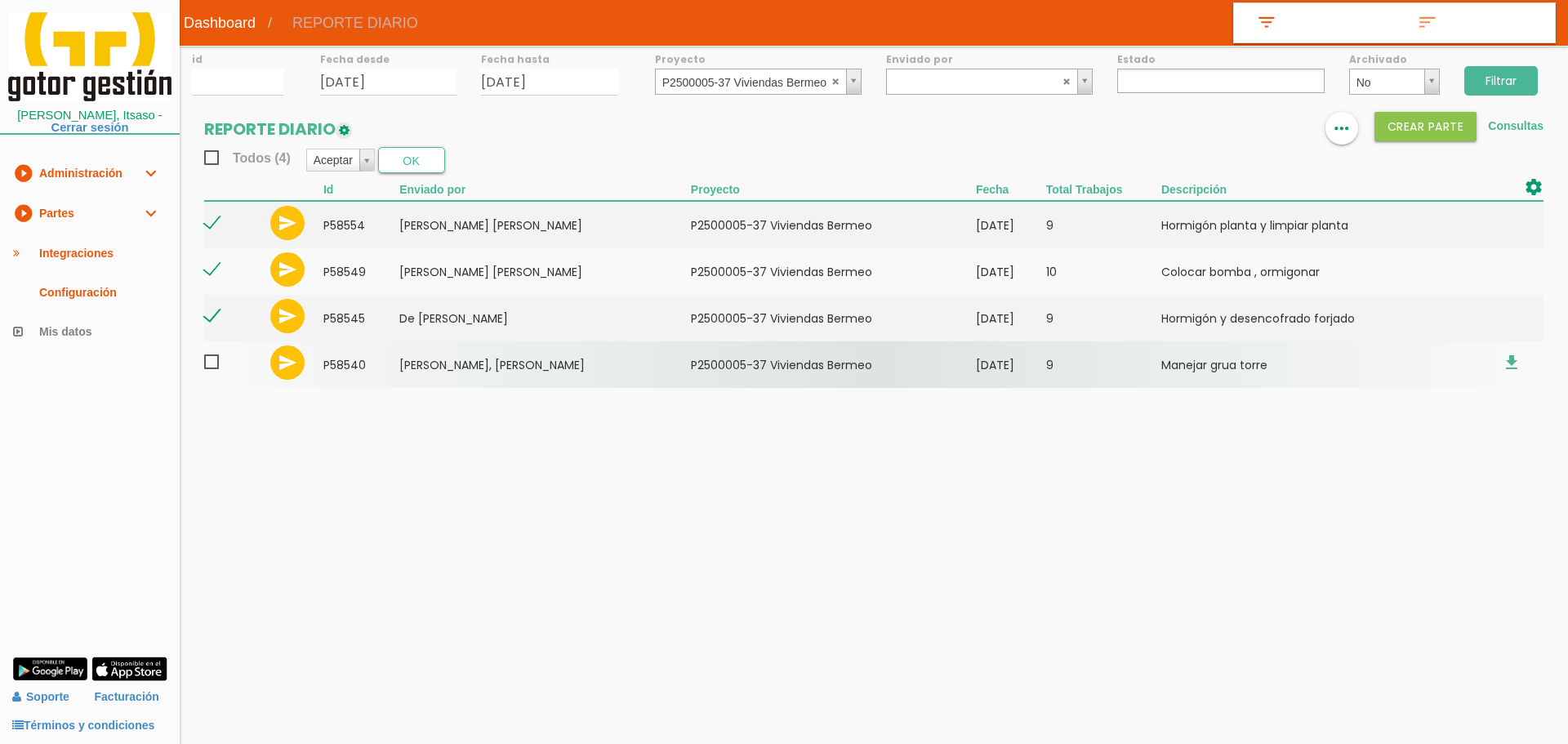
click at [212, 368] on span at bounding box center [218, 362] width 29 height 21
click at [0, 0] on input "checkbox" at bounding box center [0, 0] width 0 height 0
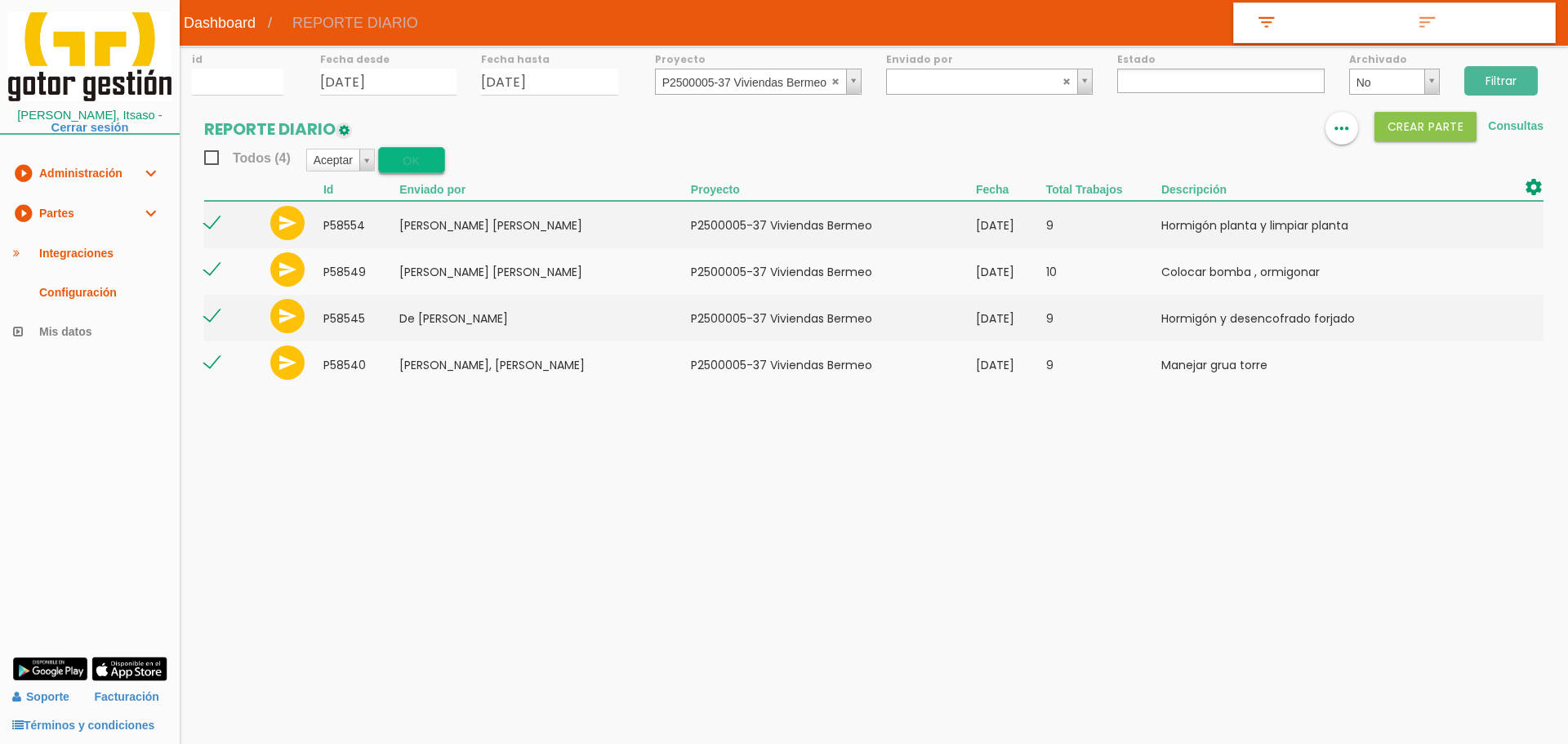
click at [427, 158] on button "OK" at bounding box center [411, 161] width 67 height 26
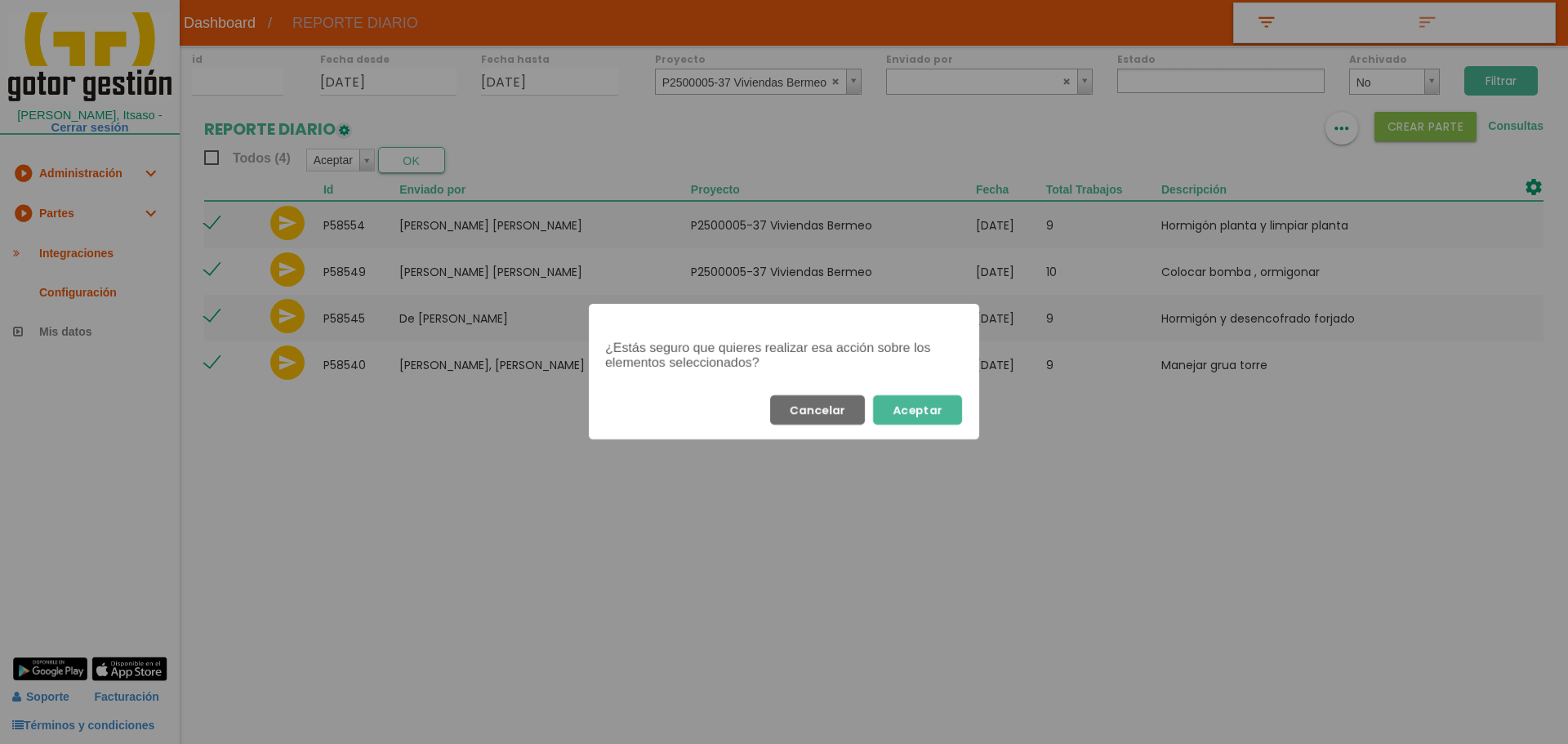
drag, startPoint x: 927, startPoint y: 416, endPoint x: 932, endPoint y: 384, distance: 32.4
click at [928, 416] on button "Aceptar" at bounding box center [918, 410] width 89 height 30
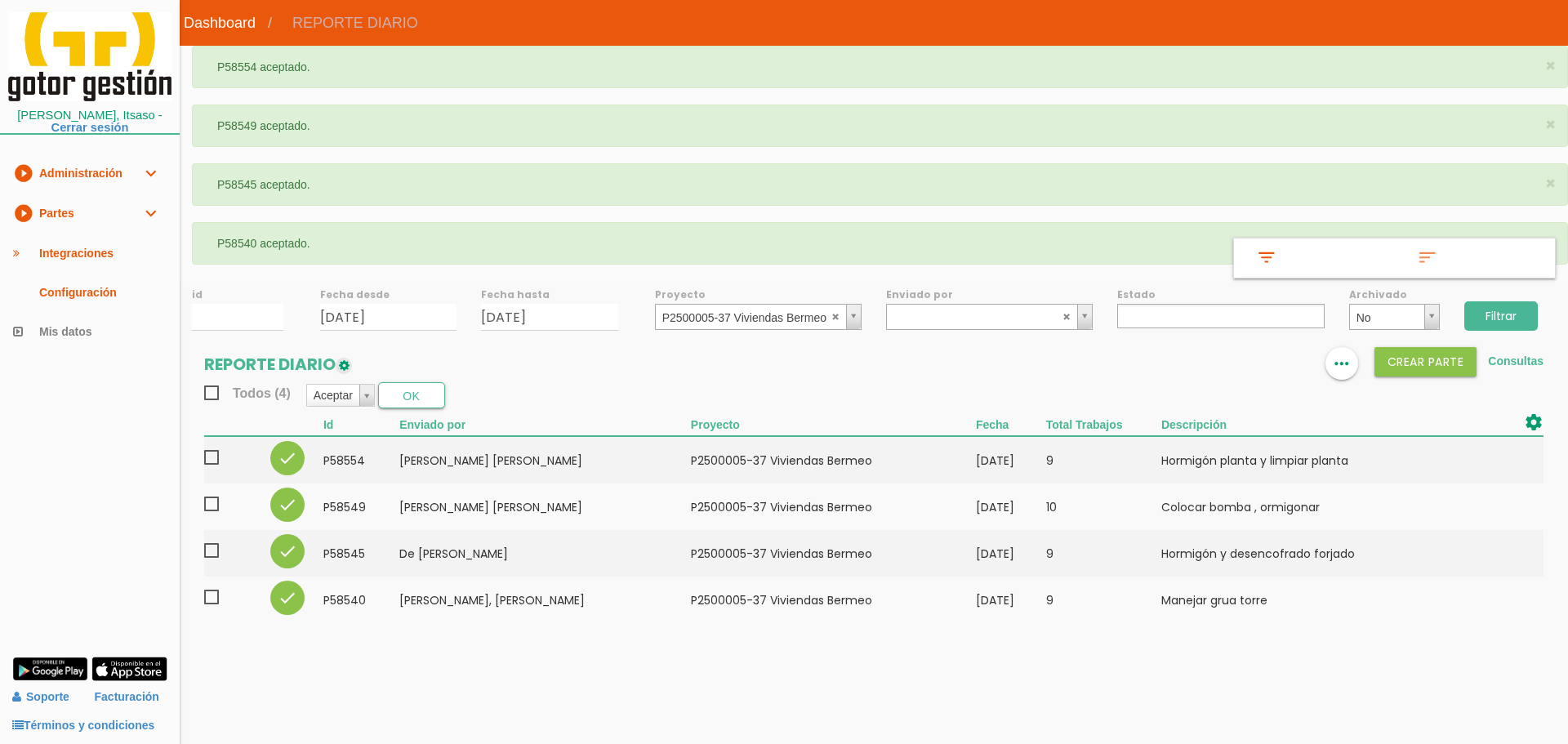
select select
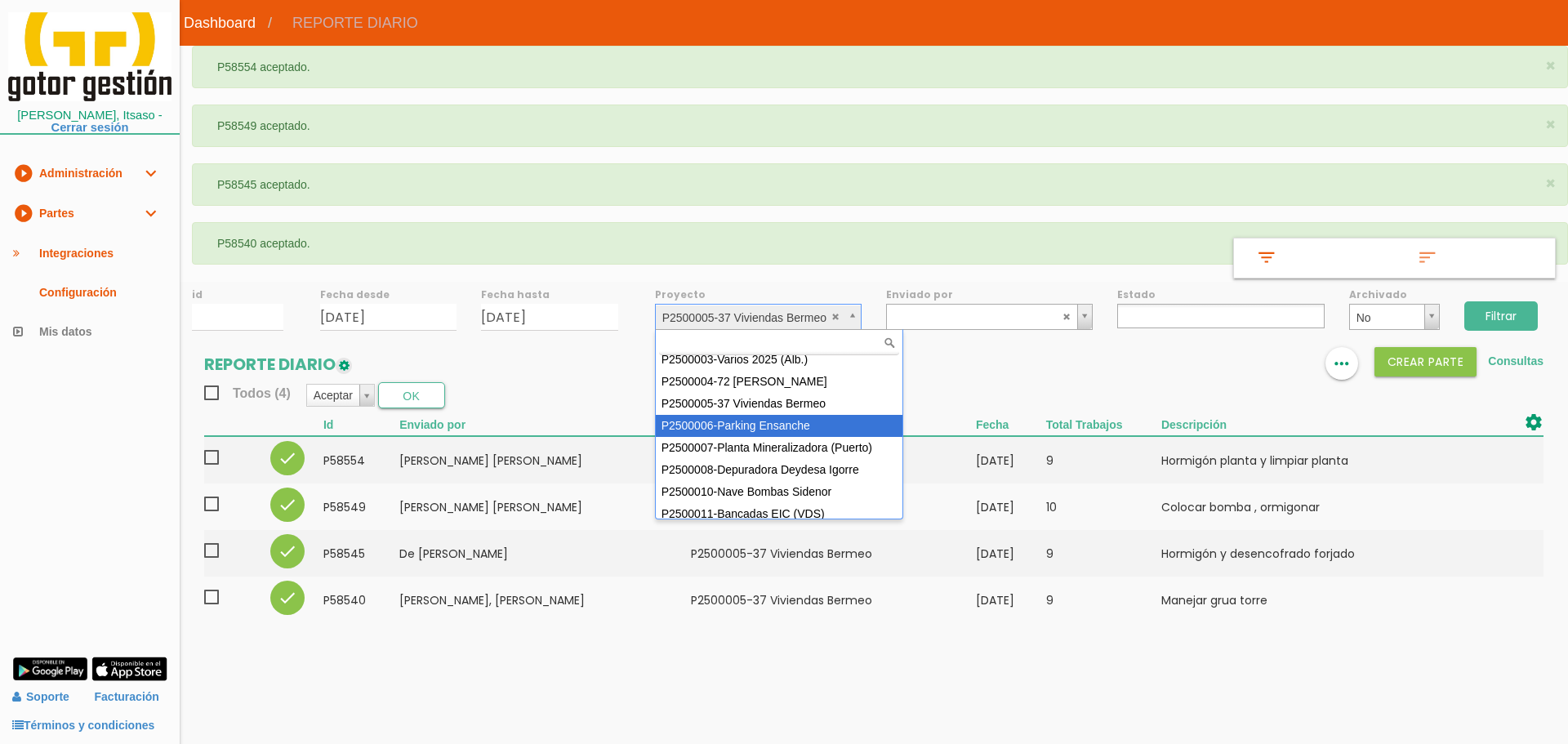
scroll to position [146, 0]
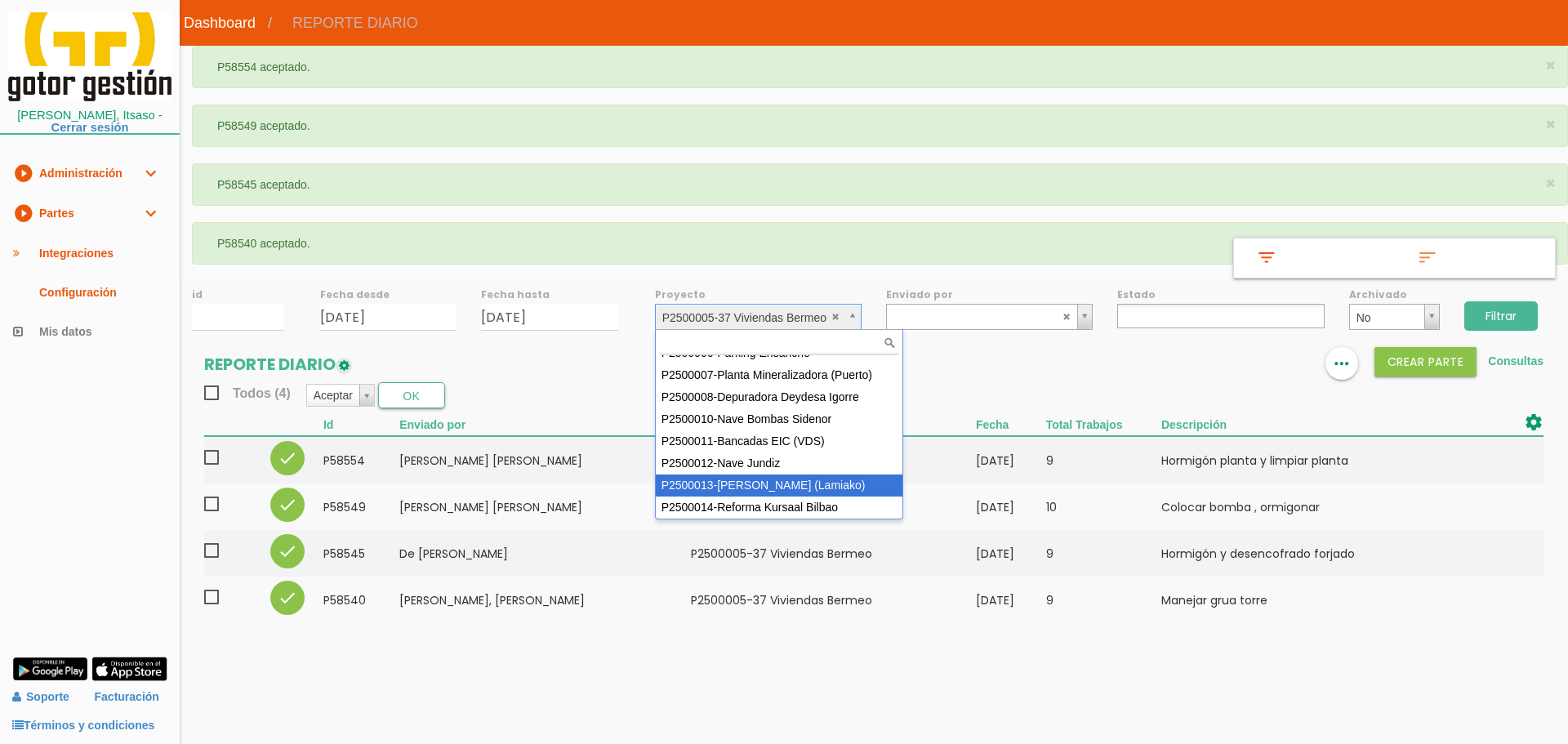
select select "96"
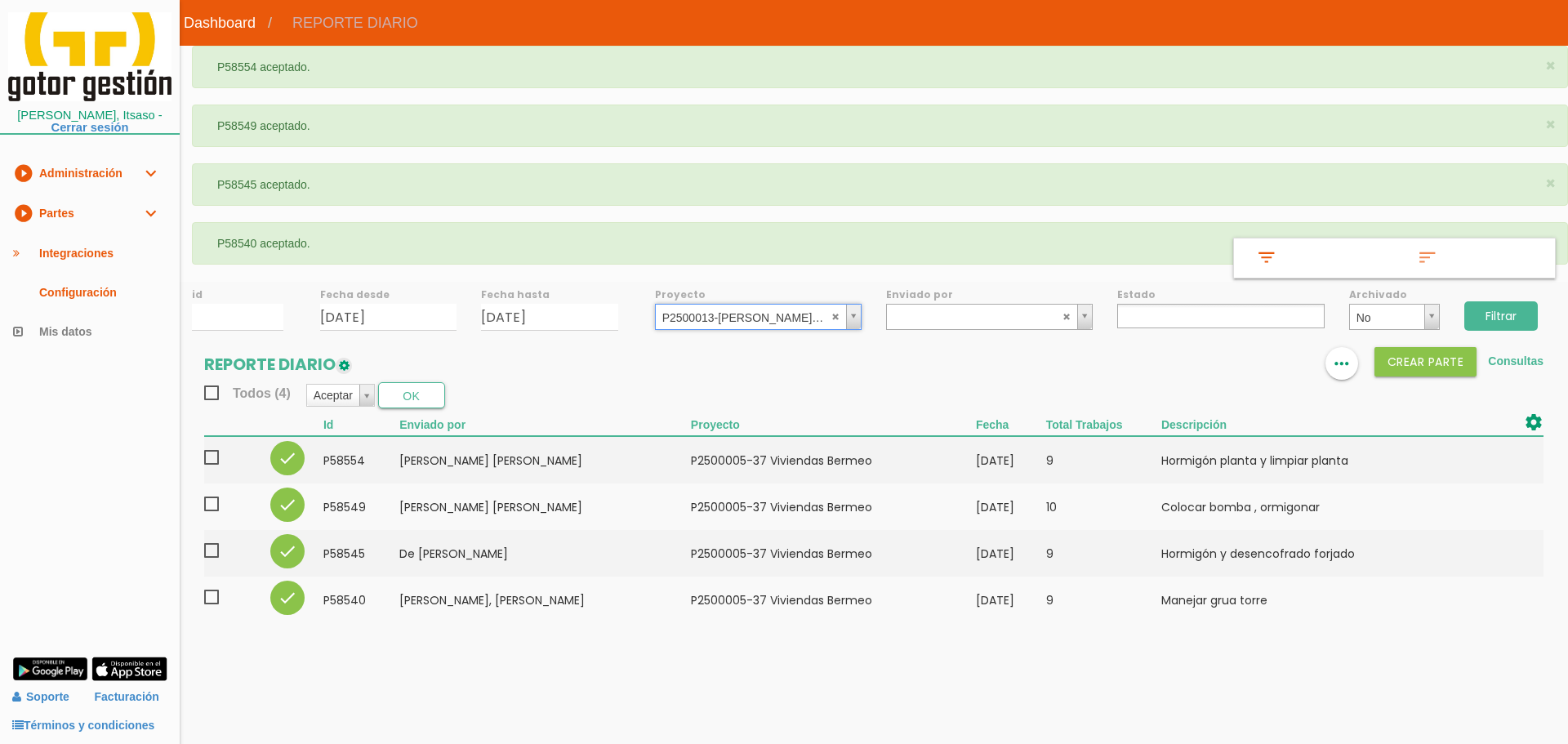
click at [1506, 316] on input "Filtrar" at bounding box center [1501, 316] width 74 height 30
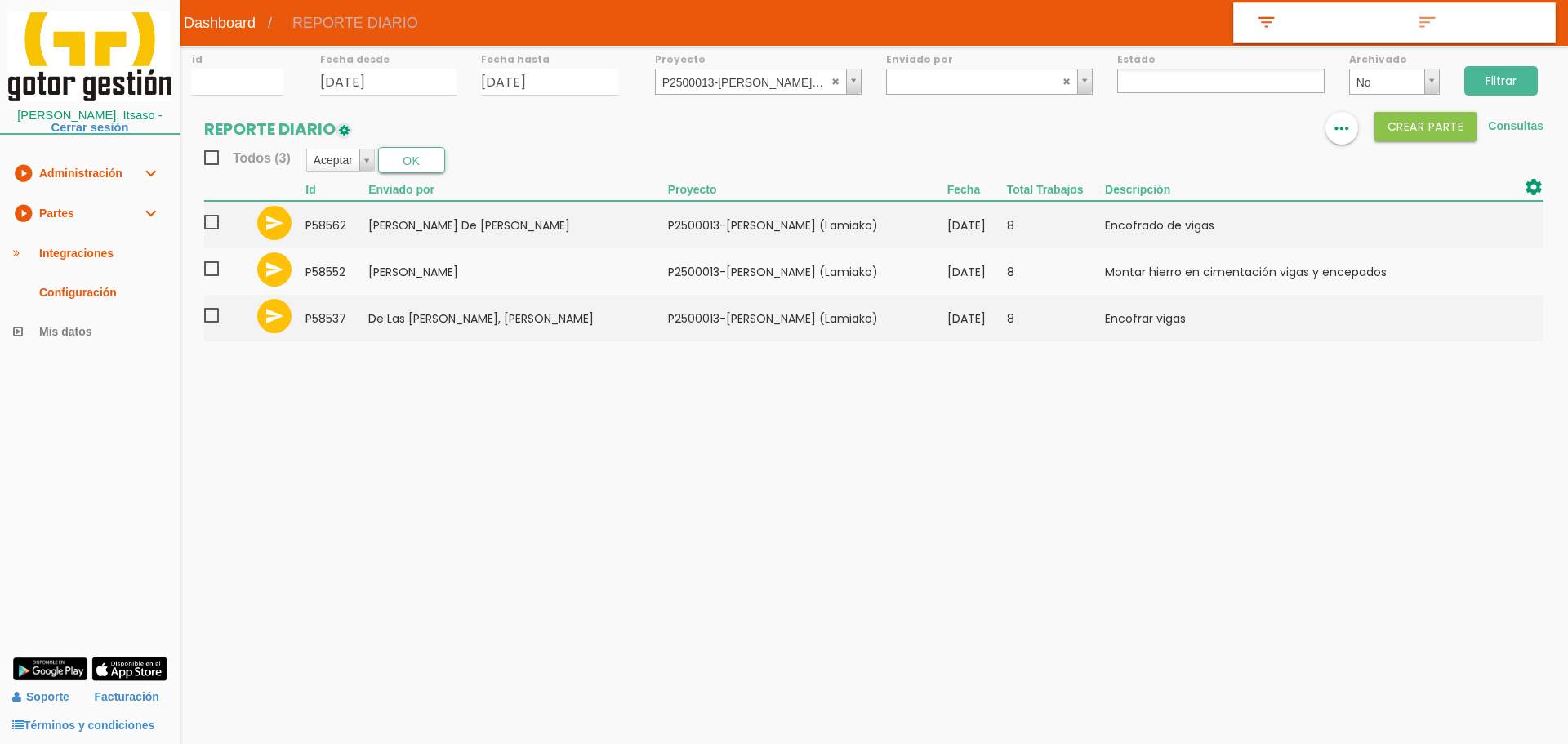
select select
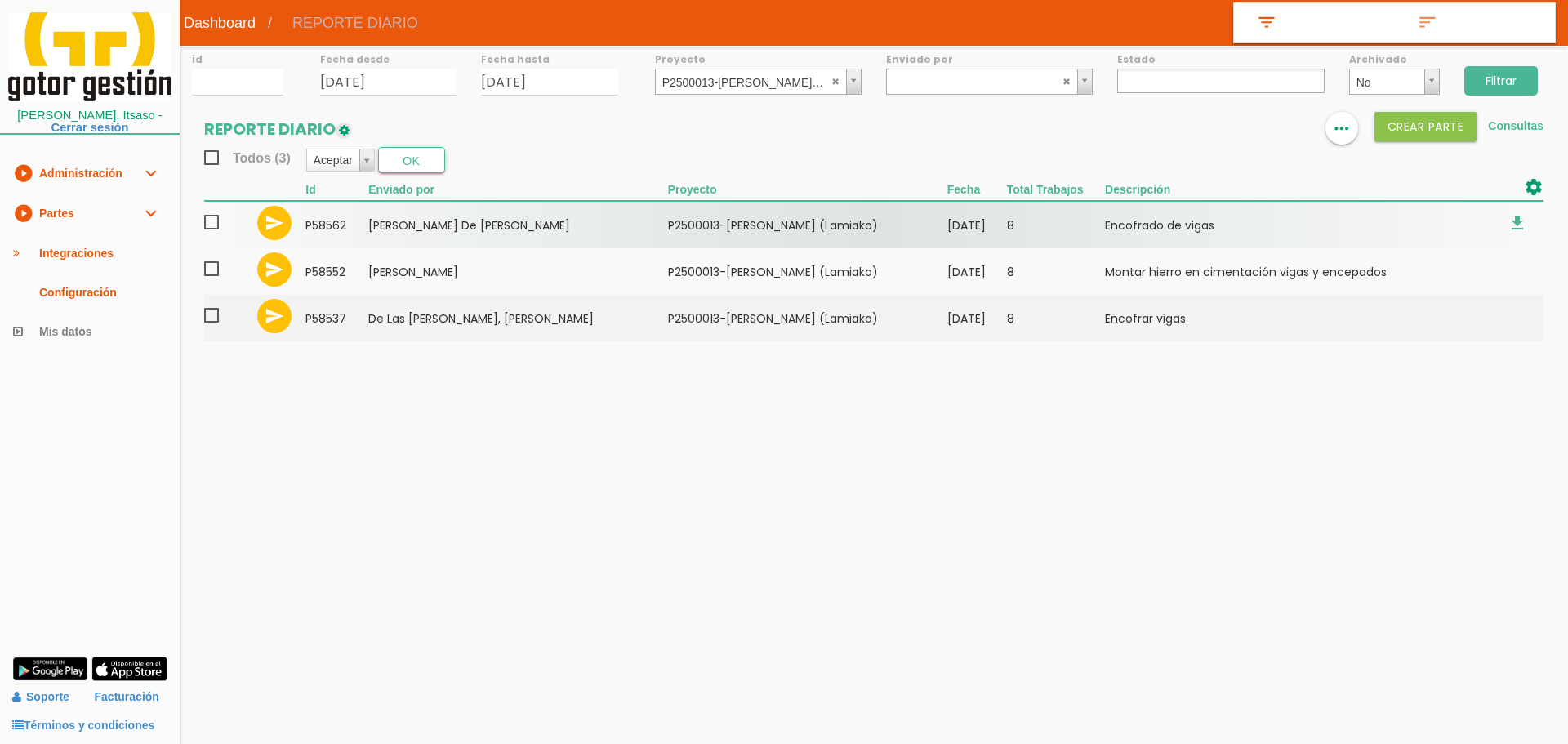
click at [217, 223] on span at bounding box center [218, 223] width 29 height 21
click at [0, 0] on input "checkbox" at bounding box center [0, 0] width 0 height 0
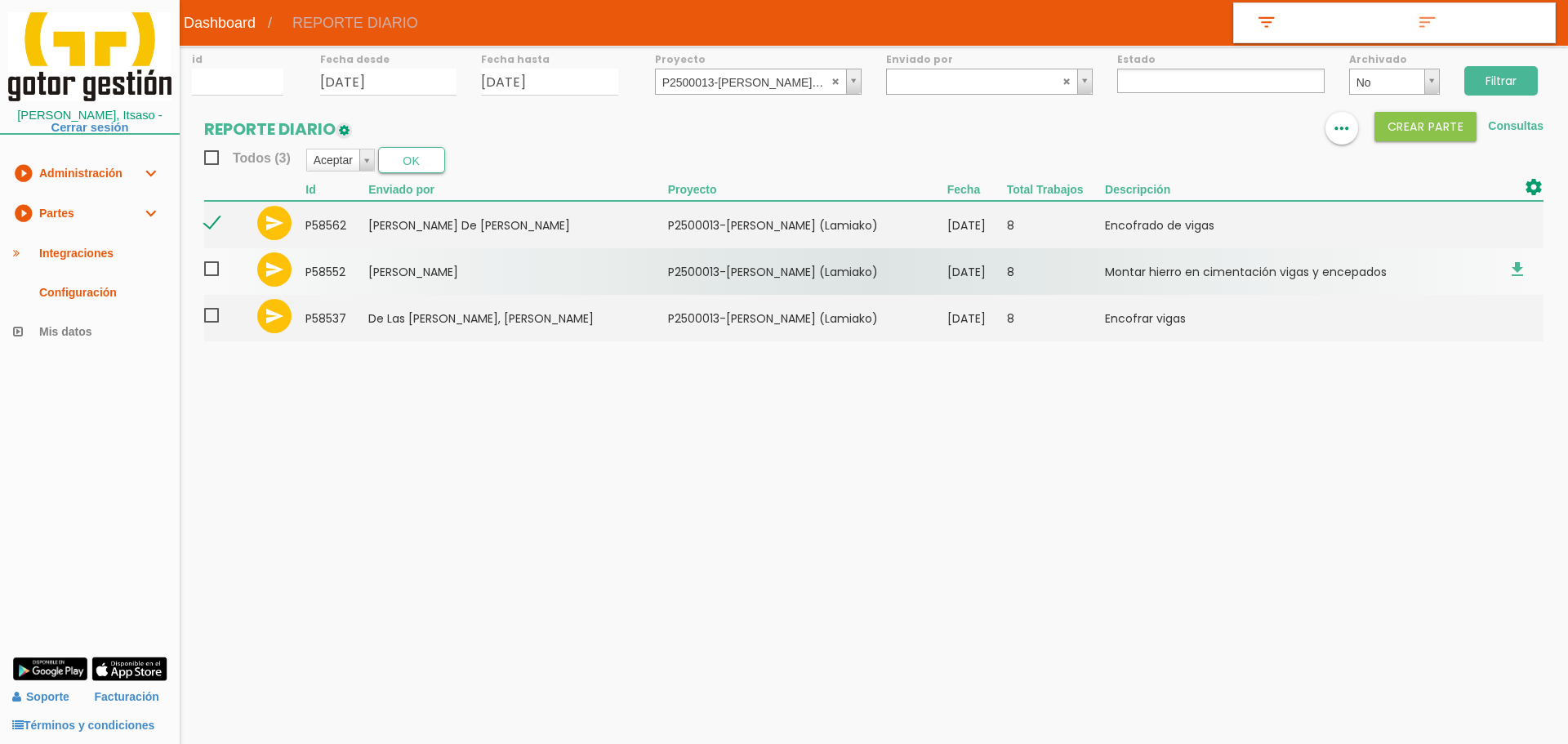
click at [210, 269] on span at bounding box center [218, 269] width 29 height 21
click at [0, 0] on input "checkbox" at bounding box center [0, 0] width 0 height 0
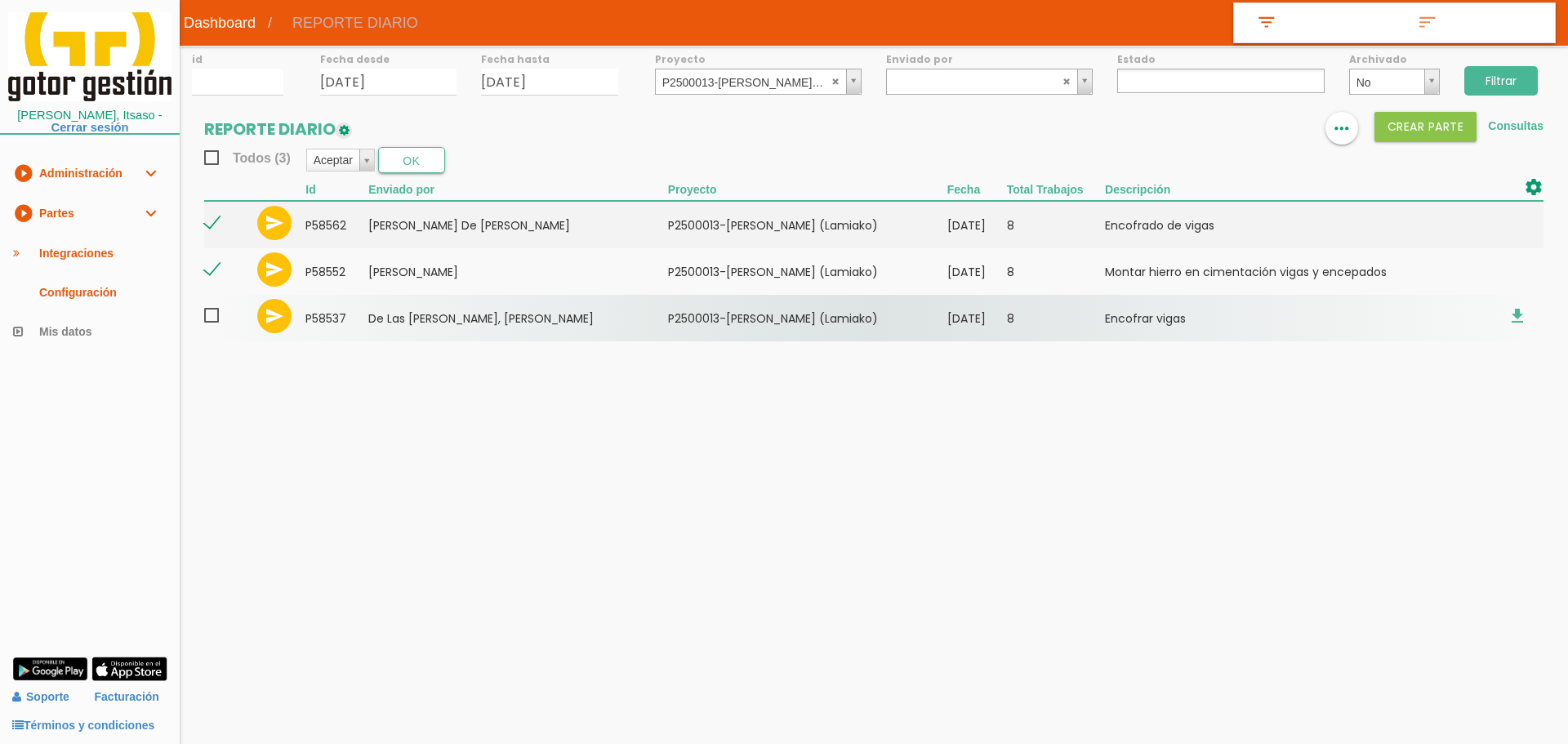
click at [209, 311] on span at bounding box center [218, 315] width 29 height 21
click at [0, 0] on input "checkbox" at bounding box center [0, 0] width 0 height 0
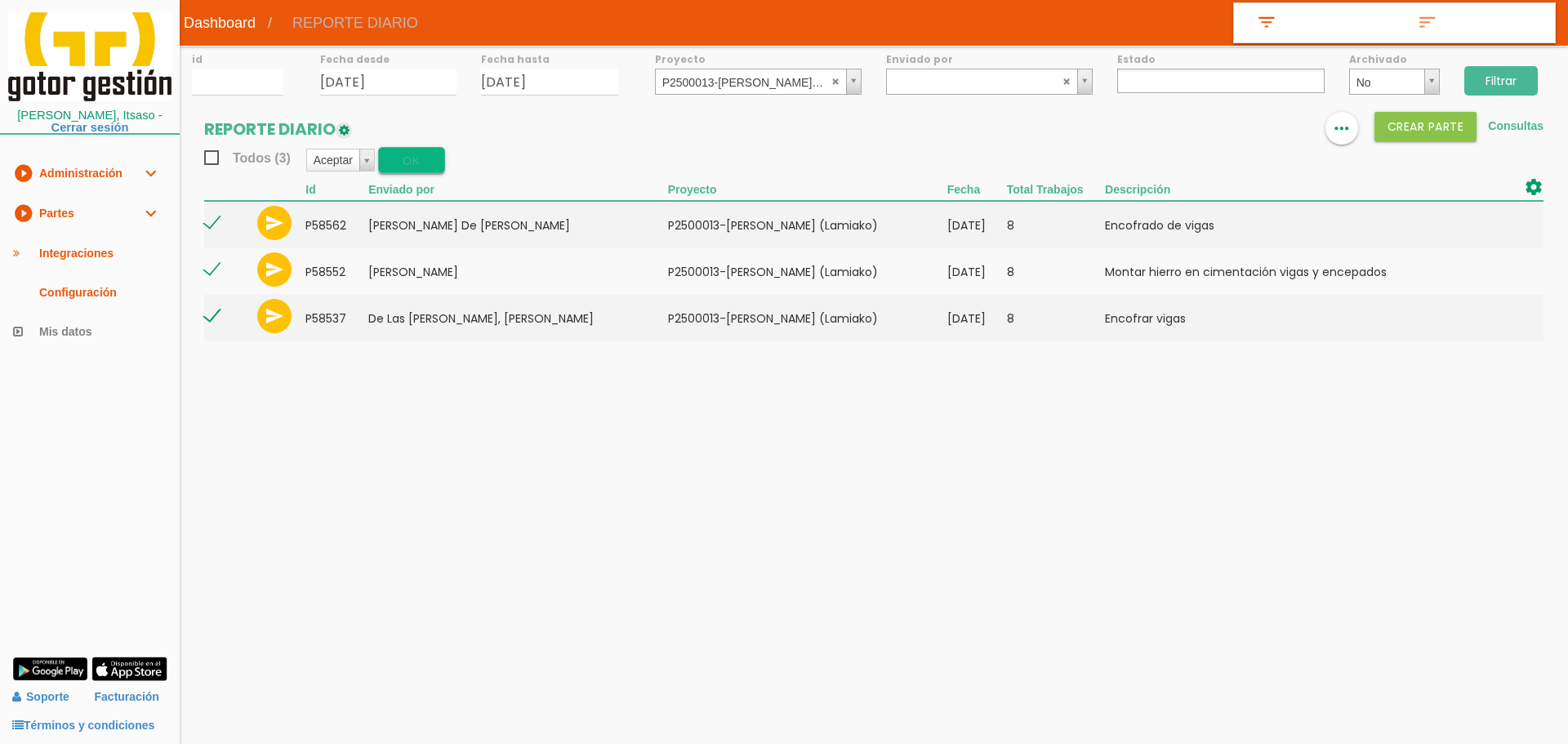
click at [386, 166] on button "OK" at bounding box center [411, 161] width 67 height 26
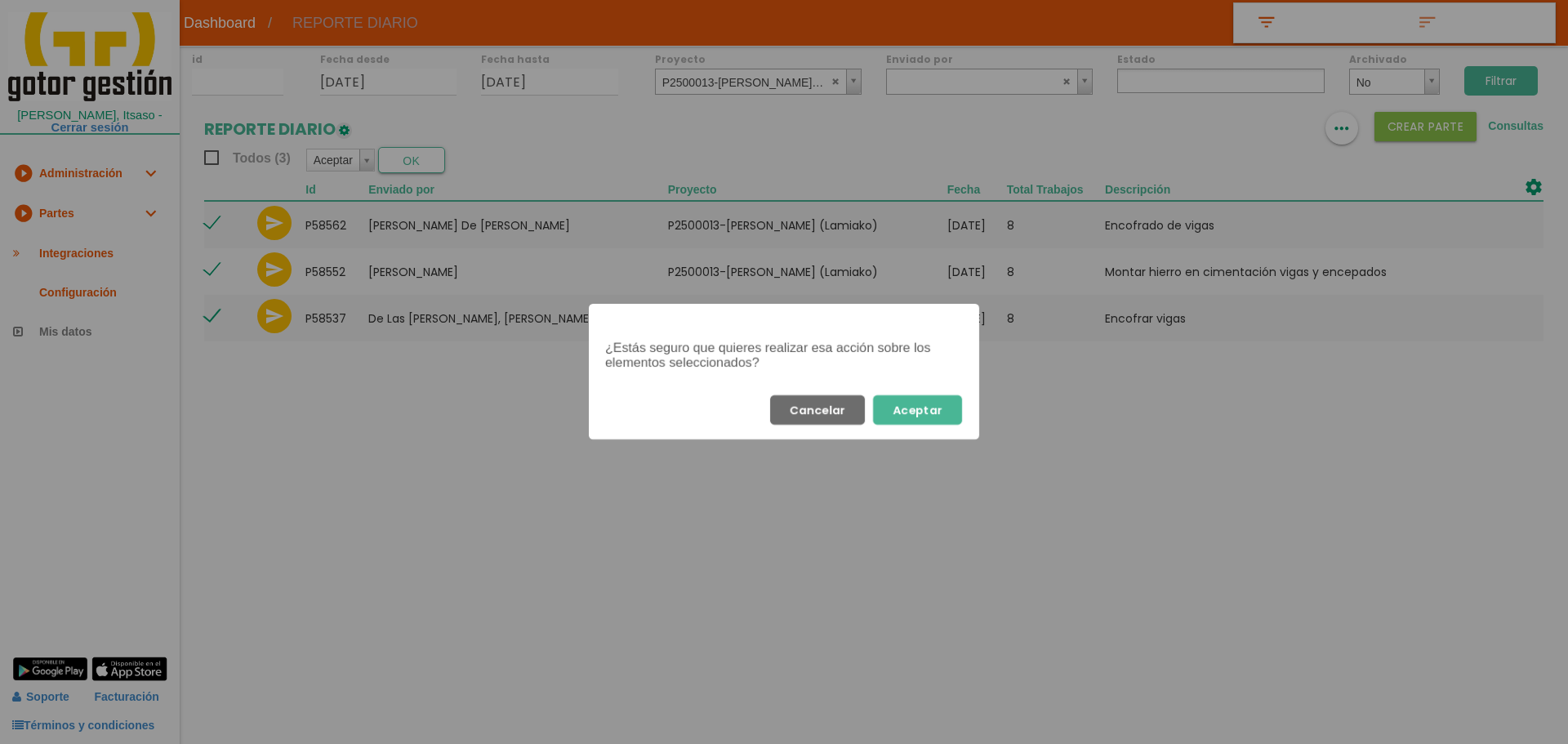
click at [942, 406] on button "Aceptar" at bounding box center [918, 410] width 89 height 30
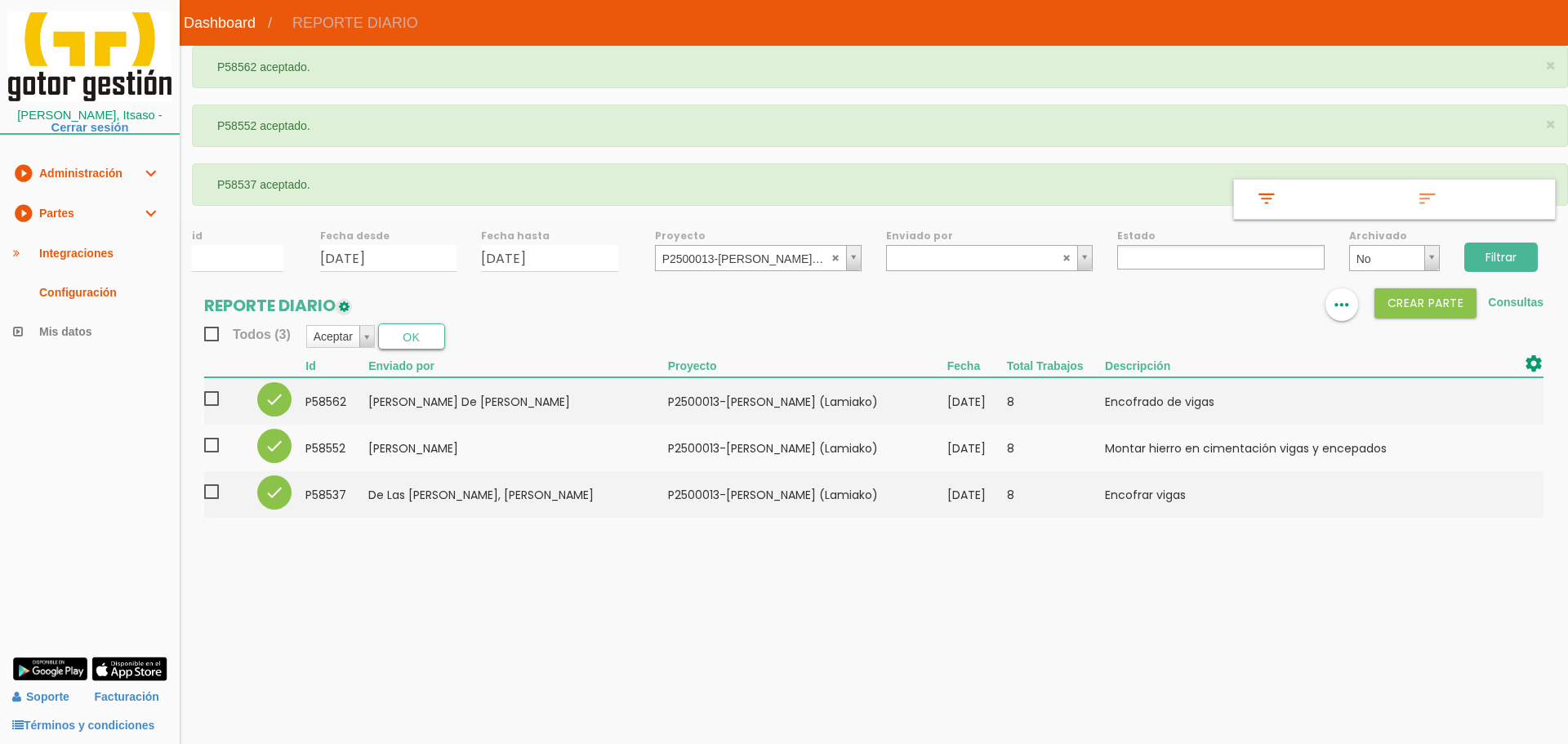
select select
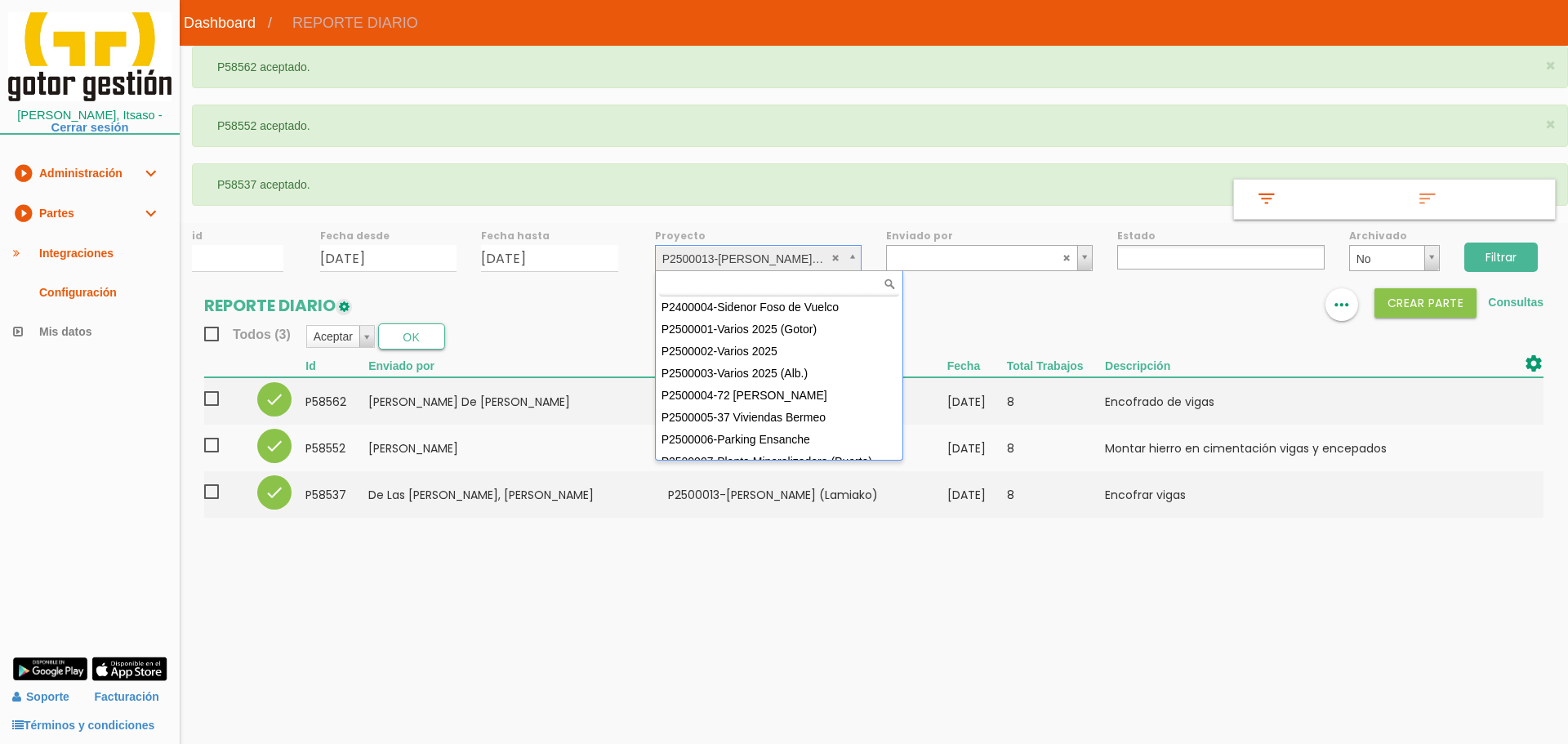
scroll to position [132, 0]
select select "92"
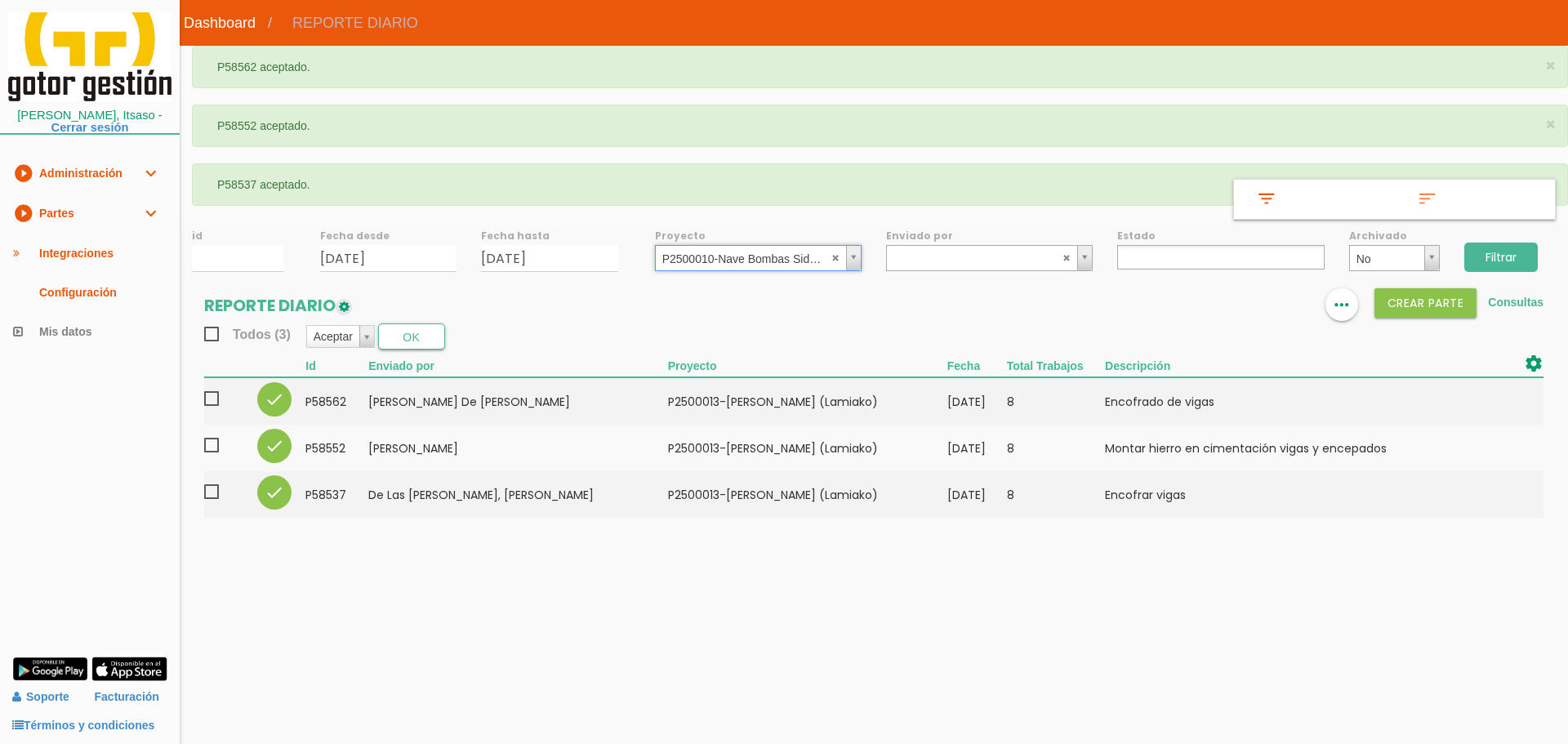
click at [1472, 257] on input "Filtrar" at bounding box center [1501, 257] width 74 height 30
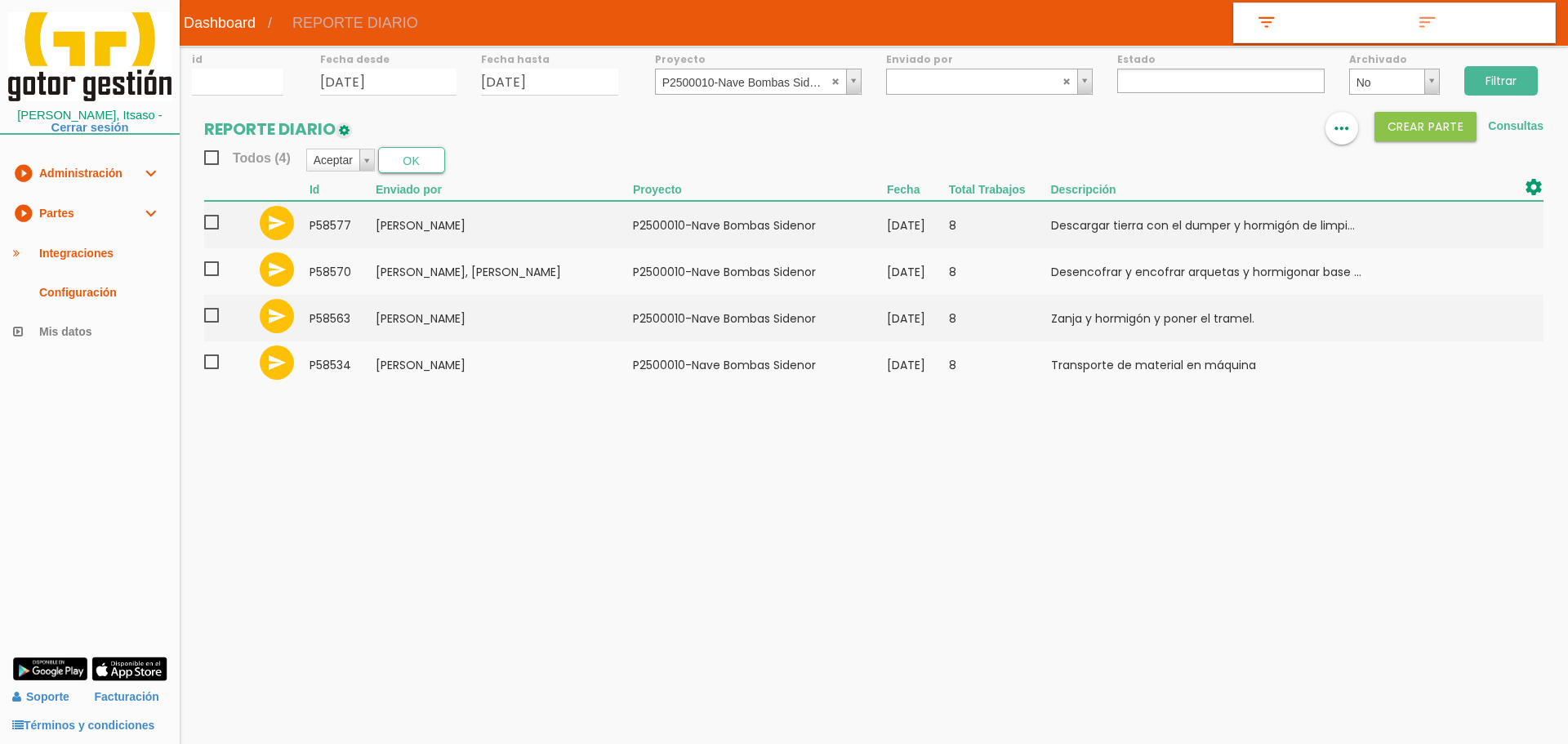
select select
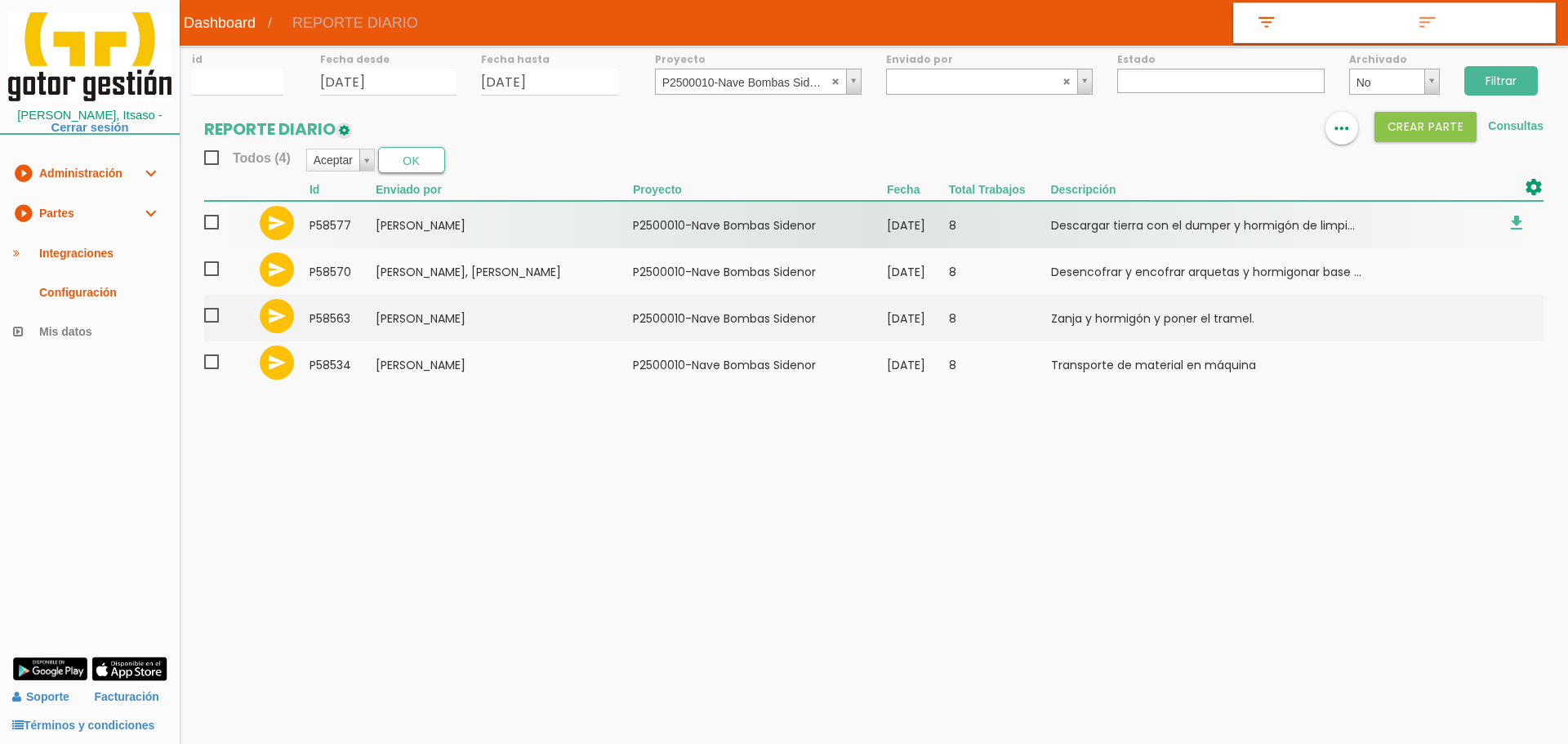
click at [215, 223] on span at bounding box center [218, 223] width 29 height 21
click at [0, 0] on input "checkbox" at bounding box center [0, 0] width 0 height 0
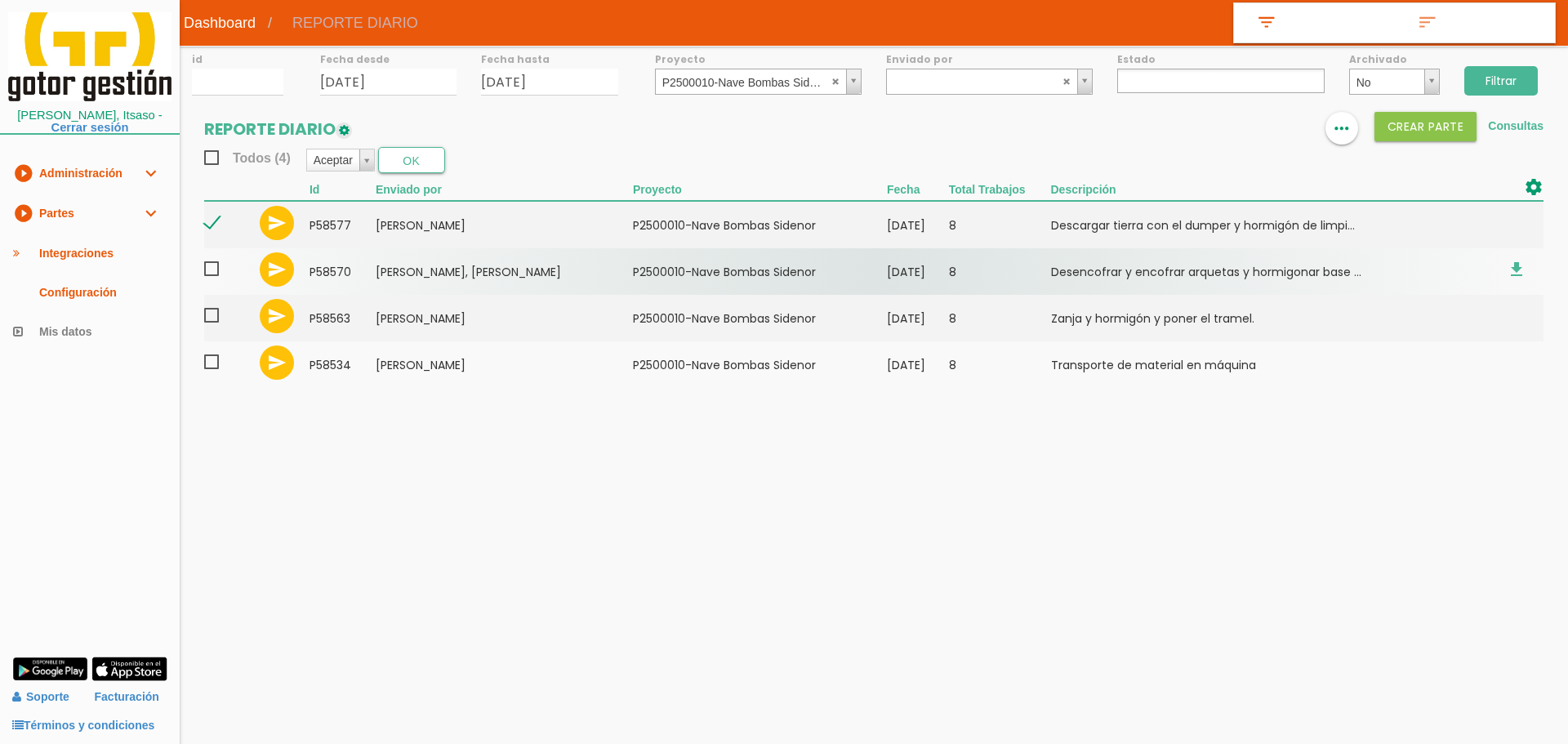
click at [206, 276] on span at bounding box center [218, 269] width 29 height 21
click at [0, 0] on input "checkbox" at bounding box center [0, 0] width 0 height 0
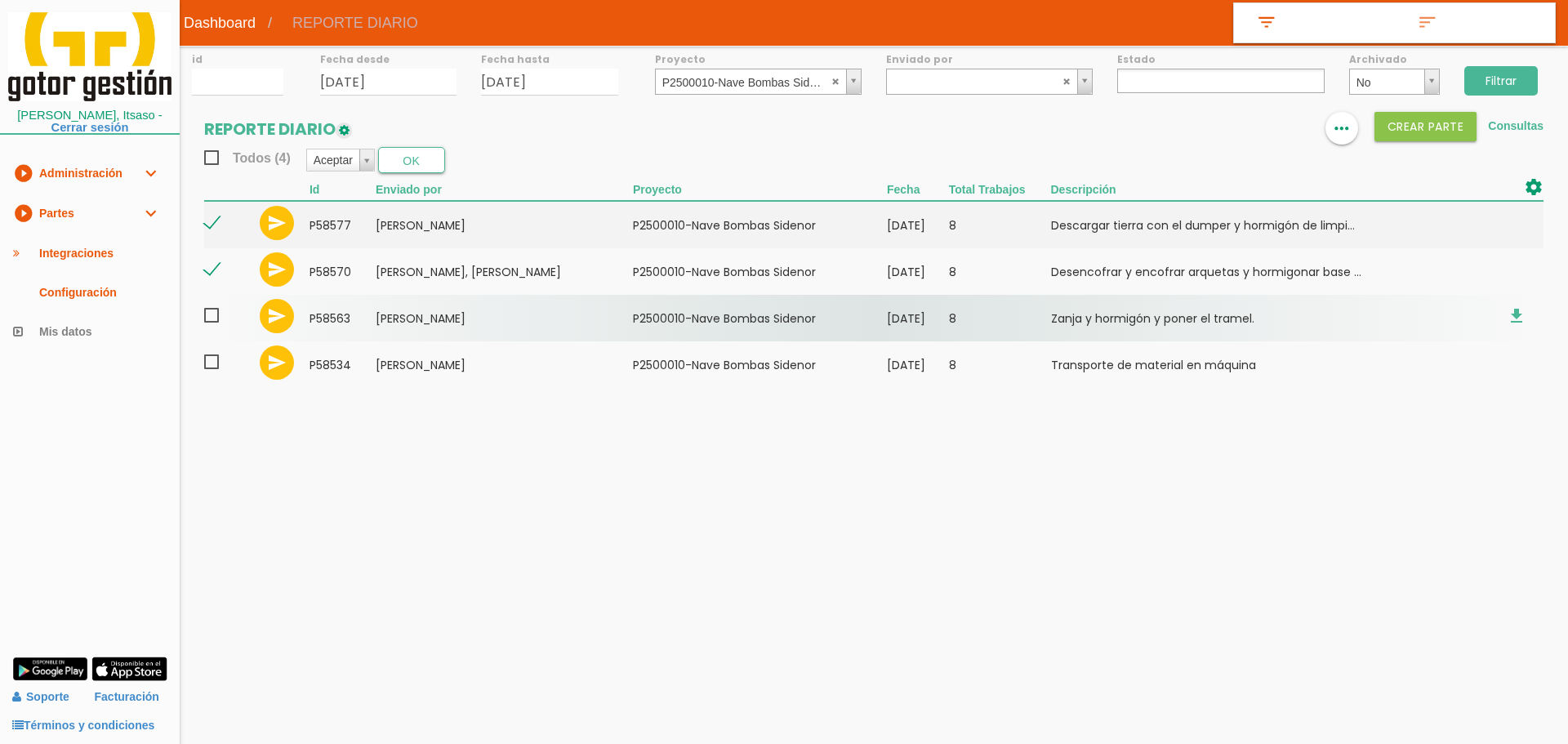
click at [212, 313] on span at bounding box center [218, 315] width 29 height 21
click at [0, 0] on input "checkbox" at bounding box center [0, 0] width 0 height 0
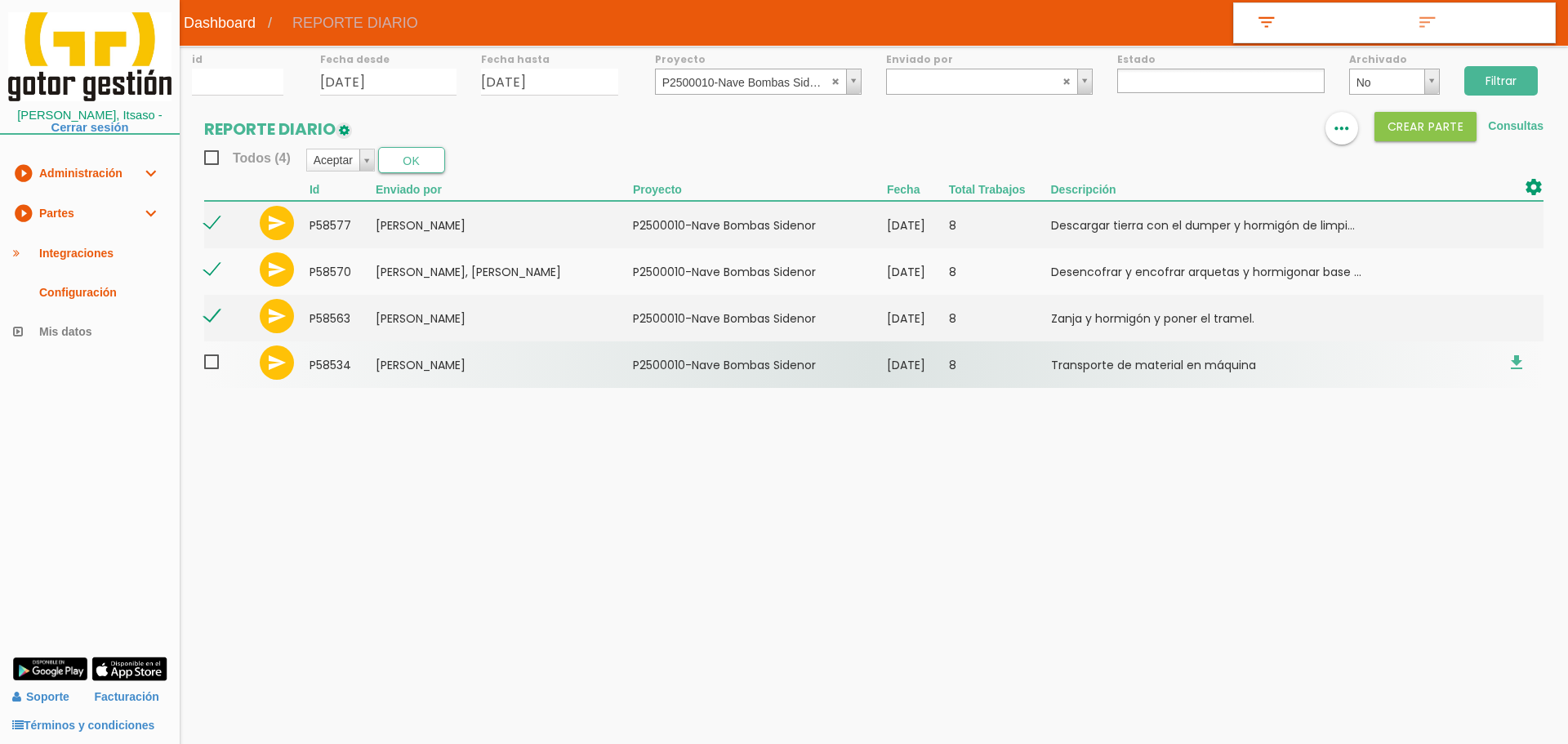
click at [212, 364] on span at bounding box center [218, 362] width 29 height 21
click at [0, 0] on input "checkbox" at bounding box center [0, 0] width 0 height 0
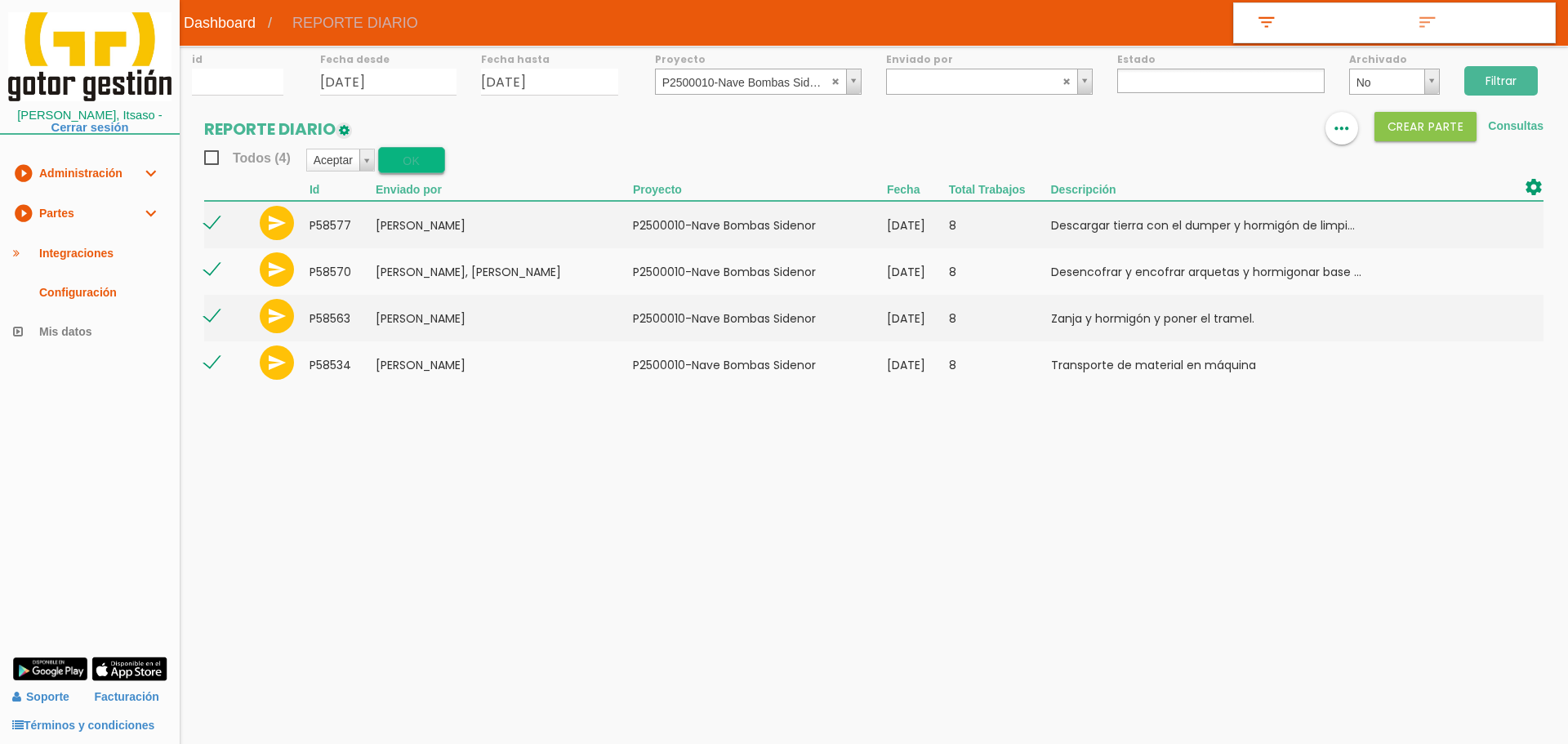
click at [426, 160] on button "OK" at bounding box center [411, 161] width 67 height 26
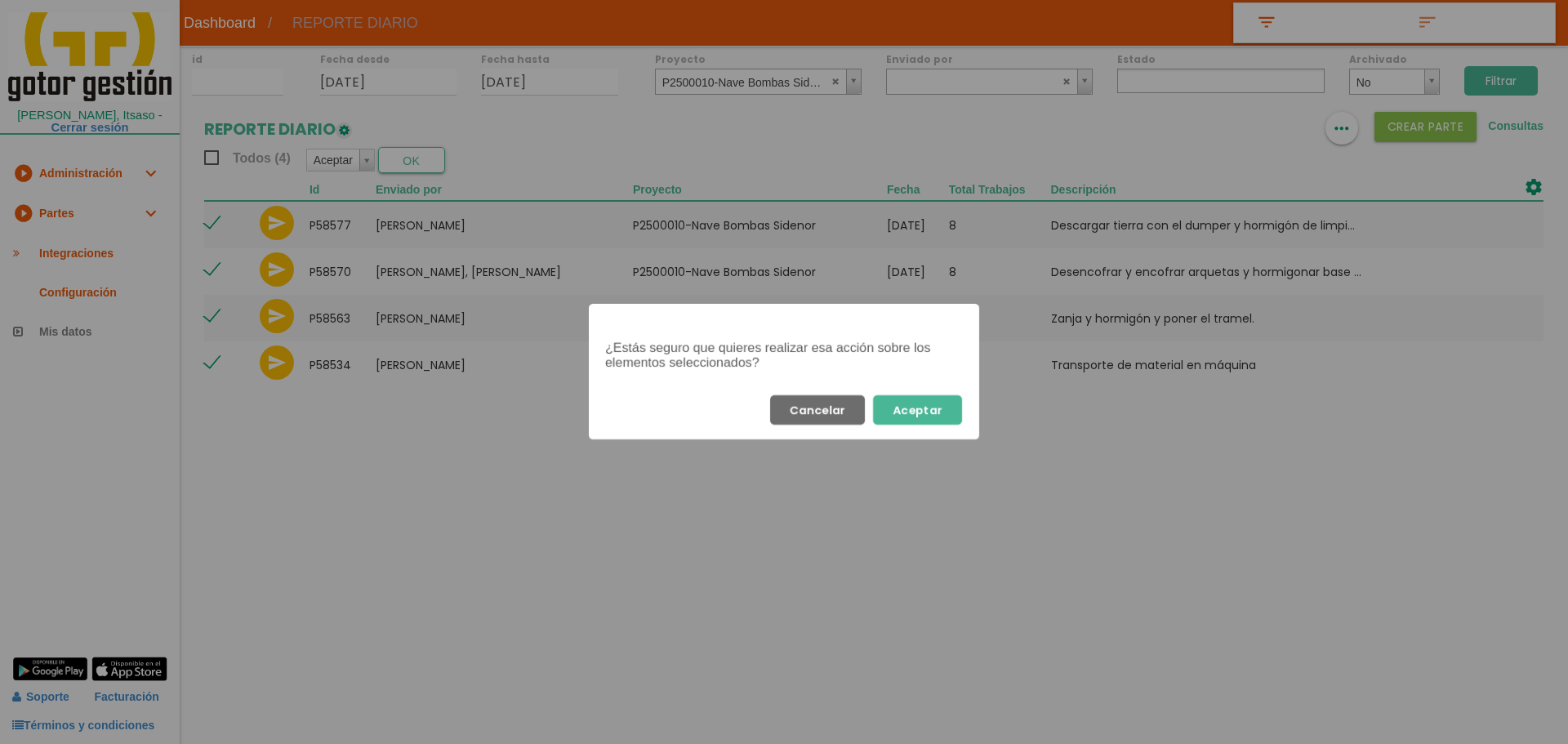
click at [921, 407] on button "Aceptar" at bounding box center [918, 410] width 89 height 30
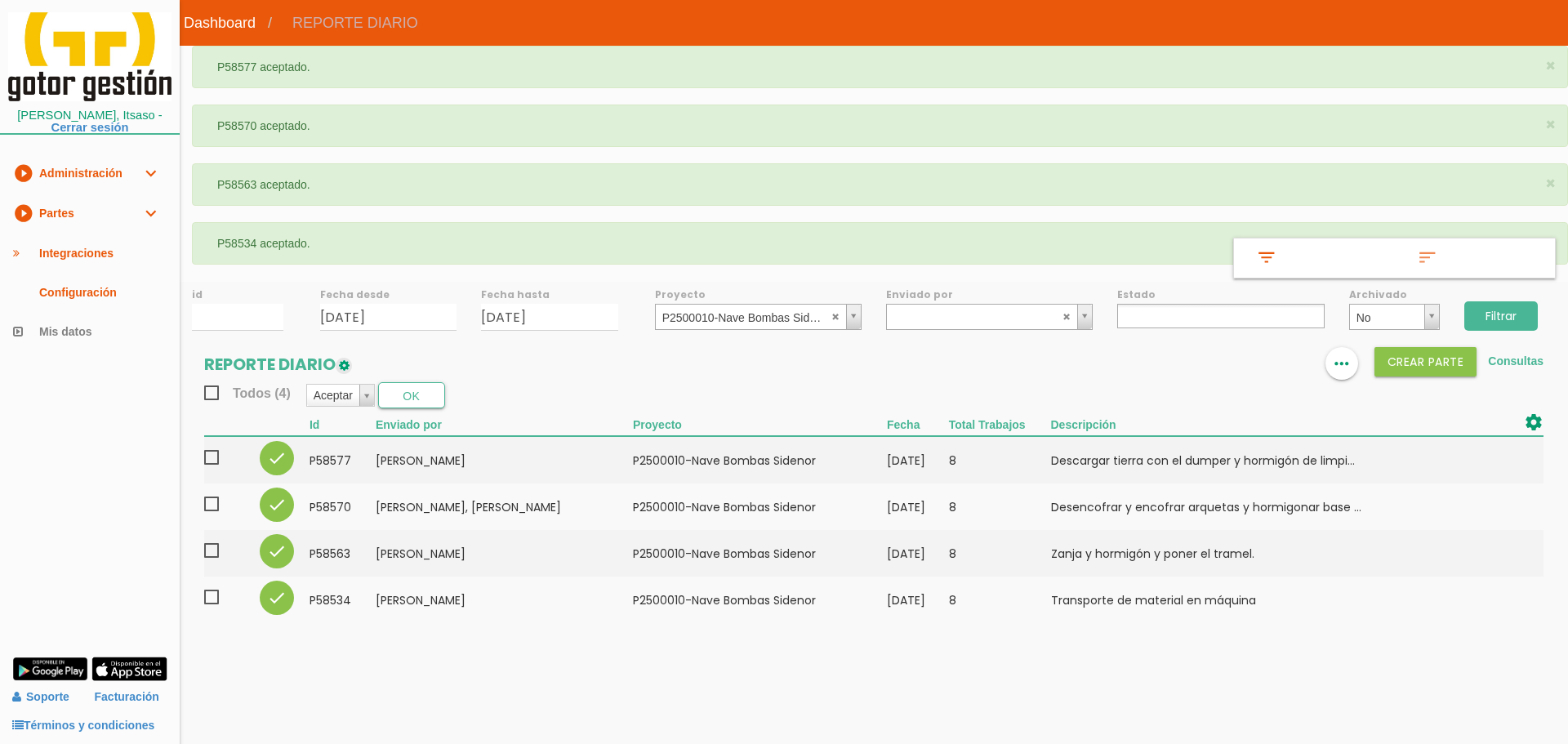
select select
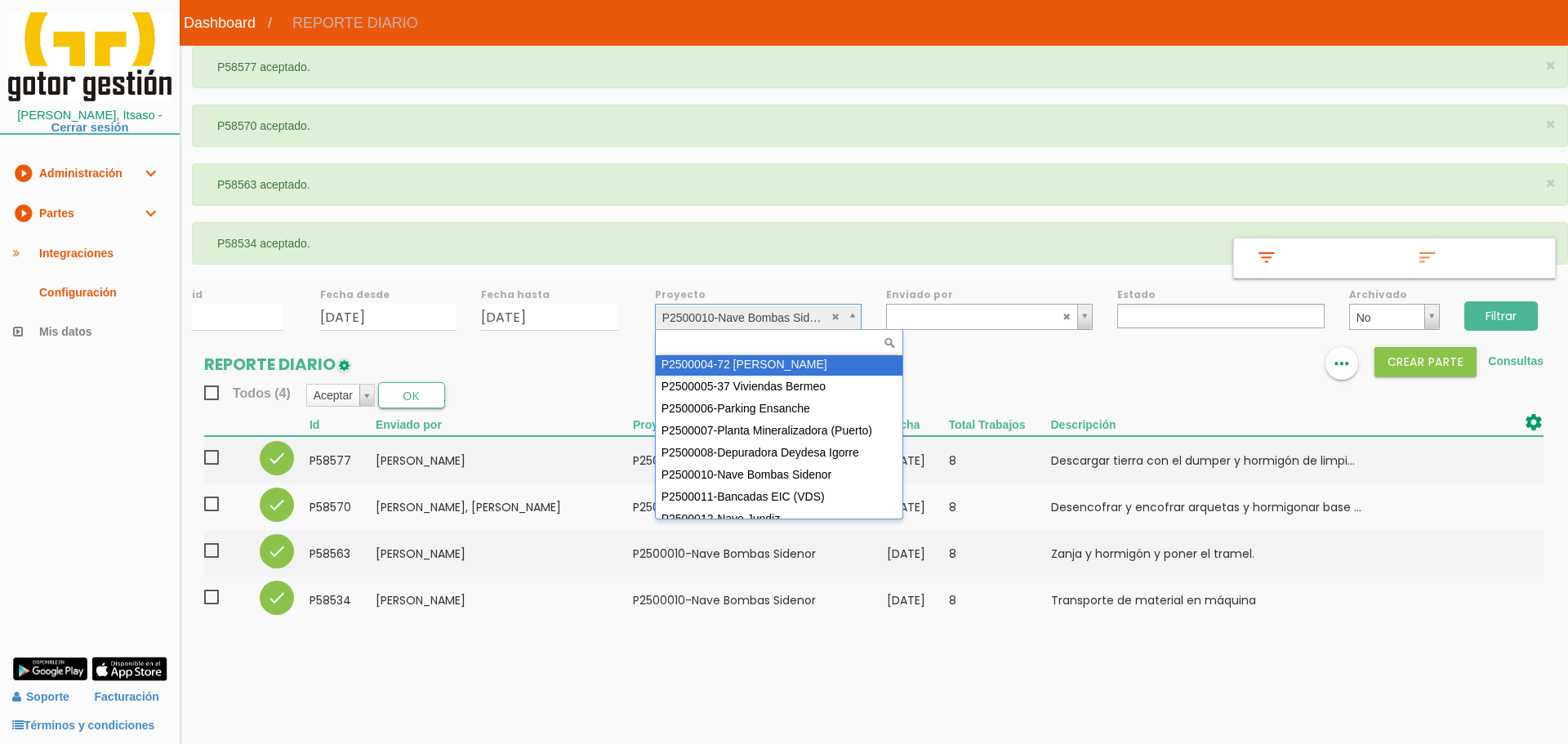
scroll to position [89, 0]
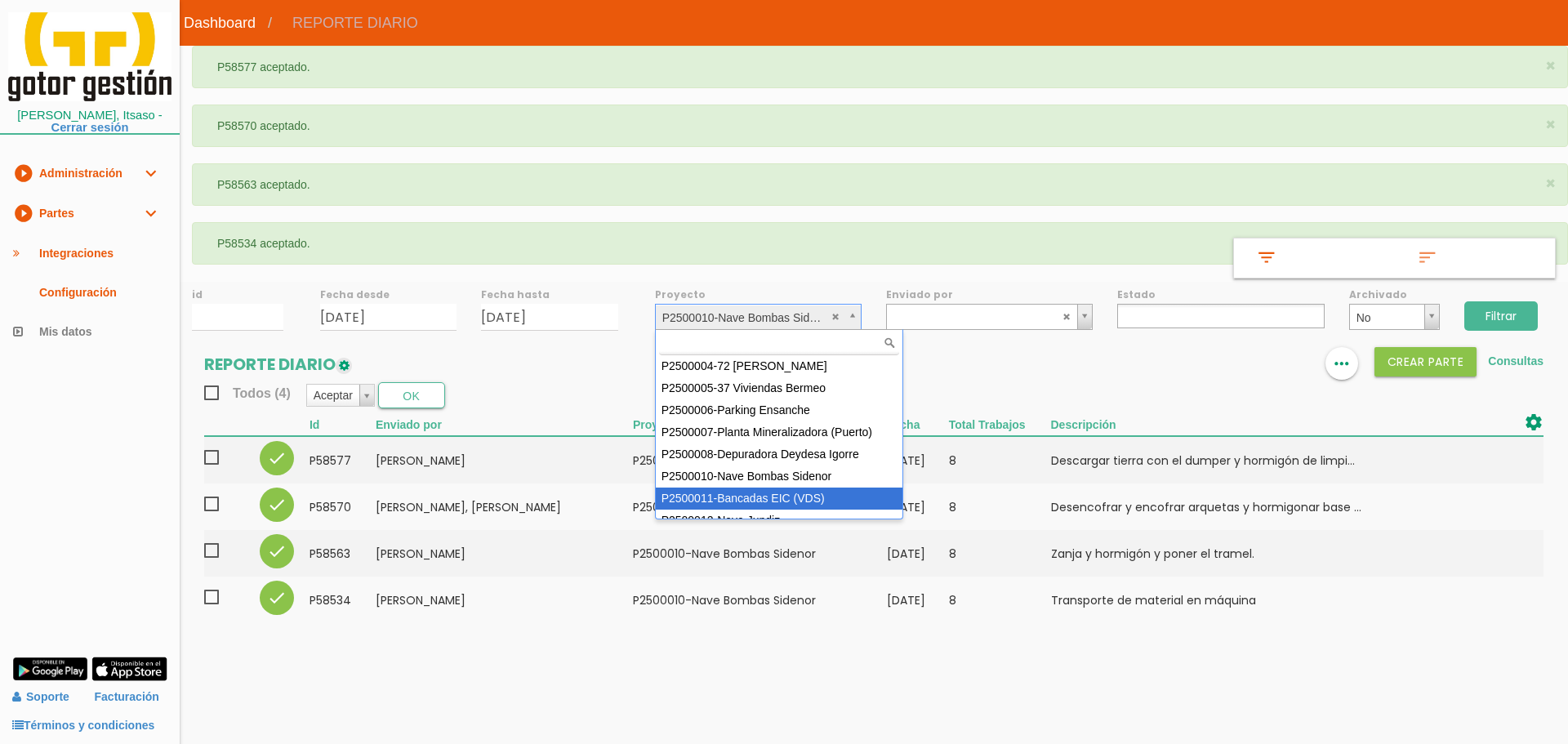
select select "93"
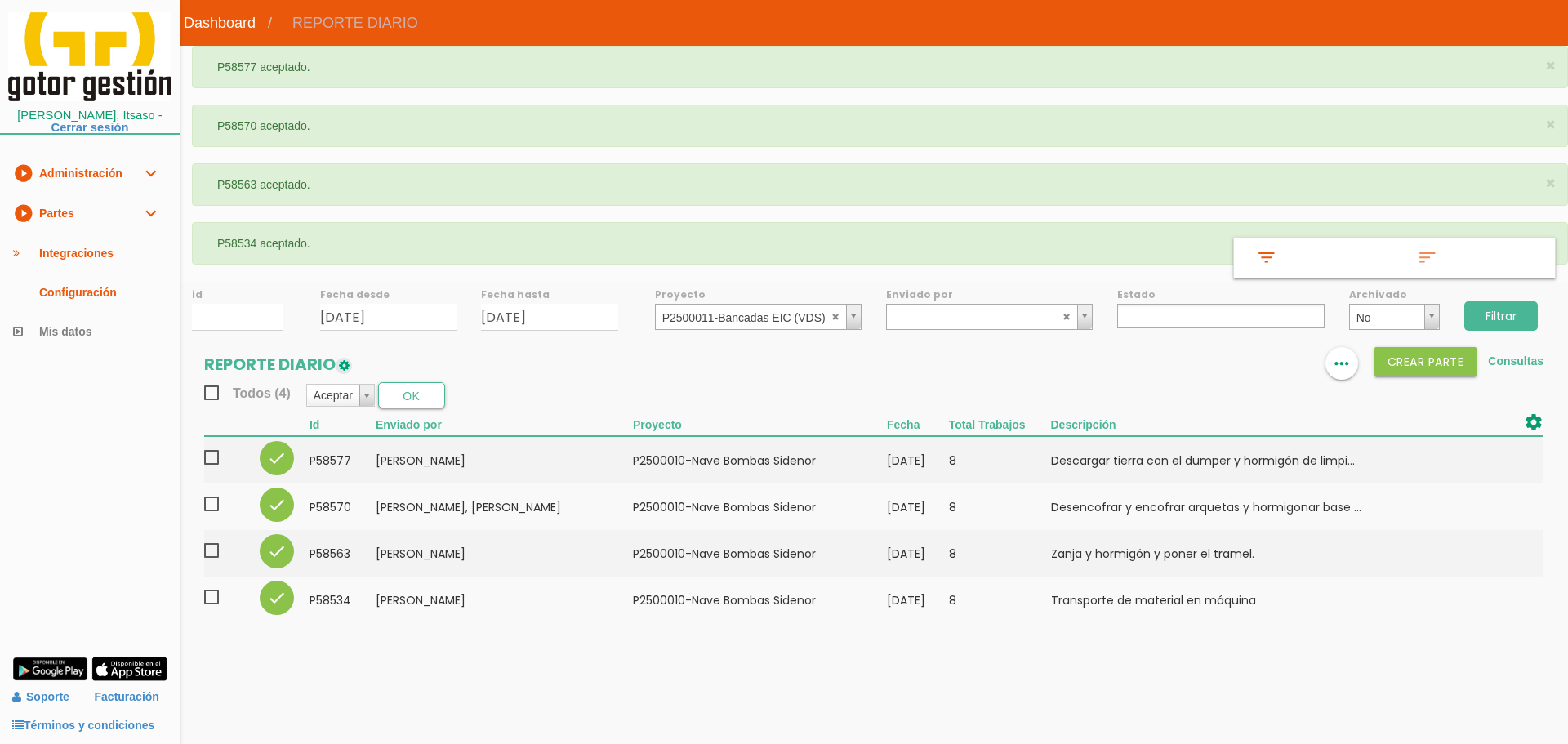
click at [1498, 320] on input "Filtrar" at bounding box center [1501, 316] width 74 height 30
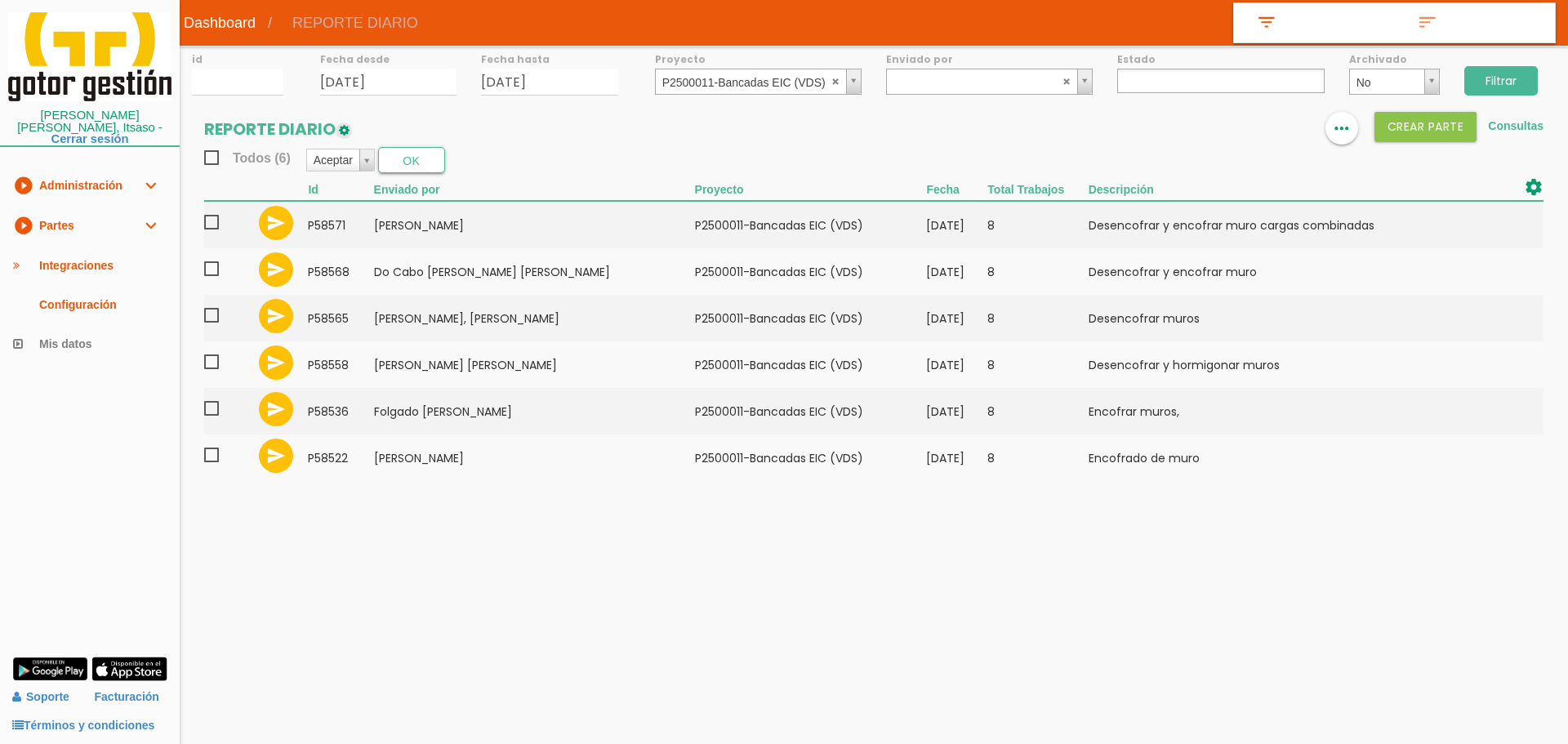
select select
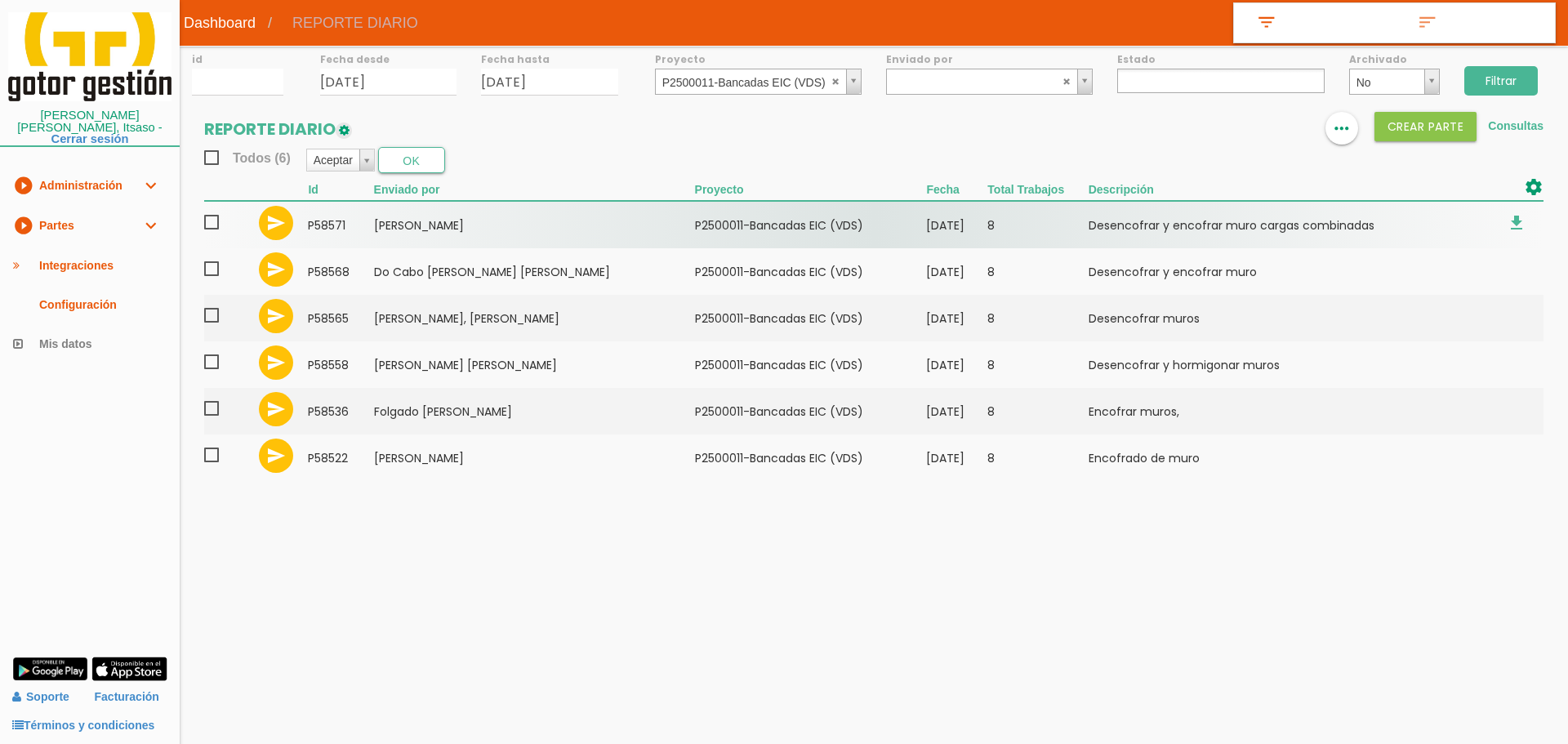
click at [216, 223] on span at bounding box center [218, 223] width 29 height 21
click at [0, 0] on input "checkbox" at bounding box center [0, 0] width 0 height 0
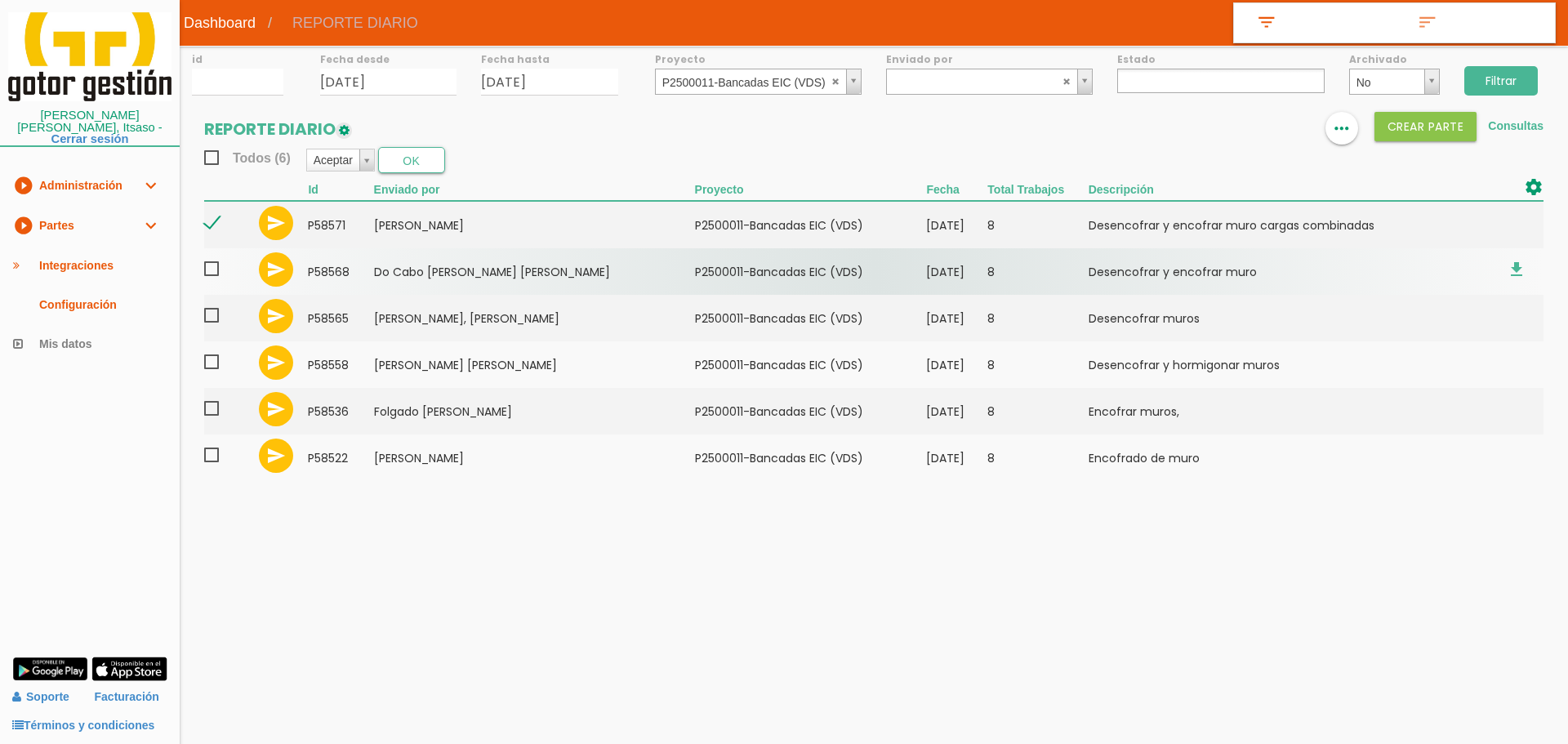
click at [217, 270] on span at bounding box center [218, 269] width 29 height 21
click at [0, 0] on input "checkbox" at bounding box center [0, 0] width 0 height 0
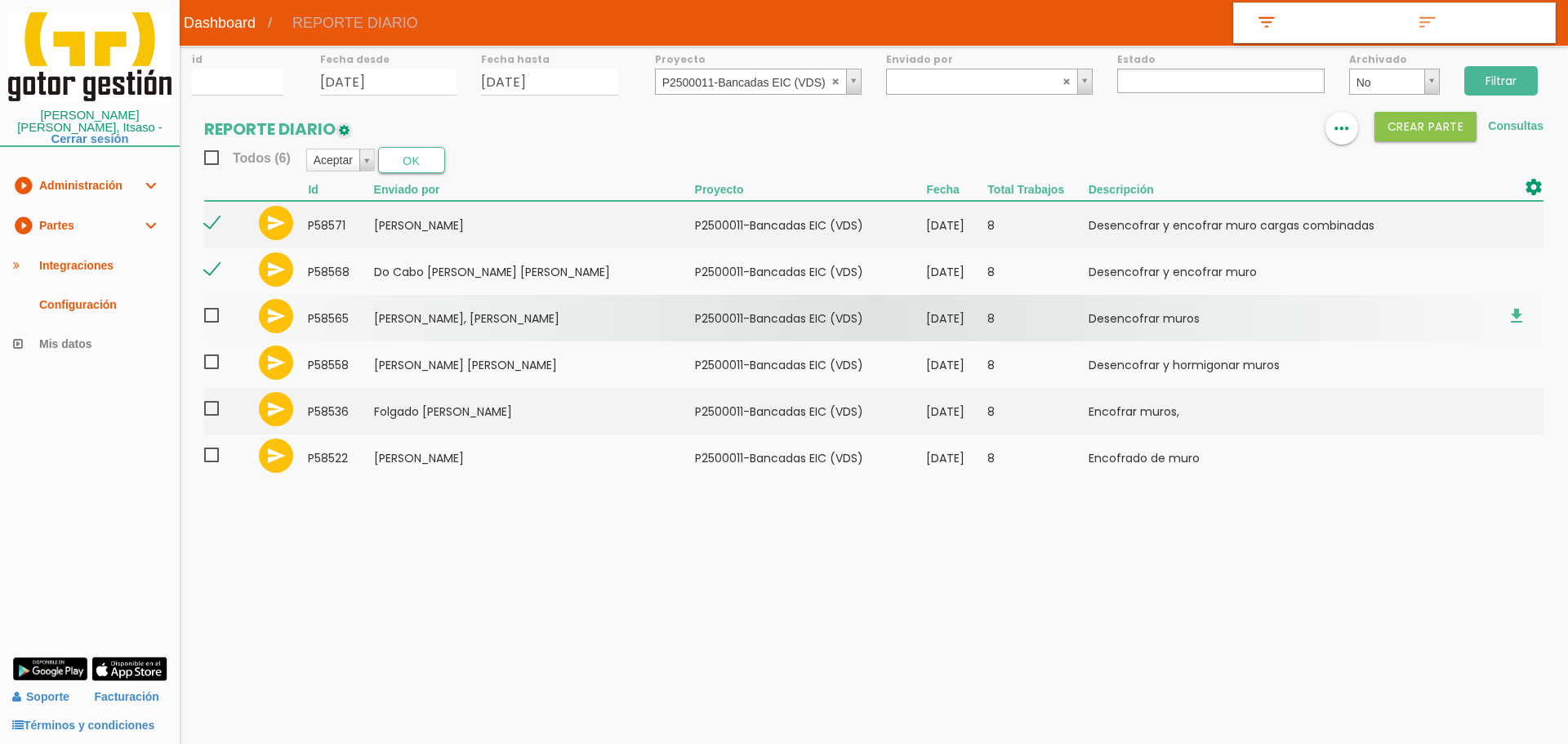
click at [214, 316] on span at bounding box center [218, 315] width 29 height 21
click at [0, 0] on input "checkbox" at bounding box center [0, 0] width 0 height 0
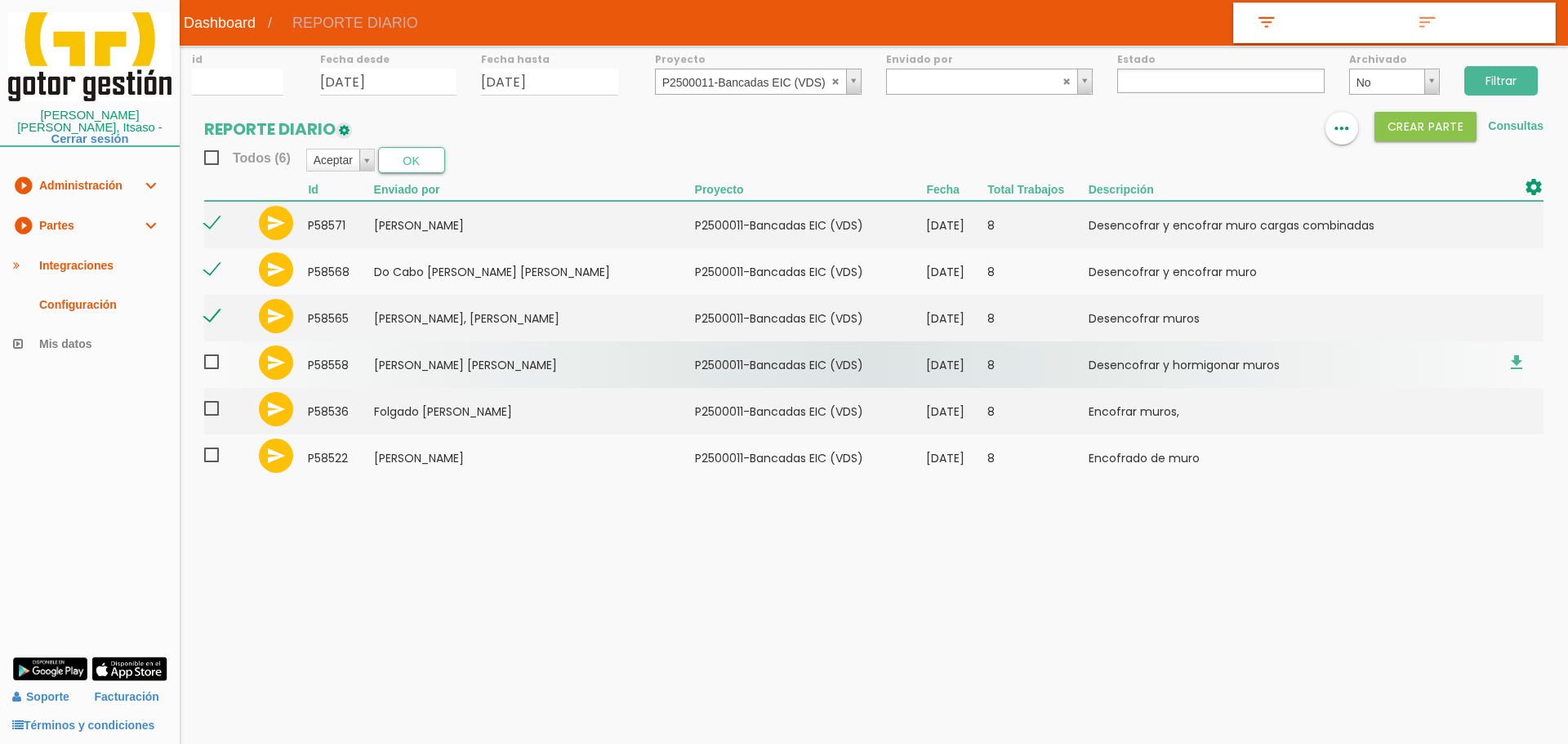
click at [213, 362] on span at bounding box center [218, 362] width 29 height 21
click at [0, 0] on input "checkbox" at bounding box center [0, 0] width 0 height 0
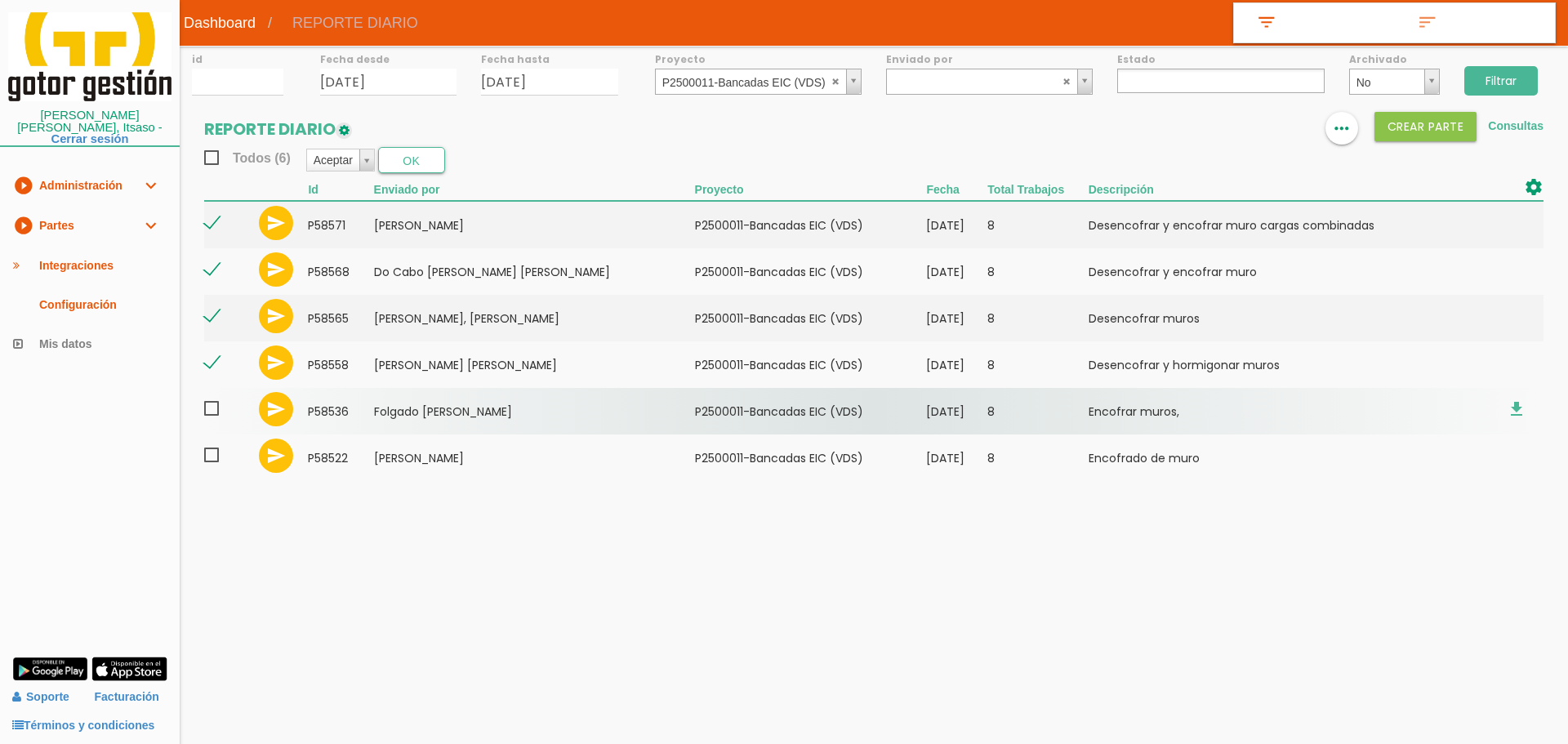
click at [213, 413] on span at bounding box center [218, 409] width 29 height 21
click at [0, 0] on input "checkbox" at bounding box center [0, 0] width 0 height 0
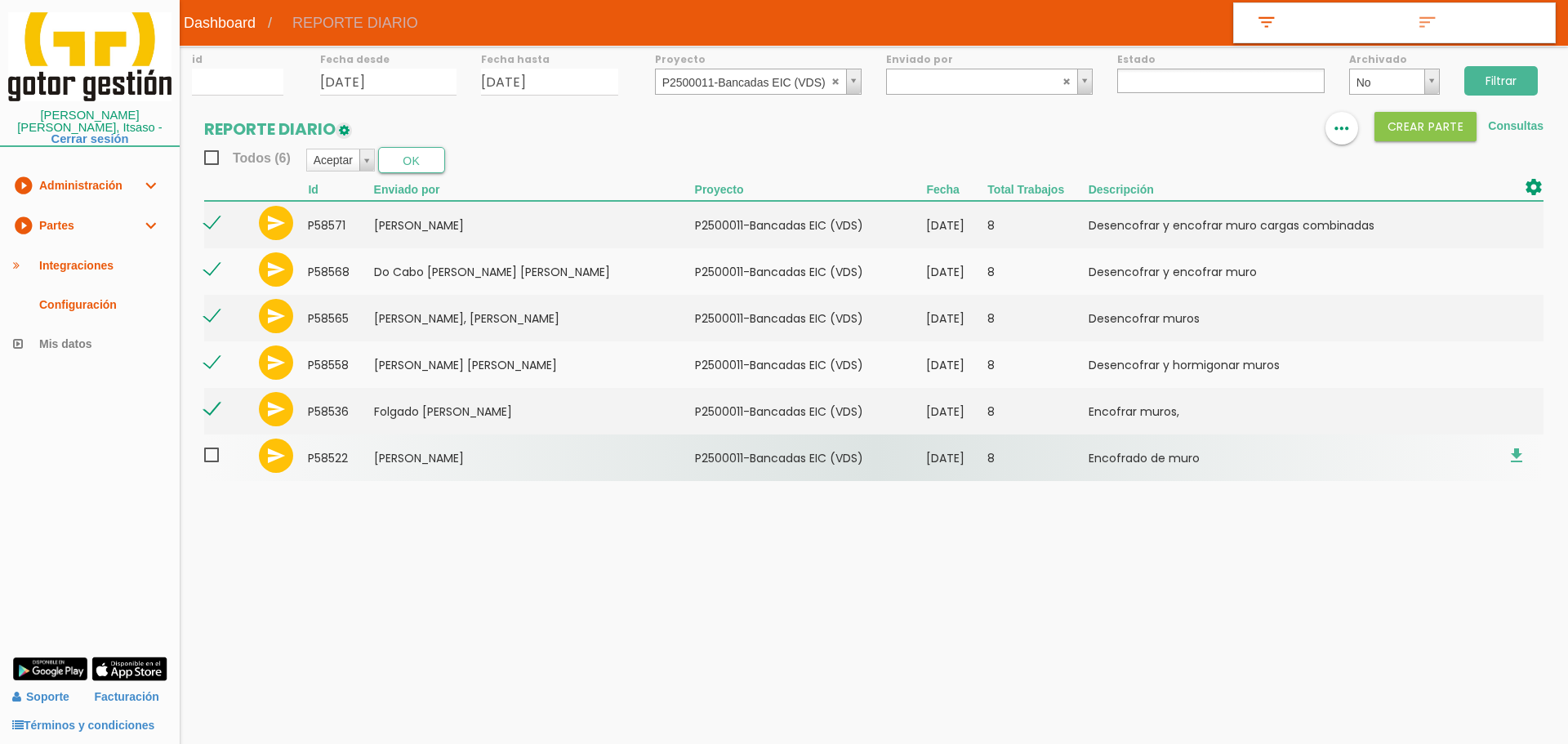
click at [213, 453] on span at bounding box center [218, 455] width 29 height 21
click at [0, 0] on input "checkbox" at bounding box center [0, 0] width 0 height 0
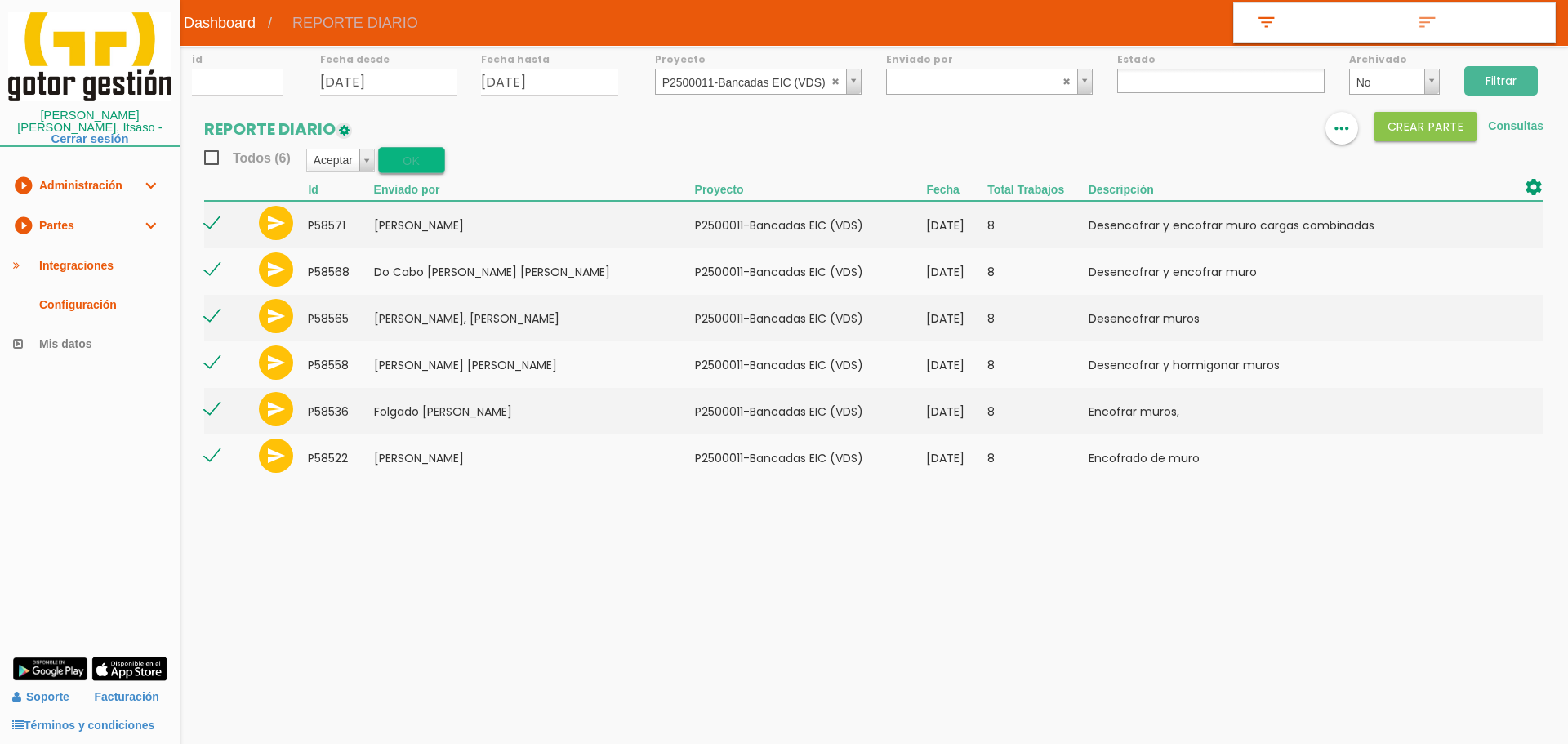
click at [400, 166] on button "OK" at bounding box center [411, 161] width 67 height 26
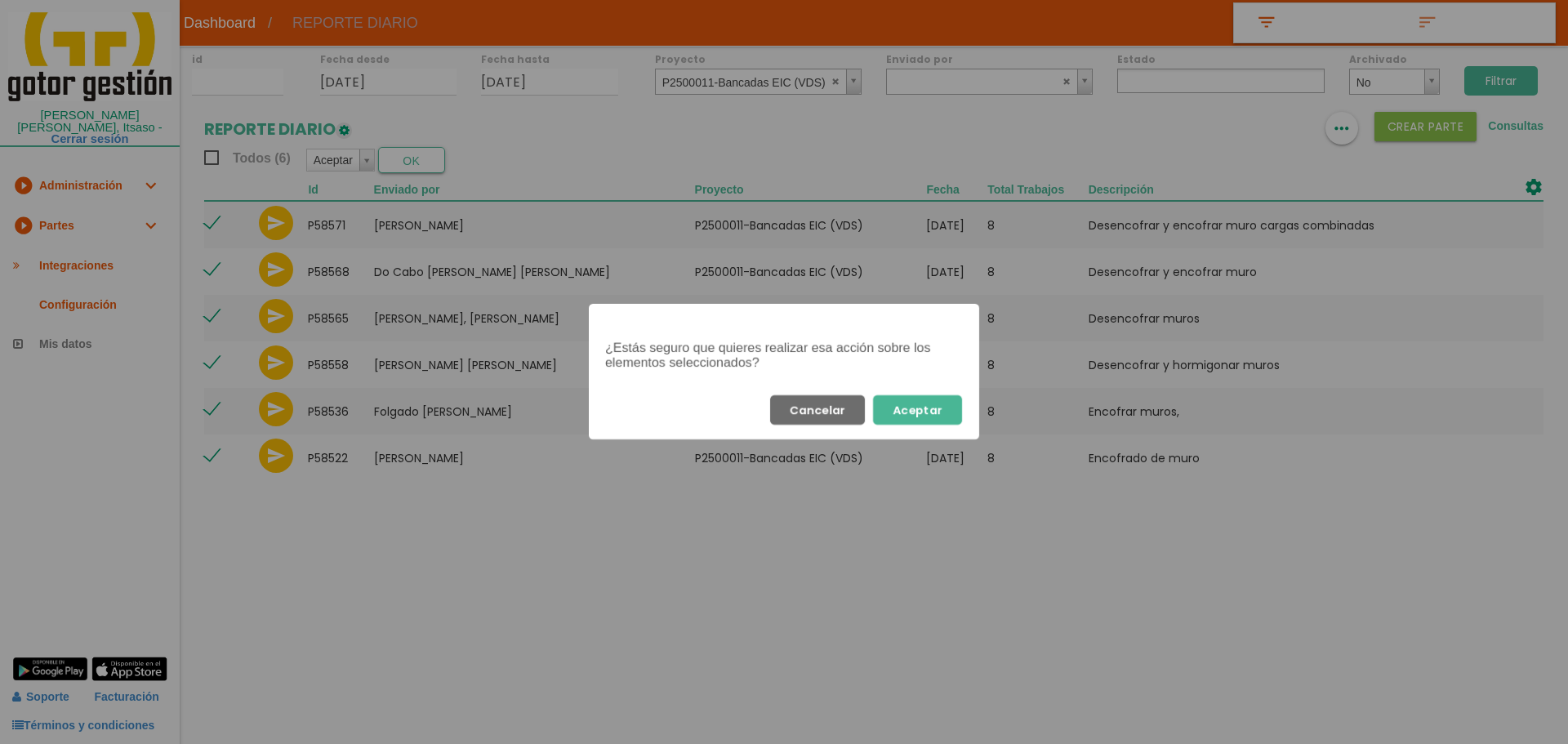
click at [948, 397] on button "Aceptar" at bounding box center [918, 410] width 89 height 30
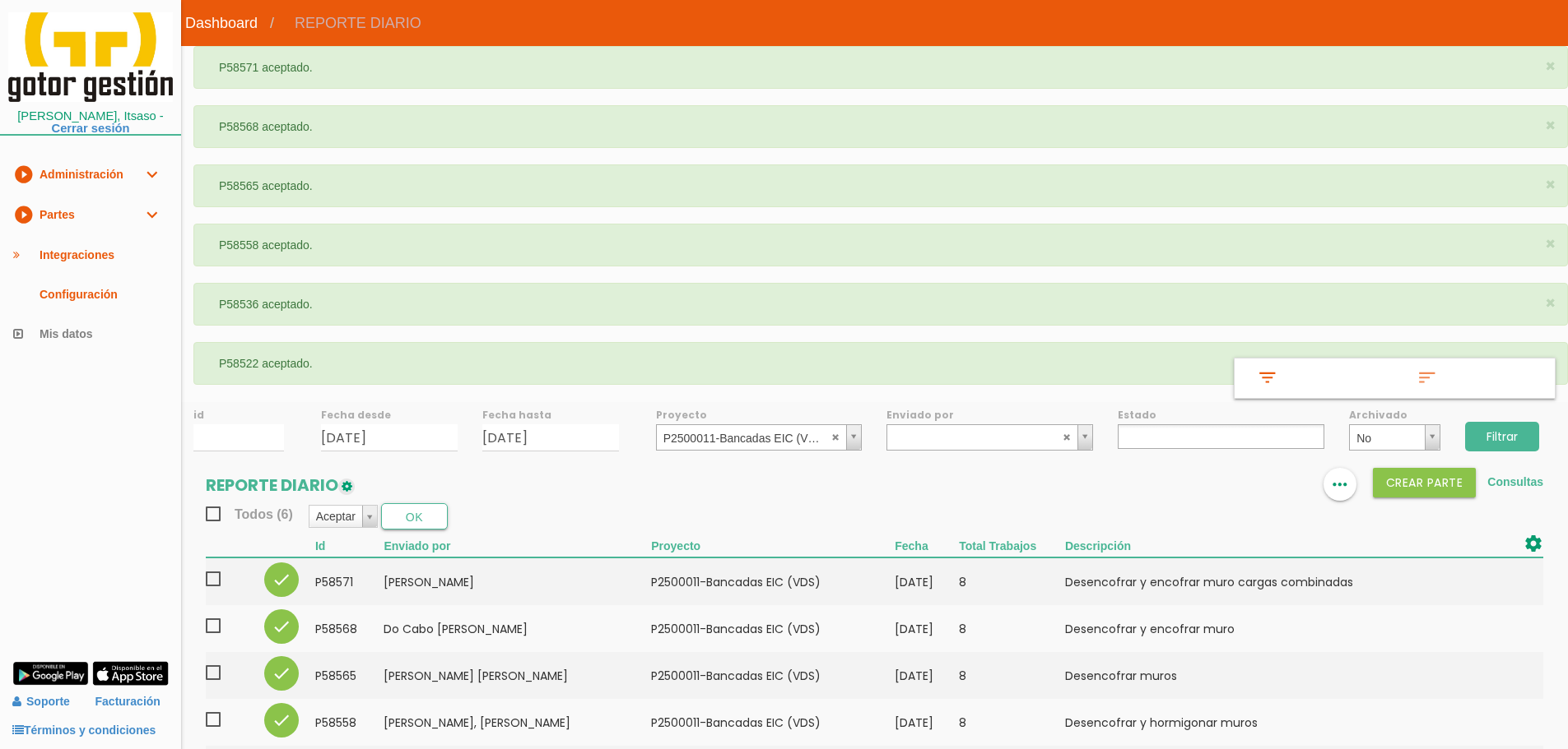
select select
click at [764, 423] on div "Proyecto ﻿P2500011-Bancadas EIC (VDS) ﻿P2400004-Sidenor Foso de Vuelco ﻿P250000…" at bounding box center [759, 426] width 231 height 49
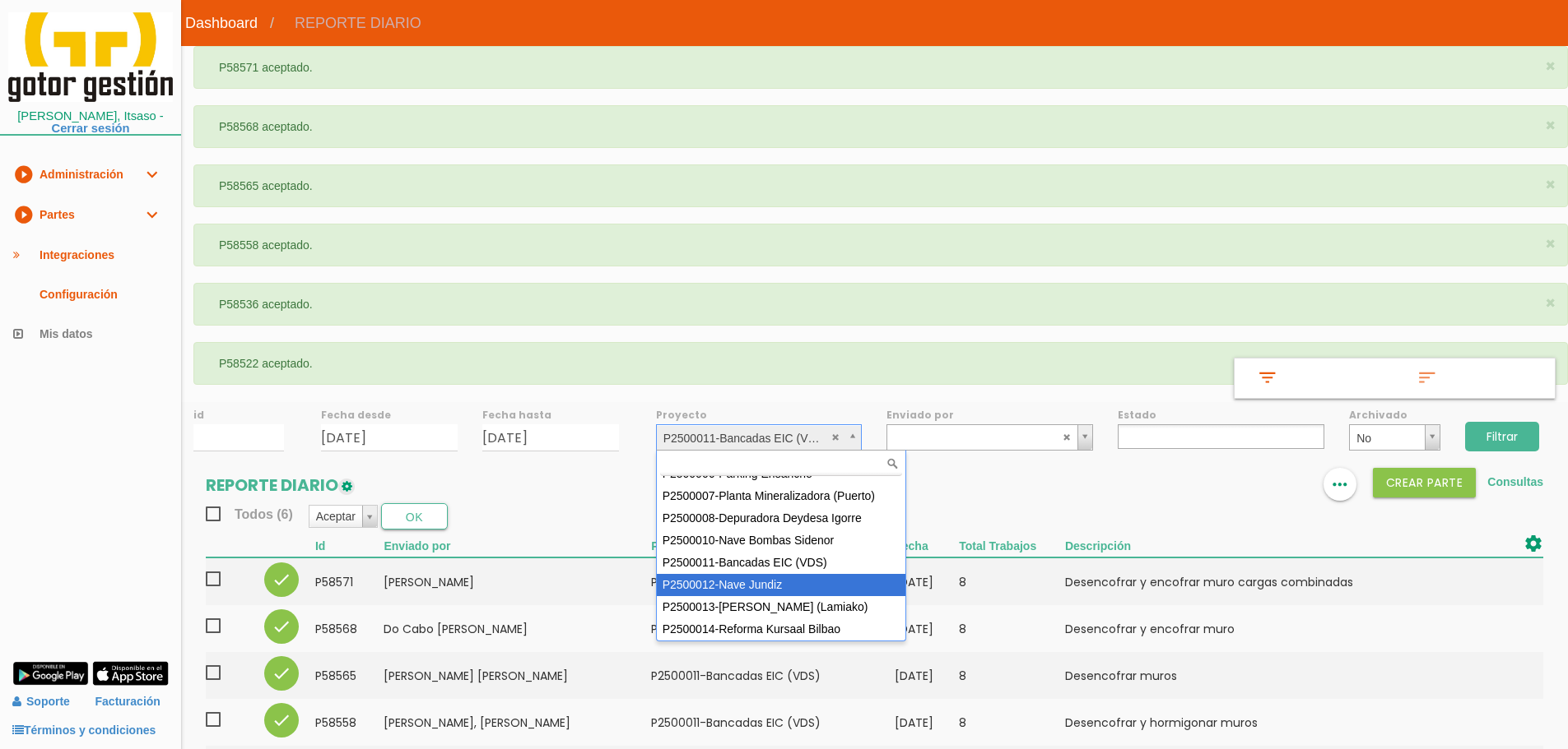
scroll to position [64, 0]
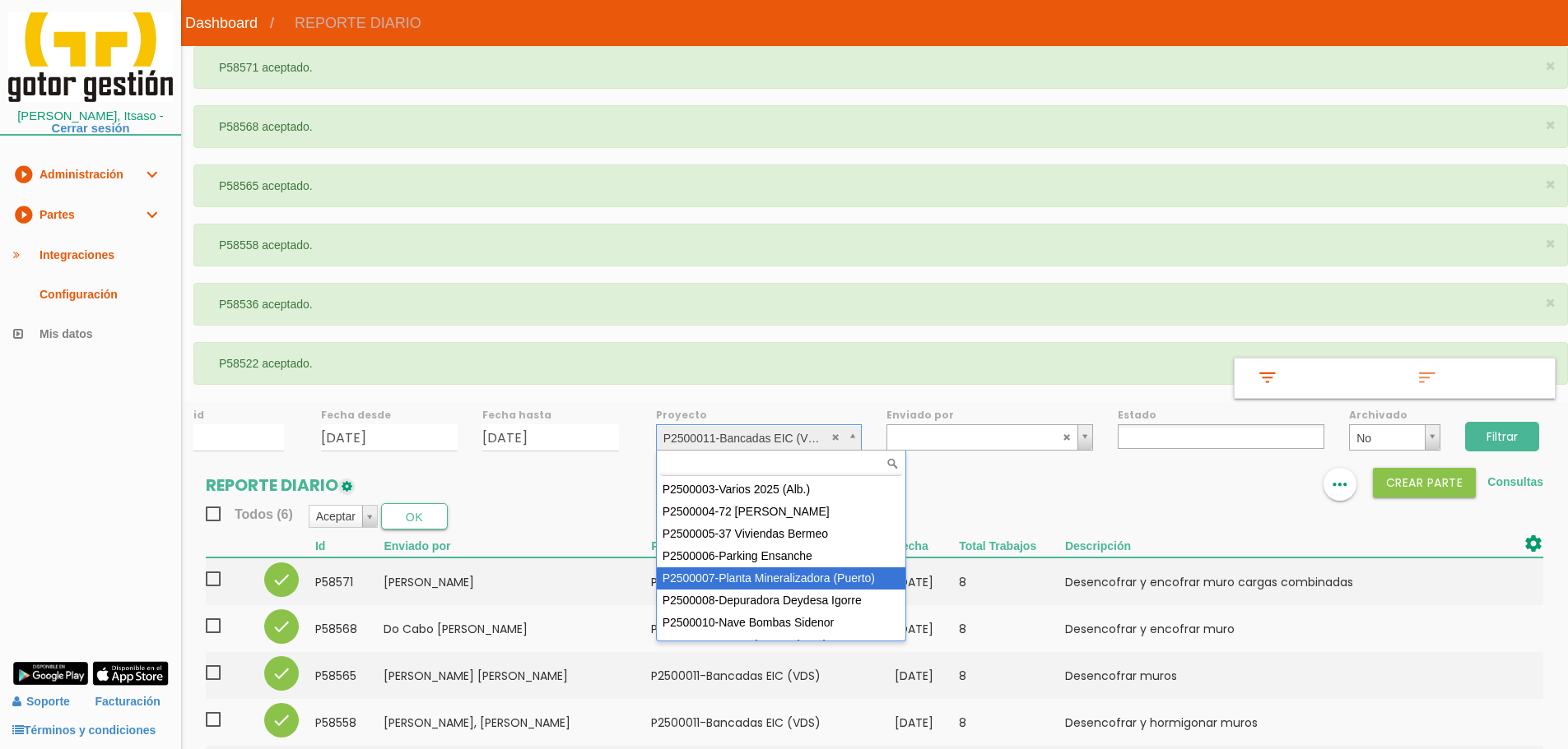
select select "89"
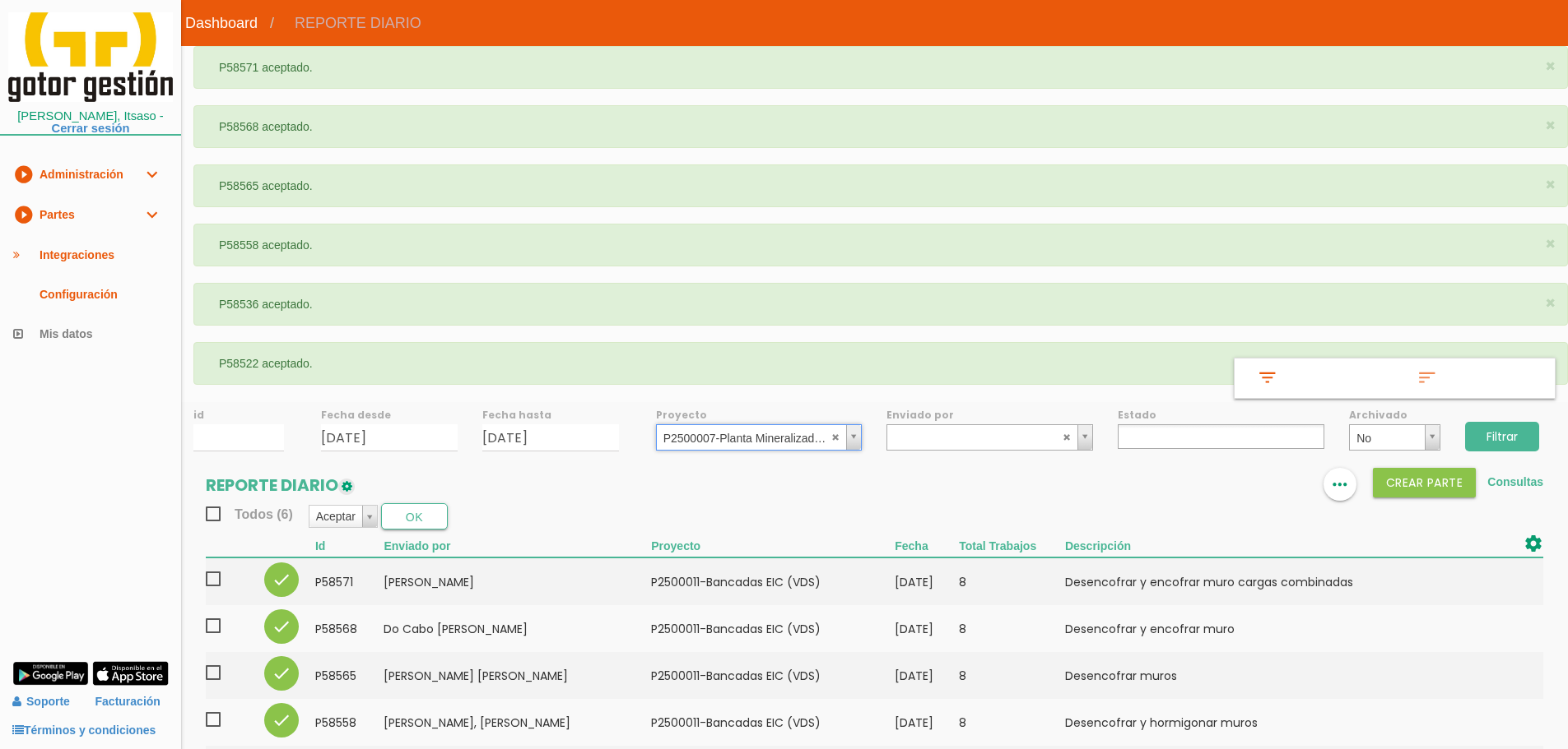
click at [1506, 435] on input "Filtrar" at bounding box center [1501, 437] width 74 height 30
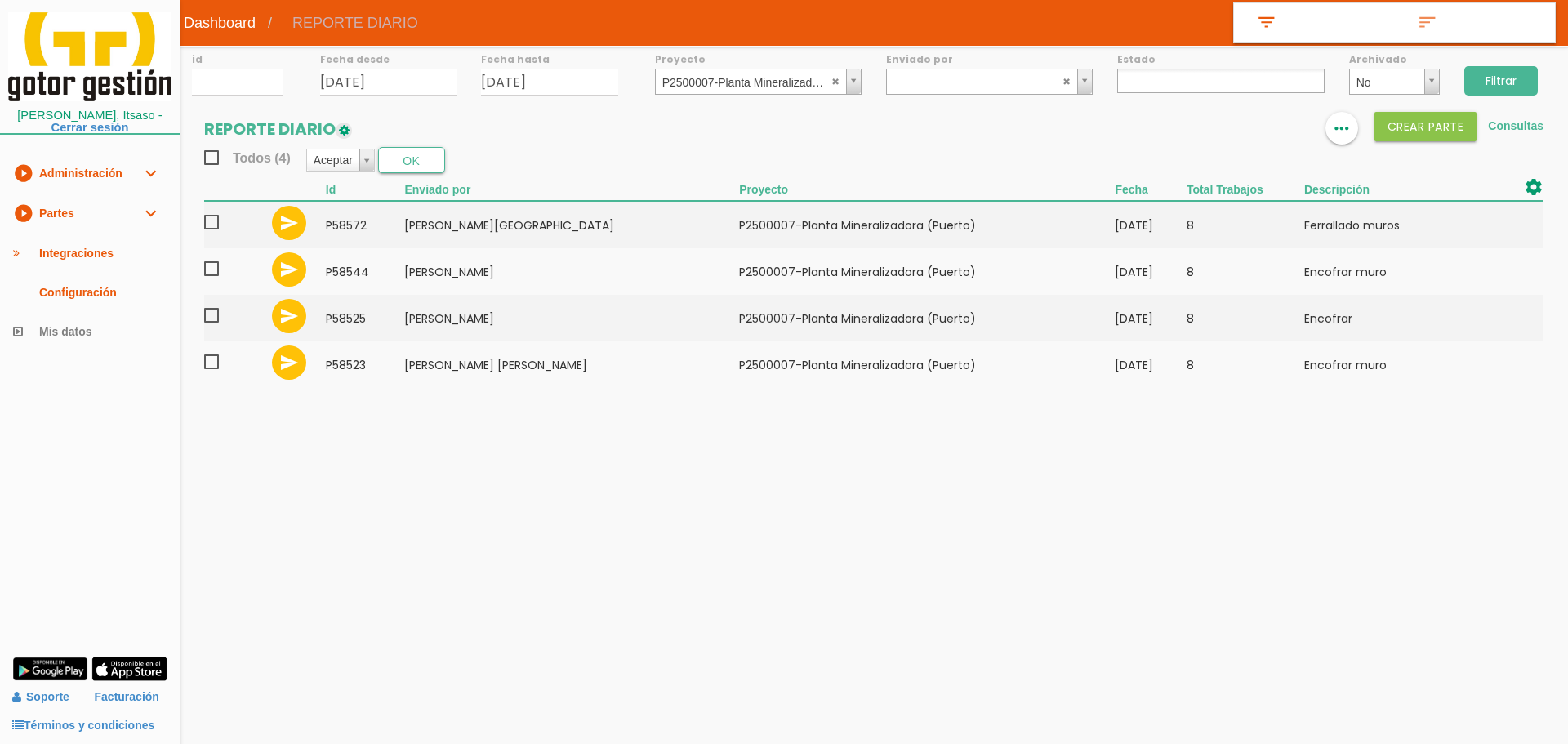
select select
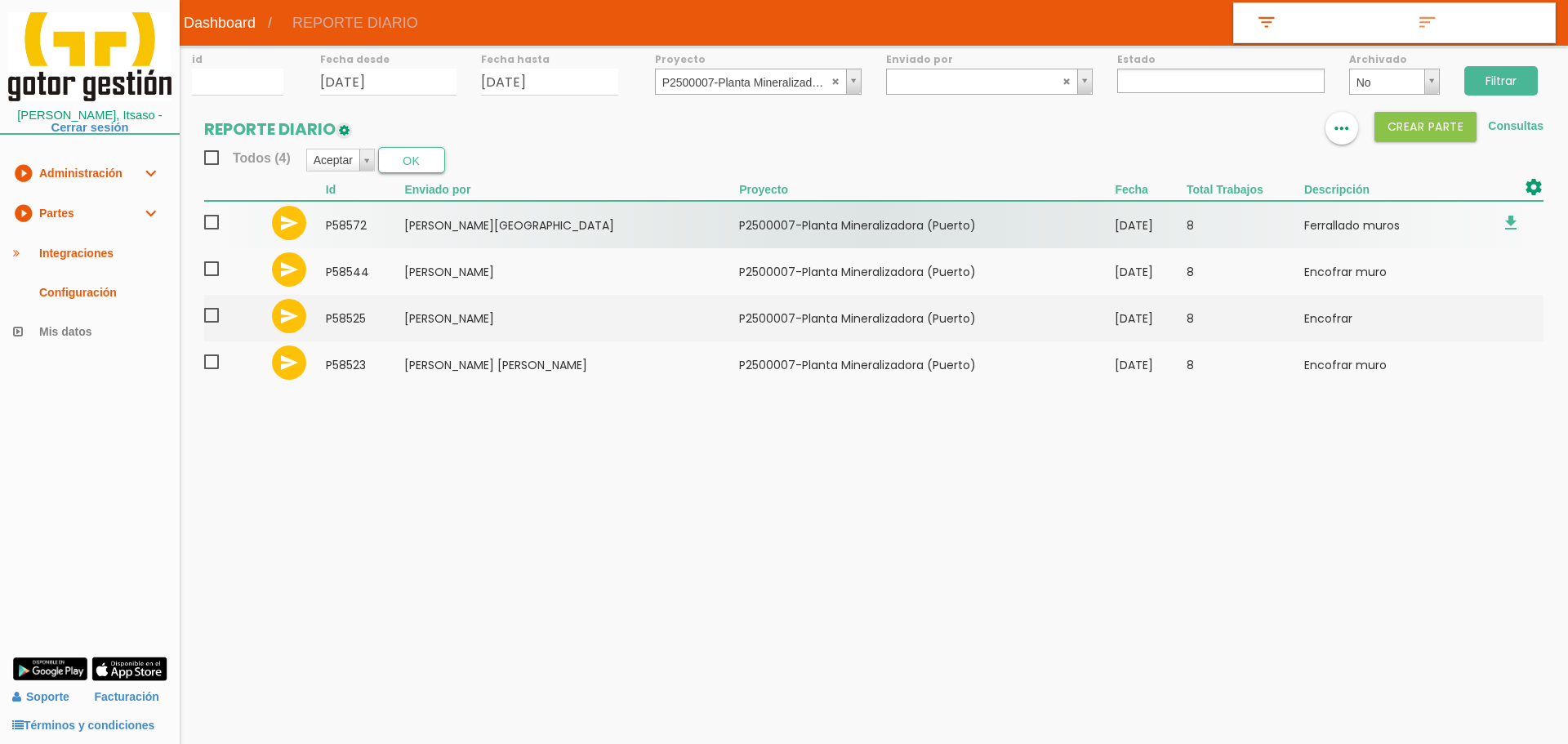
click at [213, 228] on span at bounding box center [218, 223] width 29 height 21
click at [0, 0] on input "checkbox" at bounding box center [0, 0] width 0 height 0
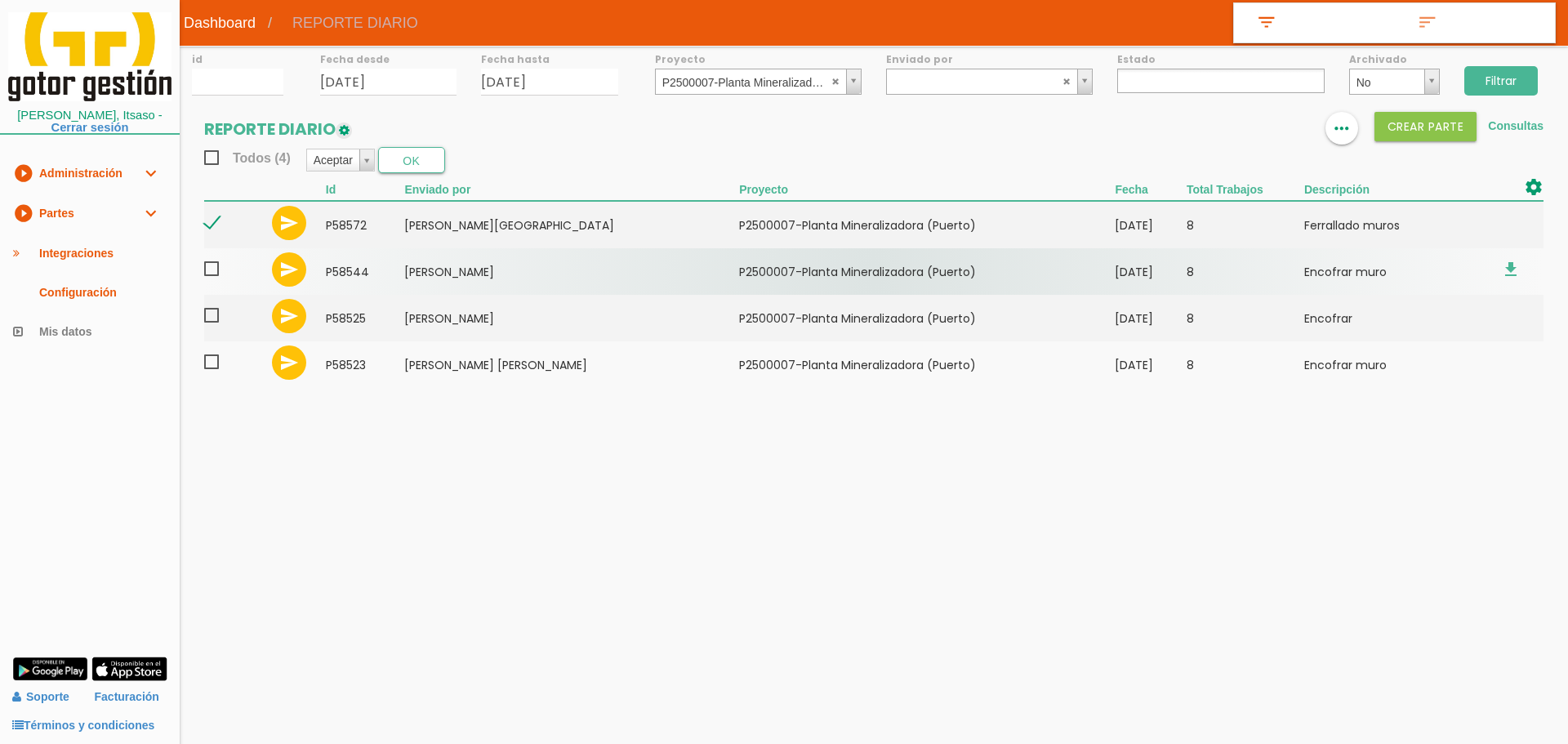
click at [212, 271] on span at bounding box center [218, 269] width 29 height 21
click at [0, 0] on input "checkbox" at bounding box center [0, 0] width 0 height 0
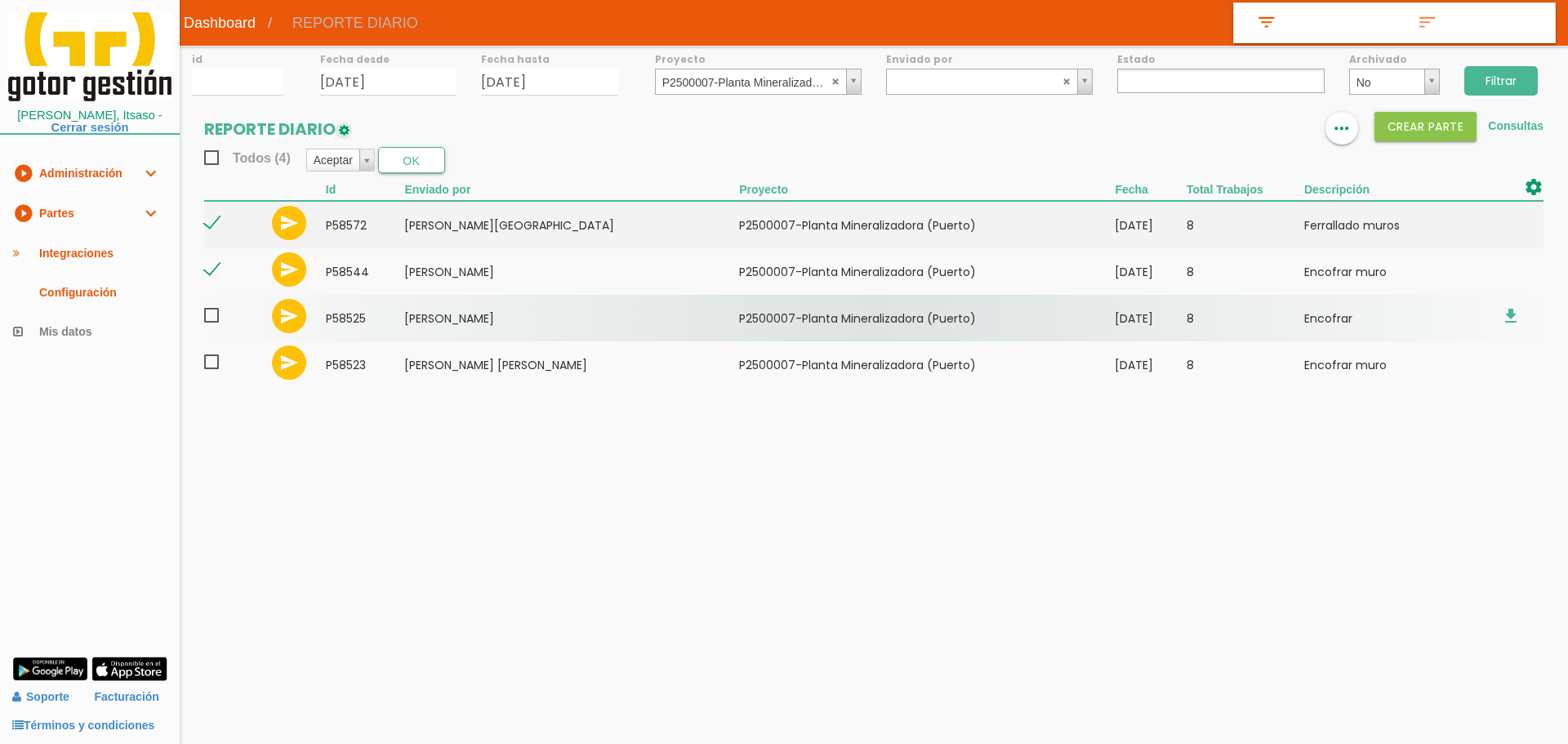
click at [213, 316] on span at bounding box center [218, 315] width 29 height 21
click at [0, 0] on input "checkbox" at bounding box center [0, 0] width 0 height 0
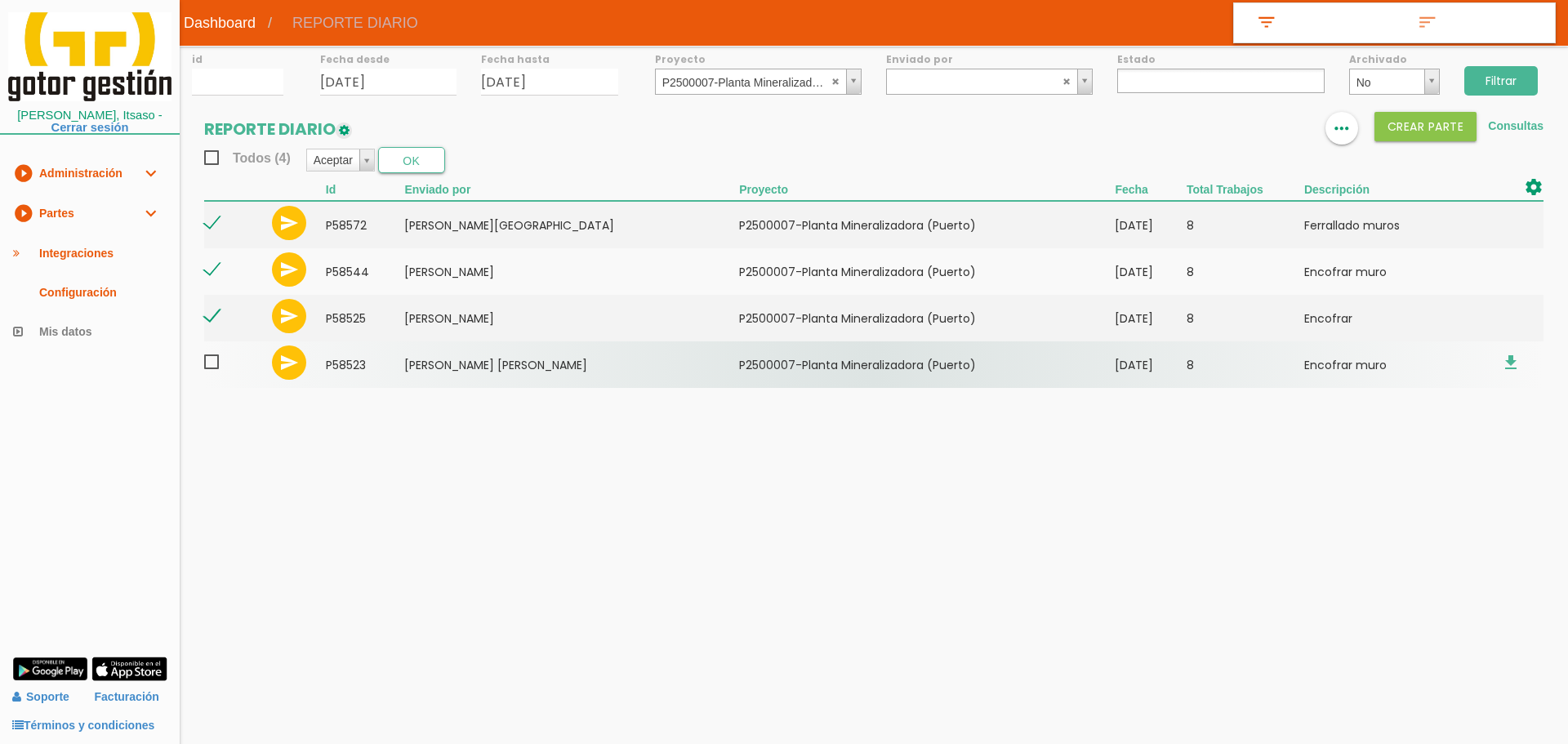
click at [212, 362] on span at bounding box center [218, 362] width 29 height 21
click at [0, 0] on input "checkbox" at bounding box center [0, 0] width 0 height 0
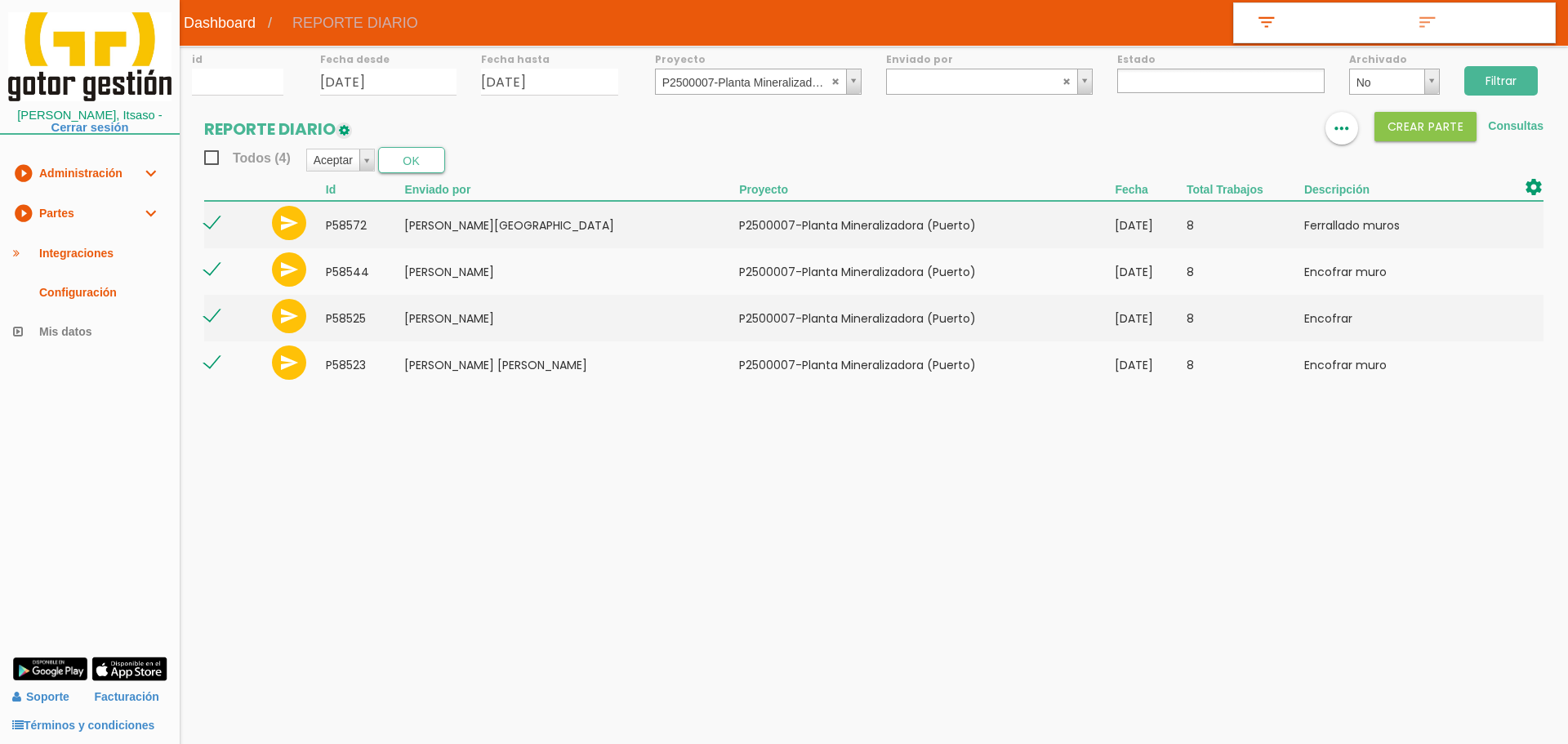
click at [430, 137] on section "REPORTE DIARIO format_list_bulleted view_column more_horiz Crear PARTE Consulta…" at bounding box center [874, 257] width 1388 height 292
click at [420, 160] on button "OK" at bounding box center [411, 161] width 67 height 26
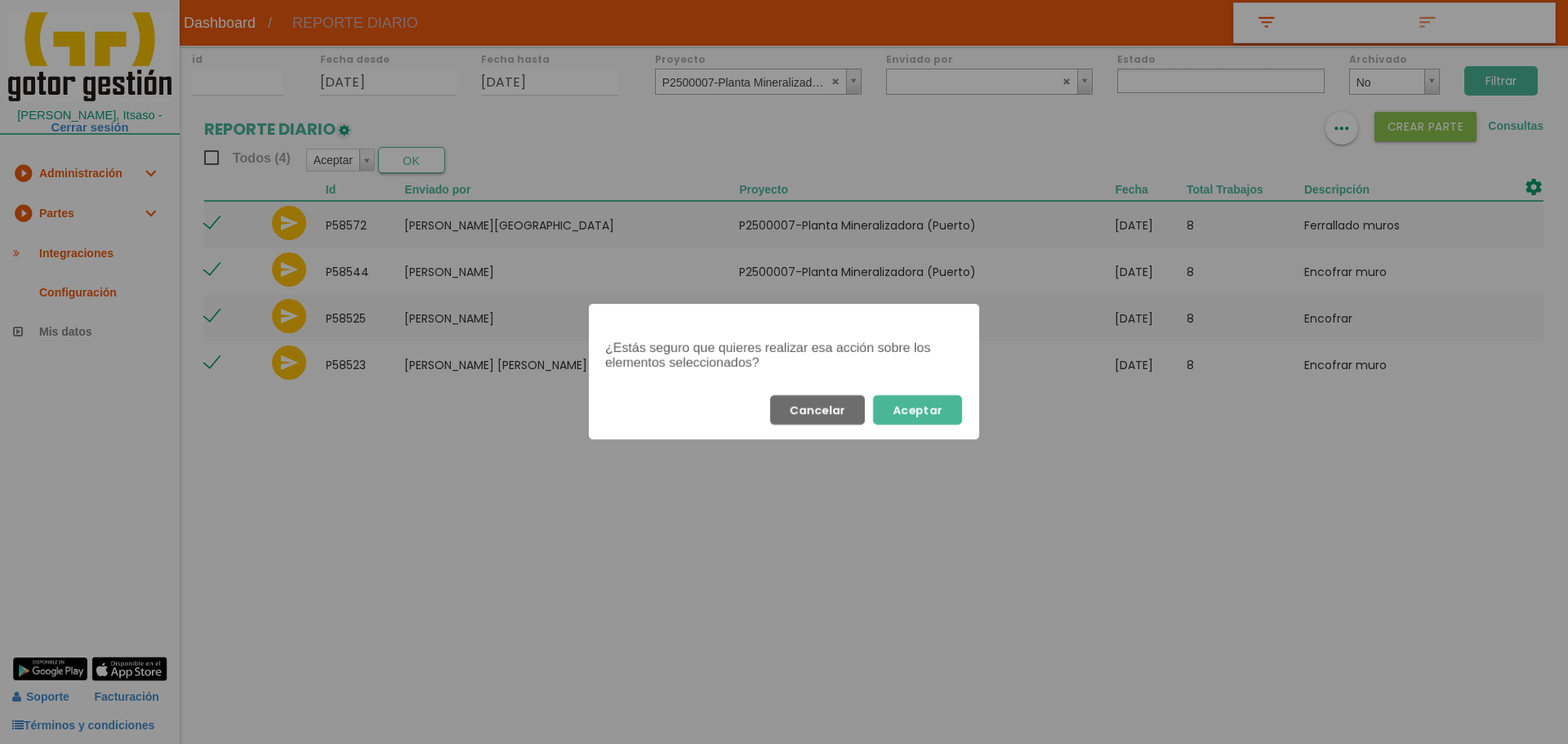
click at [952, 408] on button "Aceptar" at bounding box center [918, 410] width 89 height 30
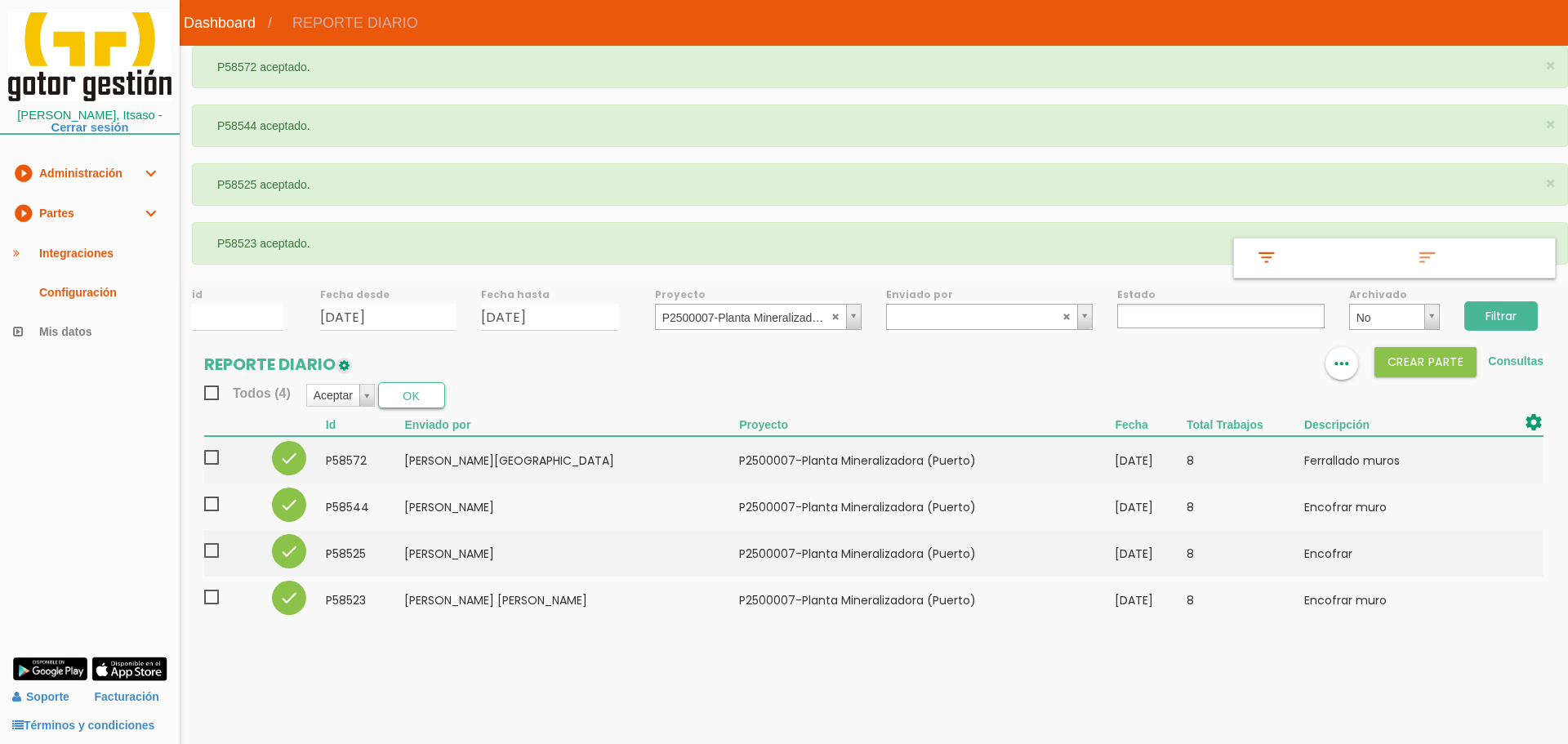
select select
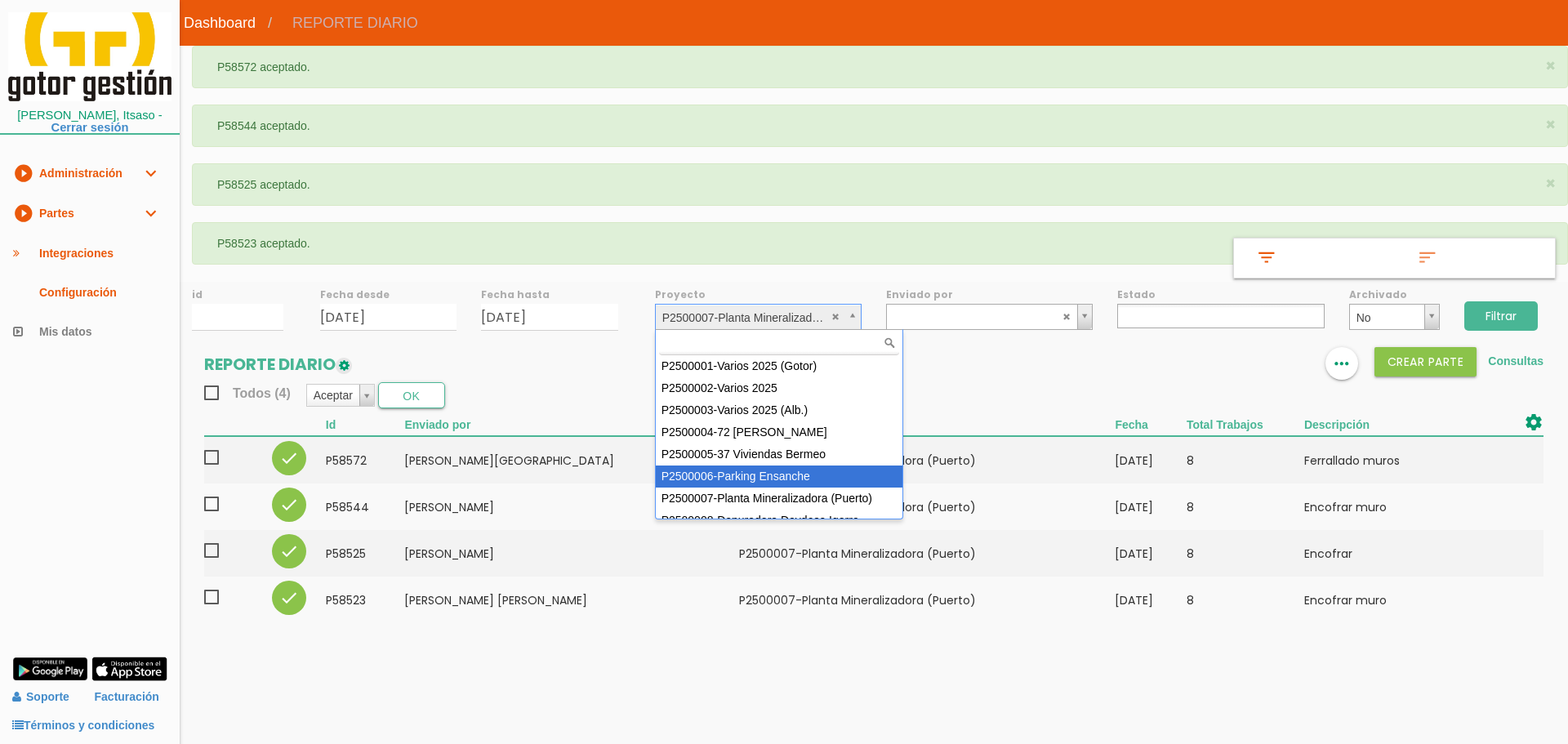
scroll to position [103, 0]
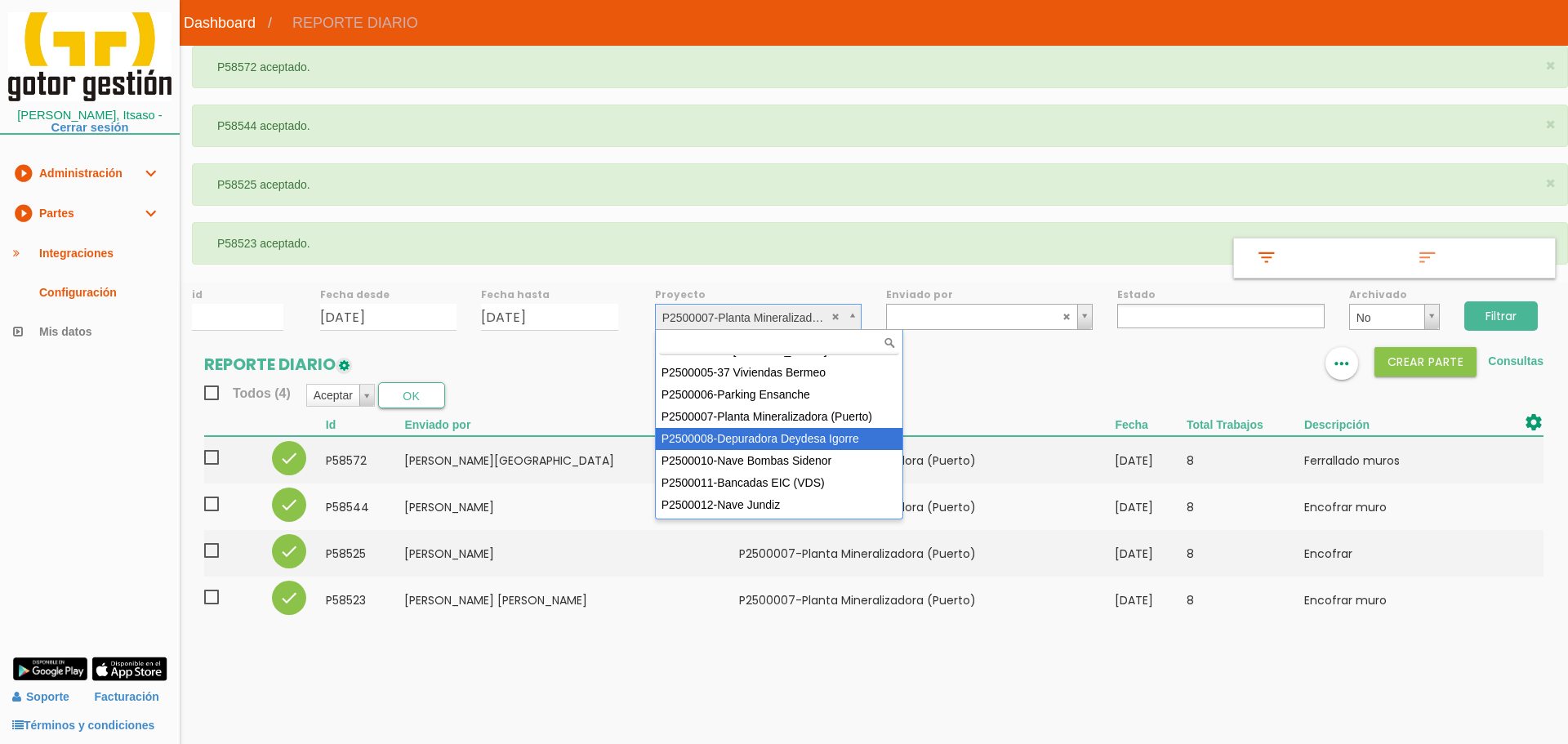
select select "90"
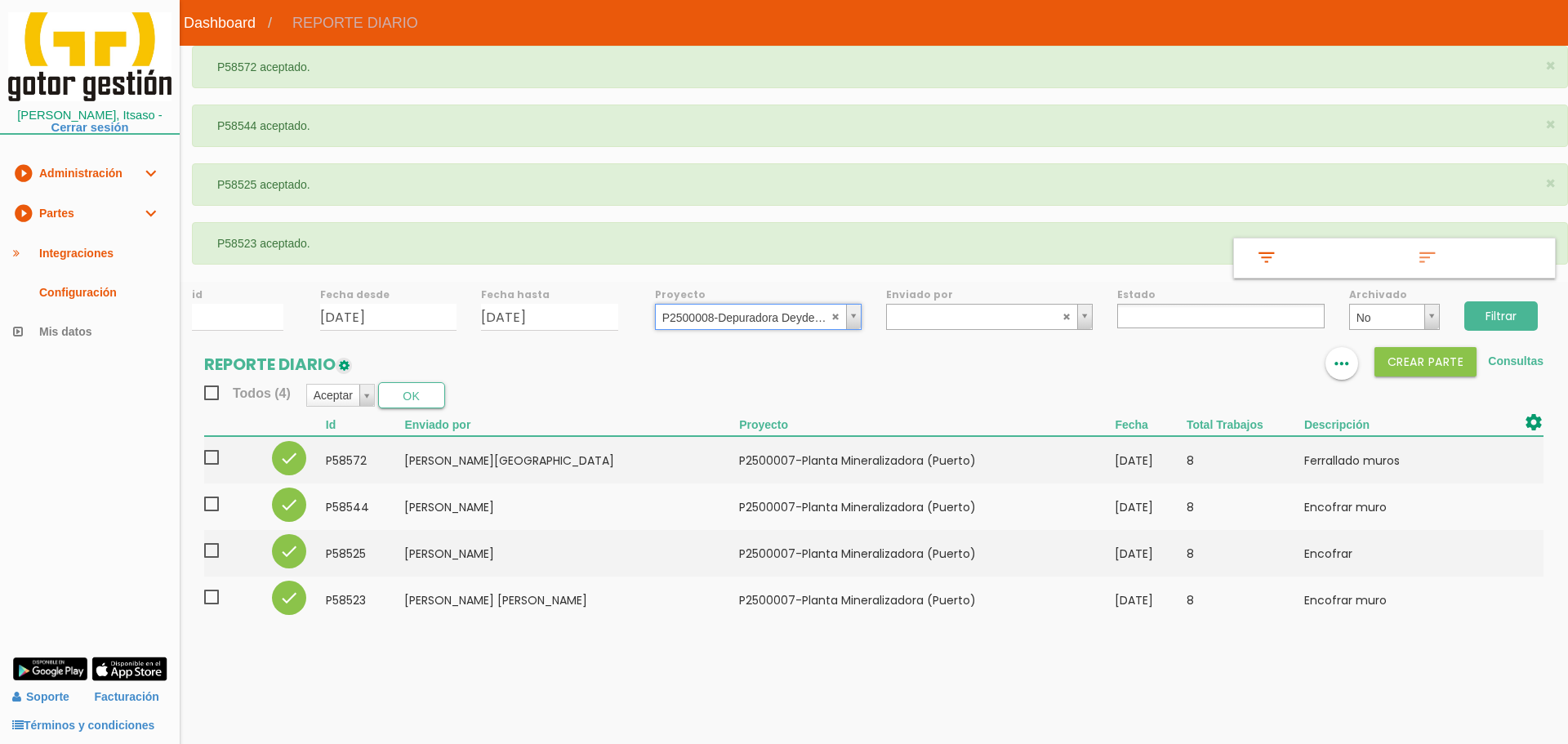
click at [1508, 319] on input "Filtrar" at bounding box center [1501, 316] width 74 height 30
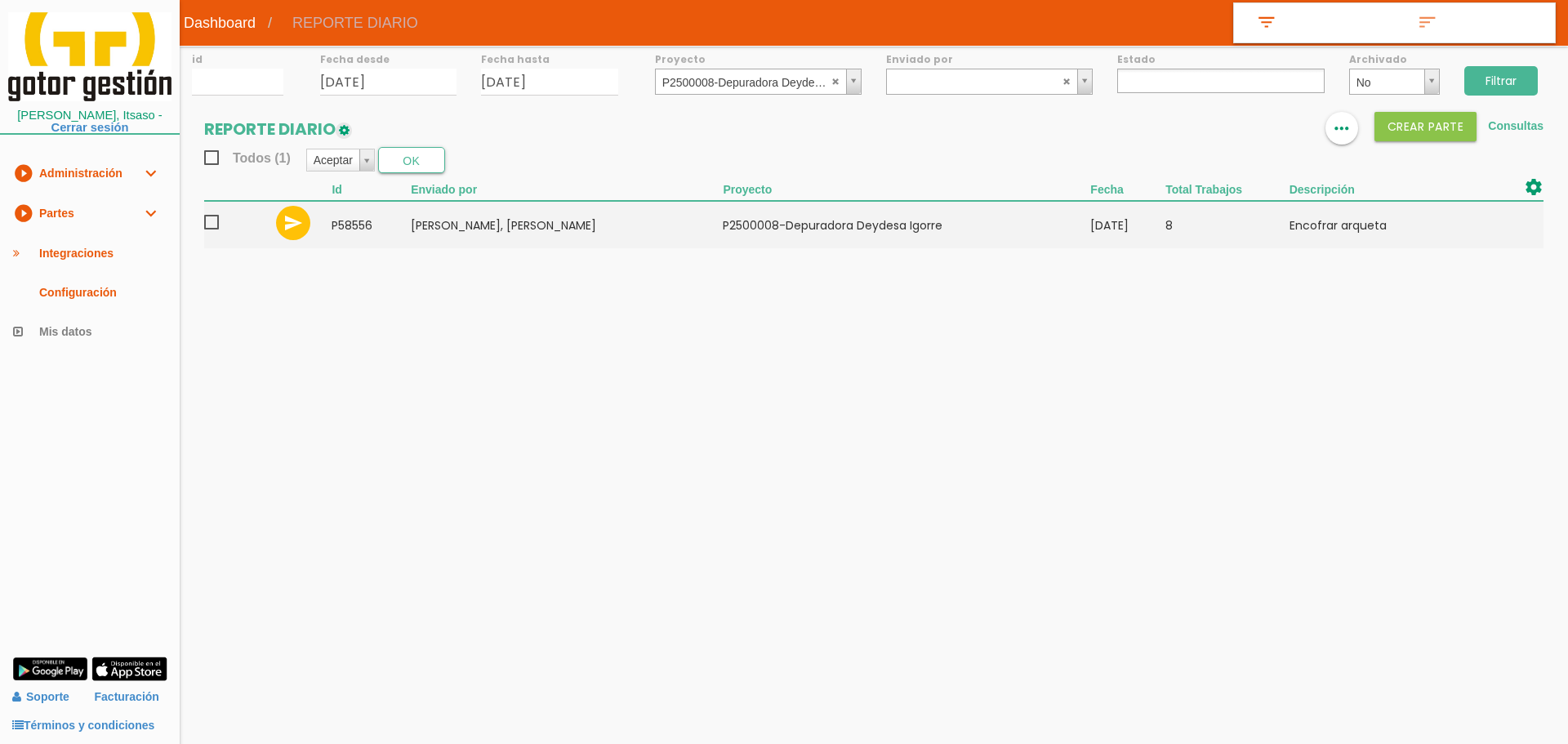
select select
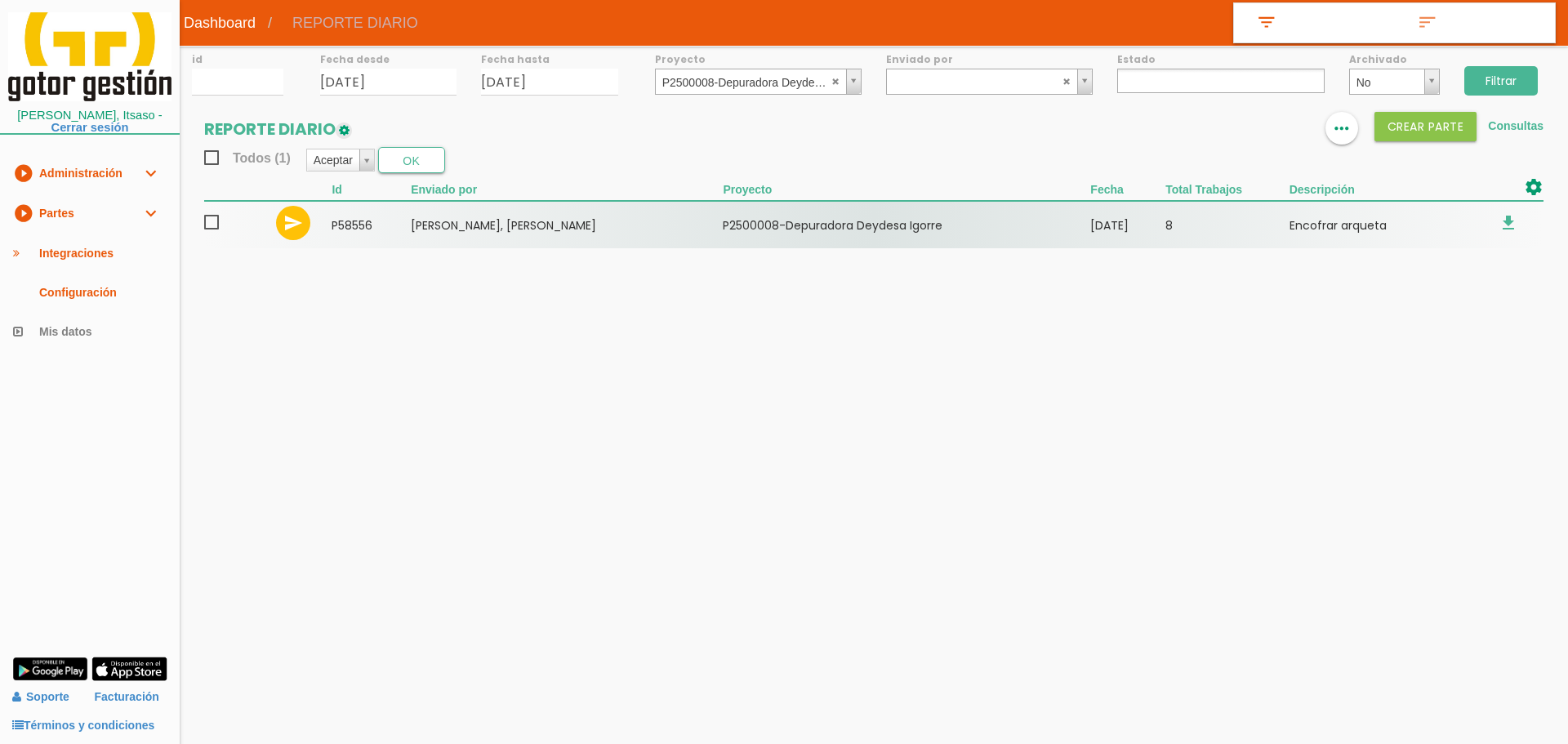
click at [215, 223] on span at bounding box center [218, 223] width 29 height 21
click at [0, 0] on input "checkbox" at bounding box center [0, 0] width 0 height 0
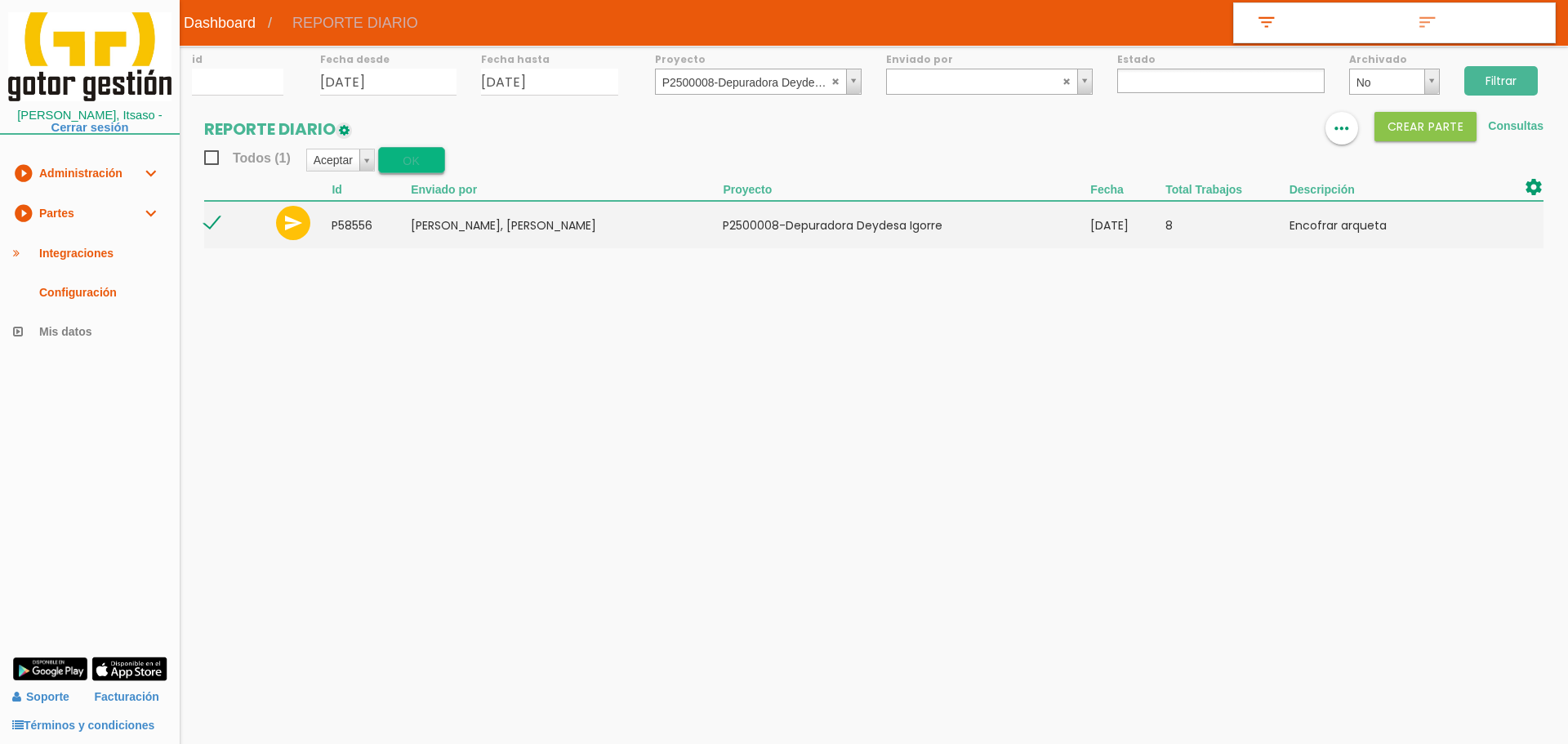
click at [425, 166] on button "OK" at bounding box center [411, 161] width 67 height 26
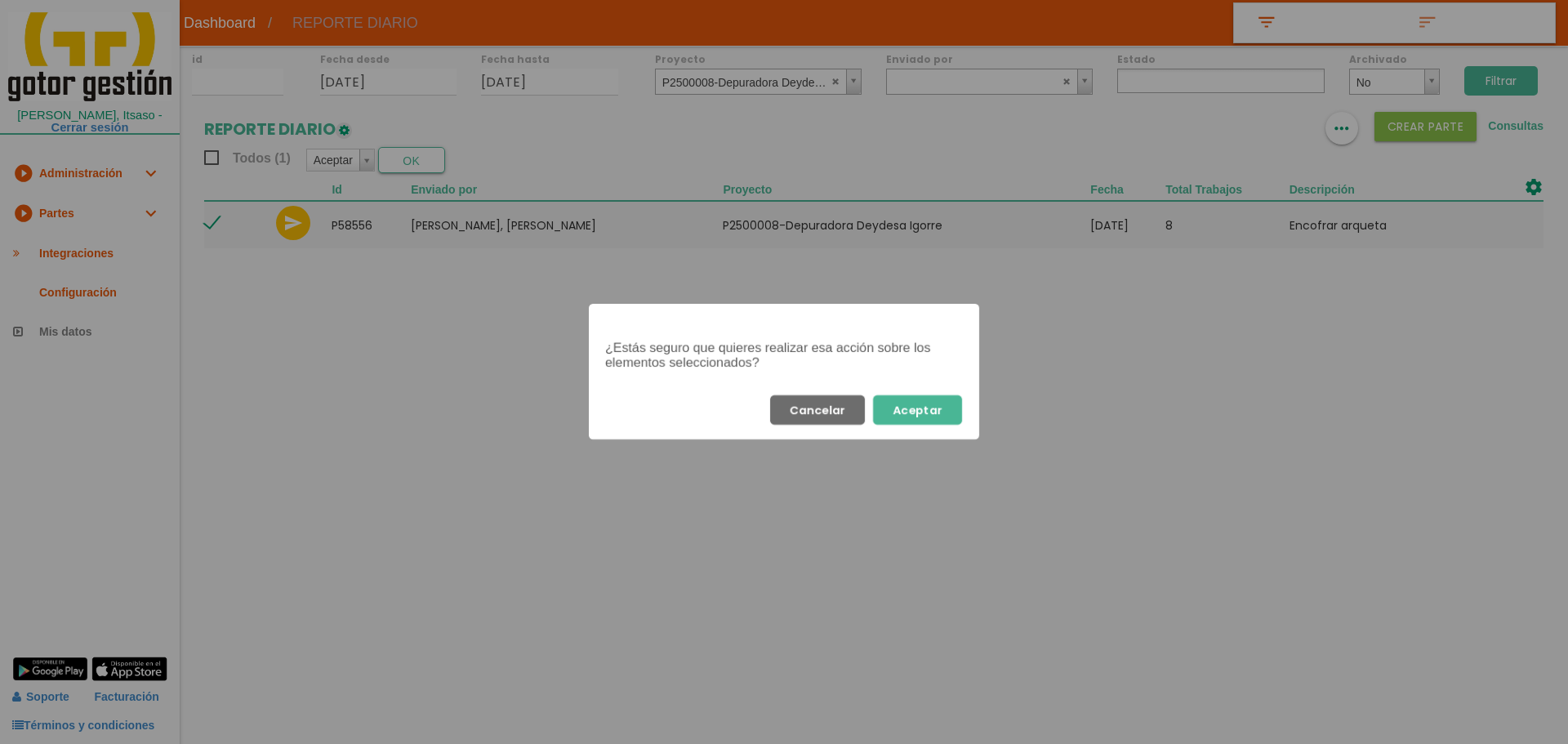
click at [918, 405] on button "Aceptar" at bounding box center [918, 410] width 89 height 30
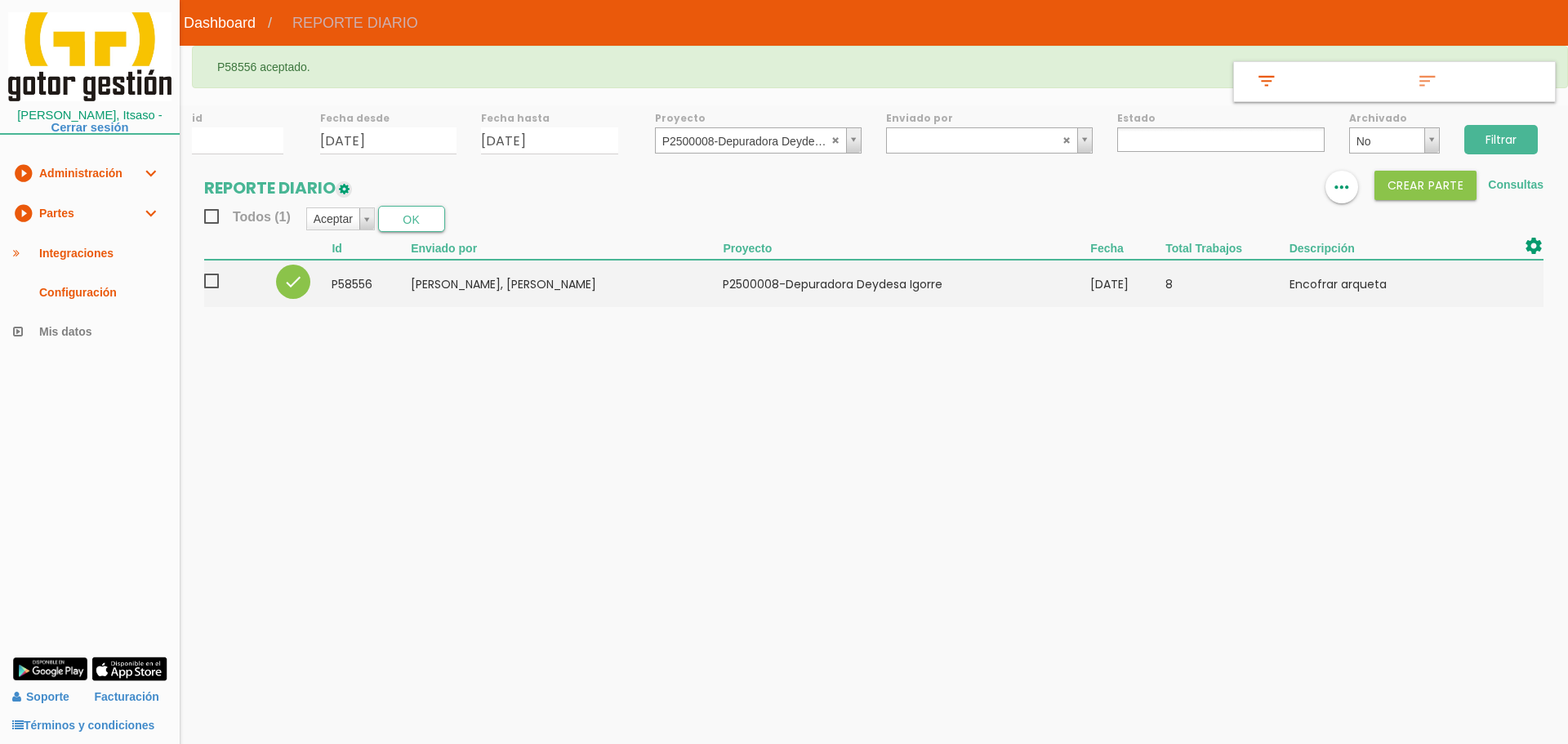
select select
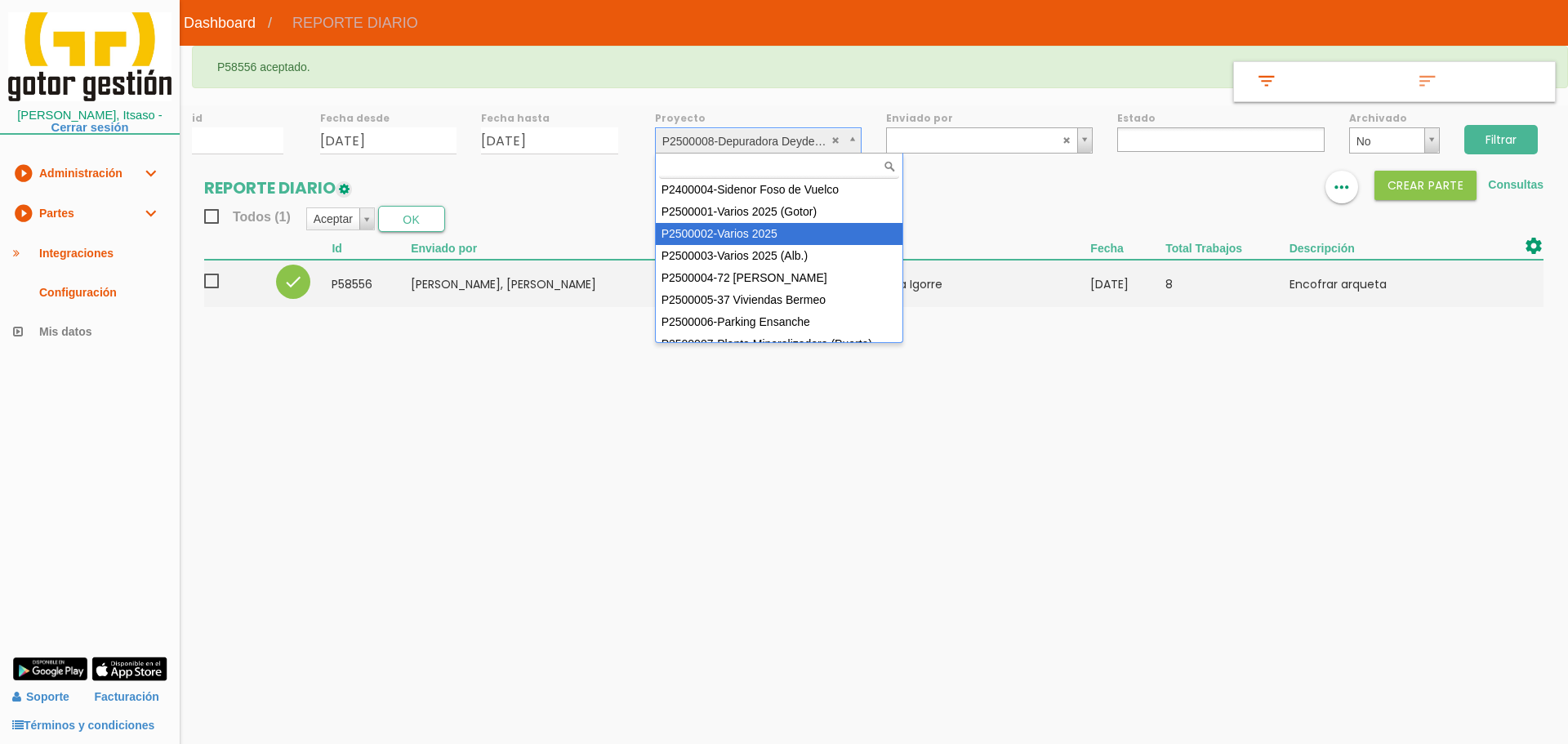
select select "84"
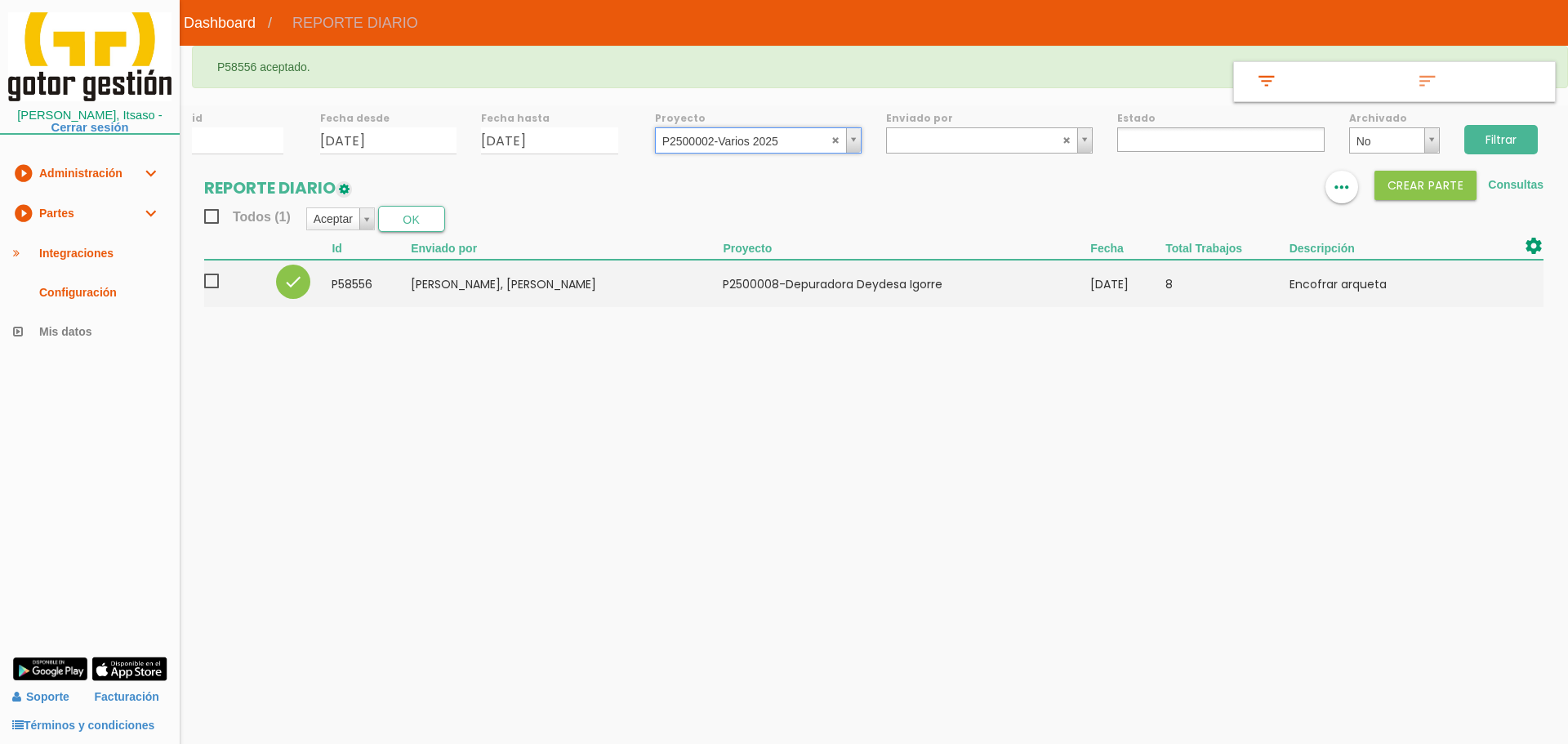
click at [1494, 137] on input "Filtrar" at bounding box center [1501, 140] width 74 height 30
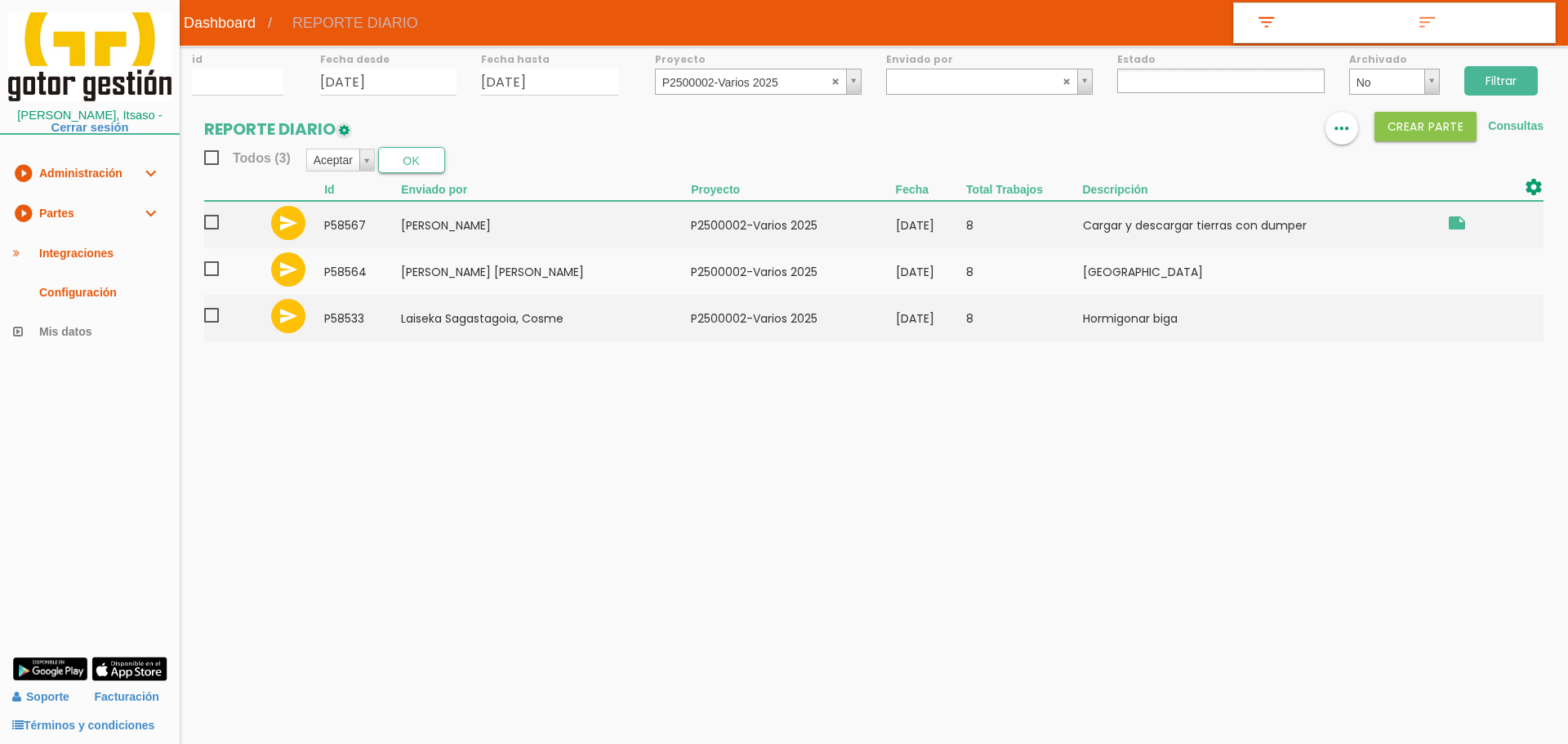
select select
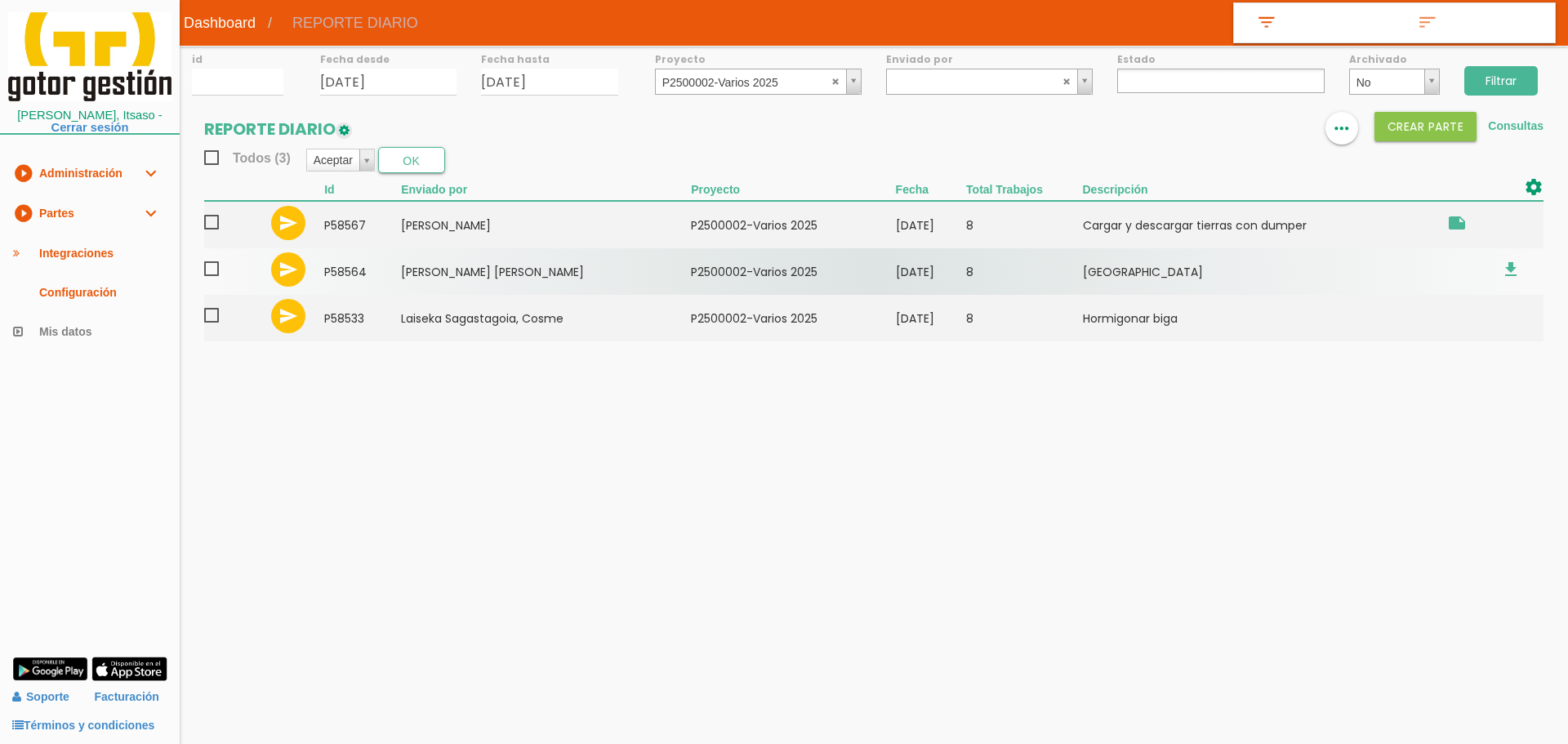
click at [216, 271] on span at bounding box center [218, 269] width 29 height 21
click at [0, 0] on input "checkbox" at bounding box center [0, 0] width 0 height 0
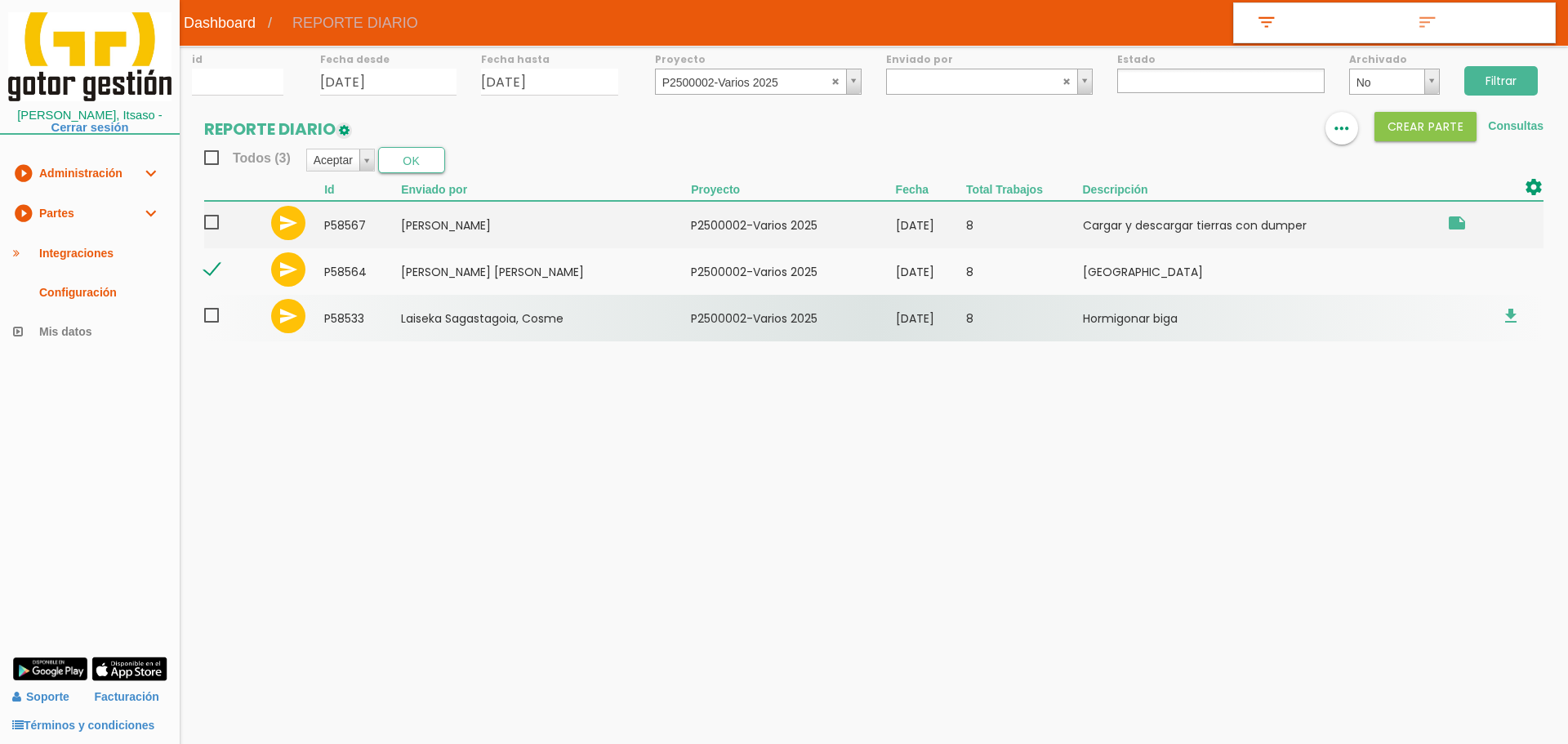
click at [212, 311] on span at bounding box center [218, 315] width 29 height 21
click at [0, 0] on input "checkbox" at bounding box center [0, 0] width 0 height 0
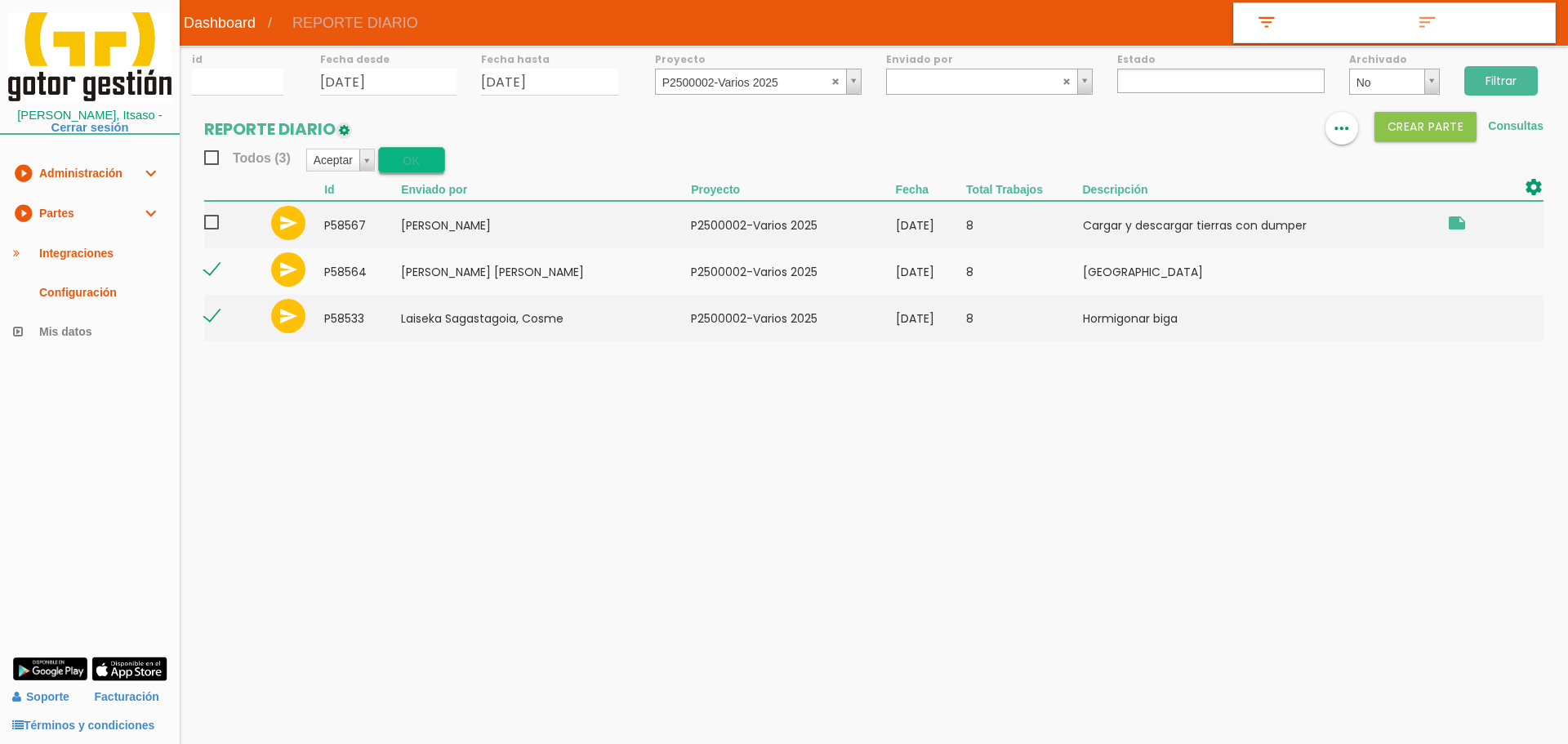
click at [415, 156] on button "OK" at bounding box center [411, 161] width 67 height 26
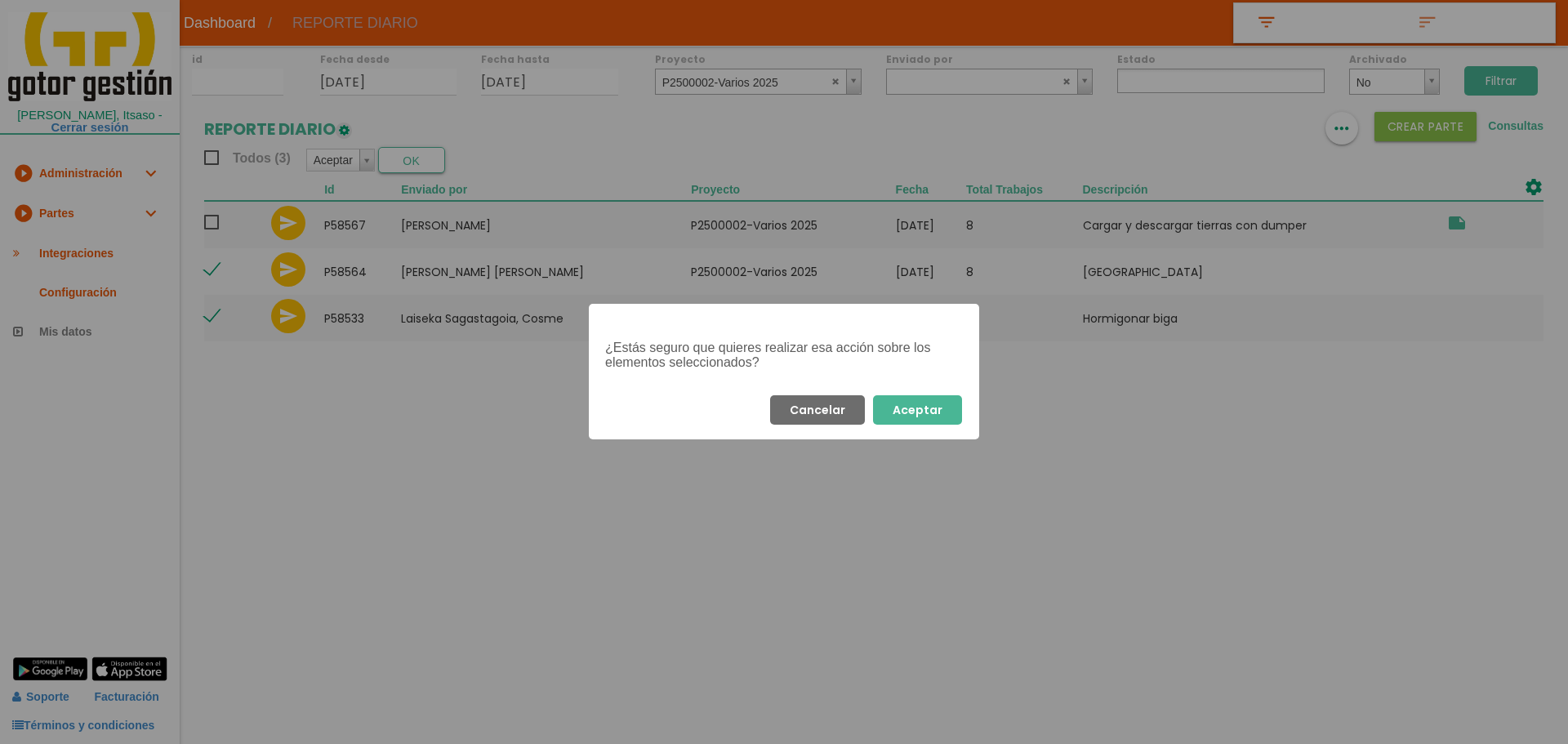
click at [921, 401] on button "Aceptar" at bounding box center [918, 410] width 89 height 30
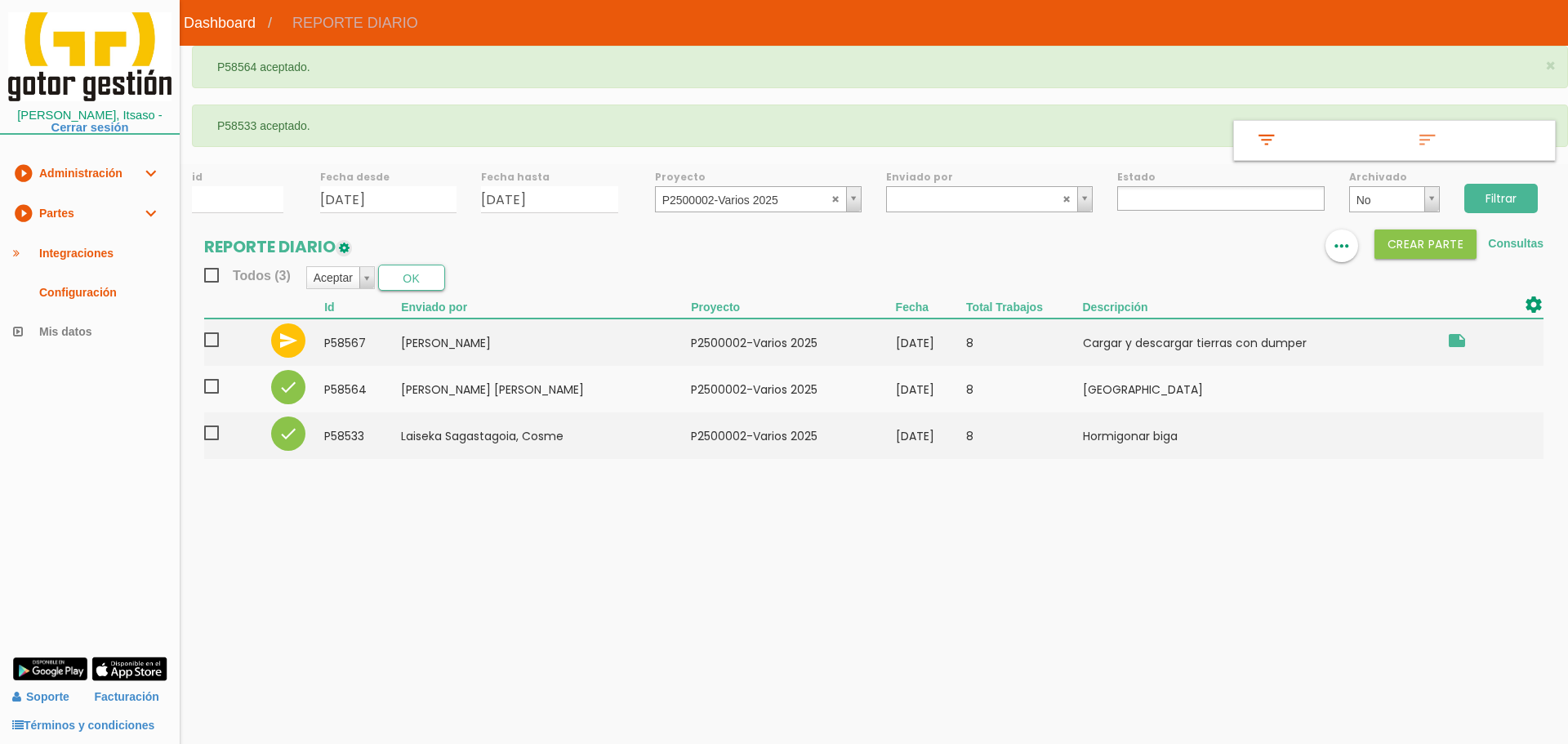
select select
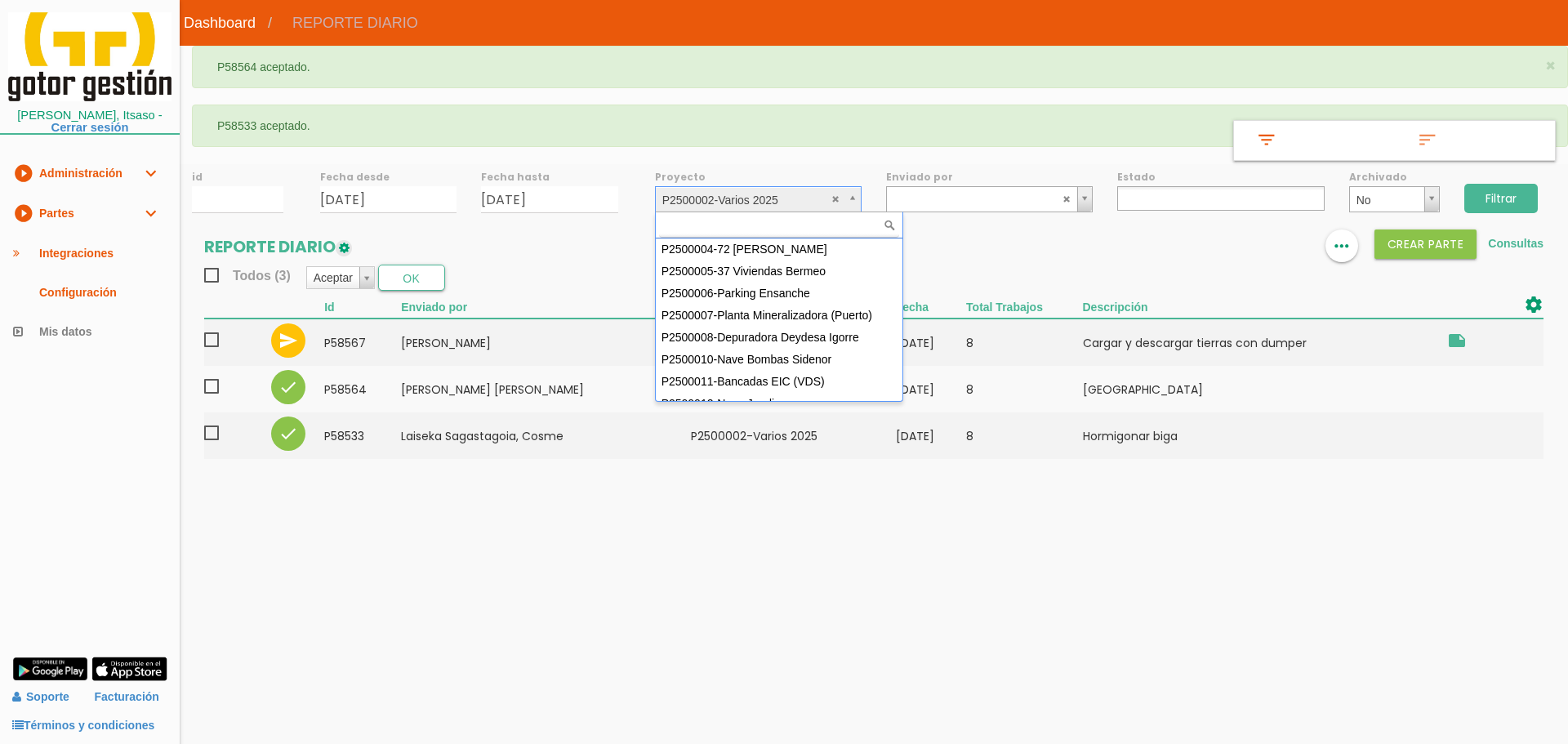
scroll to position [146, 0]
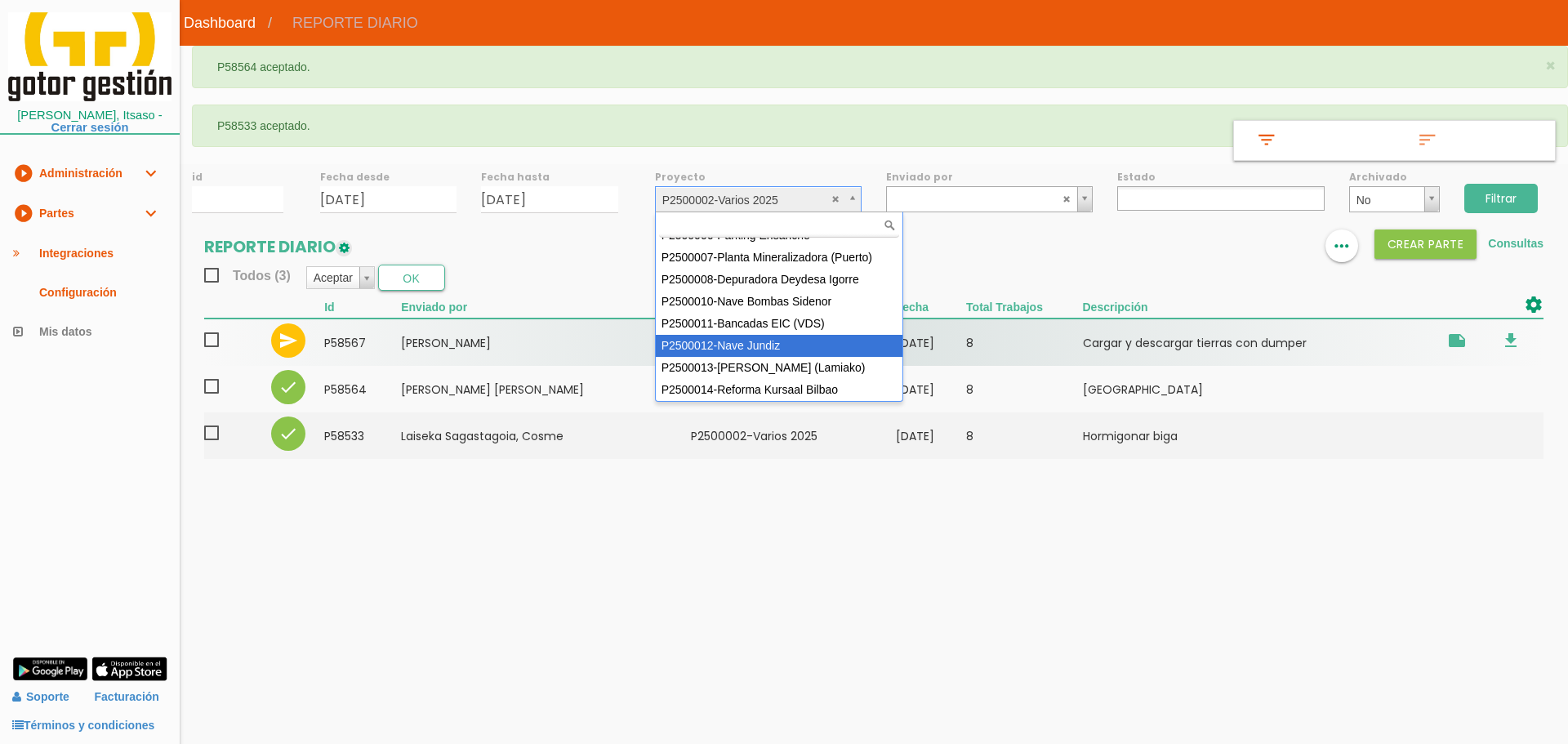
select select "95"
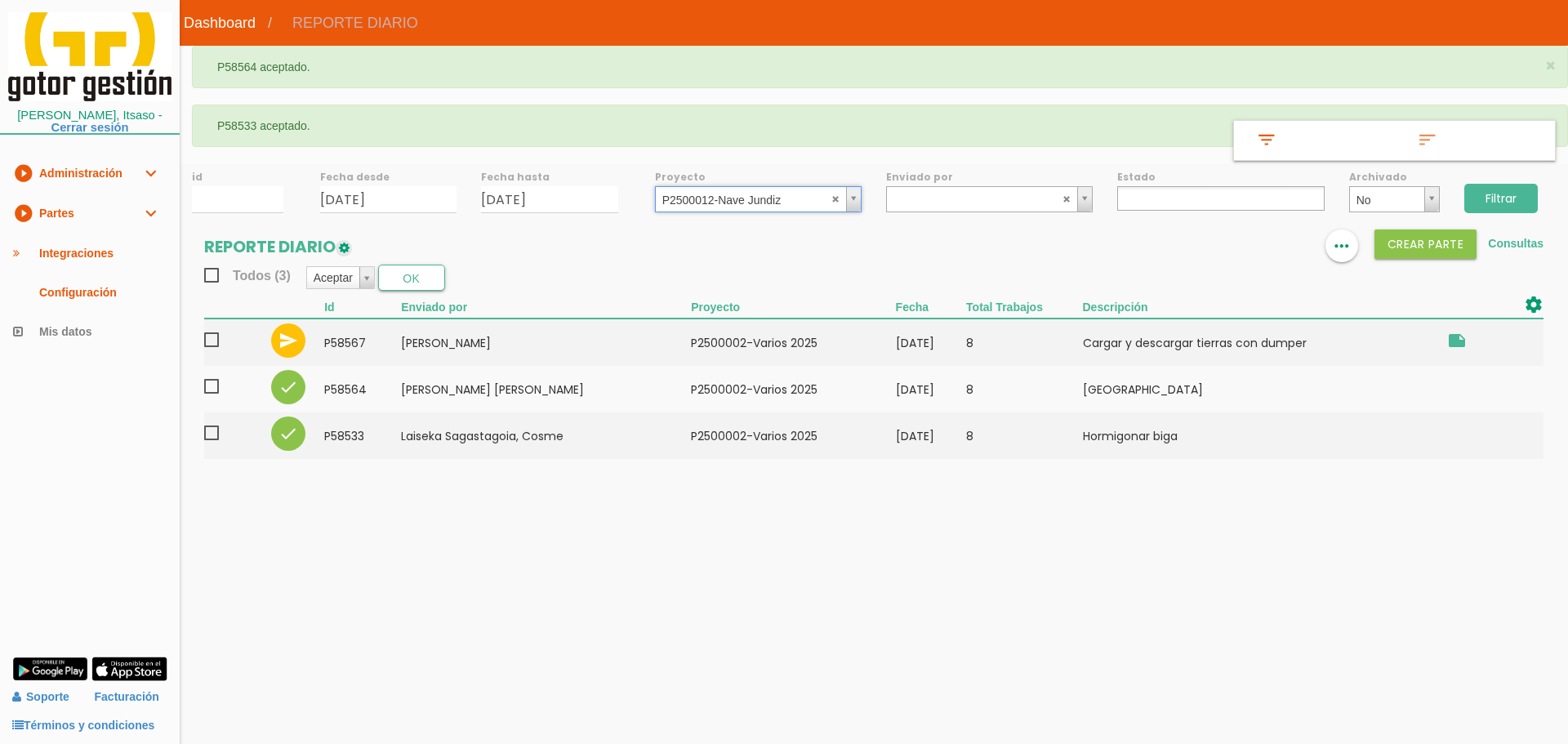
click at [1522, 192] on input "Filtrar" at bounding box center [1501, 199] width 74 height 30
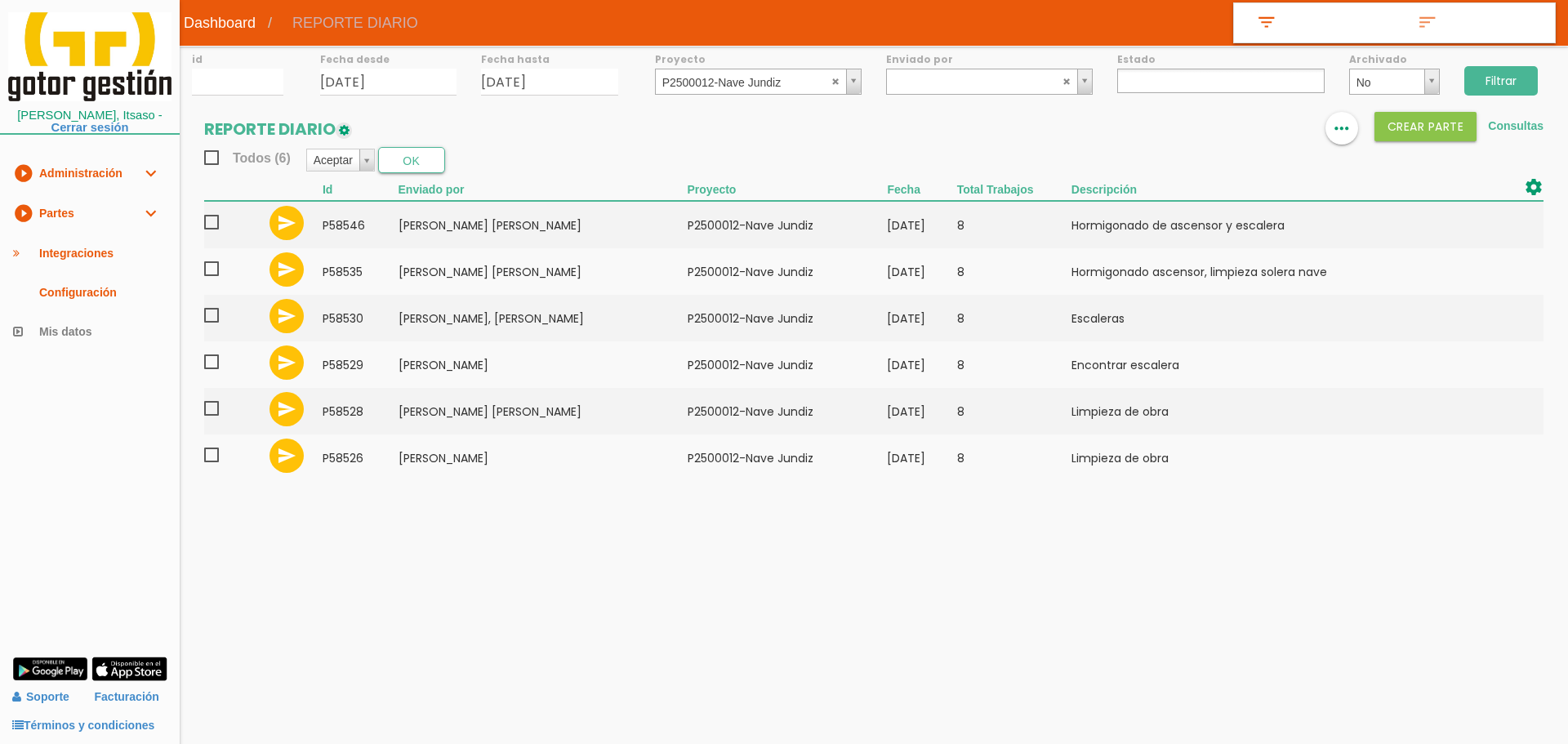
select select
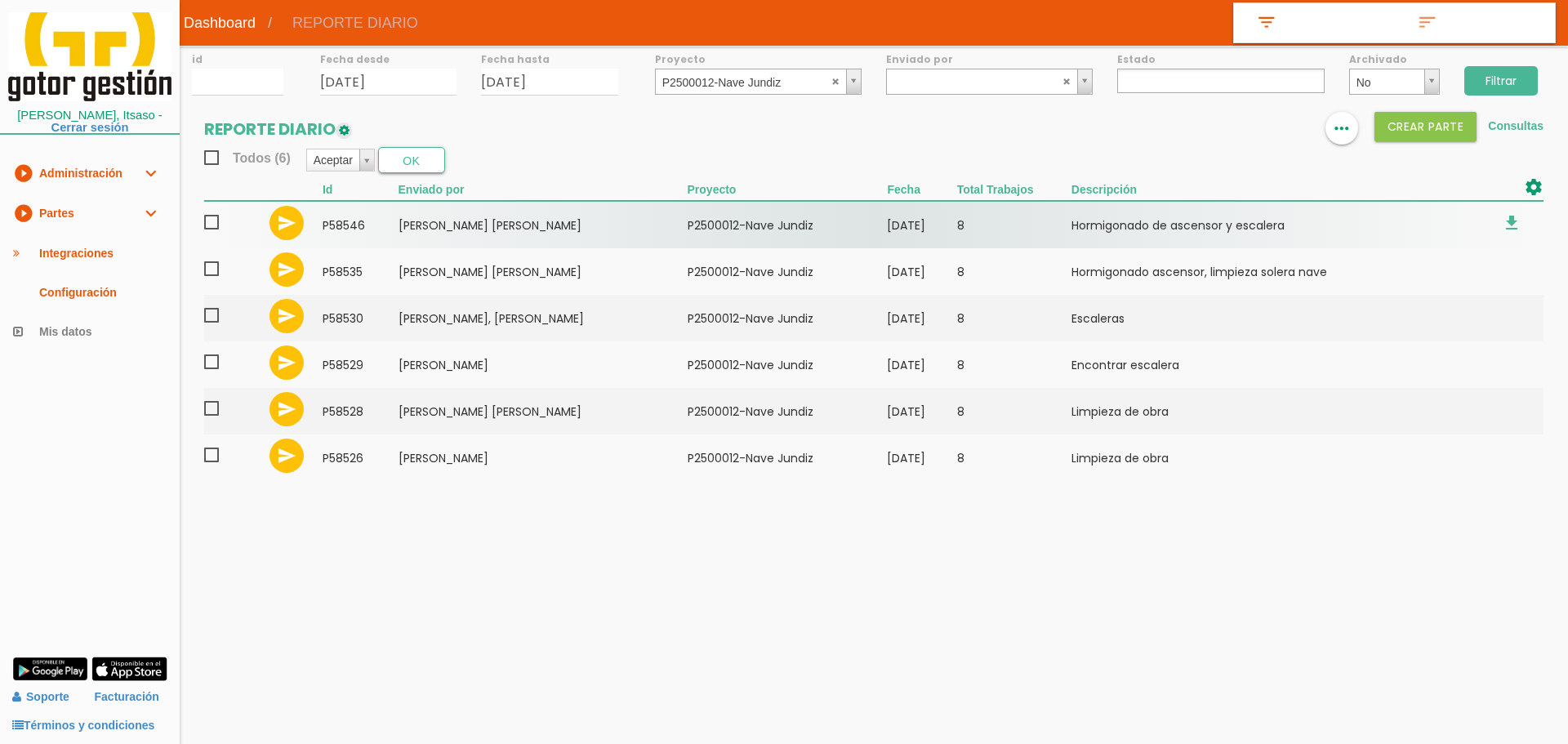
click at [210, 223] on span at bounding box center [218, 223] width 29 height 21
click at [0, 0] on input "checkbox" at bounding box center [0, 0] width 0 height 0
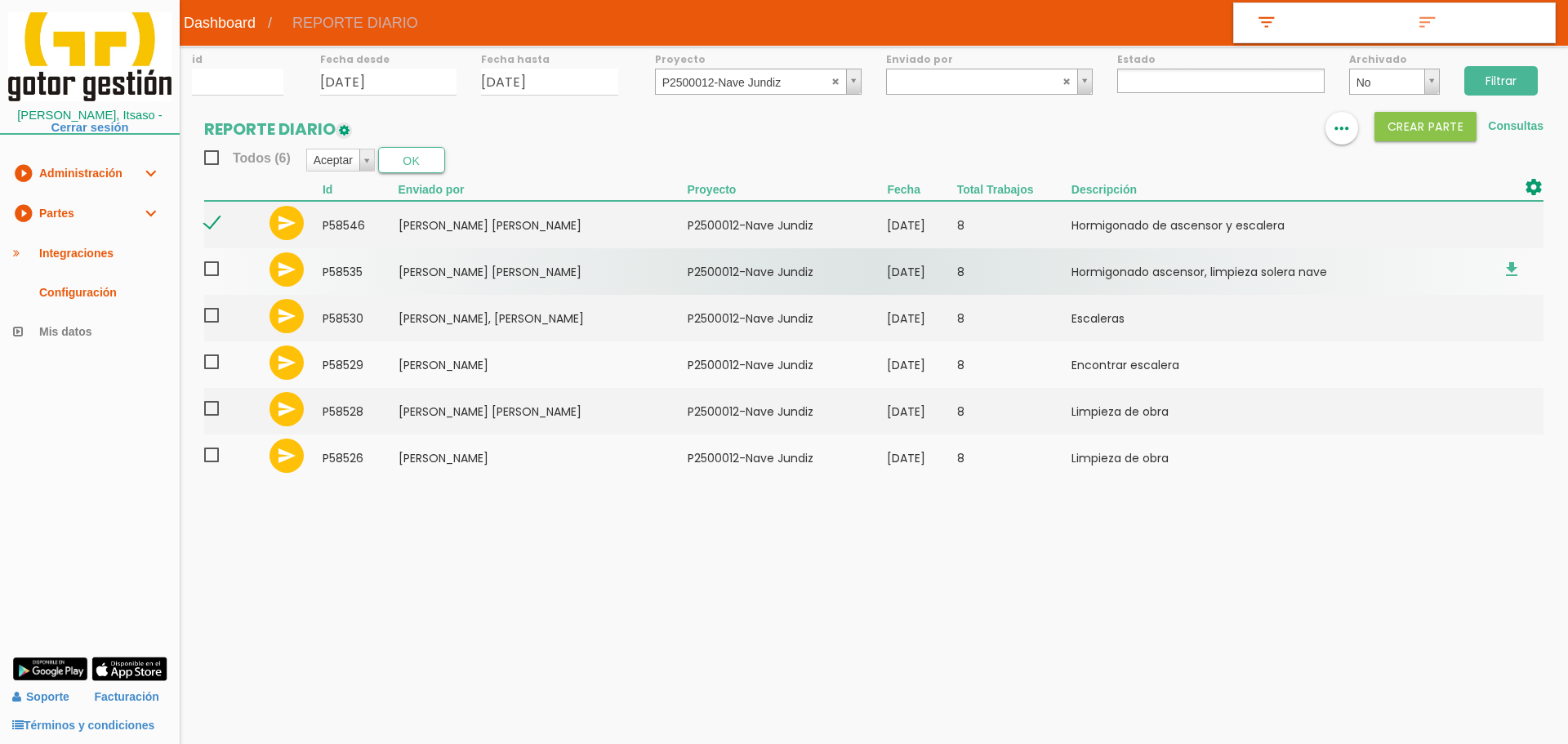
click at [209, 266] on span at bounding box center [218, 269] width 29 height 21
click at [0, 0] on input "checkbox" at bounding box center [0, 0] width 0 height 0
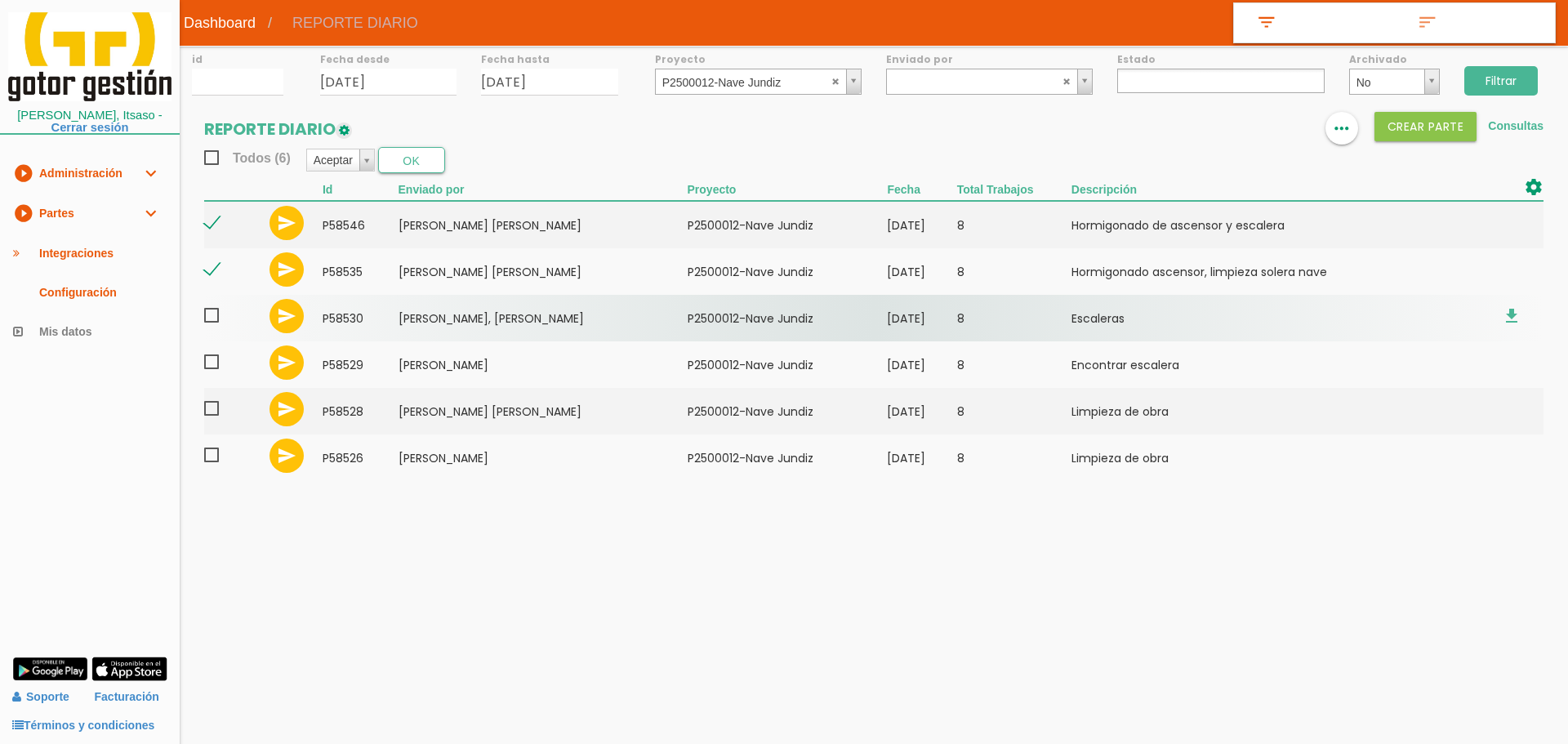
click at [209, 314] on span at bounding box center [218, 315] width 29 height 21
click at [0, 0] on input "checkbox" at bounding box center [0, 0] width 0 height 0
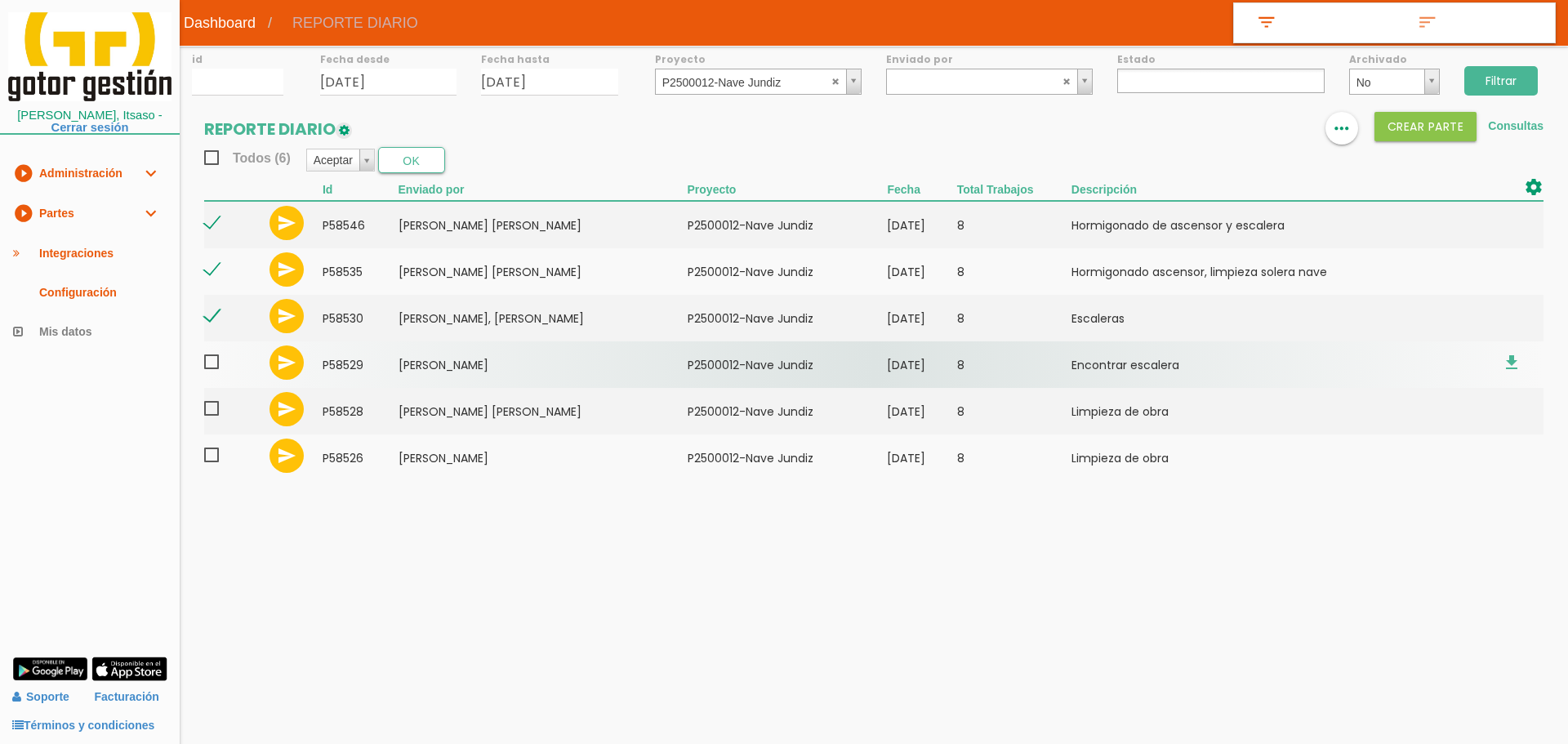
click at [209, 362] on span at bounding box center [218, 362] width 29 height 21
click at [0, 0] on input "checkbox" at bounding box center [0, 0] width 0 height 0
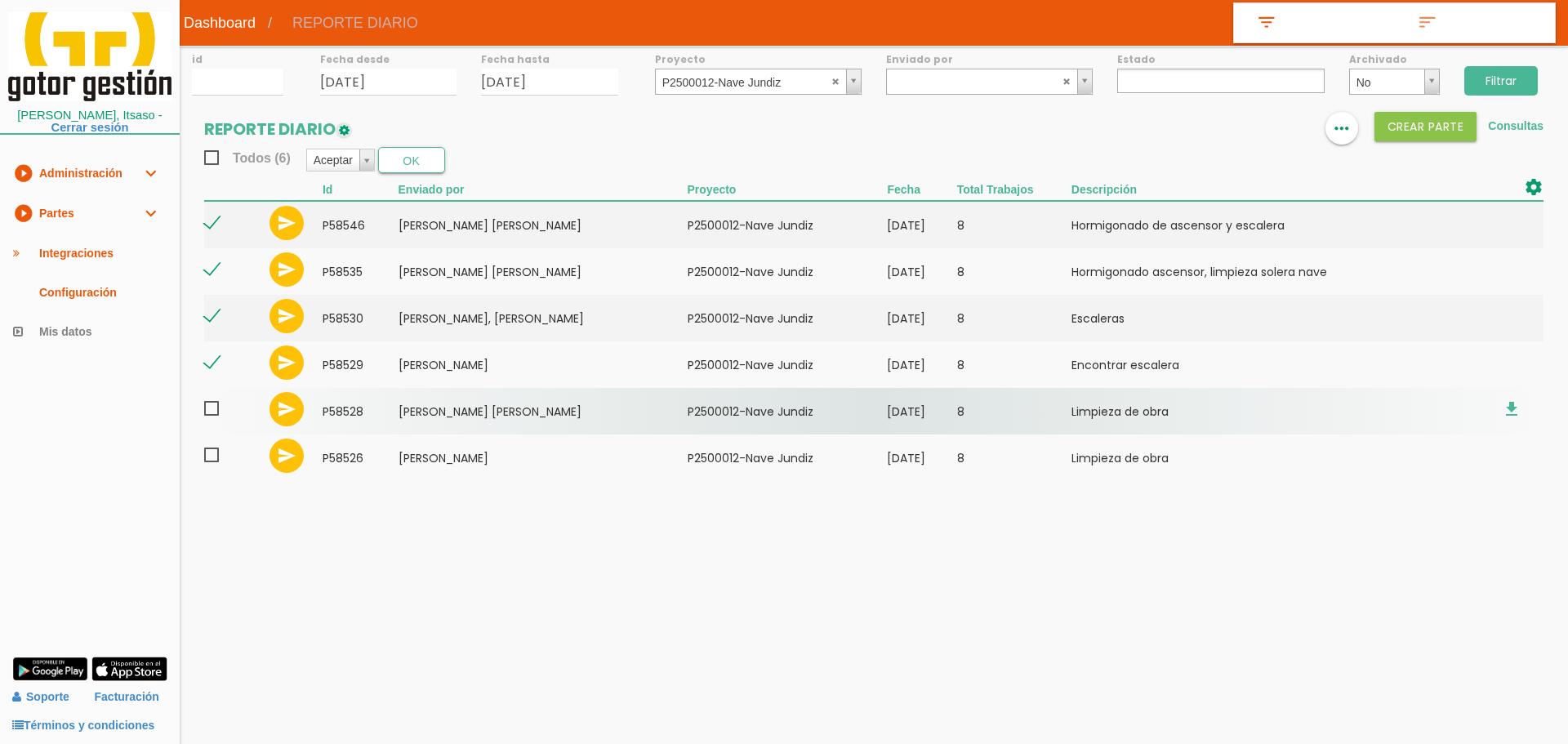
drag, startPoint x: 213, startPoint y: 407, endPoint x: 213, endPoint y: 417, distance: 10.0
click at [213, 408] on span at bounding box center [218, 409] width 29 height 21
click at [0, 0] on input "checkbox" at bounding box center [0, 0] width 0 height 0
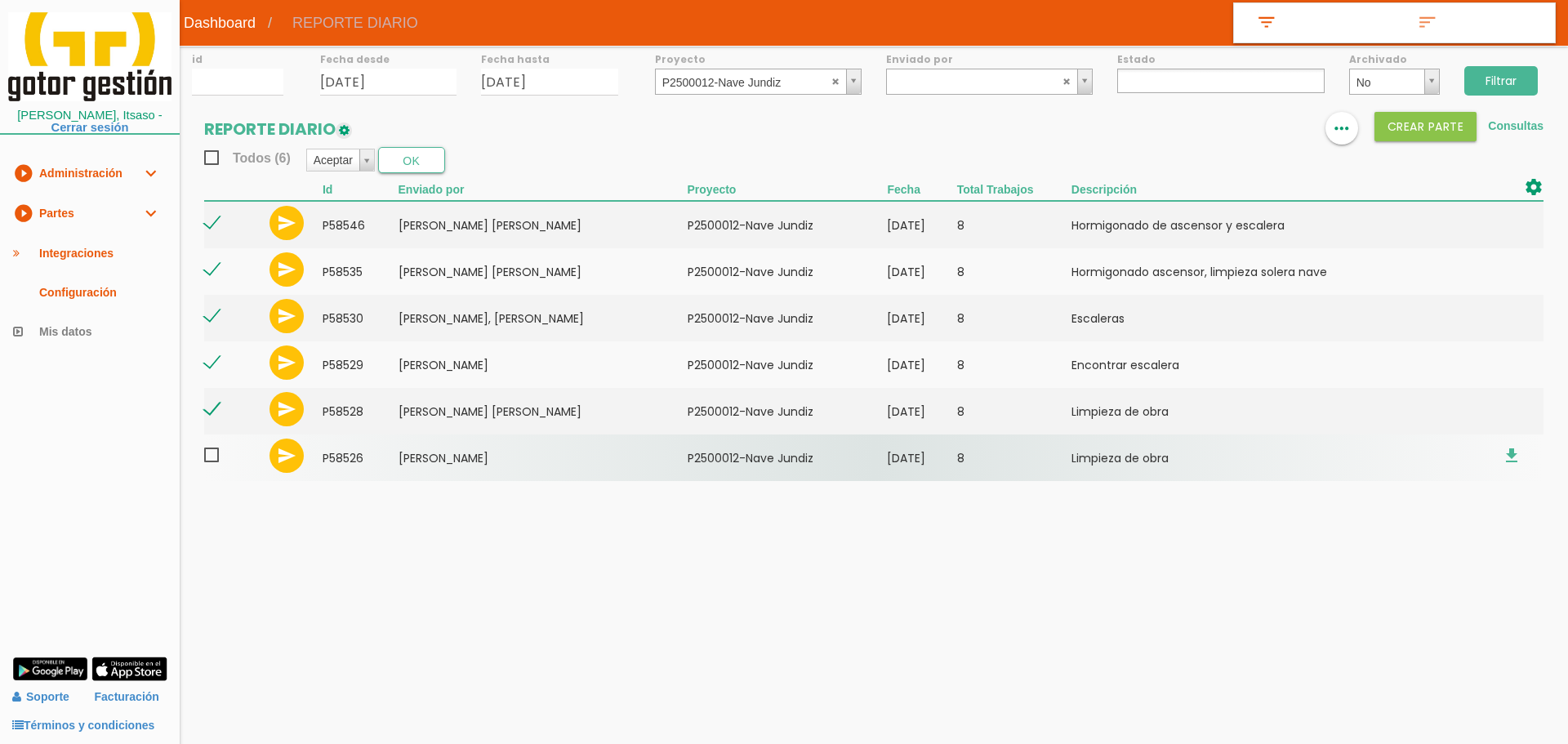
click at [213, 446] on td at bounding box center [232, 458] width 55 height 46
click at [210, 462] on span at bounding box center [218, 455] width 29 height 21
click at [0, 0] on input "checkbox" at bounding box center [0, 0] width 0 height 0
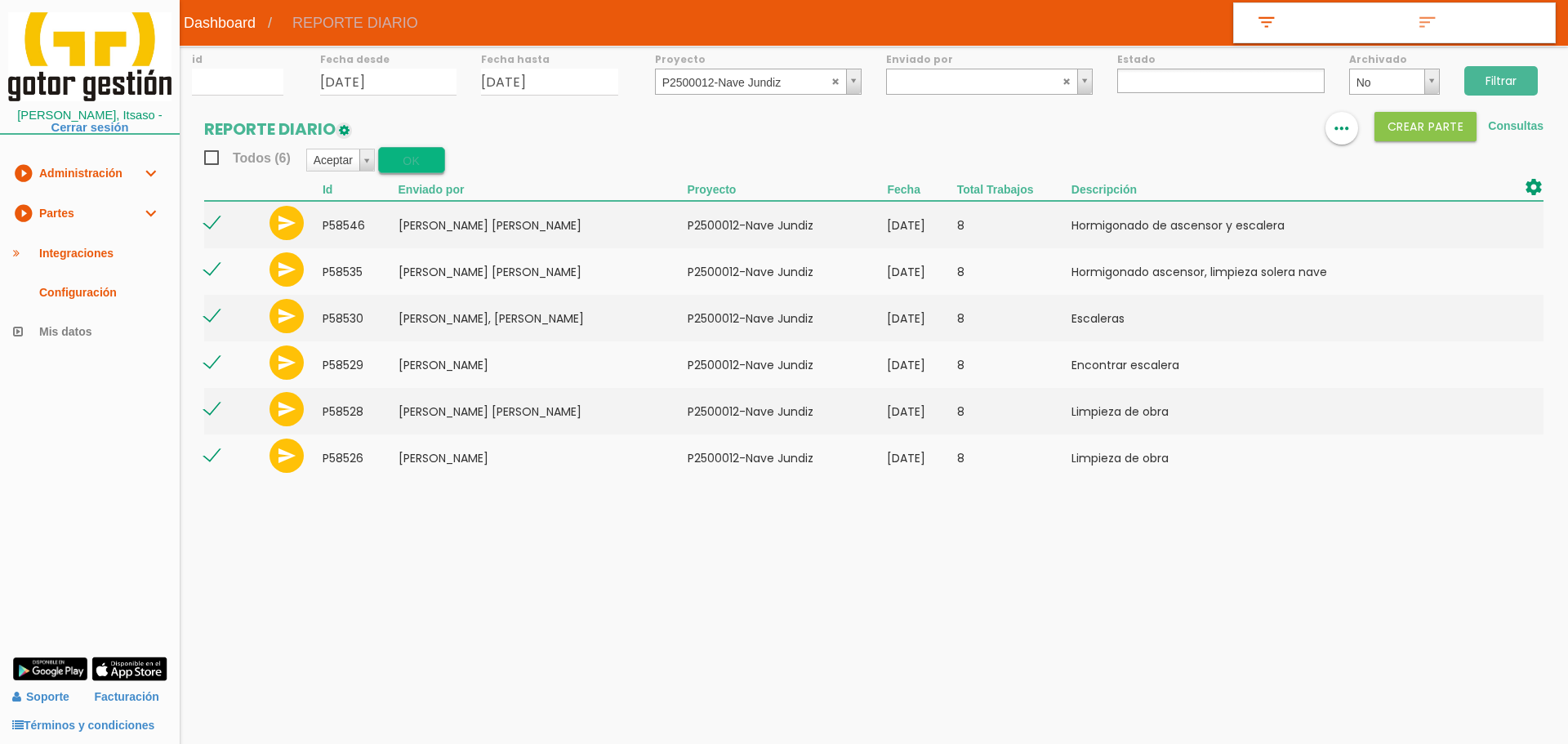
click at [407, 156] on button "OK" at bounding box center [411, 161] width 67 height 26
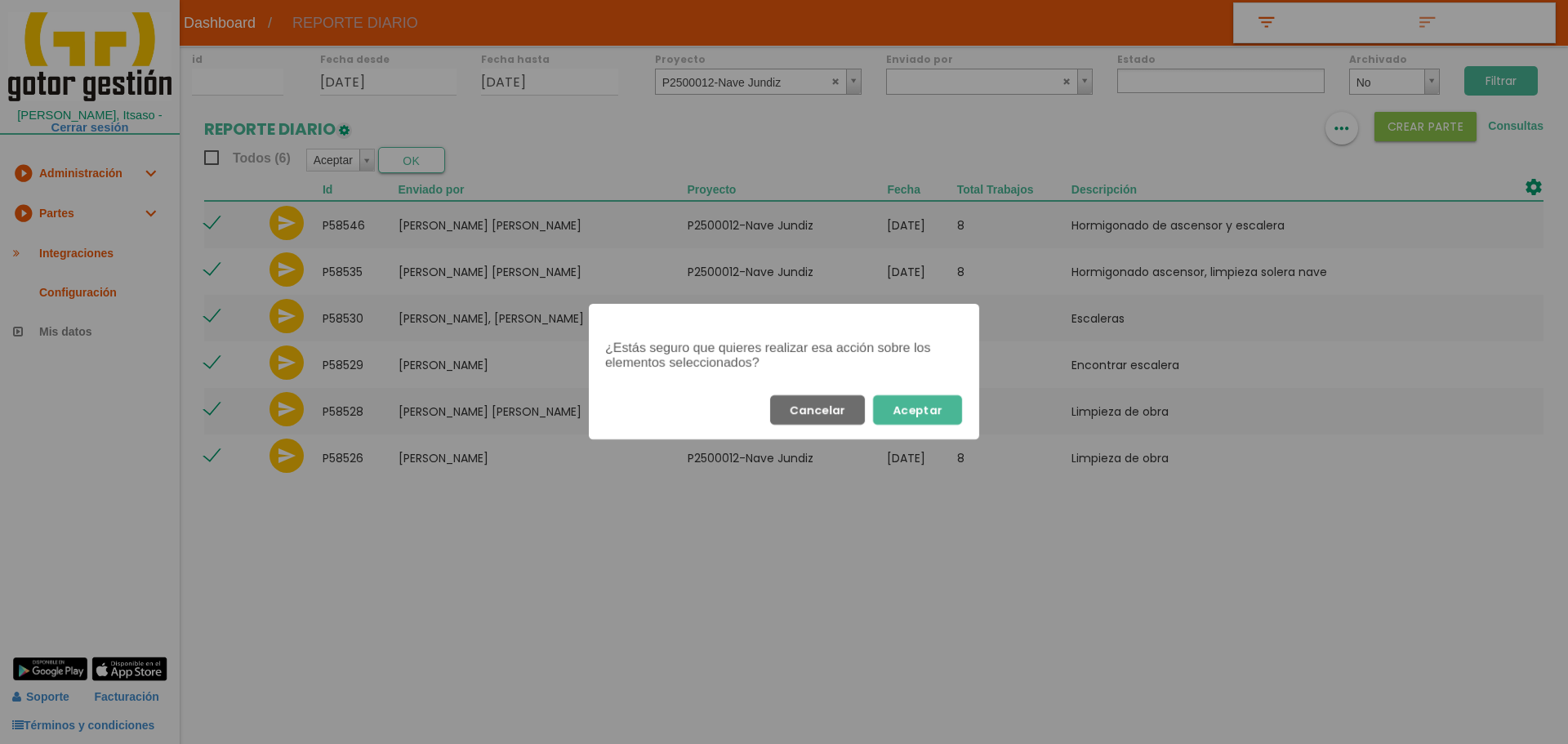
click at [922, 400] on button "Aceptar" at bounding box center [918, 410] width 89 height 30
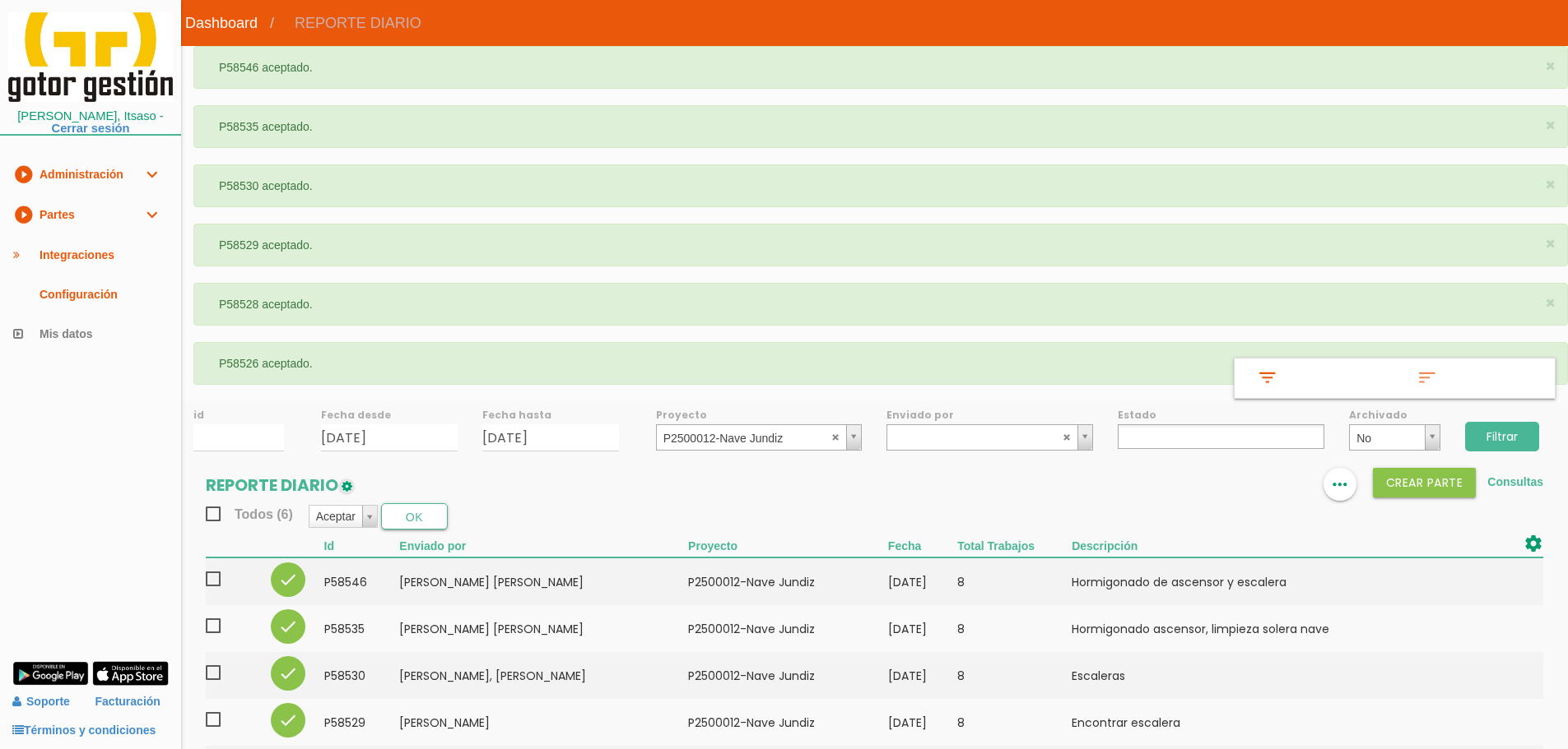
select select
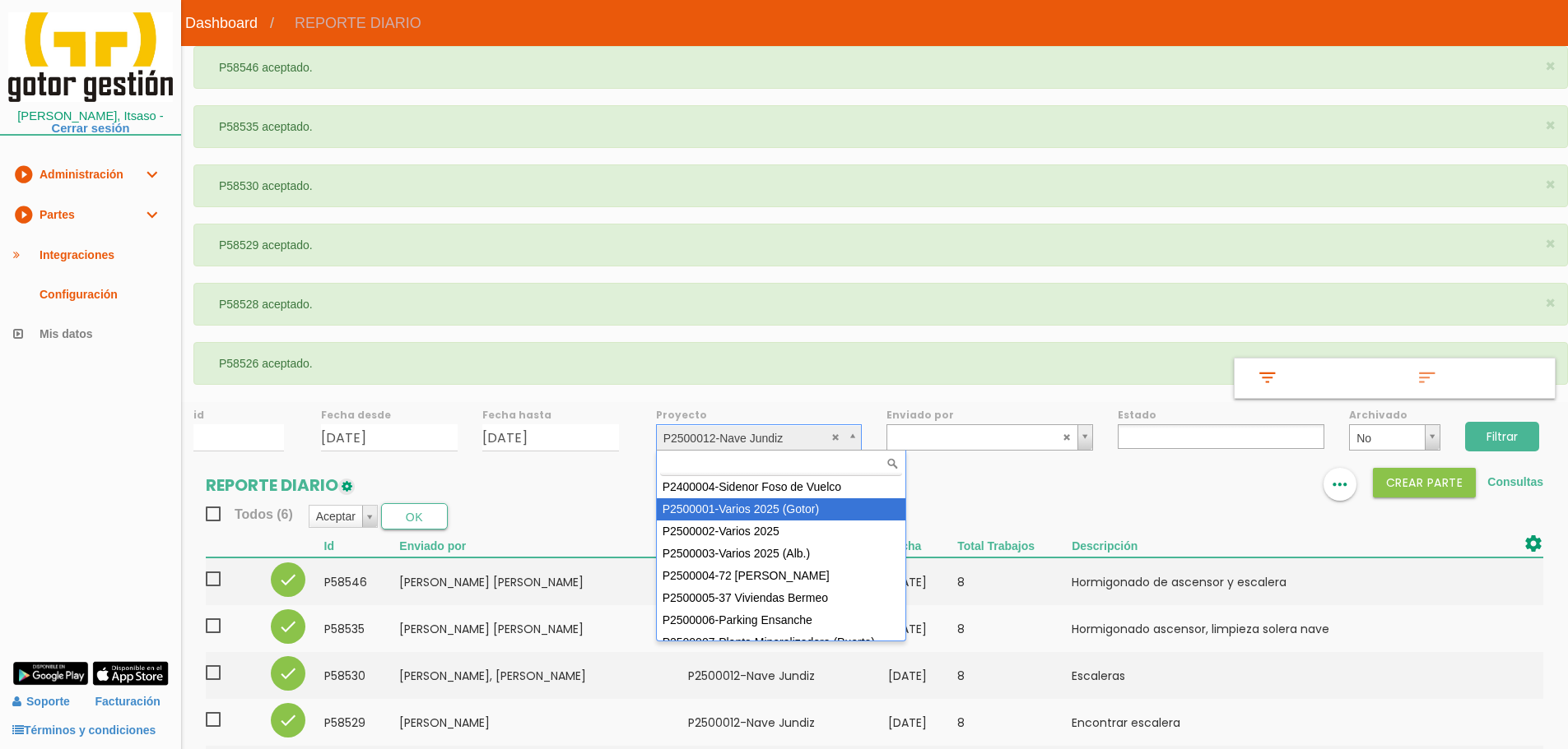
select select "83"
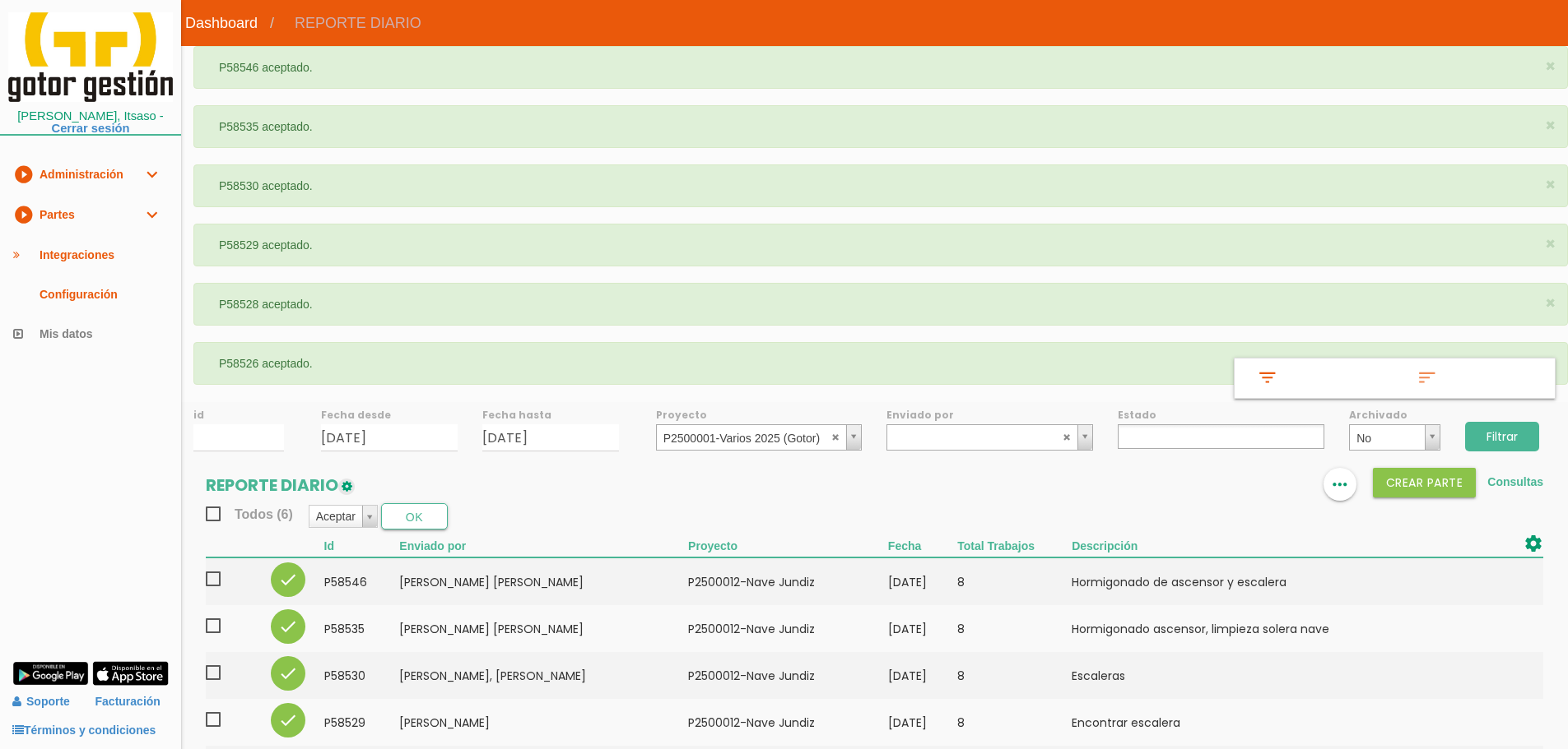
click at [1507, 440] on input "Filtrar" at bounding box center [1501, 437] width 74 height 30
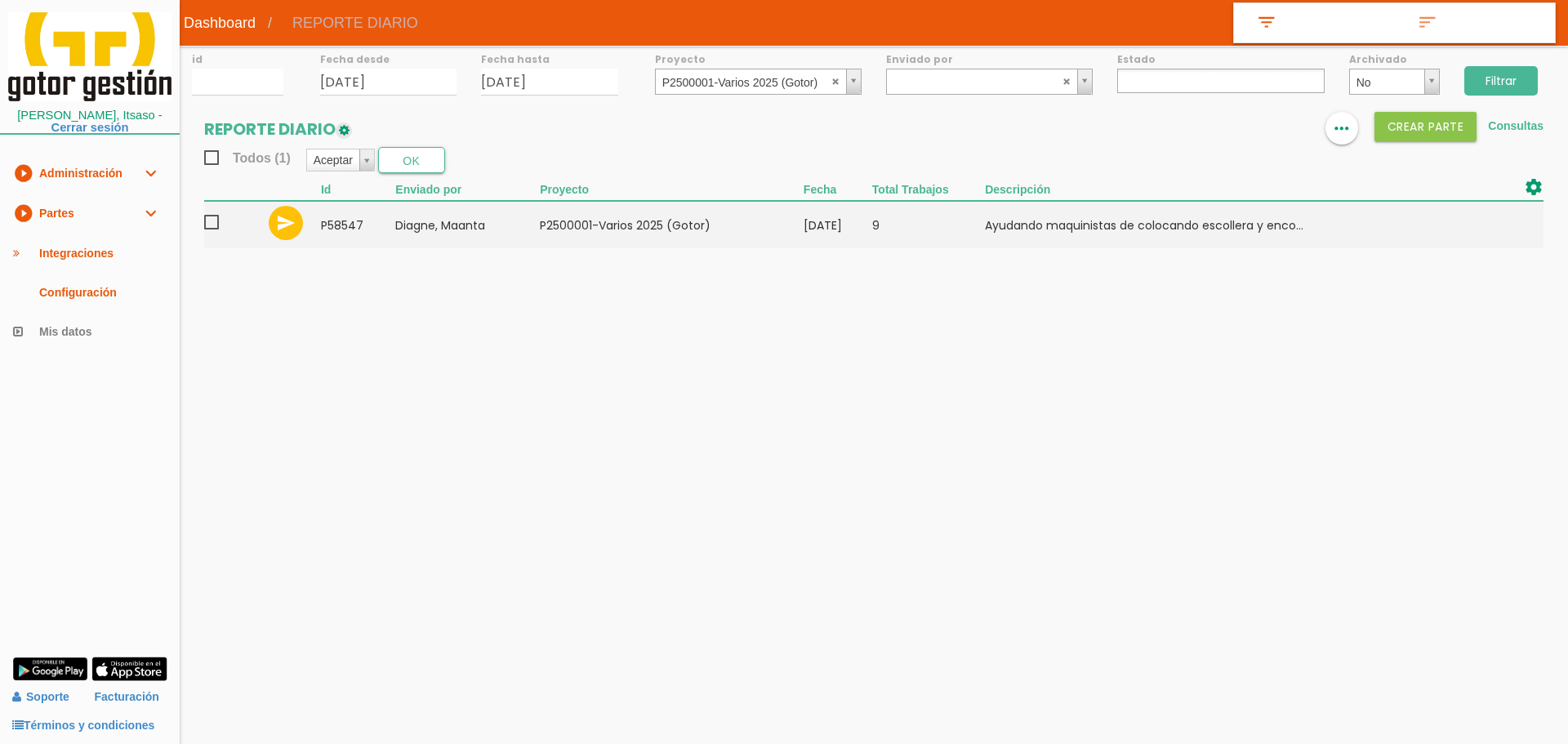
select select
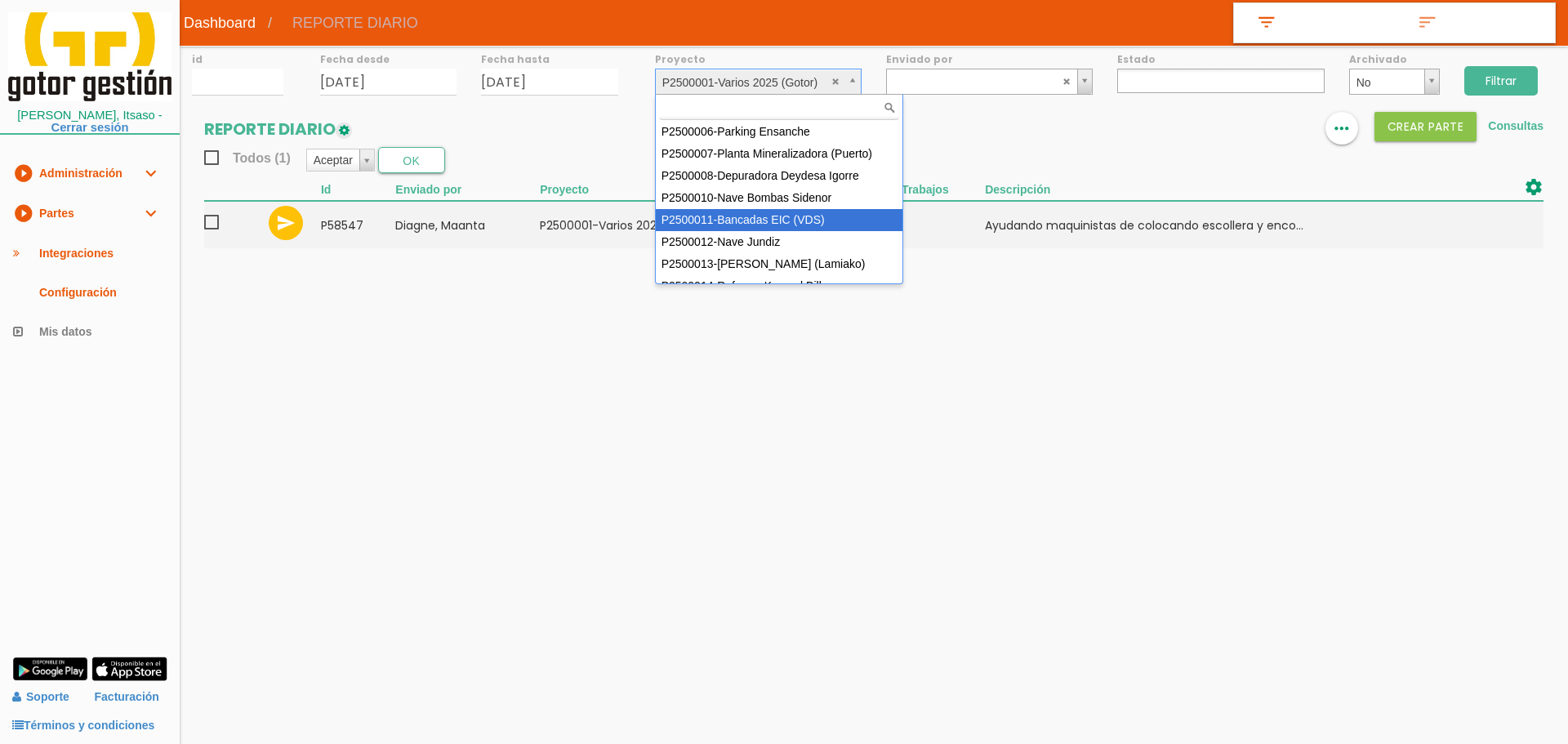
scroll to position [146, 0]
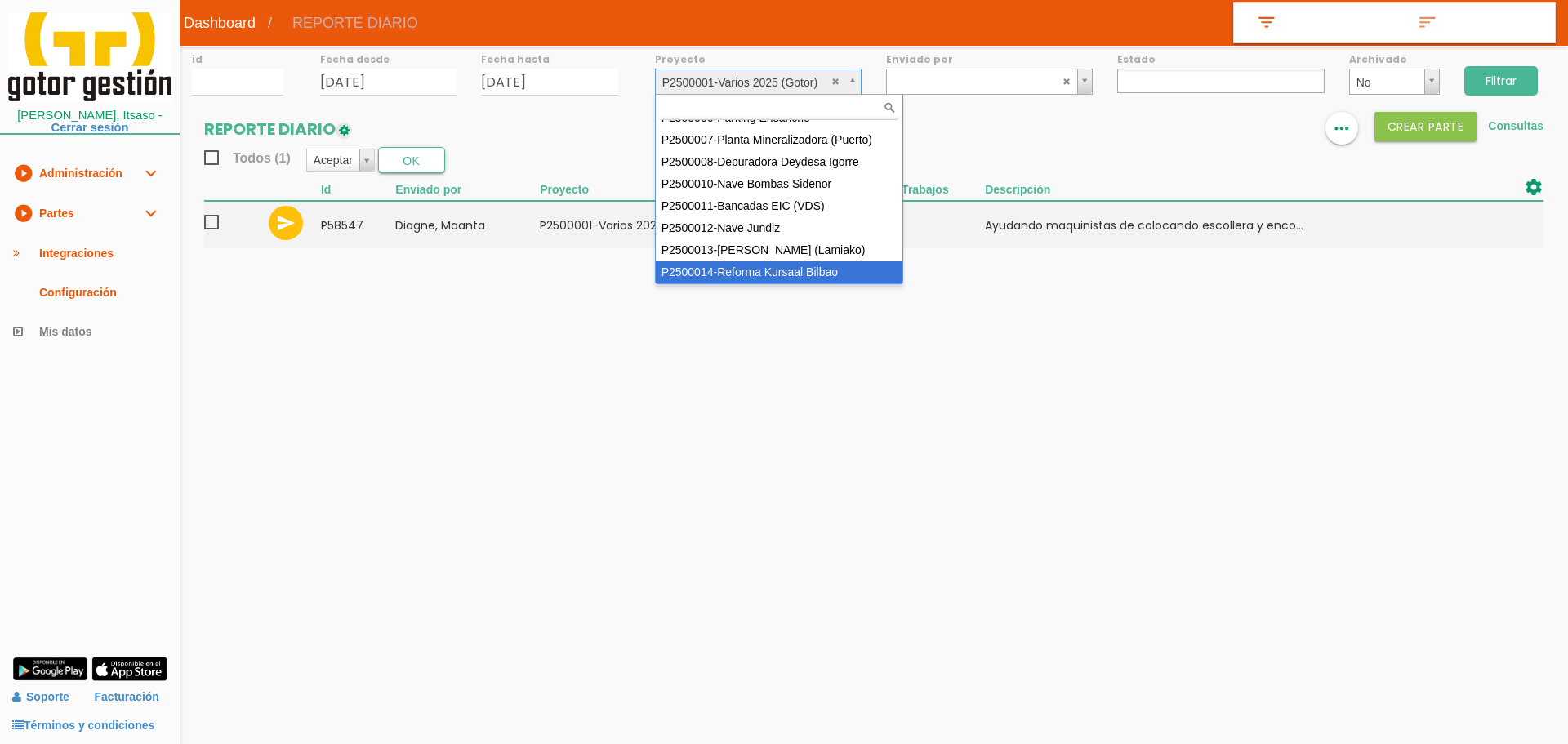
select select "97"
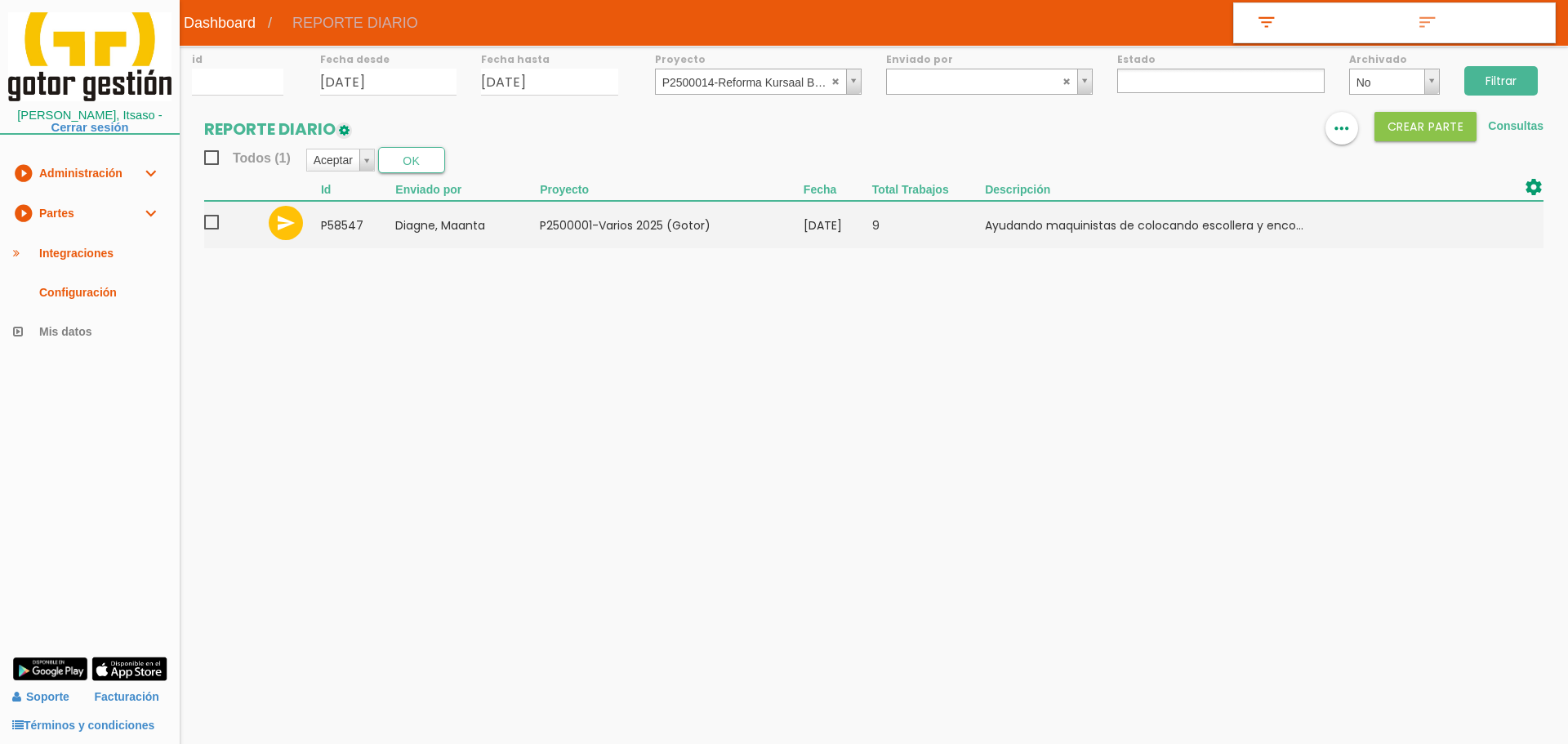
click at [1501, 82] on input "Filtrar" at bounding box center [1501, 81] width 74 height 30
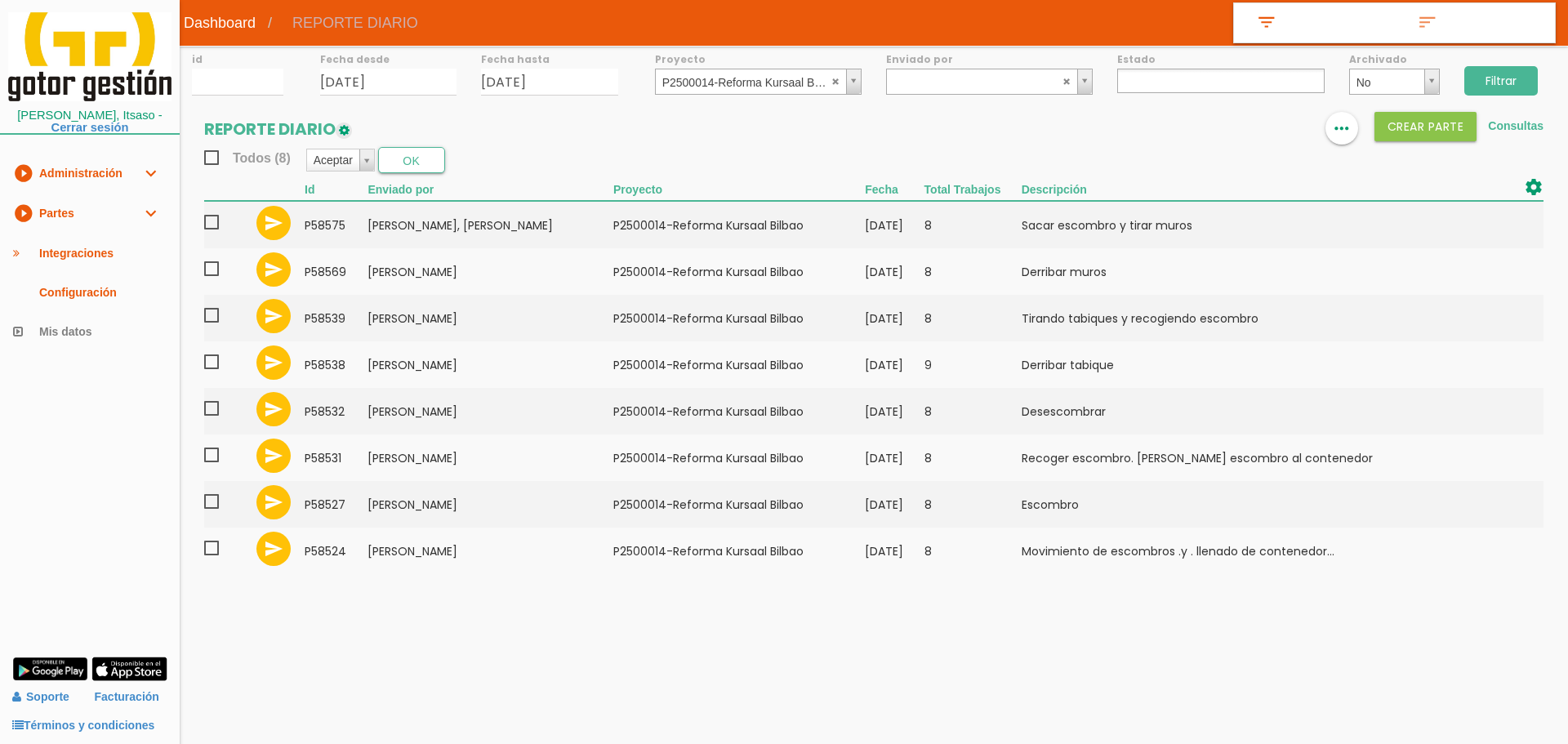
select select
